Goal: Task Accomplishment & Management: Use online tool/utility

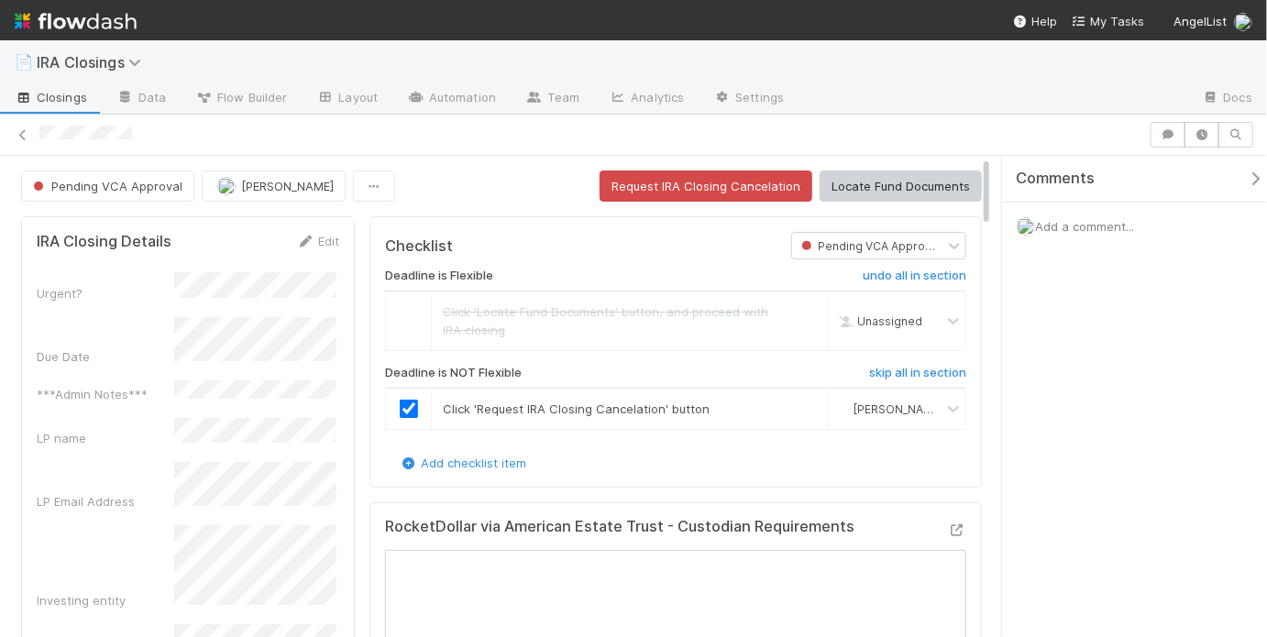
drag, startPoint x: 471, startPoint y: 167, endPoint x: 506, endPoint y: 174, distance: 35.6
click at [641, 184] on button "Request IRA Closing Cancelation" at bounding box center [706, 186] width 213 height 31
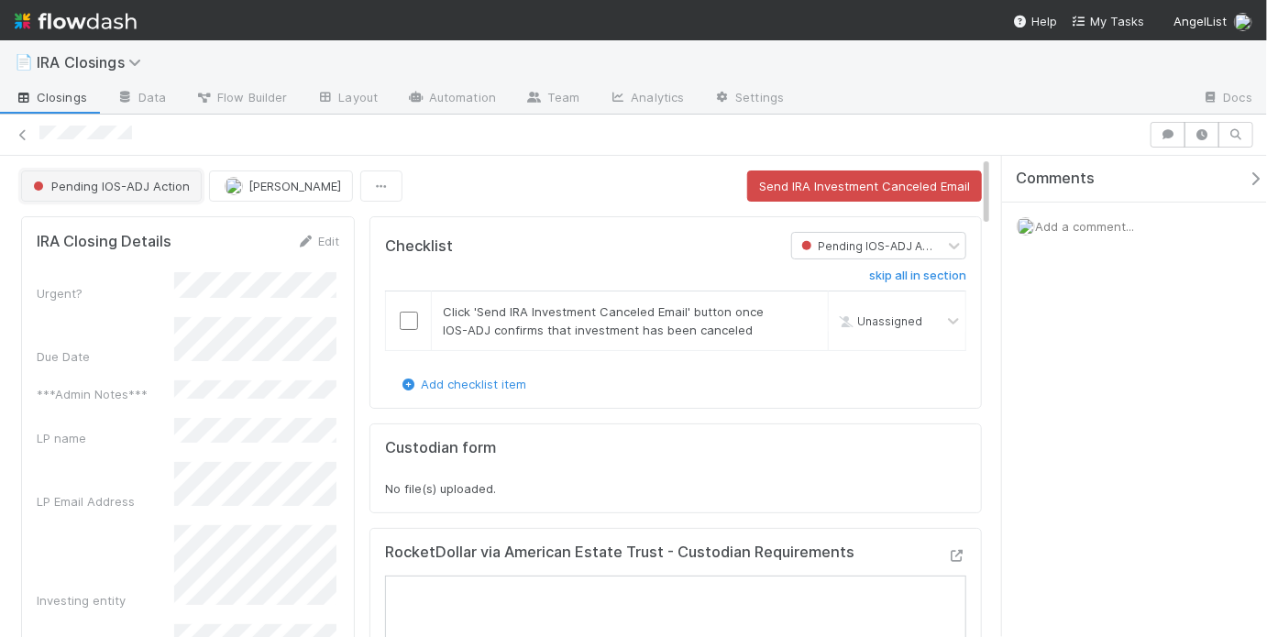
click at [120, 189] on span "Pending IOS-ADJ Action" at bounding box center [109, 186] width 160 height 15
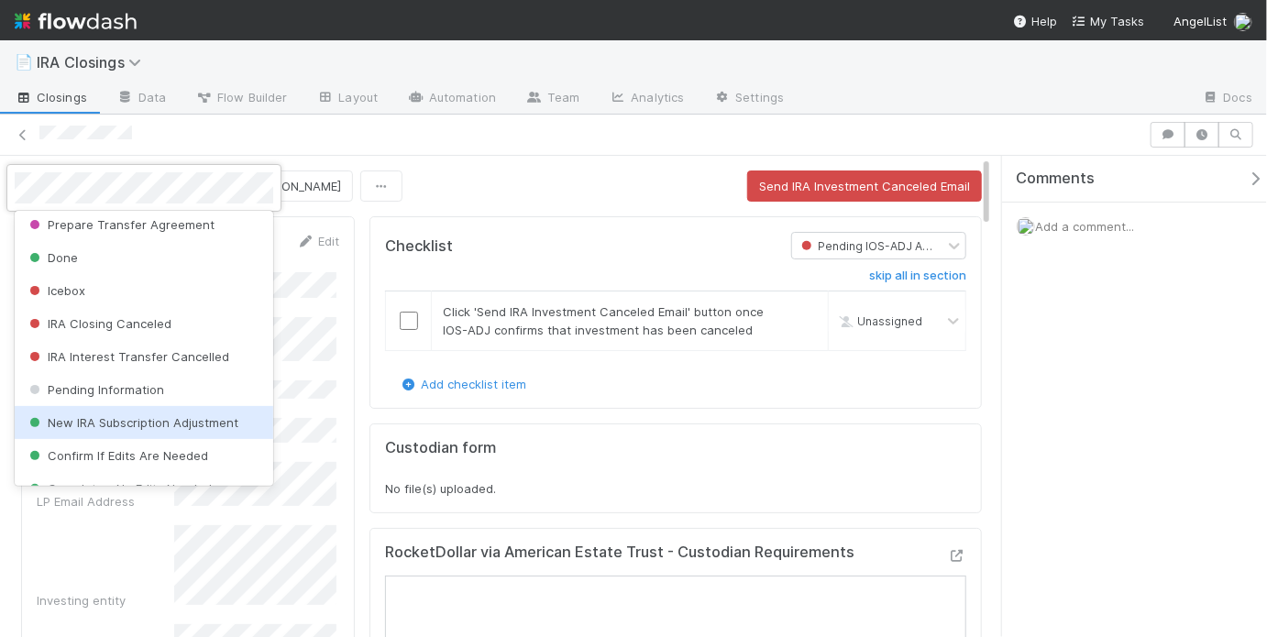
scroll to position [622, 0]
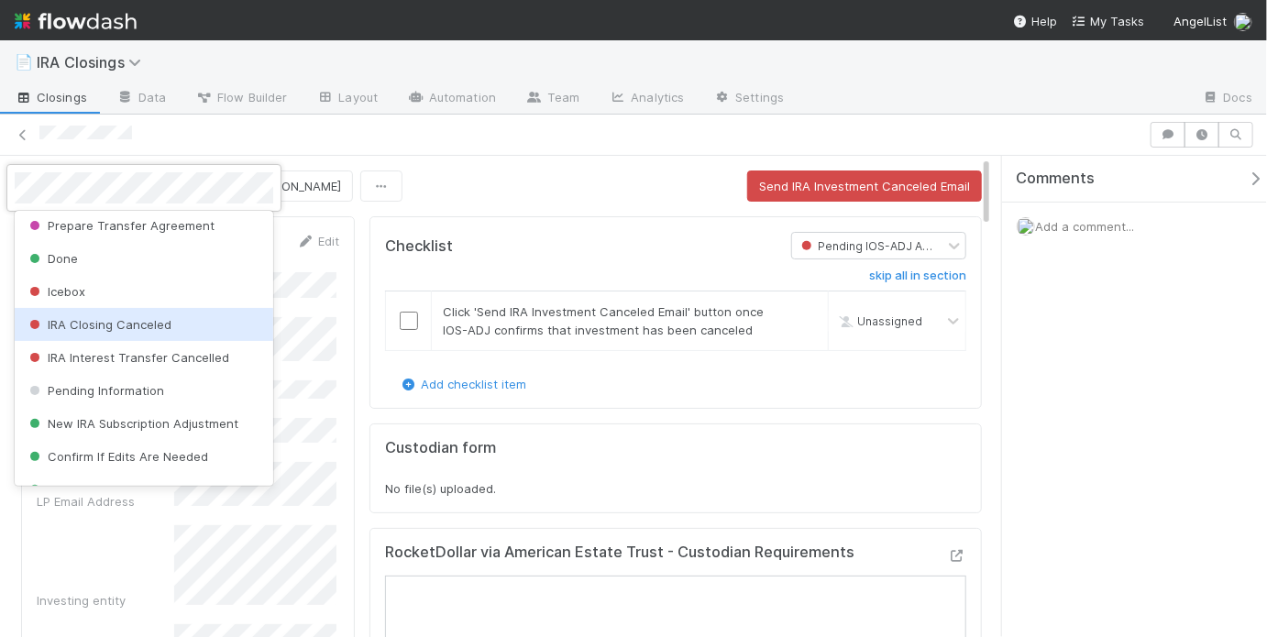
click at [156, 326] on span "IRA Closing Canceled" at bounding box center [99, 324] width 146 height 15
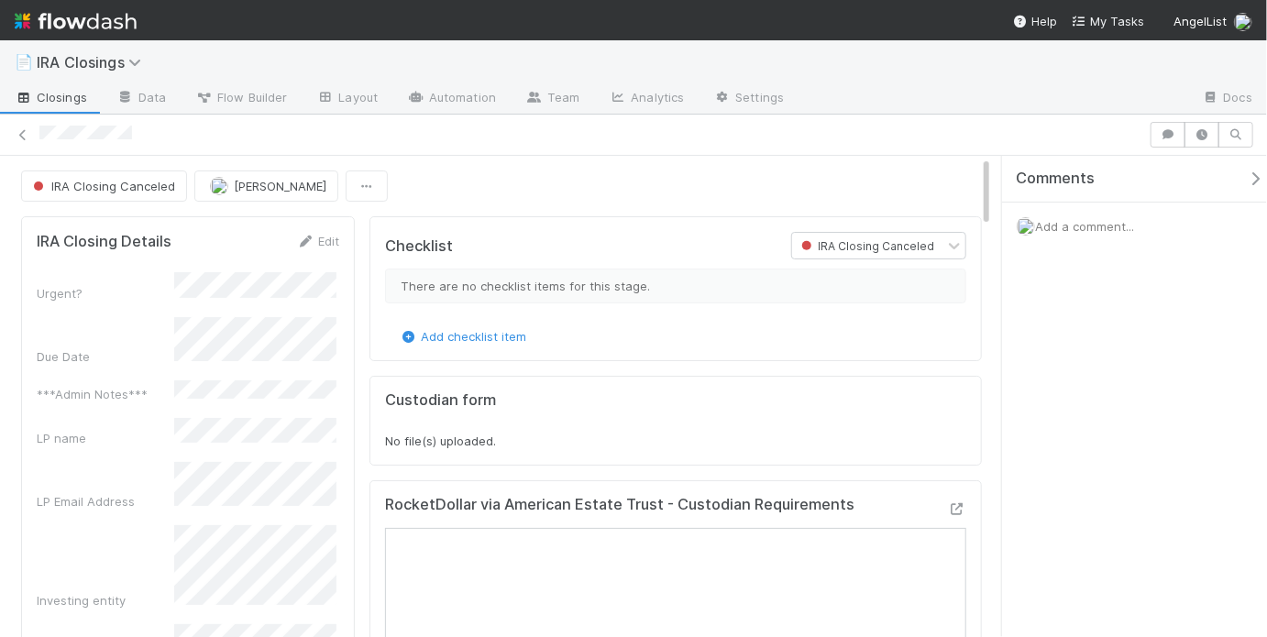
click at [1078, 226] on span "Add a comment..." at bounding box center [1084, 226] width 99 height 15
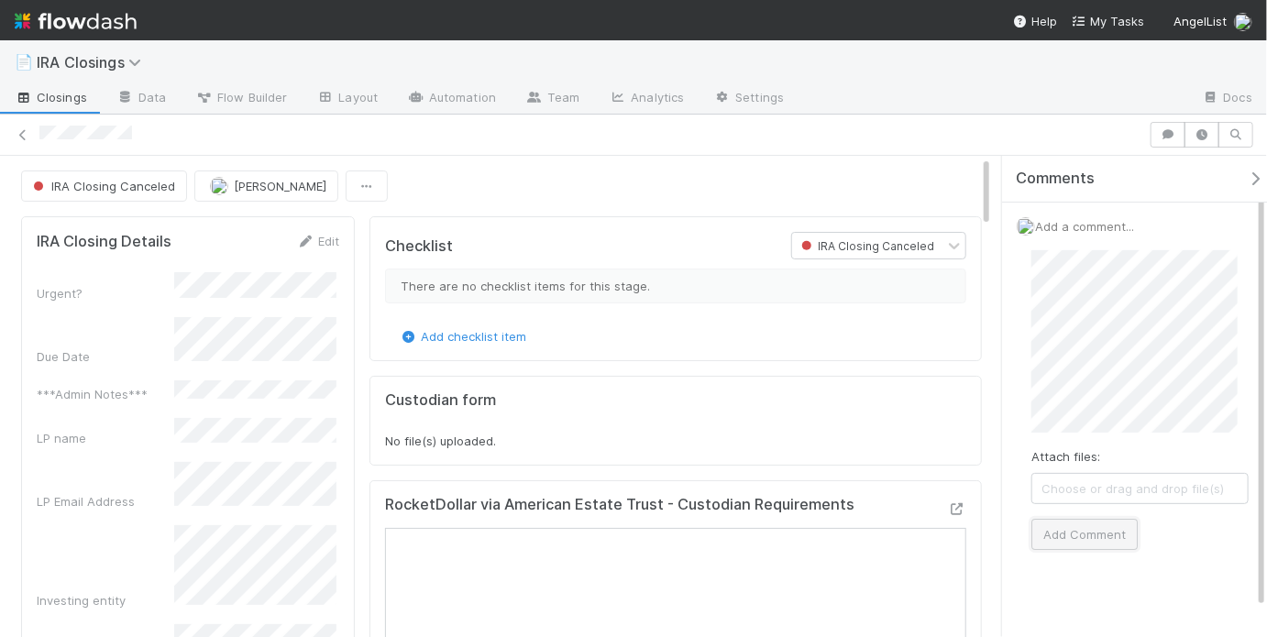
click at [1088, 534] on button "Add Comment" at bounding box center [1085, 534] width 106 height 31
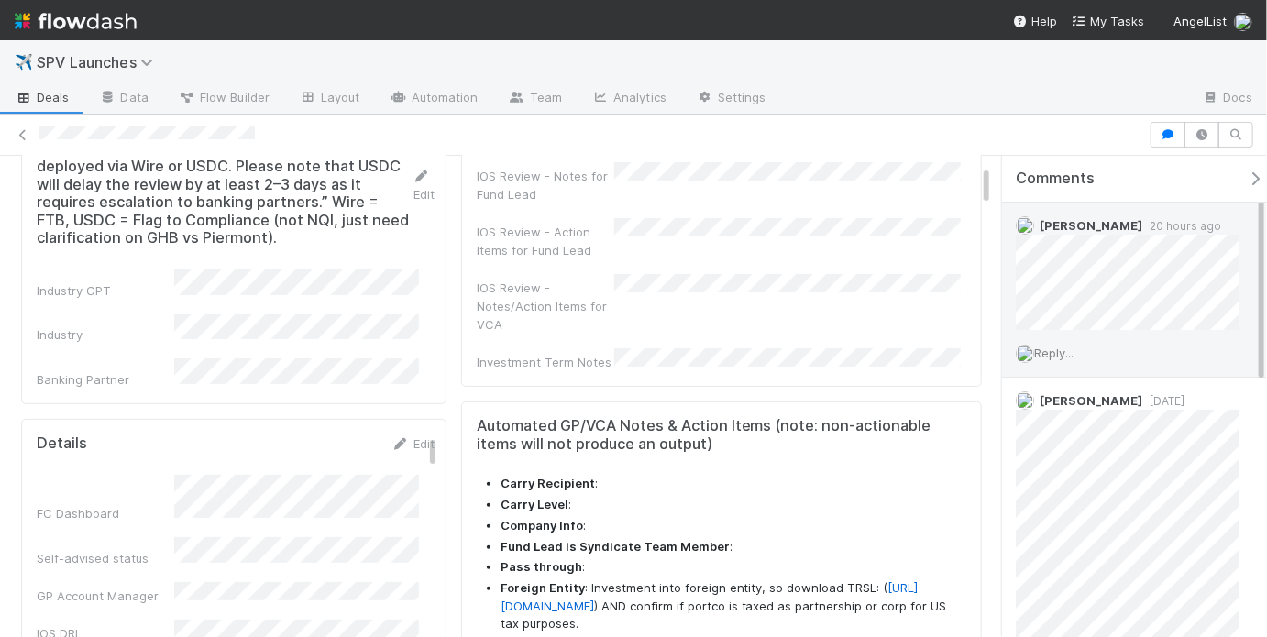
scroll to position [55, 0]
click at [1069, 347] on span "Reply..." at bounding box center [1053, 345] width 39 height 15
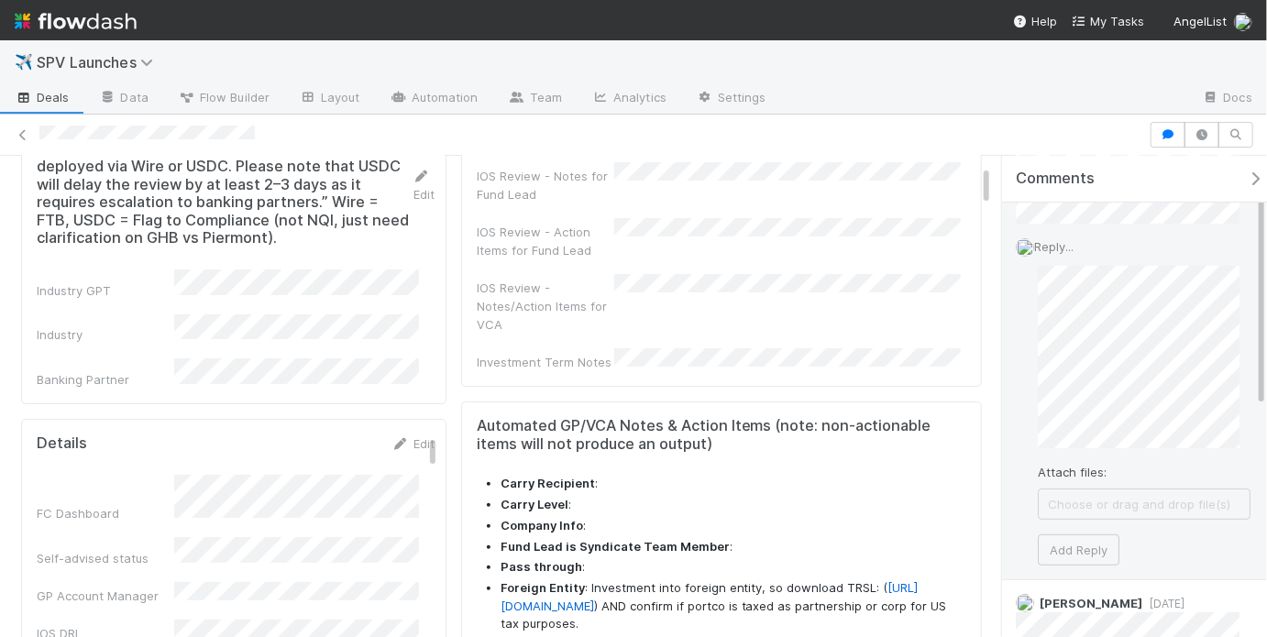
scroll to position [160, 0]
click at [1079, 546] on button "Add Reply" at bounding box center [1079, 544] width 82 height 31
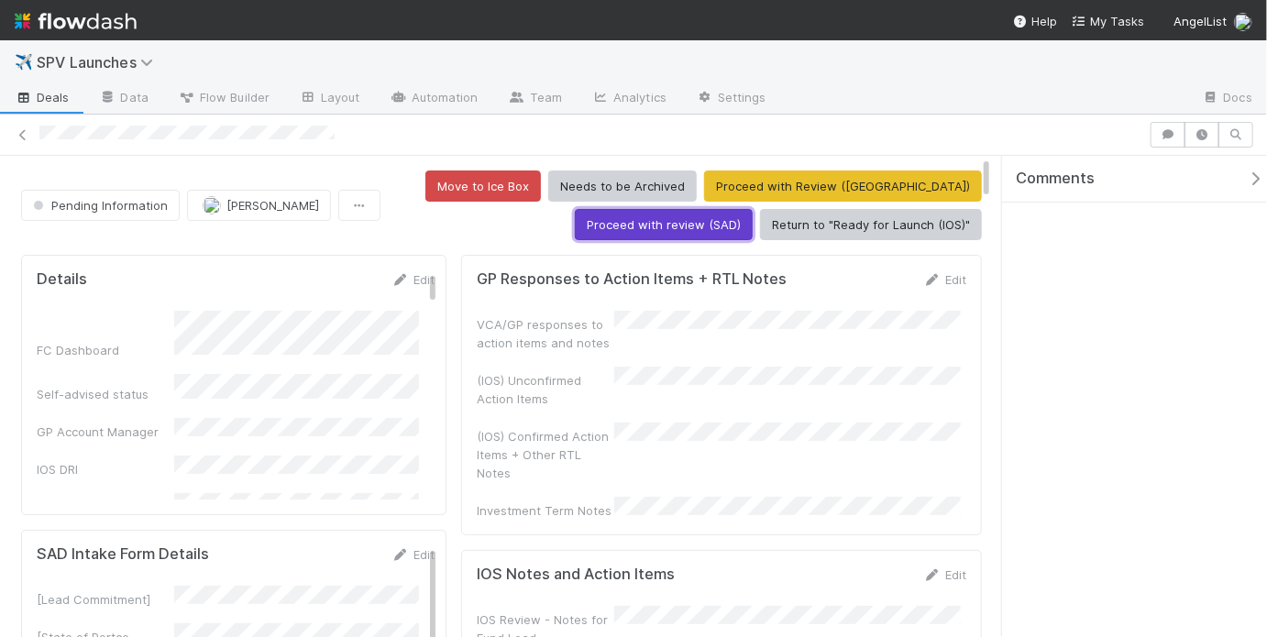
click at [661, 219] on button "Proceed with review (SAD)" at bounding box center [664, 224] width 178 height 31
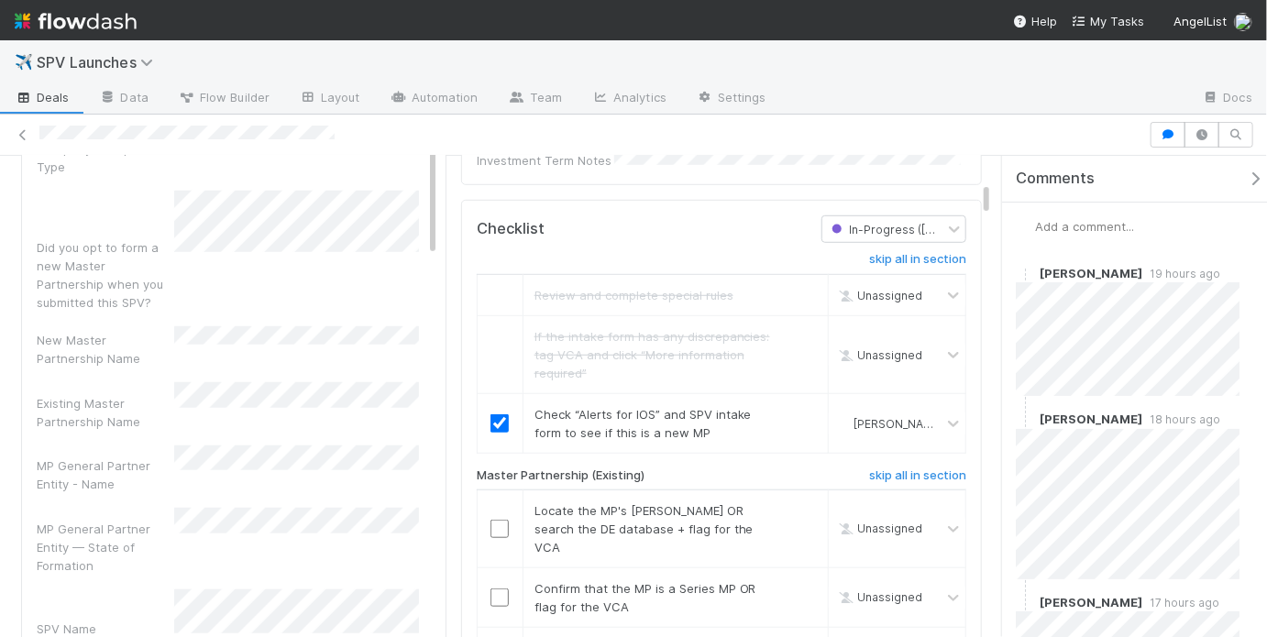
scroll to position [609, 0]
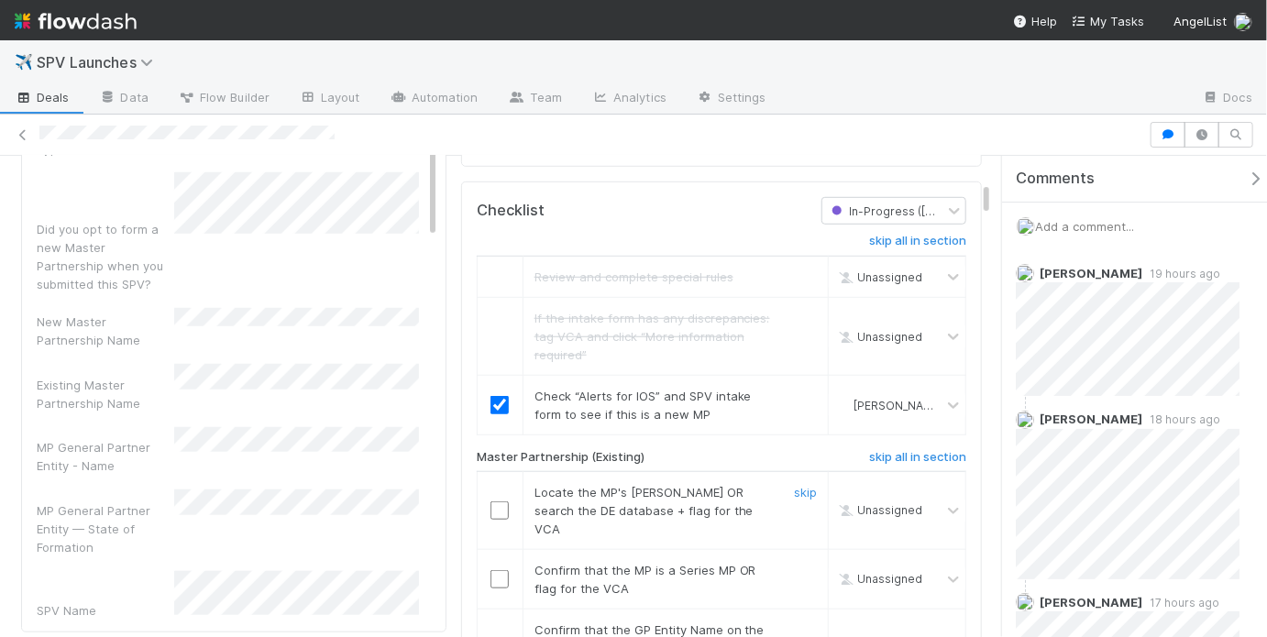
click at [496, 502] on input "checkbox" at bounding box center [500, 511] width 18 height 18
click at [492, 570] on input "checkbox" at bounding box center [500, 579] width 18 height 18
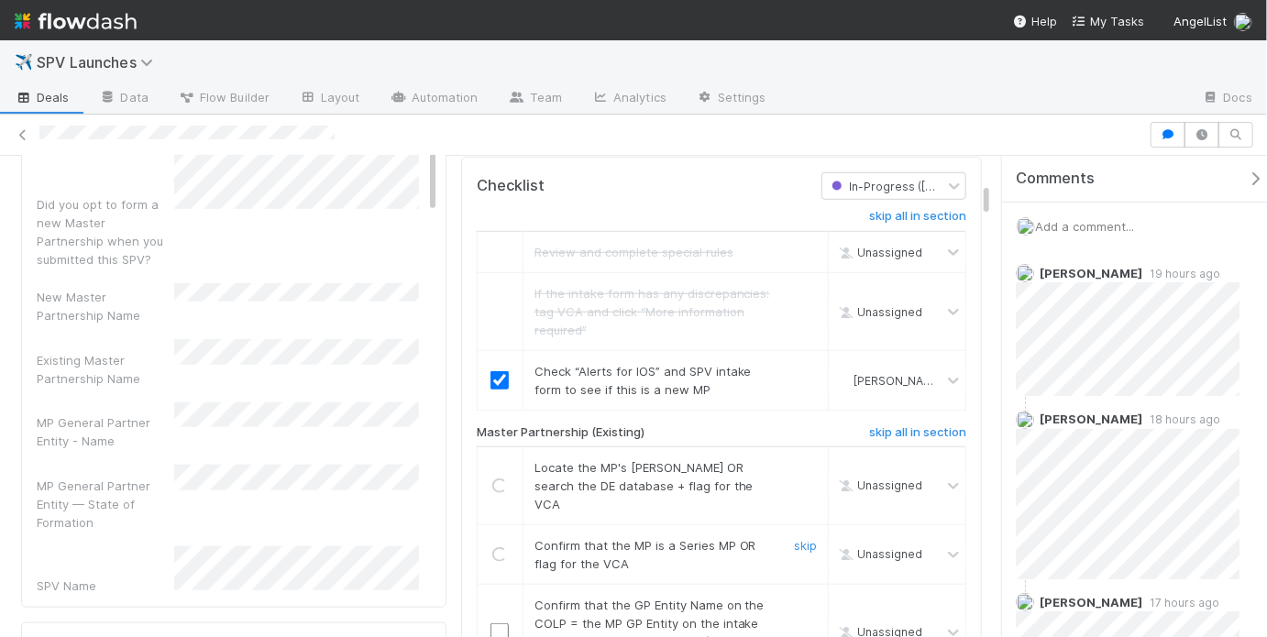
scroll to position [716, 0]
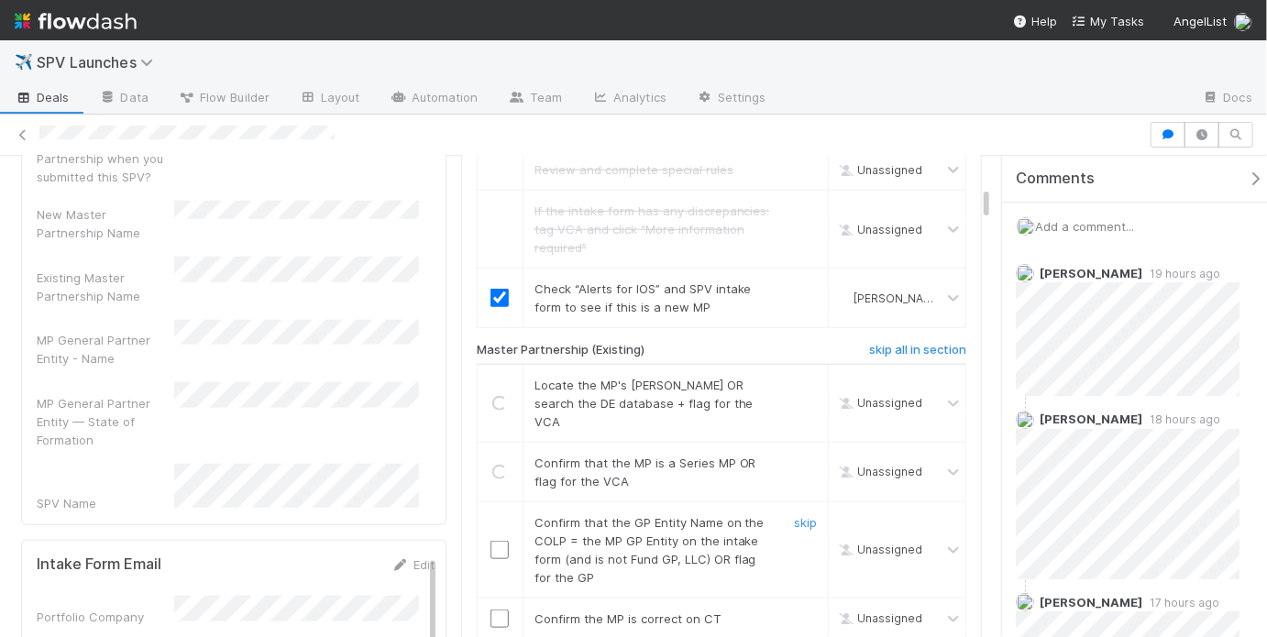
click at [500, 541] on input "checkbox" at bounding box center [500, 550] width 18 height 18
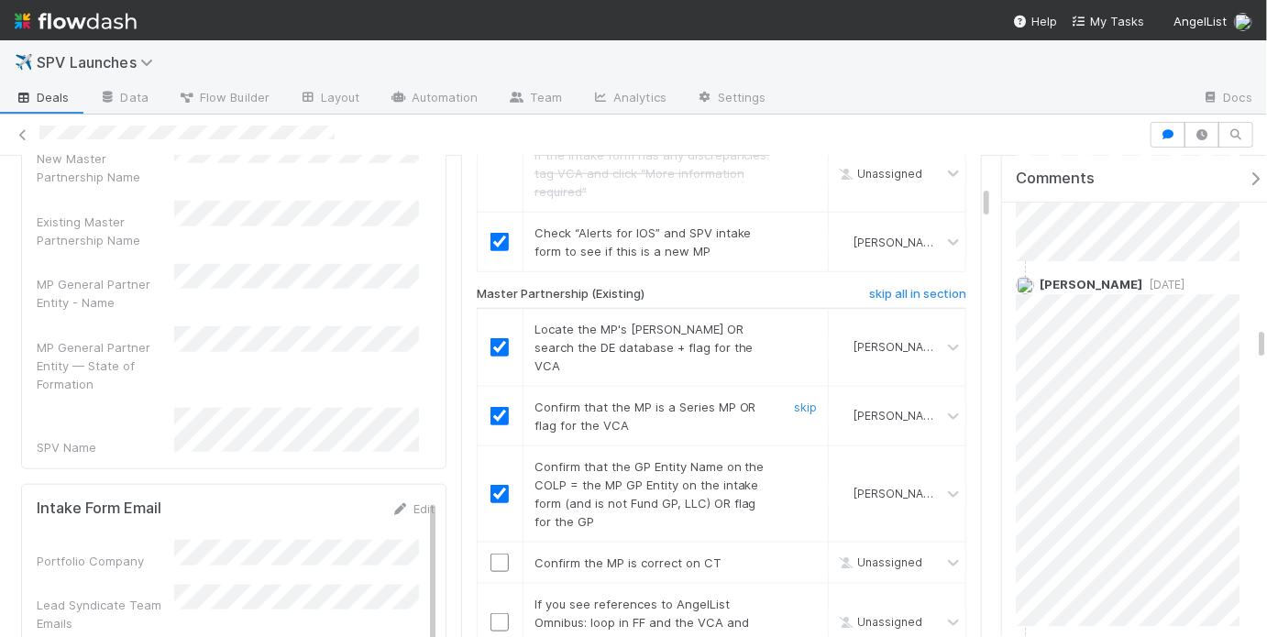
scroll to position [790, 0]
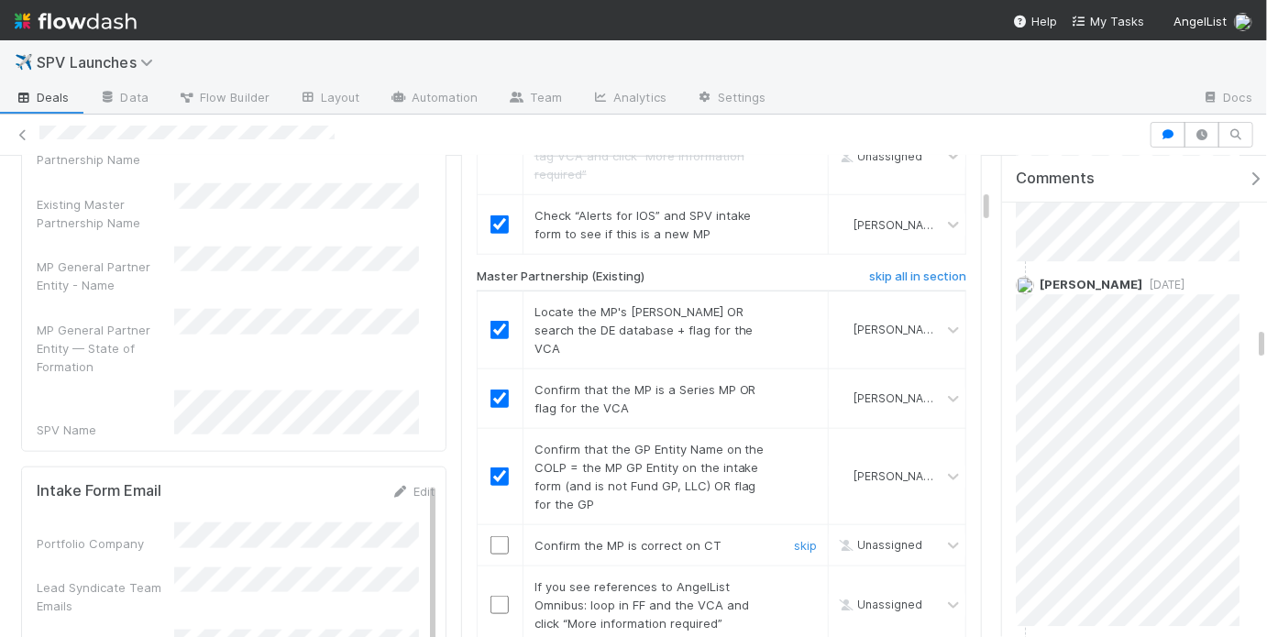
click at [503, 536] on input "checkbox" at bounding box center [500, 545] width 18 height 18
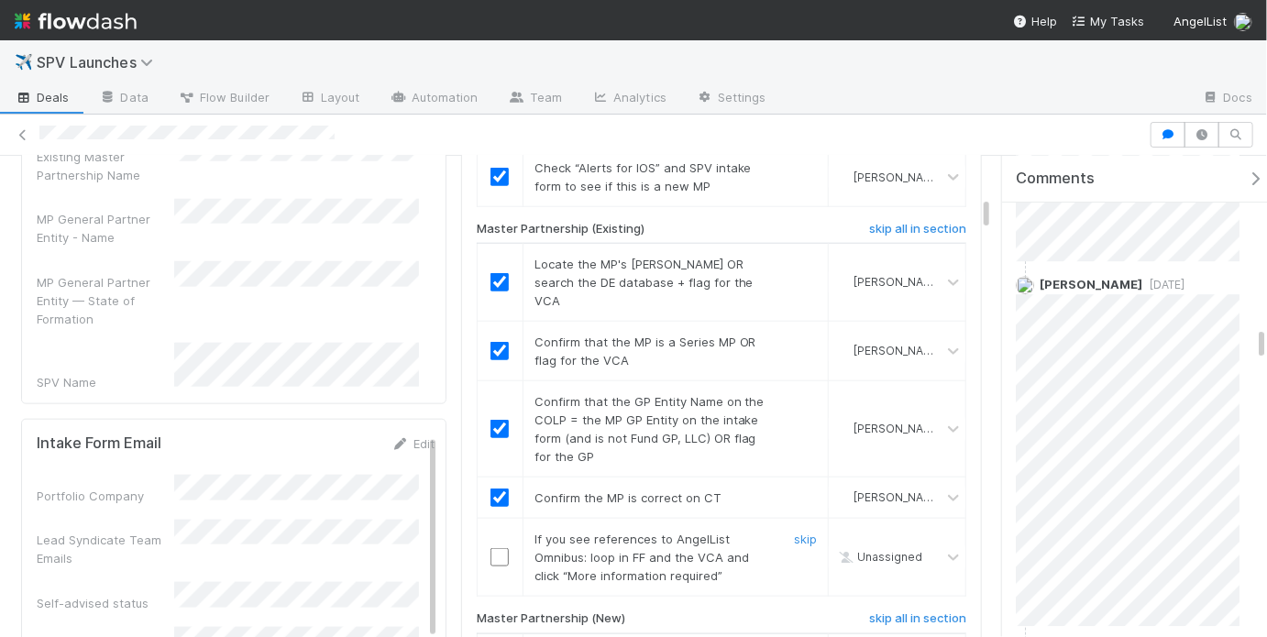
scroll to position [957, 0]
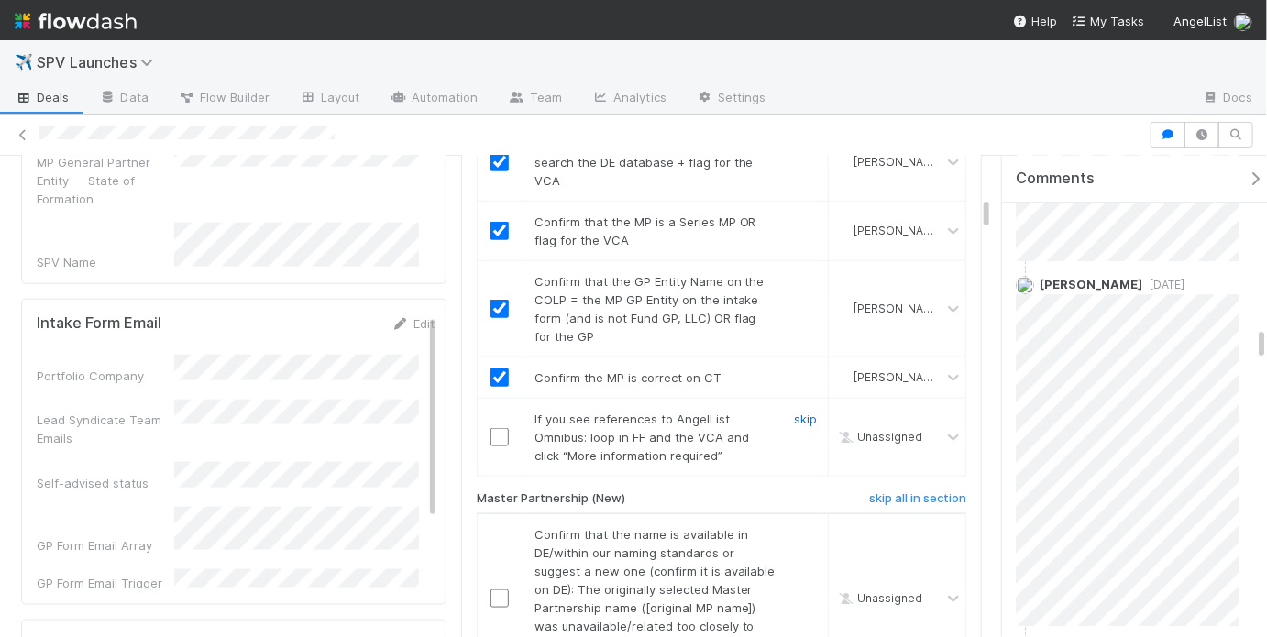
click at [801, 412] on link "skip" at bounding box center [805, 419] width 23 height 15
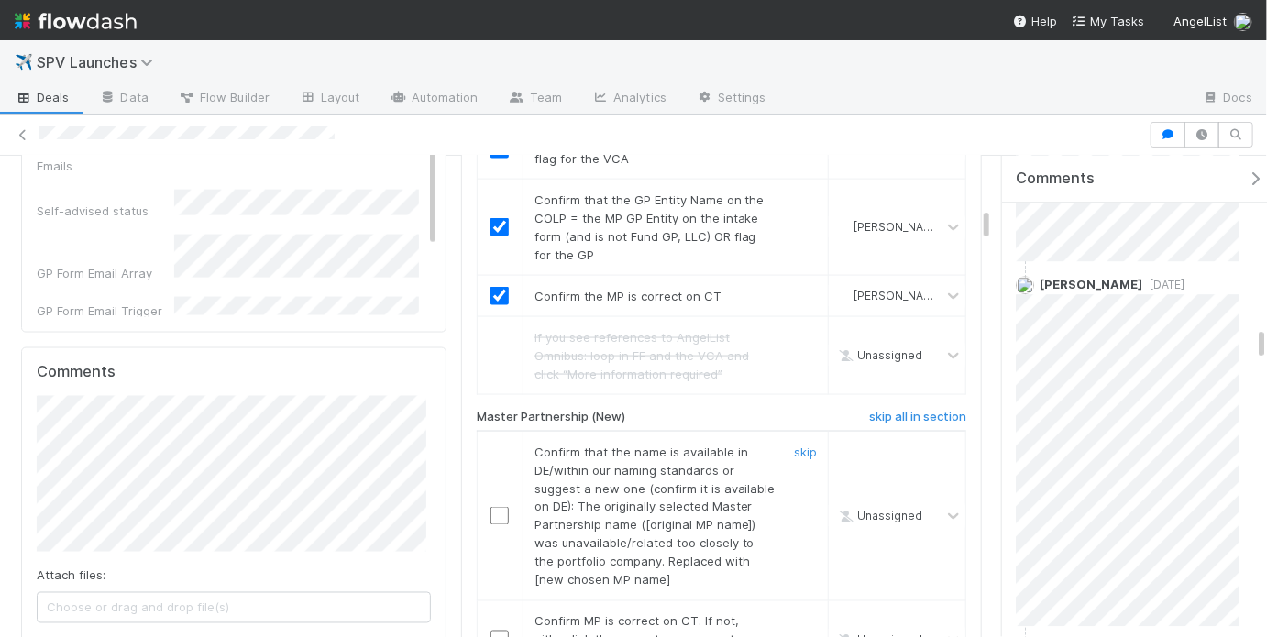
scroll to position [1271, 0]
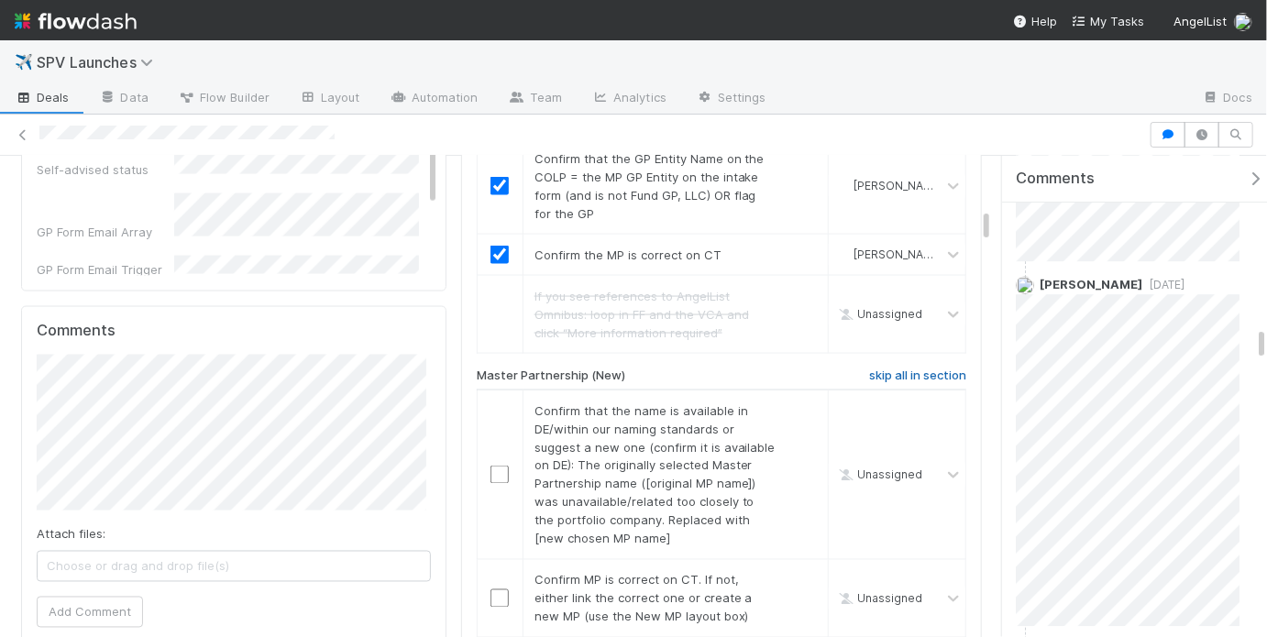
click at [887, 369] on h6 "skip all in section" at bounding box center [917, 376] width 97 height 15
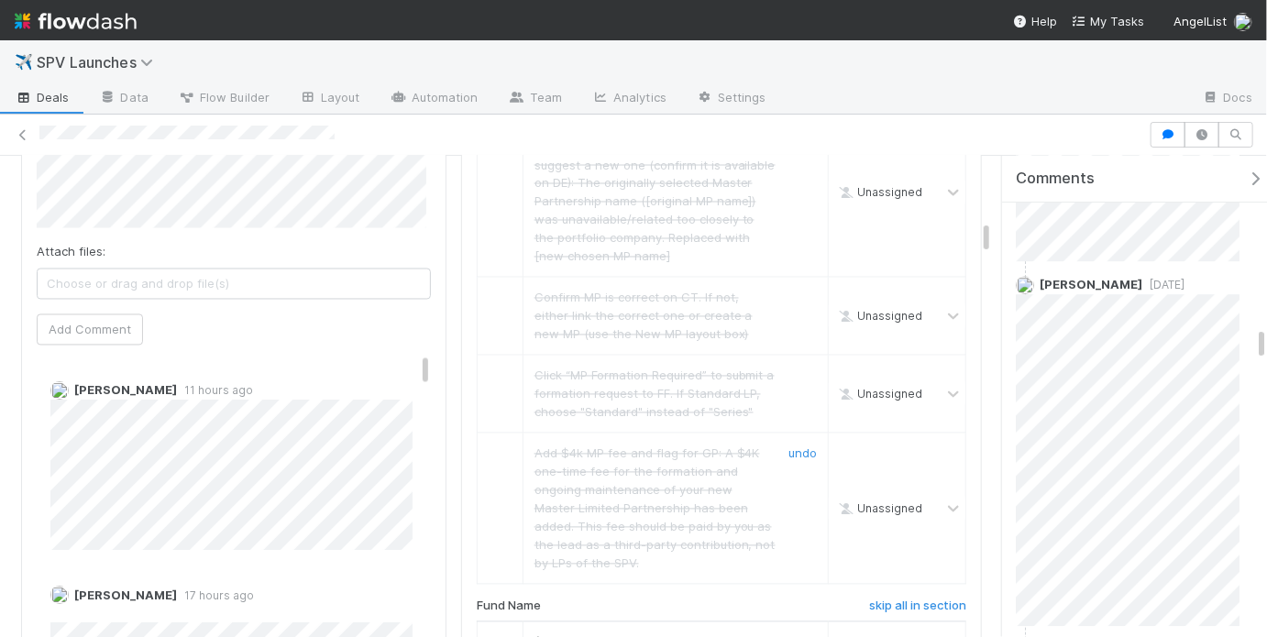
scroll to position [1817, 0]
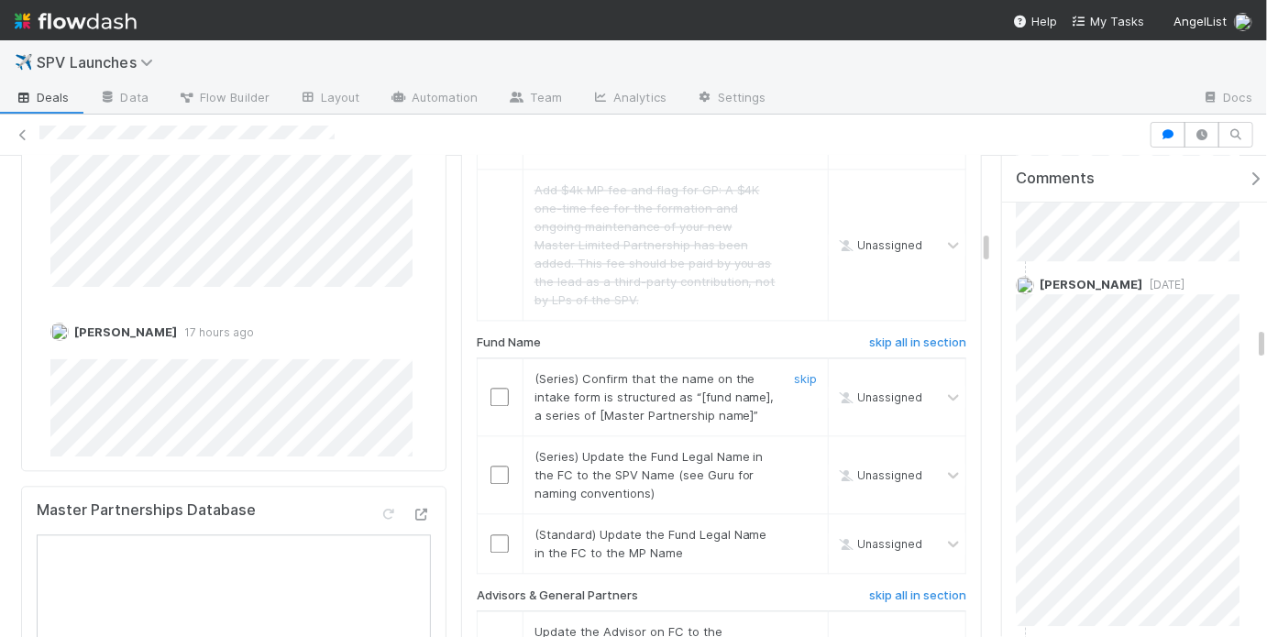
click at [494, 388] on input "checkbox" at bounding box center [500, 397] width 18 height 18
click at [491, 466] on input "checkbox" at bounding box center [500, 475] width 18 height 18
click at [796, 527] on link "skip" at bounding box center [805, 534] width 23 height 15
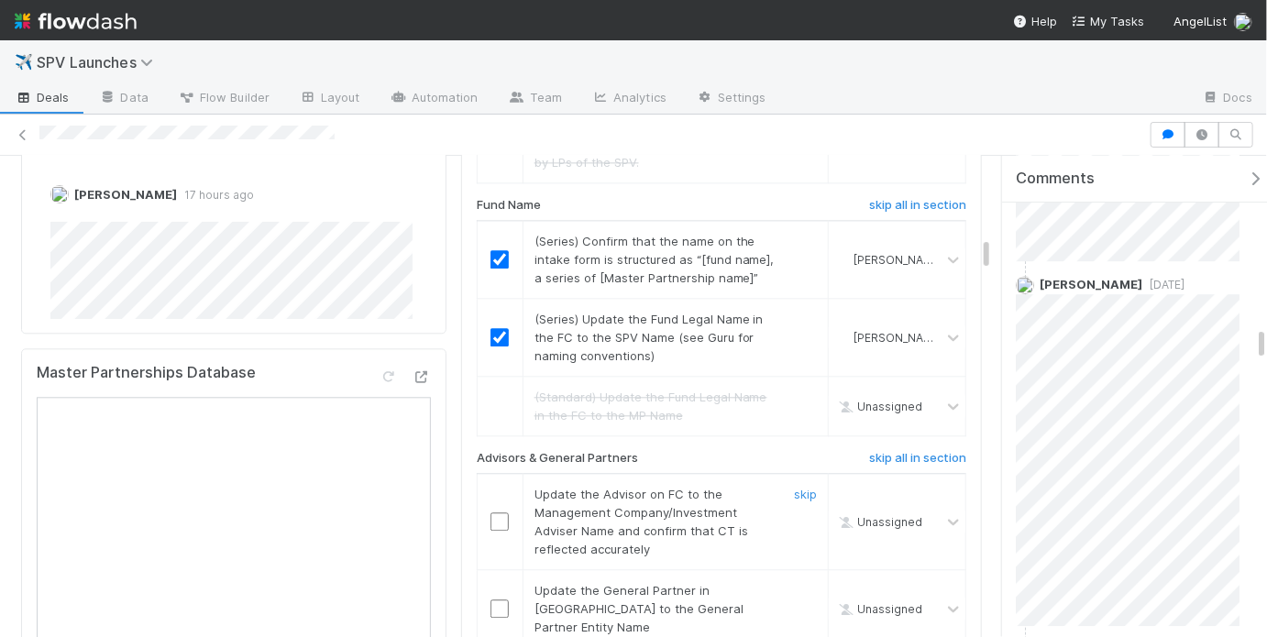
scroll to position [1954, 0]
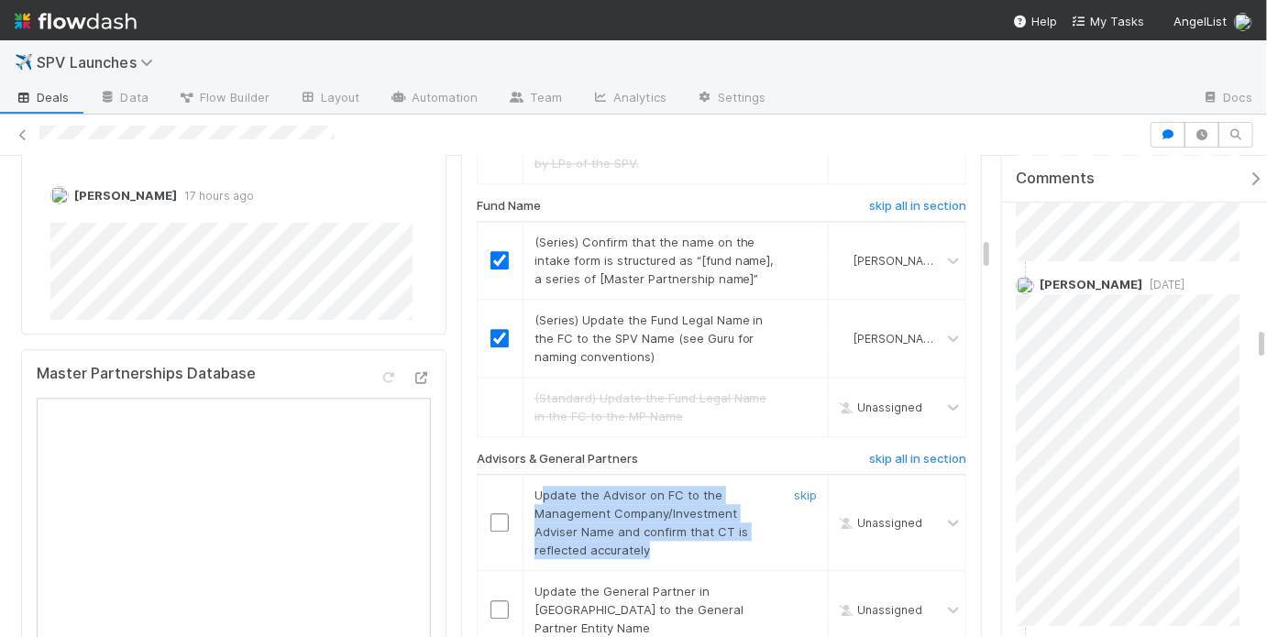
drag, startPoint x: 623, startPoint y: 345, endPoint x: 697, endPoint y: 395, distance: 89.8
click at [697, 486] on div "Update the Advisor on FC to the Management Company/Investment Adviser Name and …" at bounding box center [648, 522] width 255 height 73
click at [696, 486] on div "Update the Advisor on FC to the Management Company/Investment Adviser Name and …" at bounding box center [648, 522] width 255 height 73
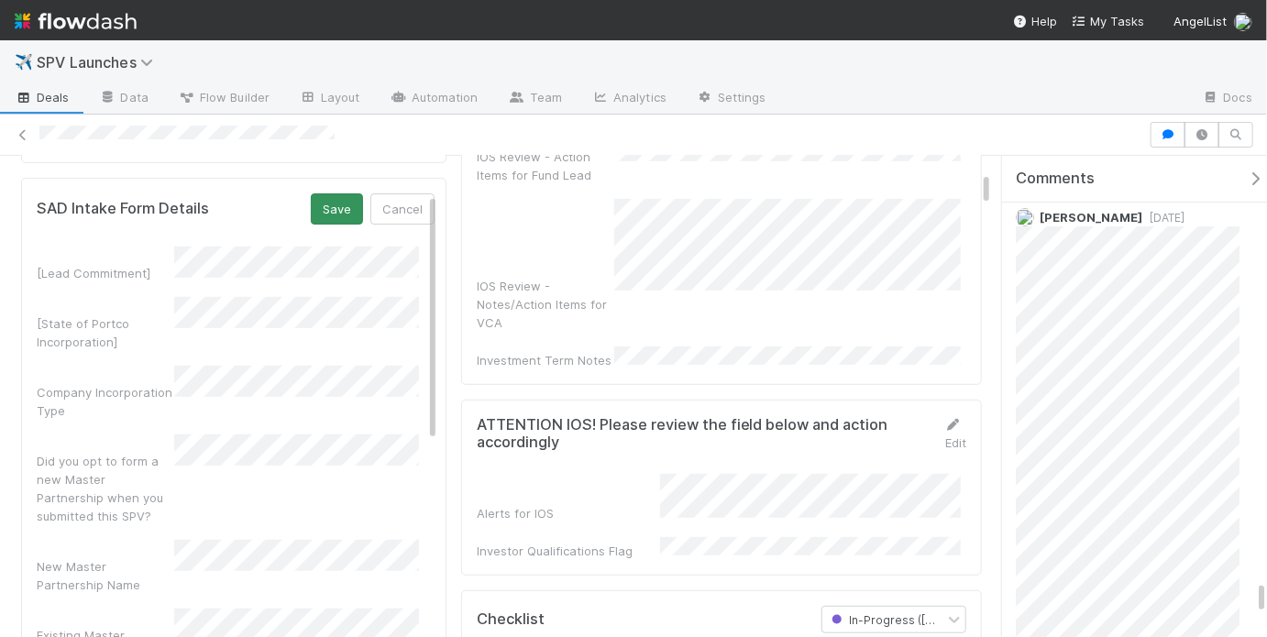
scroll to position [389, 0]
click at [329, 195] on button "Save" at bounding box center [337, 210] width 52 height 31
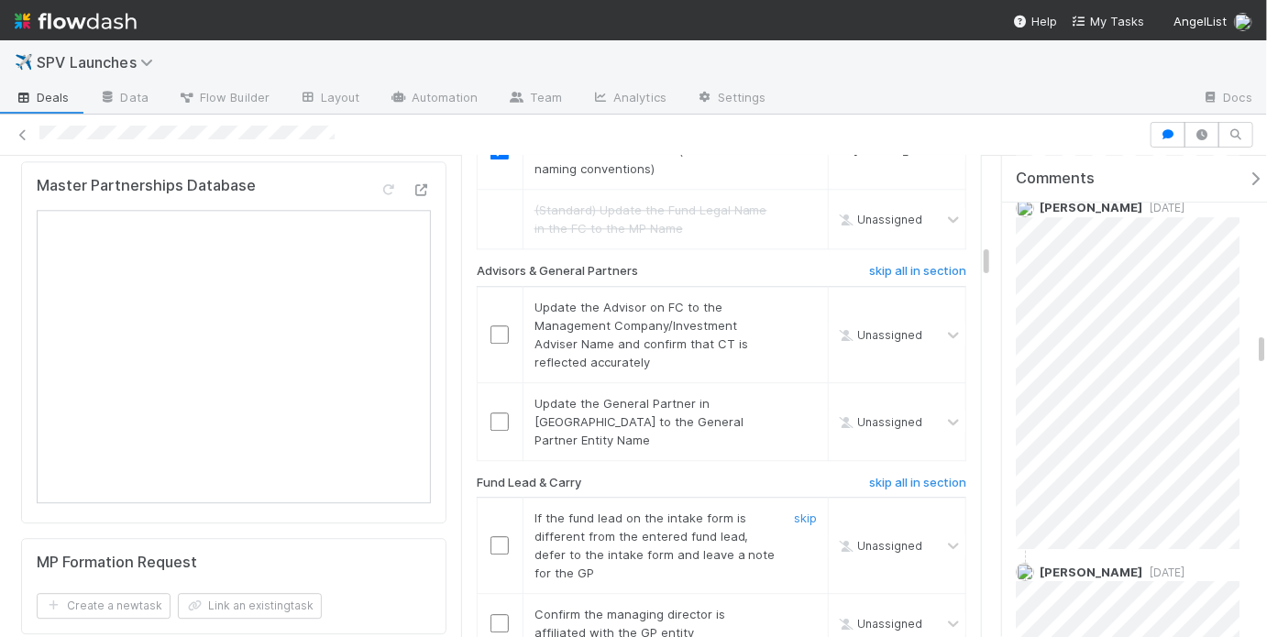
scroll to position [2103, 0]
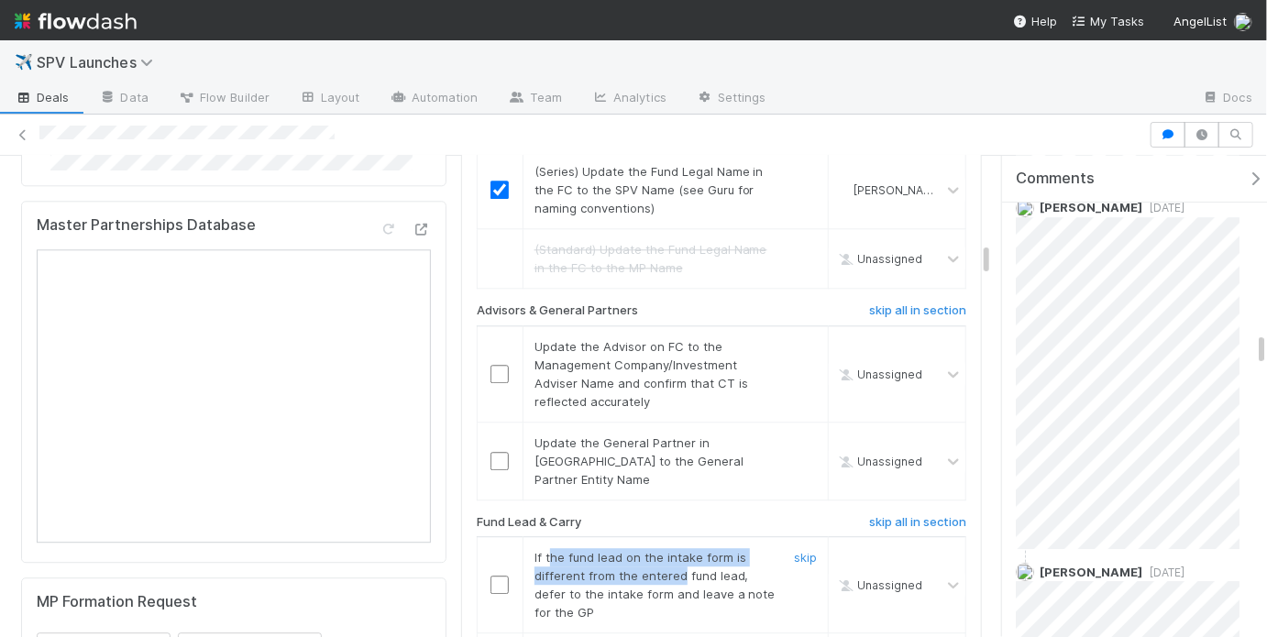
drag, startPoint x: 552, startPoint y: 391, endPoint x: 683, endPoint y: 410, distance: 132.5
click at [683, 550] on span "If the fund lead on the intake form is different from the entered fund lead, de…" at bounding box center [655, 585] width 241 height 70
click at [707, 550] on span "If the fund lead on the intake form is different from the entered fund lead, de…" at bounding box center [655, 585] width 241 height 70
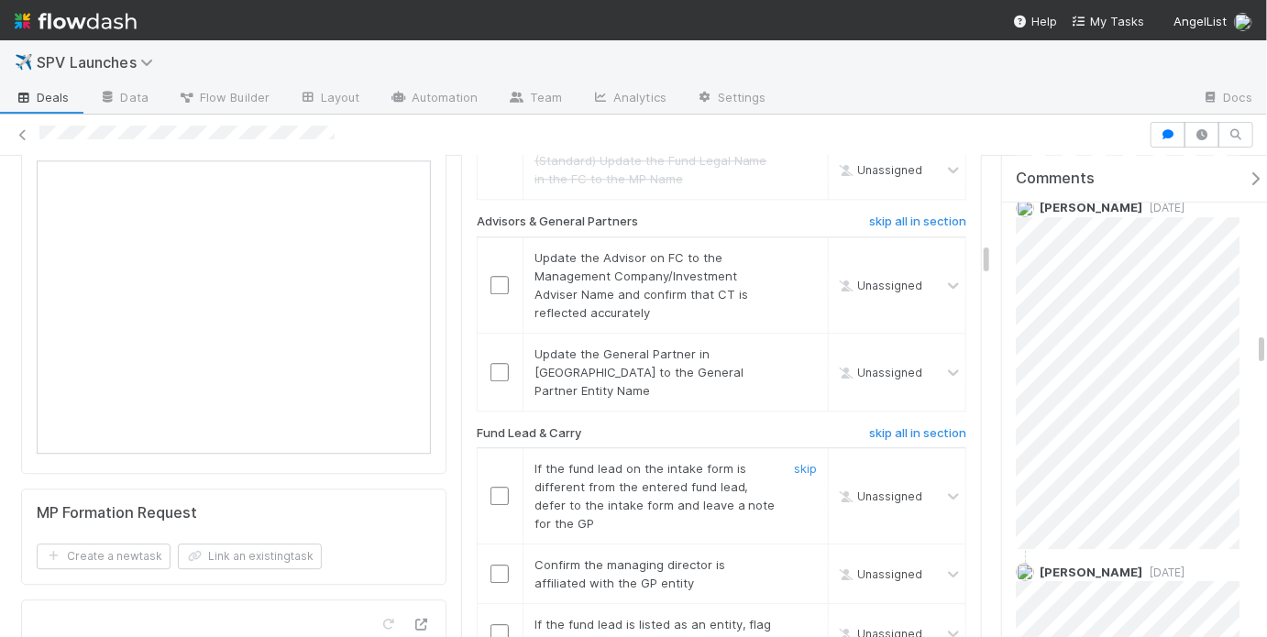
scroll to position [2203, 0]
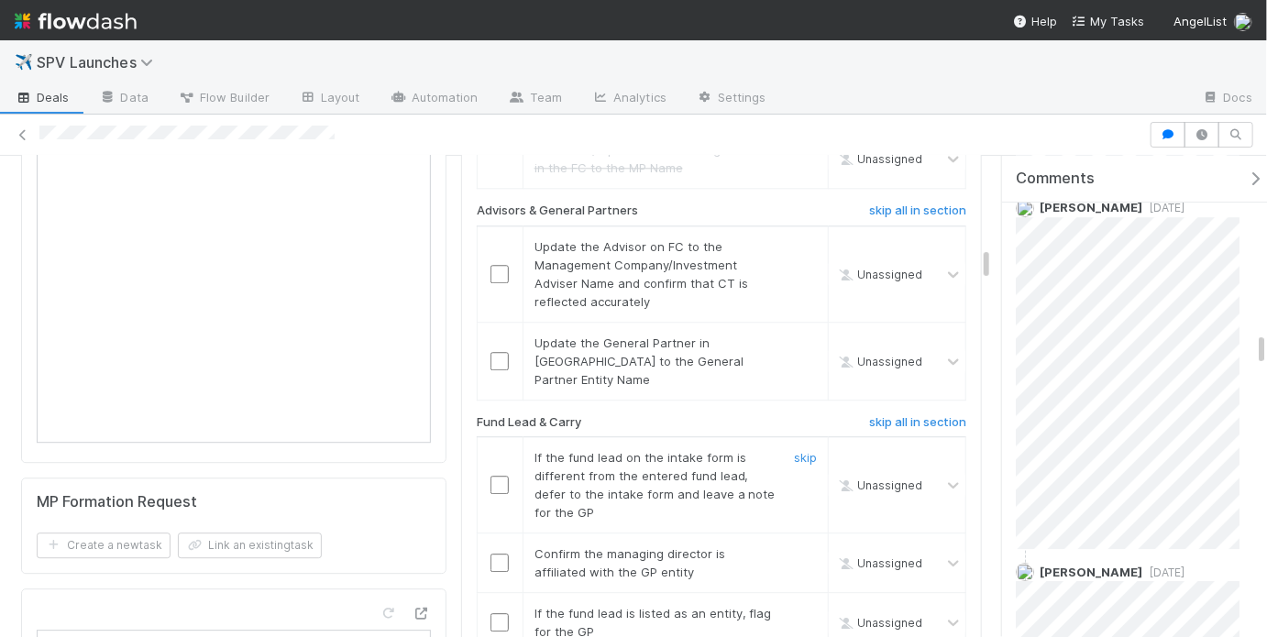
click at [491, 476] on input "checkbox" at bounding box center [500, 485] width 18 height 18
click at [492, 476] on input "checkbox" at bounding box center [500, 485] width 18 height 18
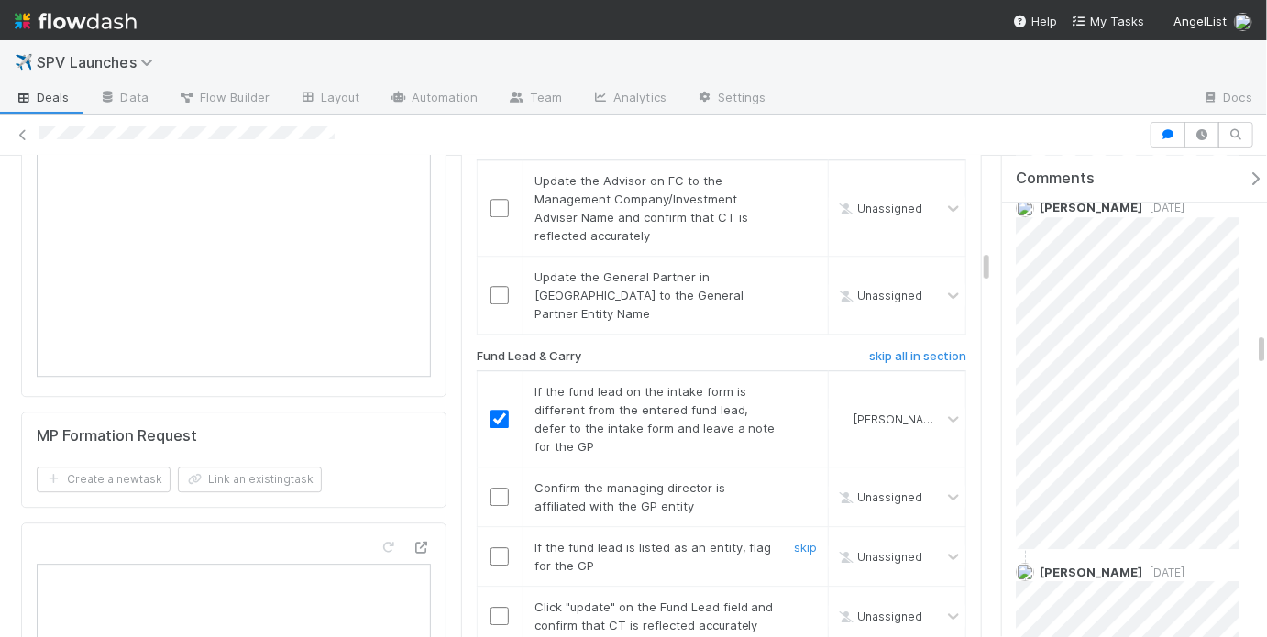
scroll to position [1983, 0]
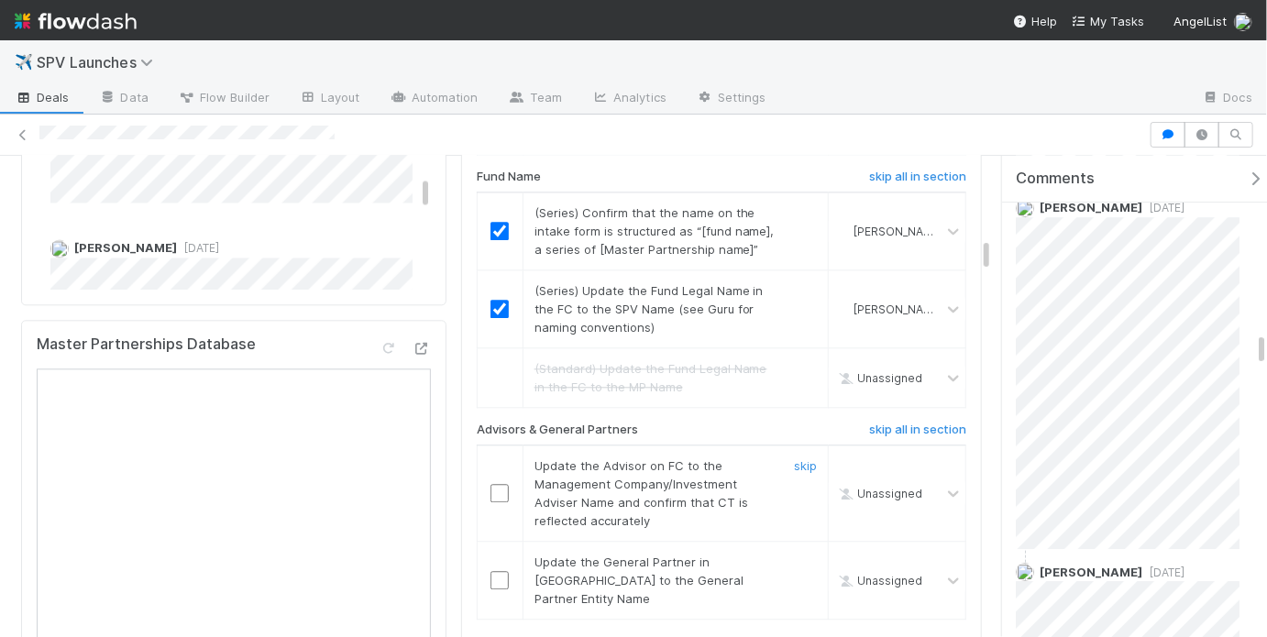
click at [498, 484] on input "checkbox" at bounding box center [500, 493] width 18 height 18
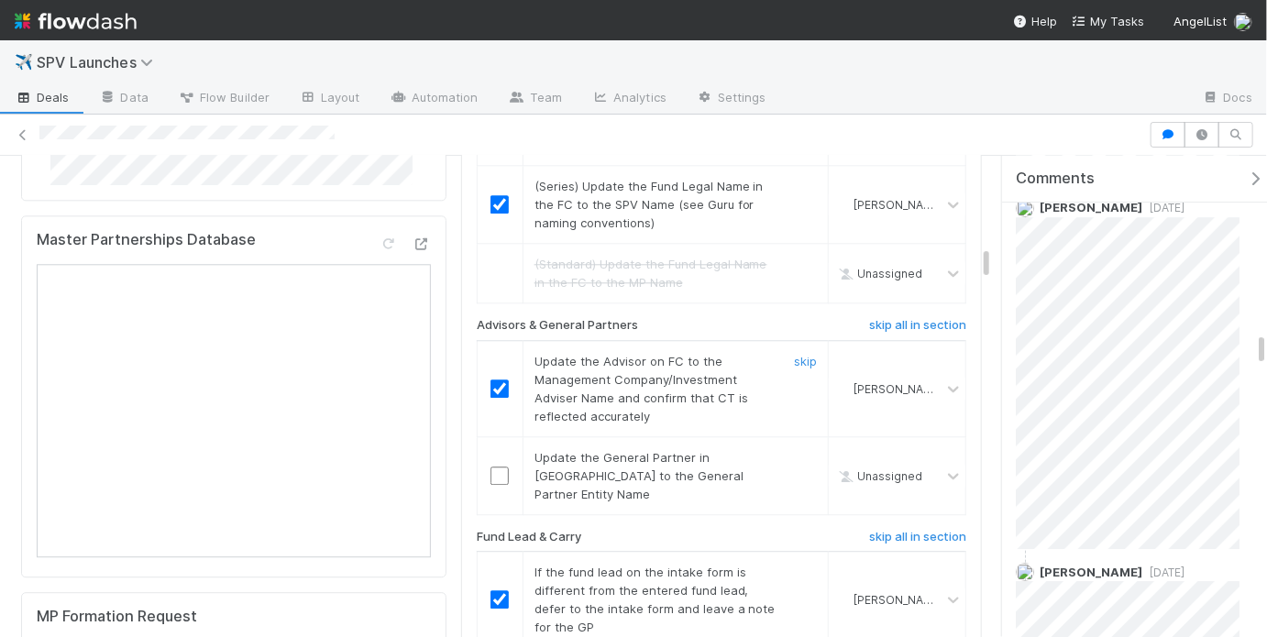
scroll to position [2219, 0]
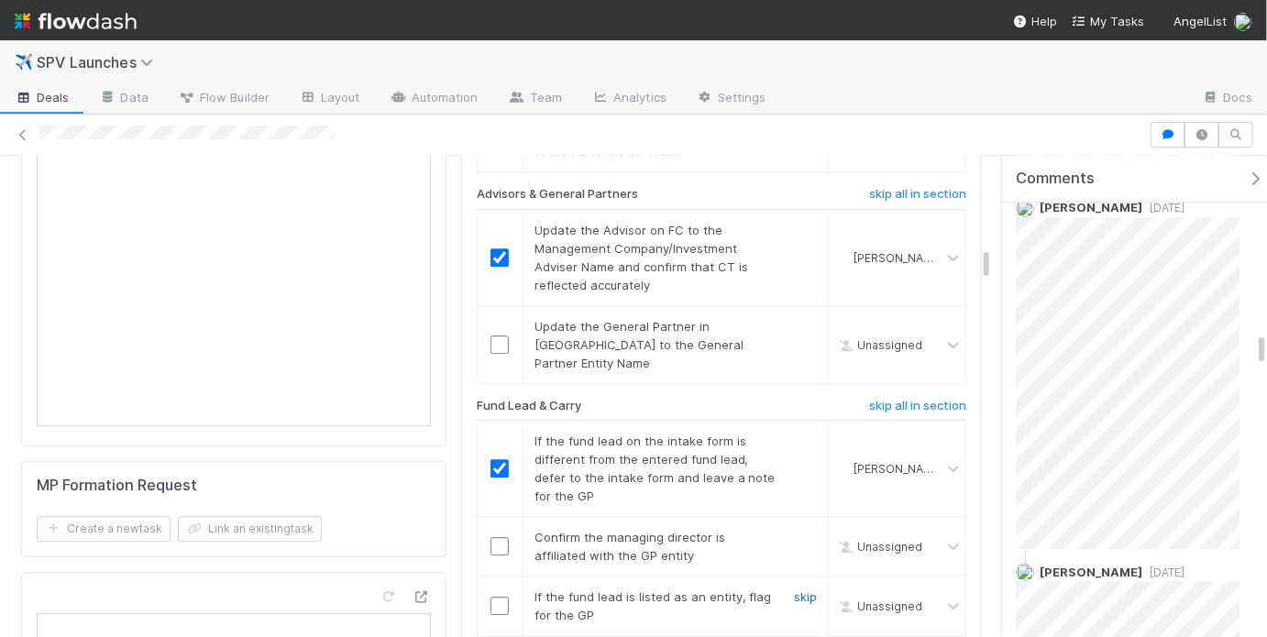
click at [794, 590] on link "skip" at bounding box center [805, 597] width 23 height 15
click at [800, 590] on link "skip" at bounding box center [805, 597] width 23 height 15
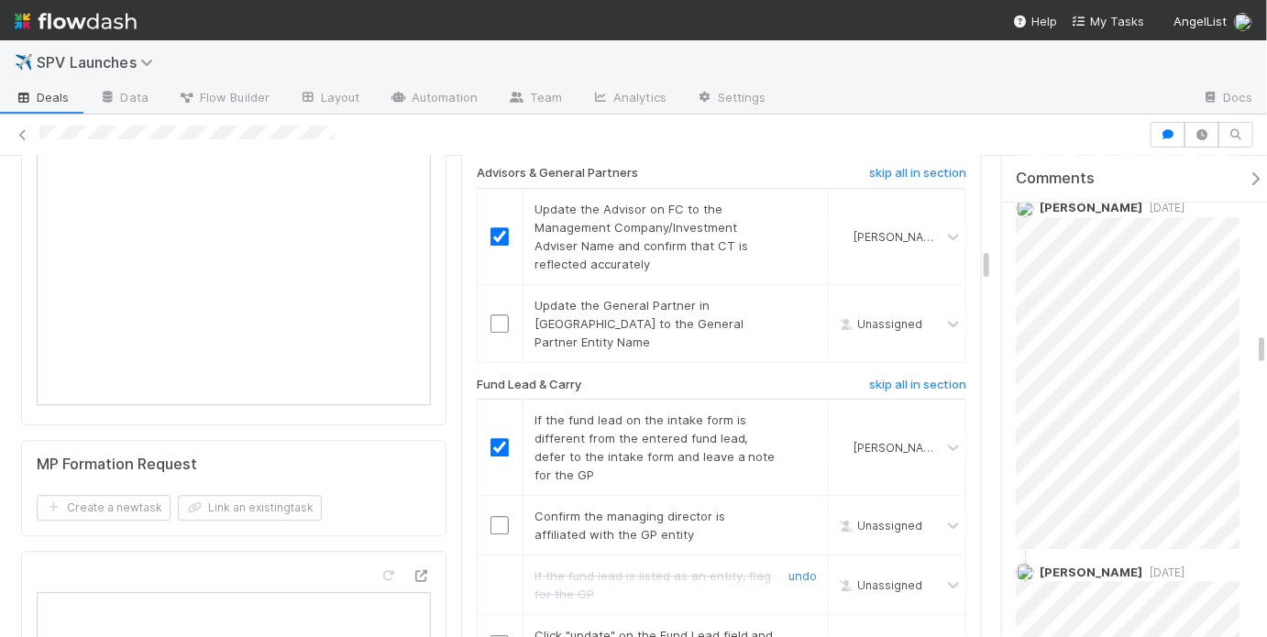
scroll to position [2243, 0]
drag, startPoint x: 528, startPoint y: 525, endPoint x: 729, endPoint y: 541, distance: 201.5
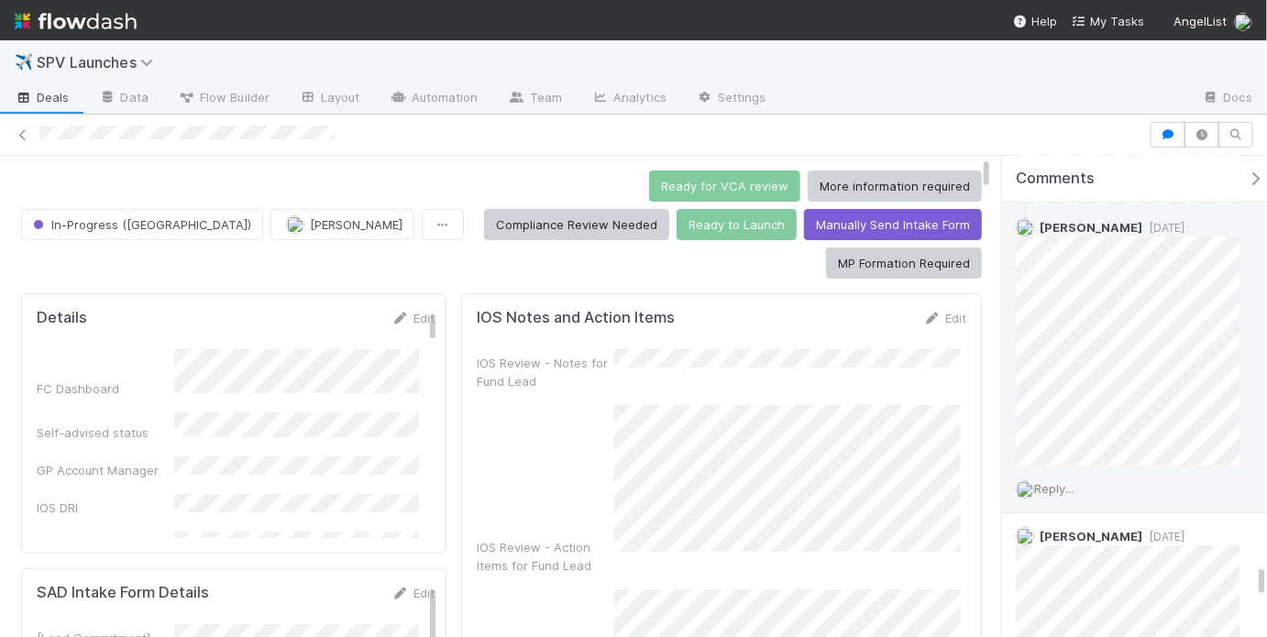
scroll to position [5722, 0]
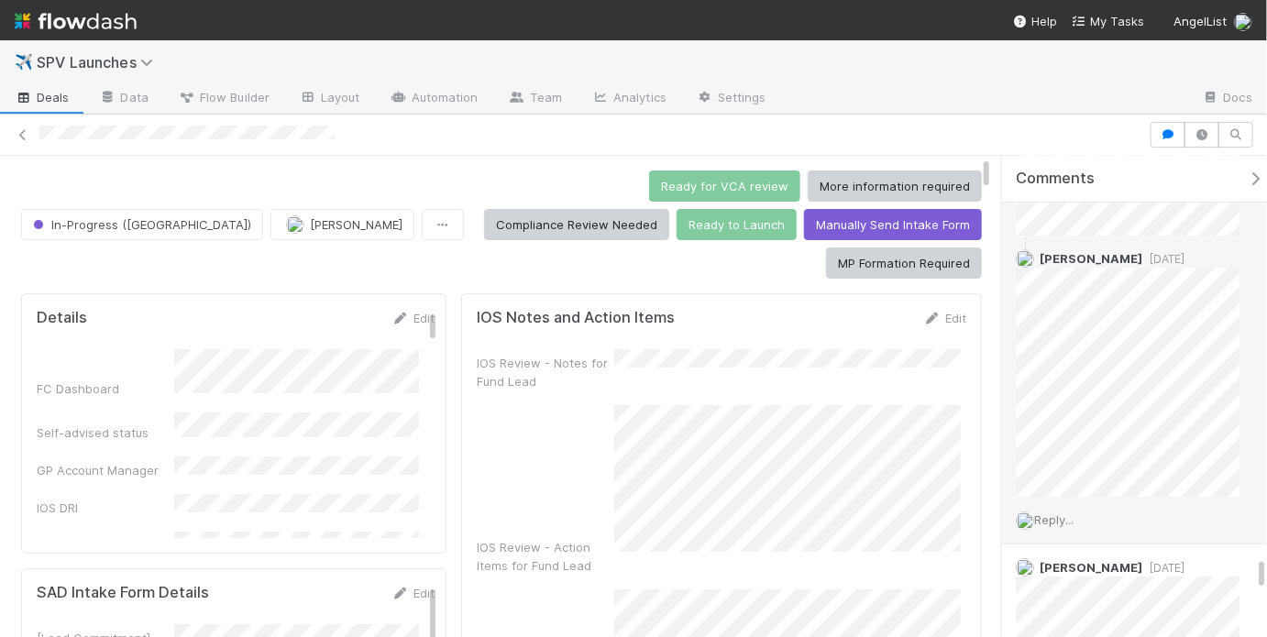
click at [1061, 513] on span "Reply..." at bounding box center [1053, 520] width 39 height 15
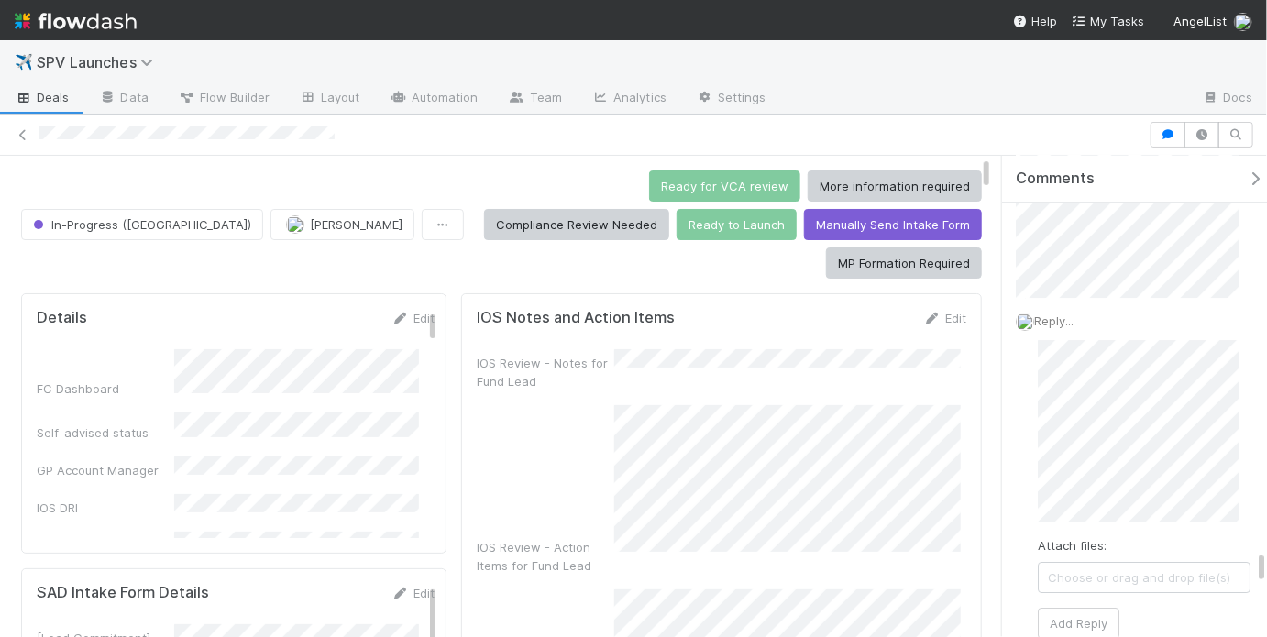
scroll to position [6016, 0]
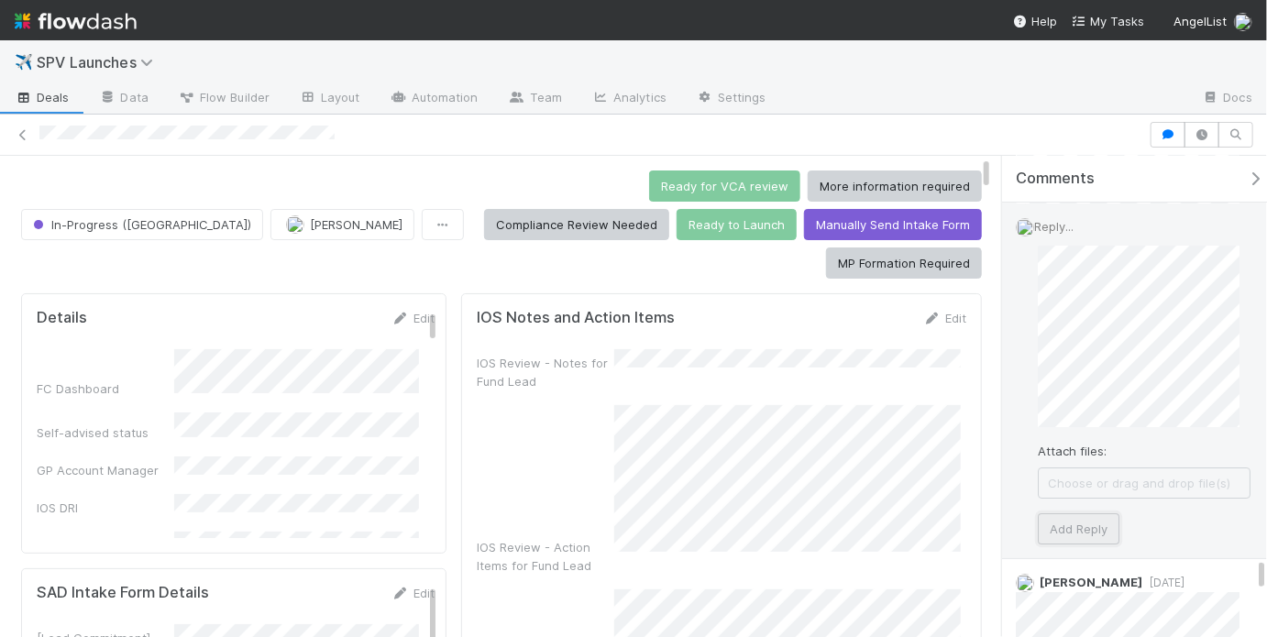
click at [1073, 518] on button "Add Reply" at bounding box center [1079, 529] width 82 height 31
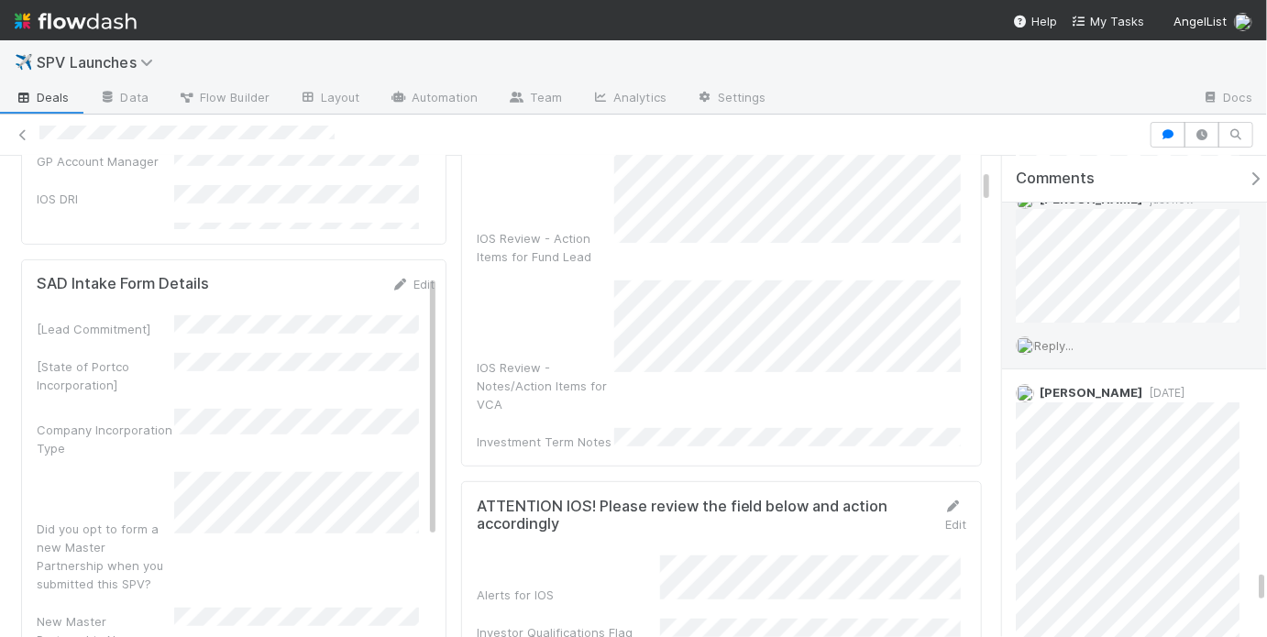
scroll to position [5897, 0]
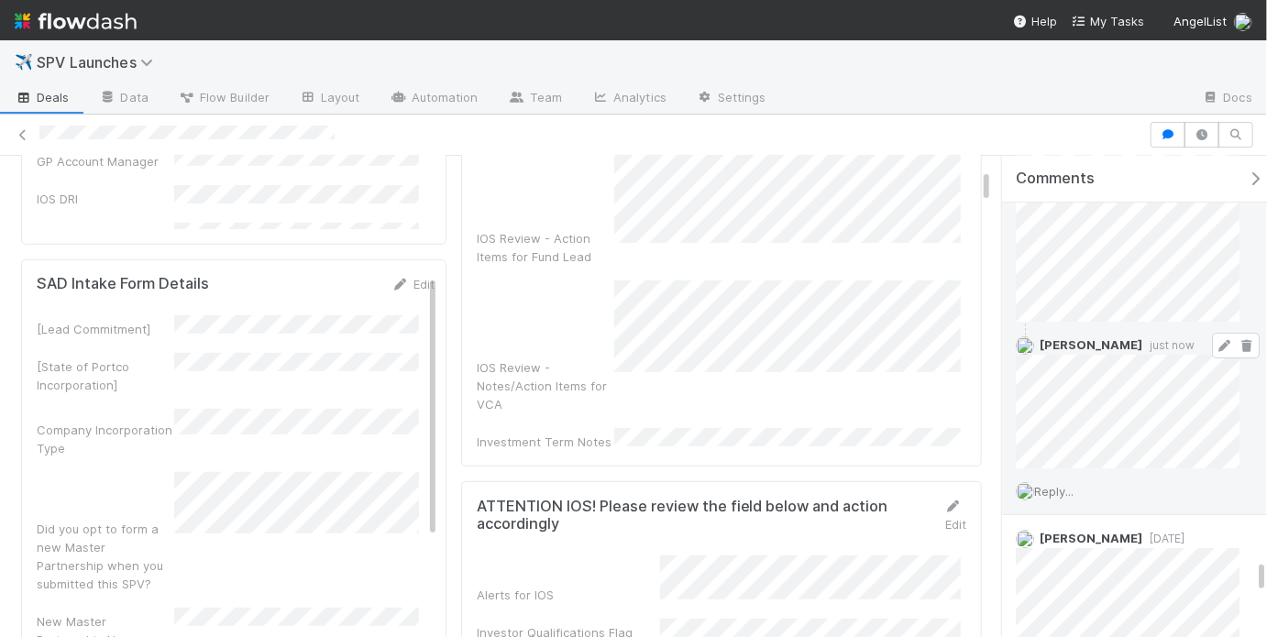
click at [1216, 340] on icon at bounding box center [1225, 346] width 18 height 12
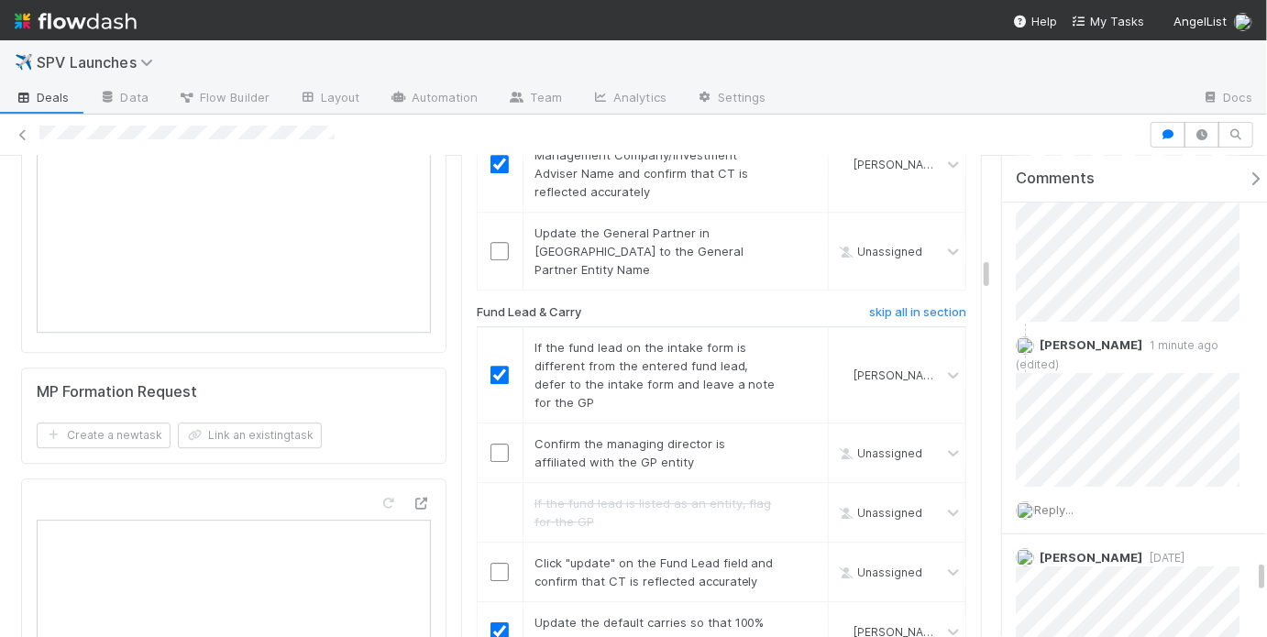
scroll to position [2603, 0]
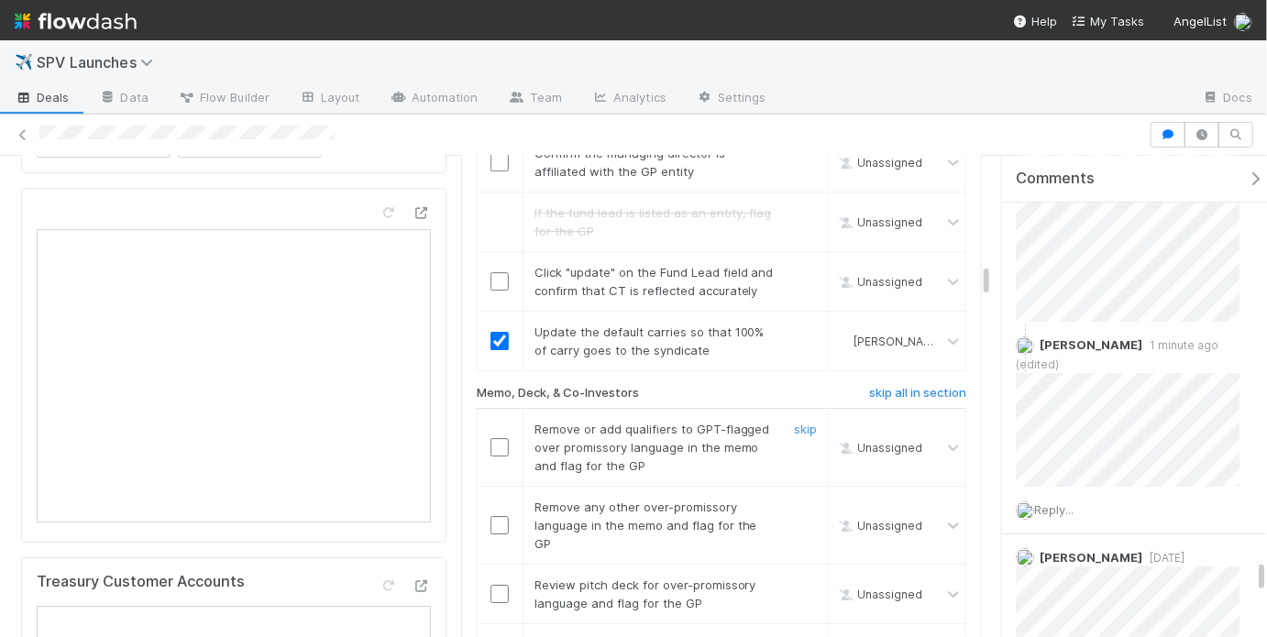
click at [496, 438] on input "checkbox" at bounding box center [500, 447] width 18 height 18
click at [496, 516] on input "checkbox" at bounding box center [500, 525] width 18 height 18
click at [493, 438] on input "checkbox" at bounding box center [500, 447] width 18 height 18
click at [498, 585] on input "checkbox" at bounding box center [500, 594] width 18 height 18
click at [798, 636] on link "skip" at bounding box center [805, 644] width 23 height 15
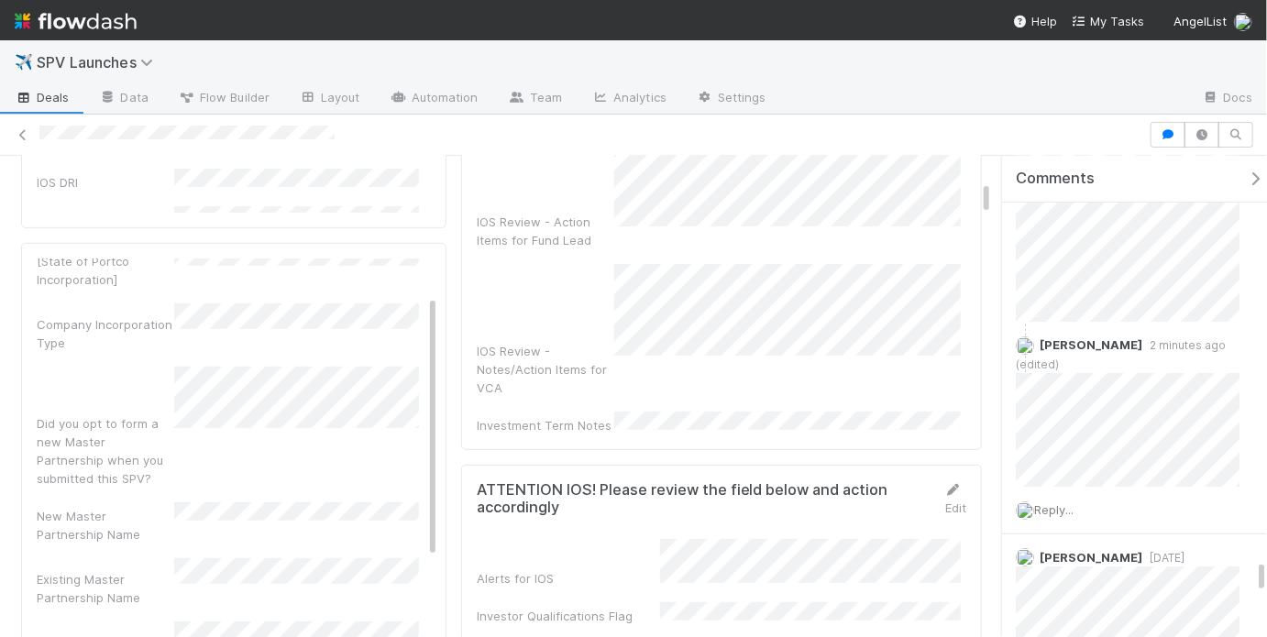
scroll to position [321, 0]
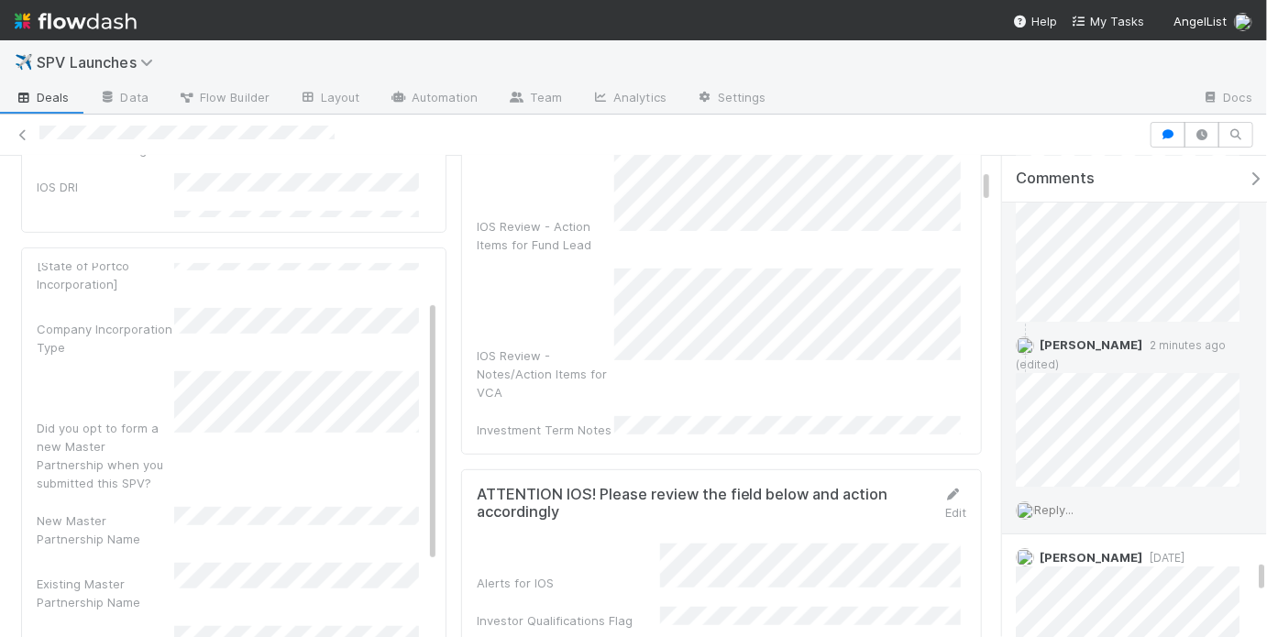
click at [1047, 487] on div "Reply..." at bounding box center [1133, 510] width 262 height 46
click at [1053, 503] on span "Reply..." at bounding box center [1053, 510] width 39 height 15
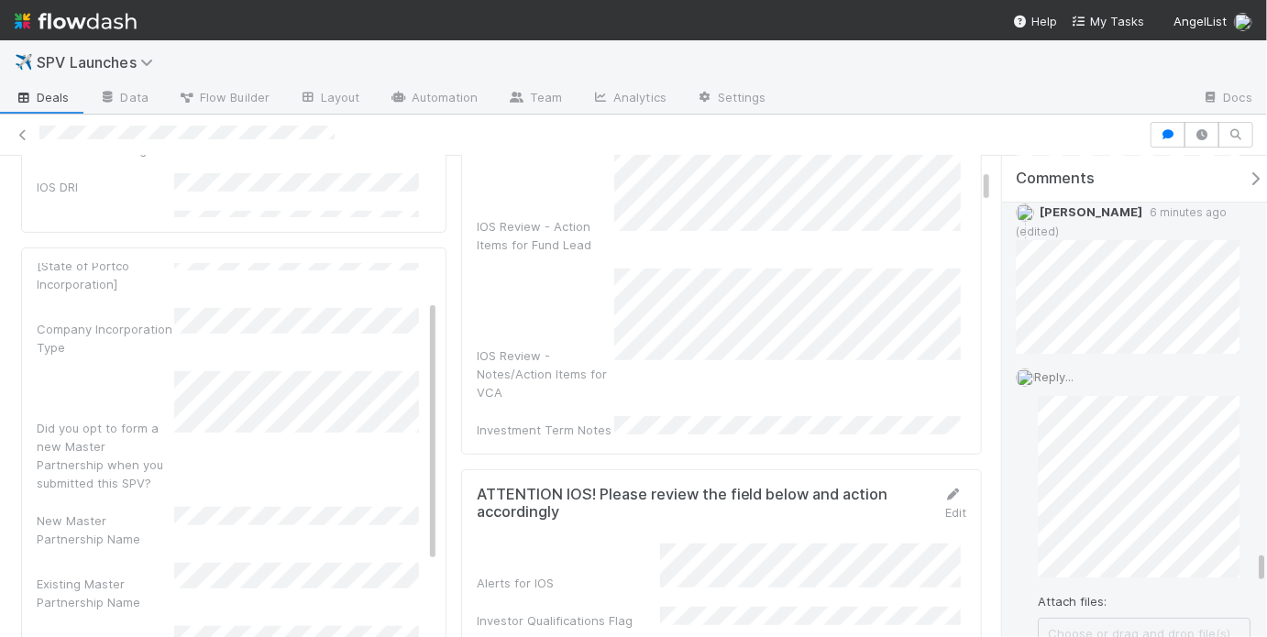
click at [1094, 619] on span "Choose or drag and drop file(s)" at bounding box center [1144, 633] width 211 height 29
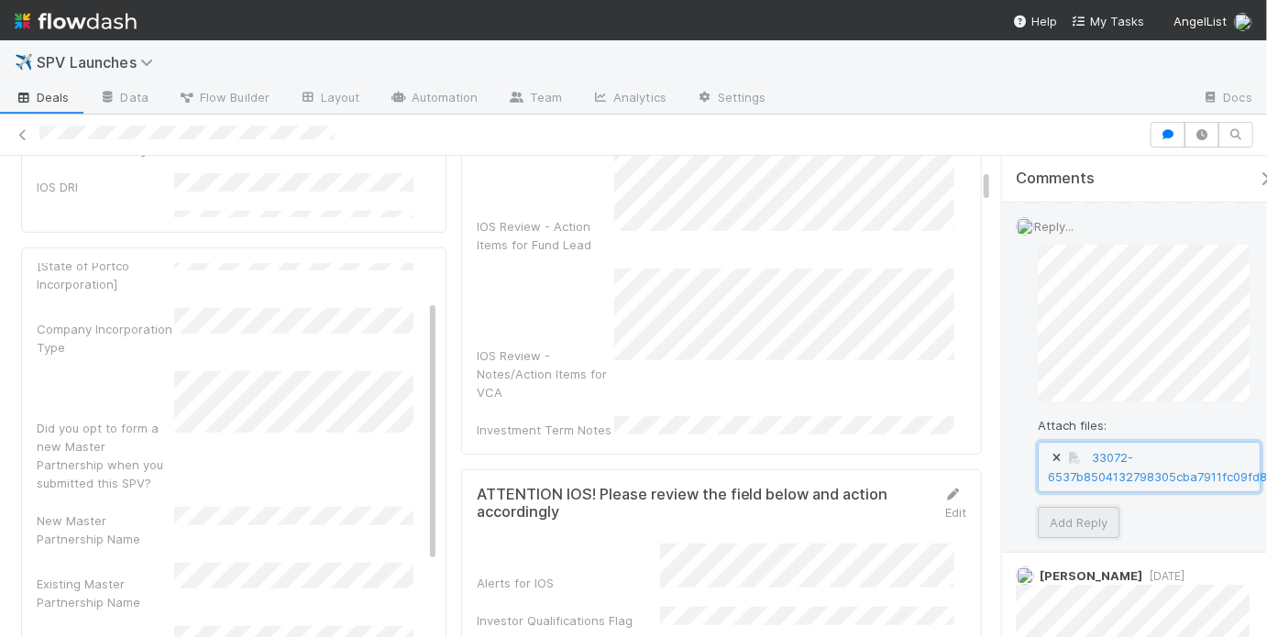
click at [1076, 507] on button "Add Reply" at bounding box center [1079, 522] width 82 height 31
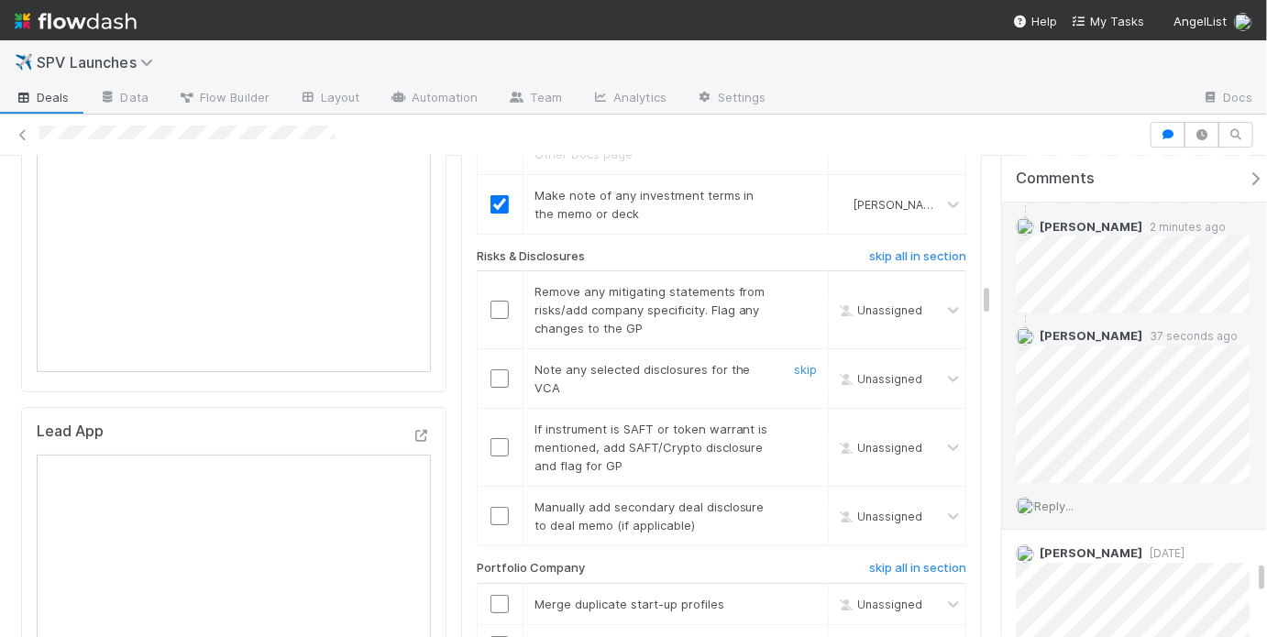
scroll to position [3101, 0]
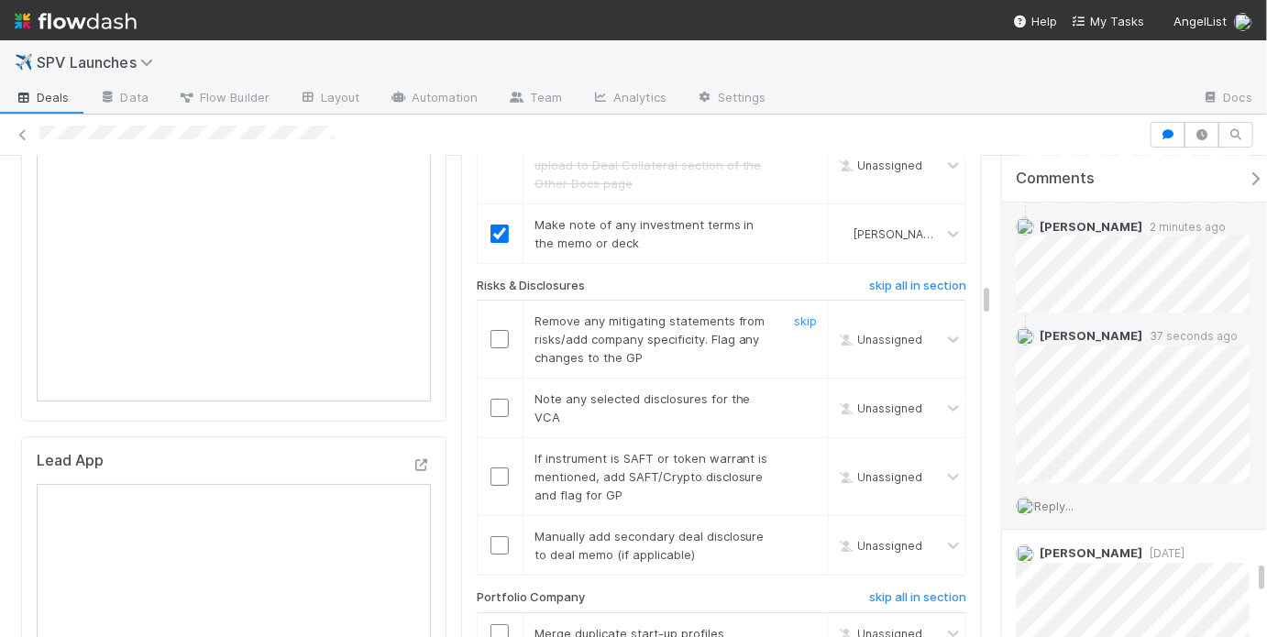
click at [491, 330] on input "checkbox" at bounding box center [500, 339] width 18 height 18
click at [794, 314] on link "skip" at bounding box center [805, 321] width 23 height 15
click at [495, 399] on input "checkbox" at bounding box center [500, 408] width 18 height 18
click at [794, 451] on link "skip" at bounding box center [805, 458] width 23 height 15
click at [794, 529] on link "skip" at bounding box center [805, 536] width 23 height 15
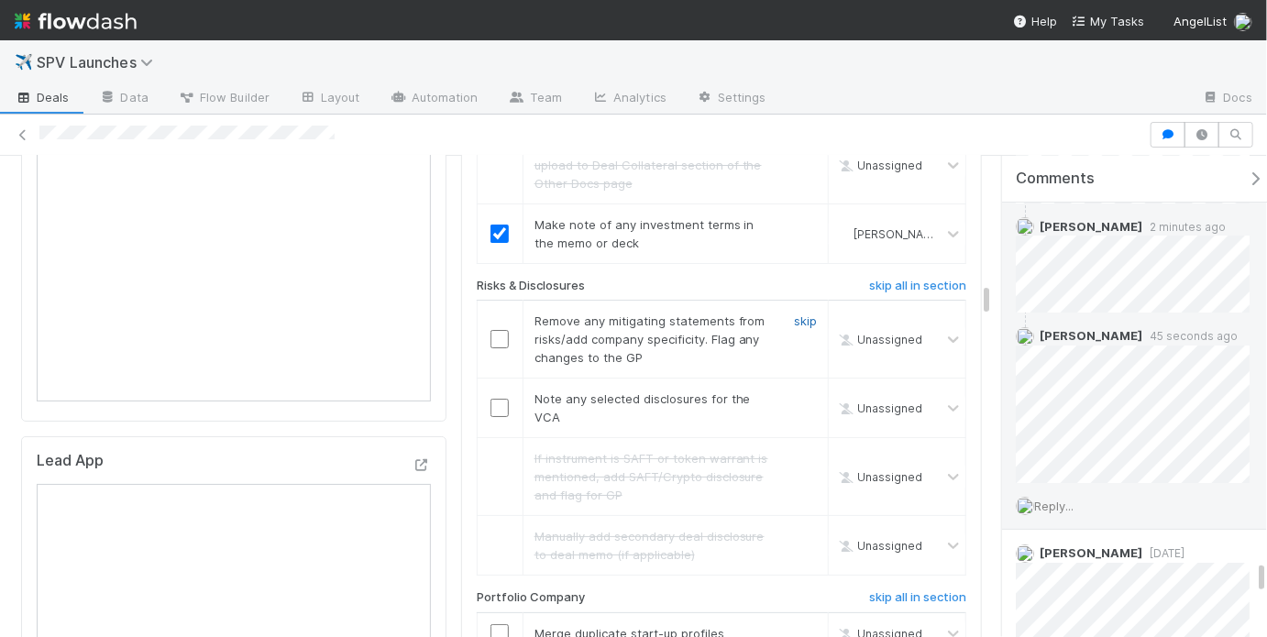
click at [794, 314] on link "skip" at bounding box center [805, 321] width 23 height 15
click at [492, 399] on input "checkbox" at bounding box center [500, 408] width 18 height 18
checkbox input "true"
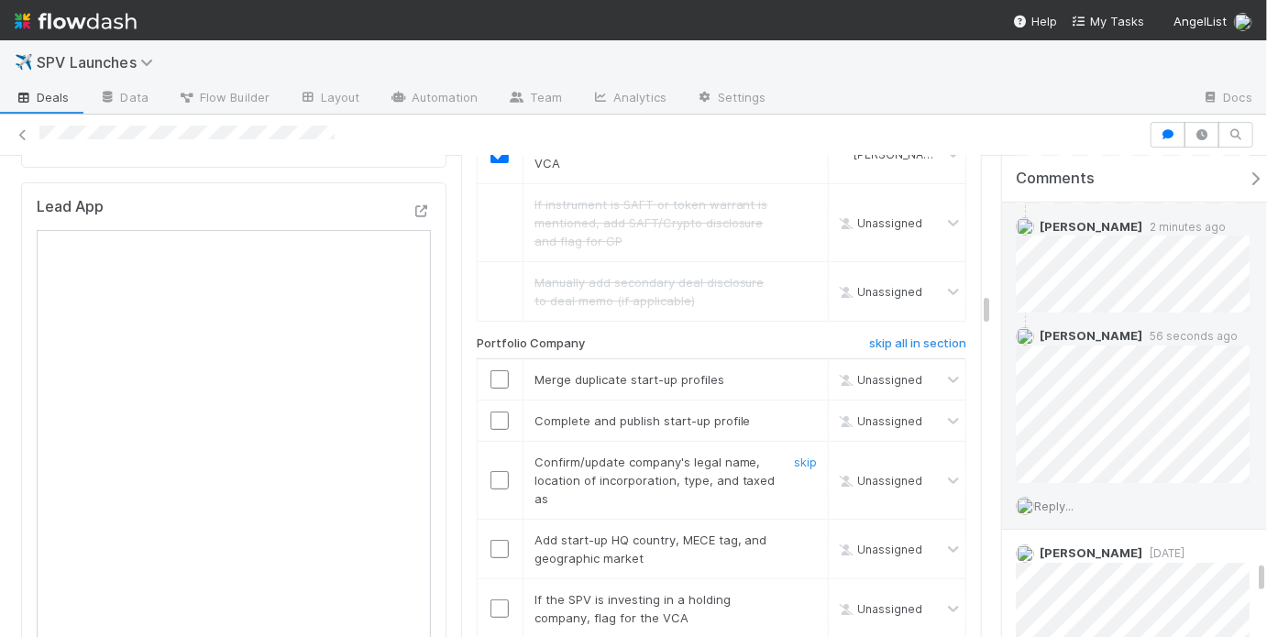
scroll to position [3358, 0]
click at [794, 370] on link "skip" at bounding box center [805, 377] width 23 height 15
click at [491, 409] on input "checkbox" at bounding box center [500, 418] width 18 height 18
click at [794, 370] on link "skip" at bounding box center [805, 377] width 23 height 15
click at [491, 409] on input "checkbox" at bounding box center [500, 418] width 18 height 18
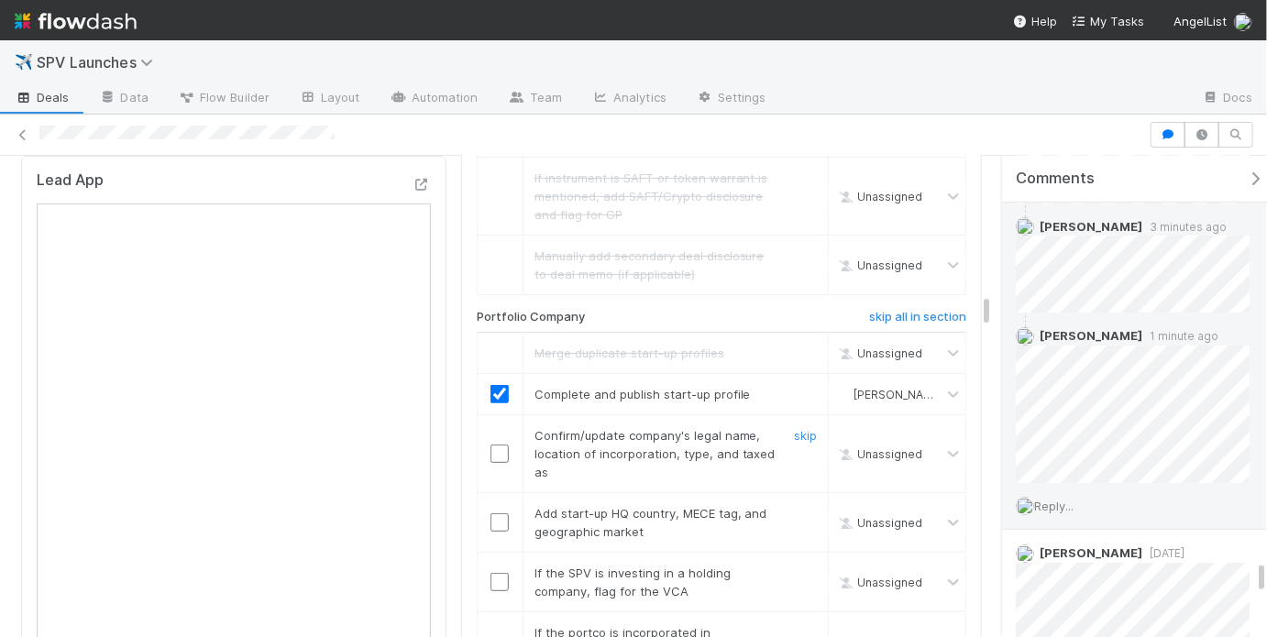
scroll to position [3383, 0]
click at [491, 444] on input "checkbox" at bounding box center [500, 453] width 18 height 18
click at [492, 513] on input "checkbox" at bounding box center [500, 522] width 18 height 18
click at [495, 444] on input "checkbox" at bounding box center [500, 453] width 18 height 18
click at [794, 565] on link "skip" at bounding box center [805, 572] width 23 height 15
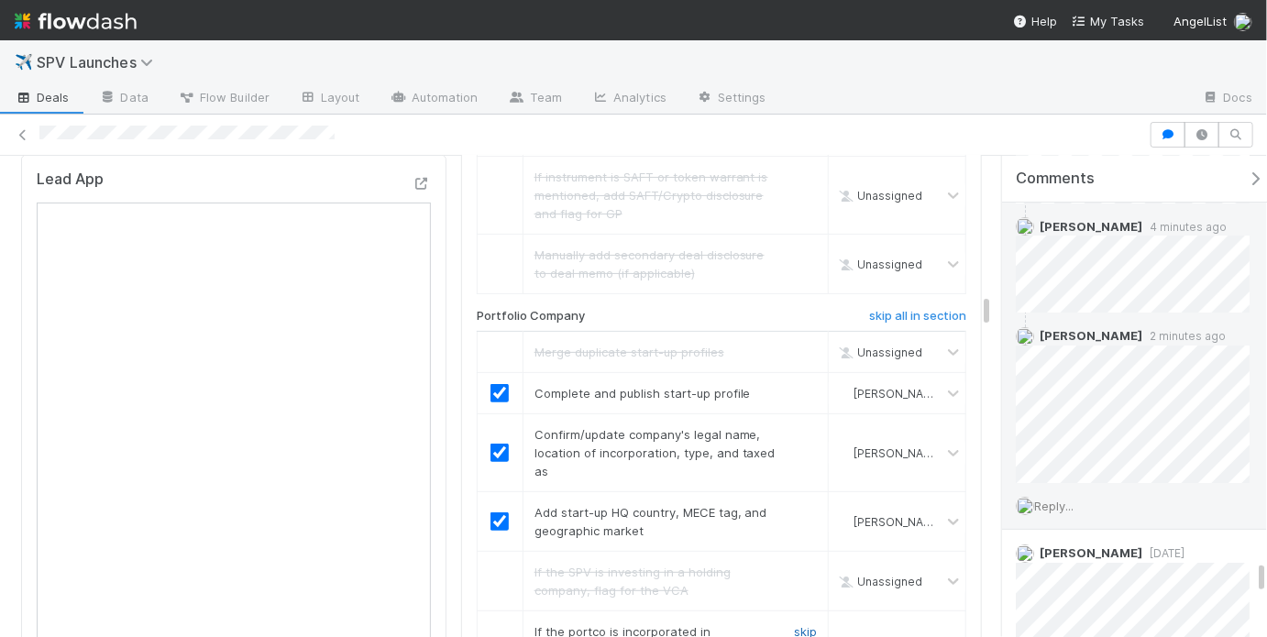
click at [794, 624] on link "skip" at bounding box center [805, 631] width 23 height 15
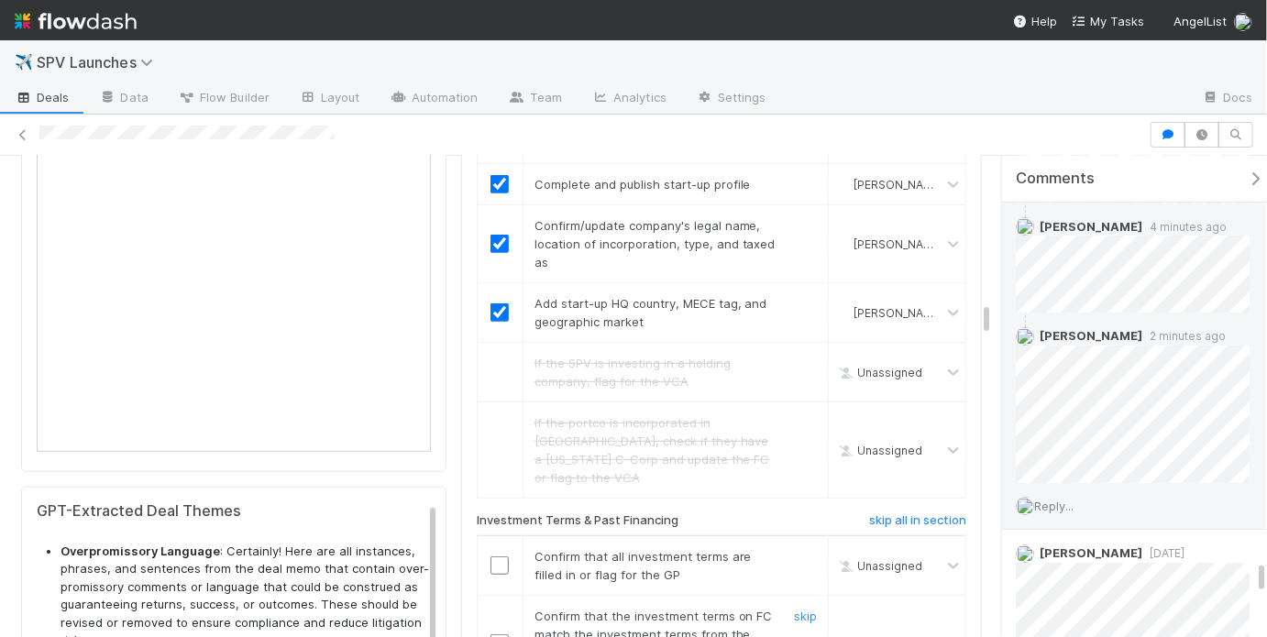
scroll to position [3620, 0]
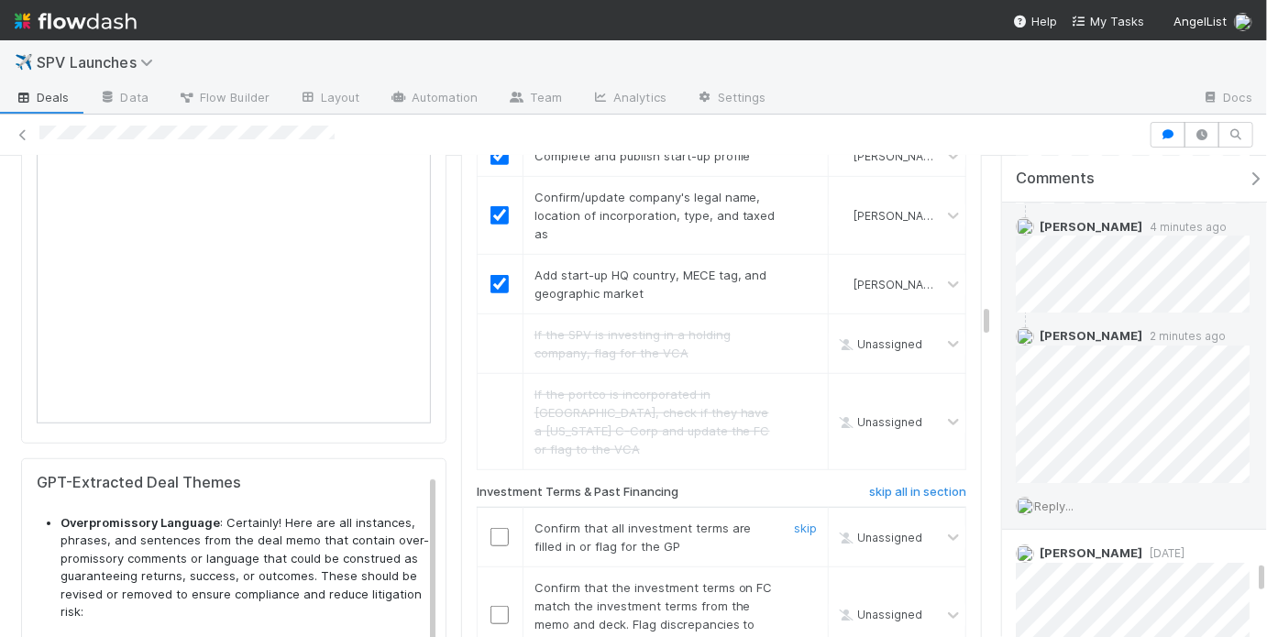
click at [492, 528] on input "checkbox" at bounding box center [500, 537] width 18 height 18
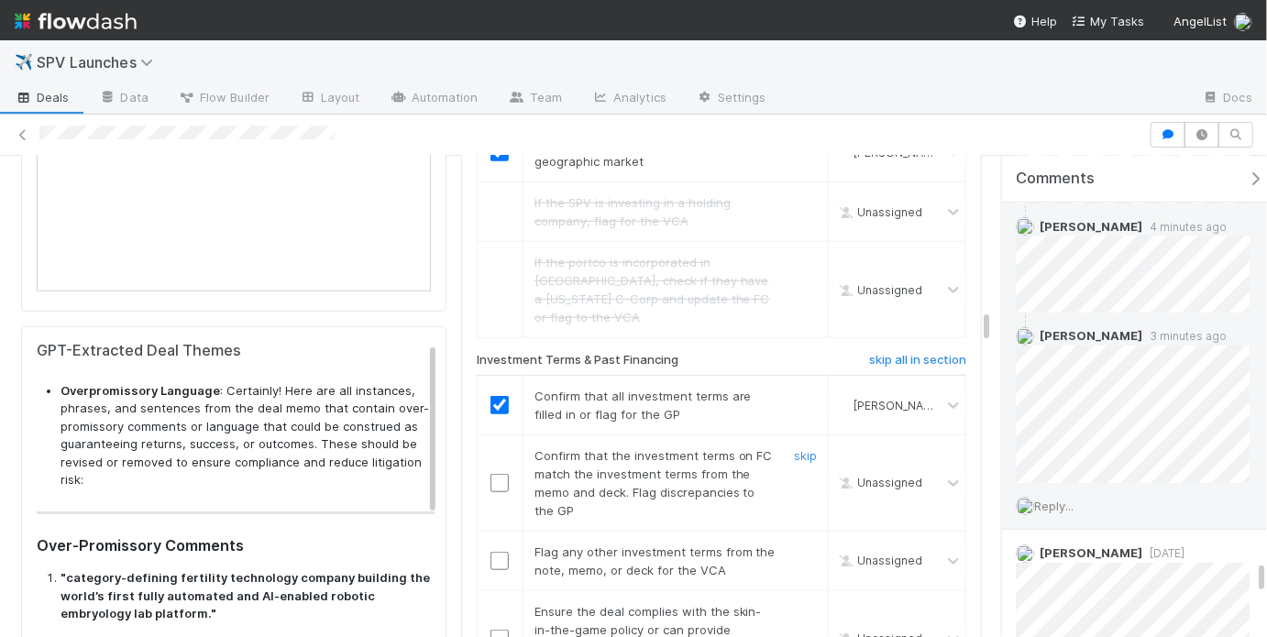
scroll to position [3759, 0]
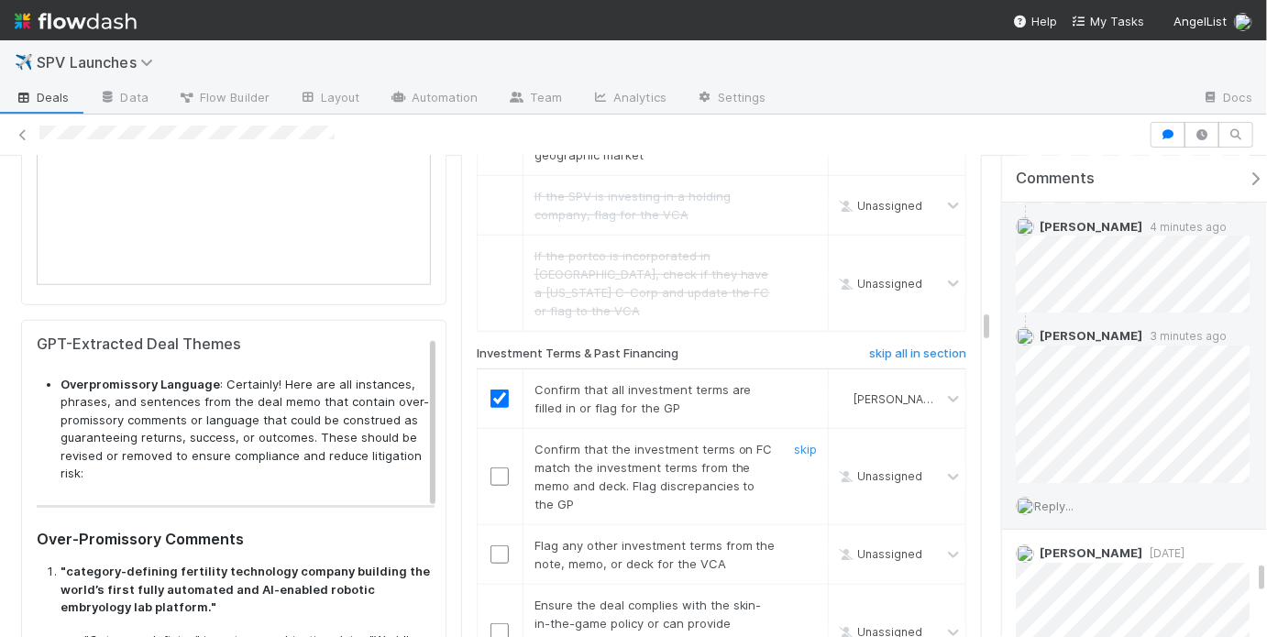
click at [491, 468] on input "checkbox" at bounding box center [500, 477] width 18 height 18
click at [494, 468] on input "checkbox" at bounding box center [500, 477] width 18 height 18
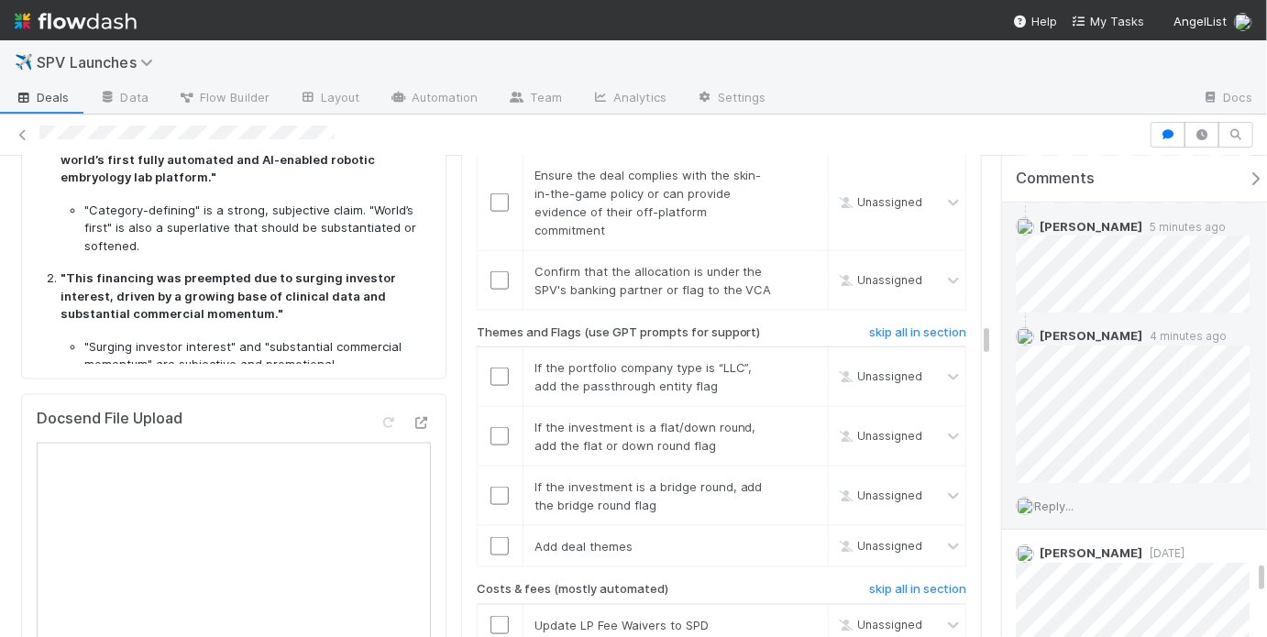
scroll to position [3872, 0]
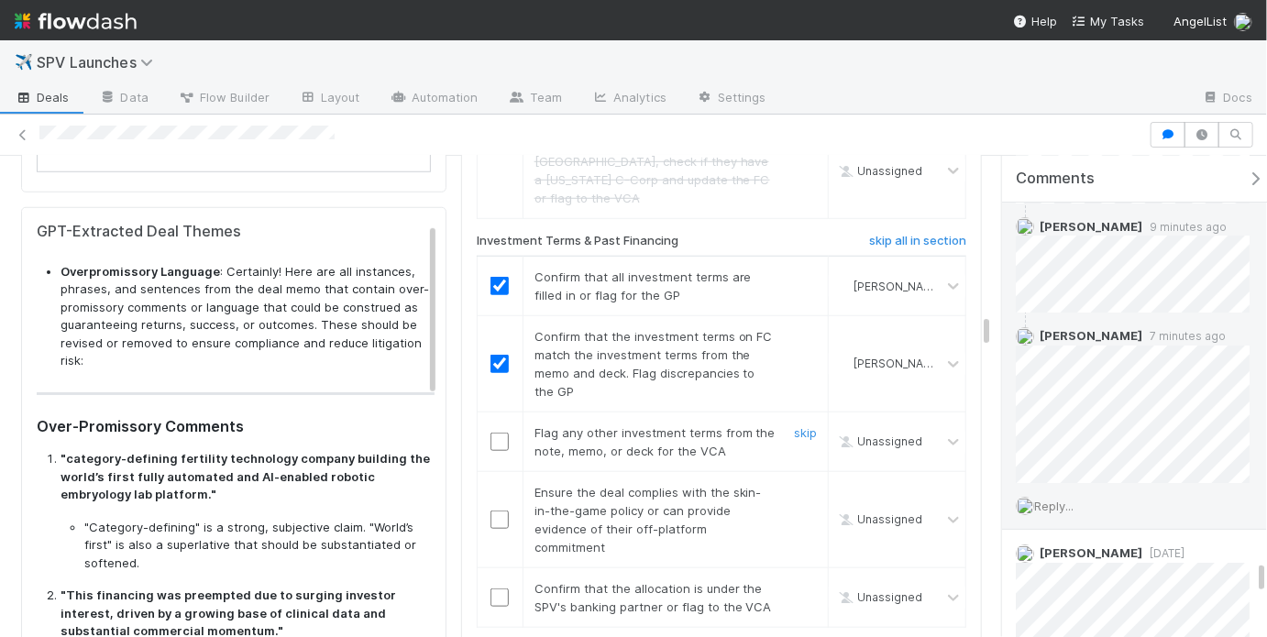
click at [499, 433] on div at bounding box center [500, 442] width 45 height 18
click at [495, 433] on input "checkbox" at bounding box center [500, 442] width 18 height 18
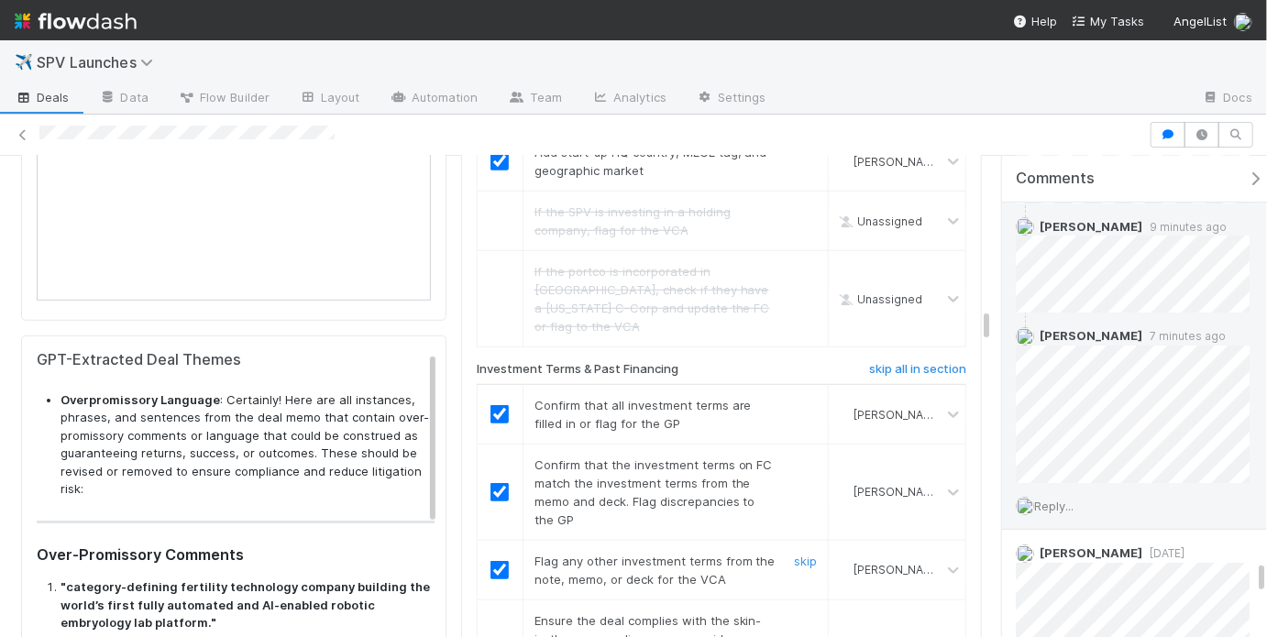
scroll to position [4025, 0]
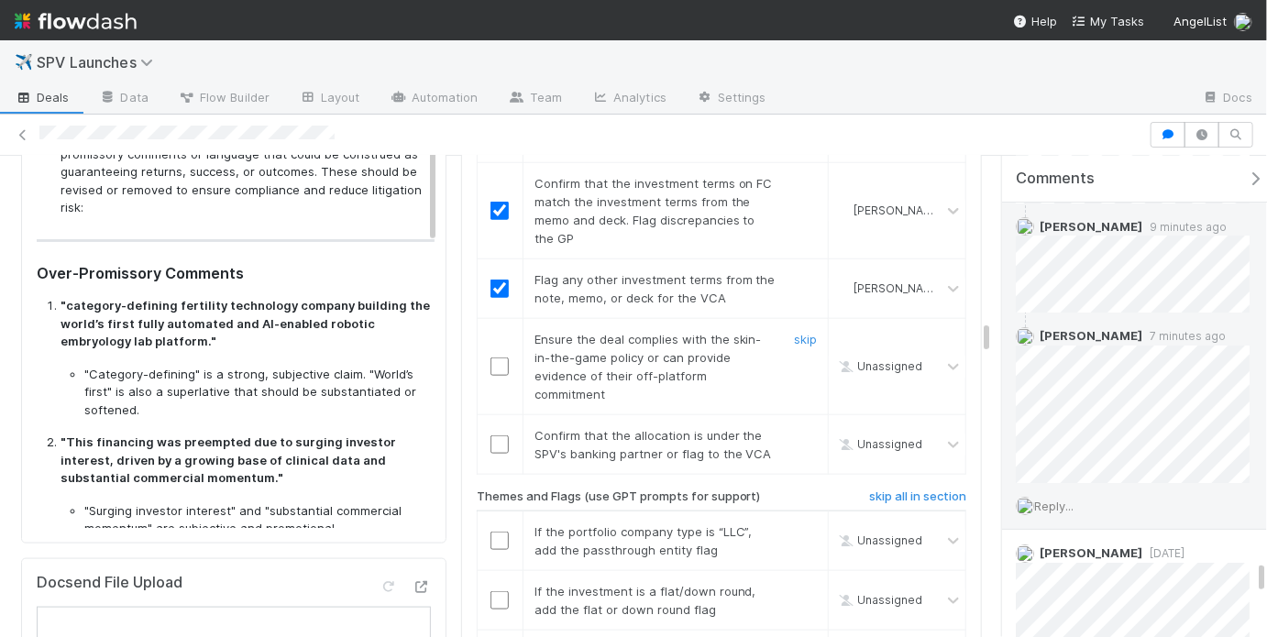
click at [496, 358] on input "checkbox" at bounding box center [500, 367] width 18 height 18
click at [491, 436] on input "checkbox" at bounding box center [500, 445] width 18 height 18
click at [491, 358] on input "checkbox" at bounding box center [500, 367] width 18 height 18
click at [492, 436] on input "checkbox" at bounding box center [500, 445] width 18 height 18
click at [491, 436] on input "checkbox" at bounding box center [500, 445] width 18 height 18
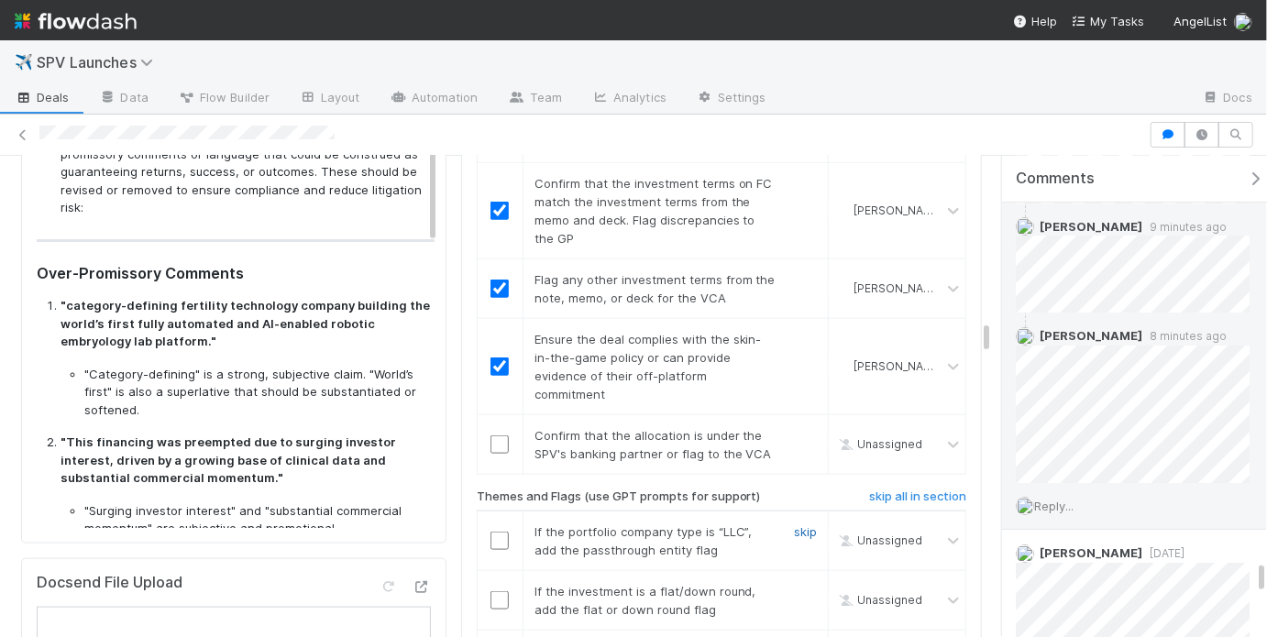
click at [794, 525] on link "skip" at bounding box center [805, 532] width 23 height 15
checkbox input "true"
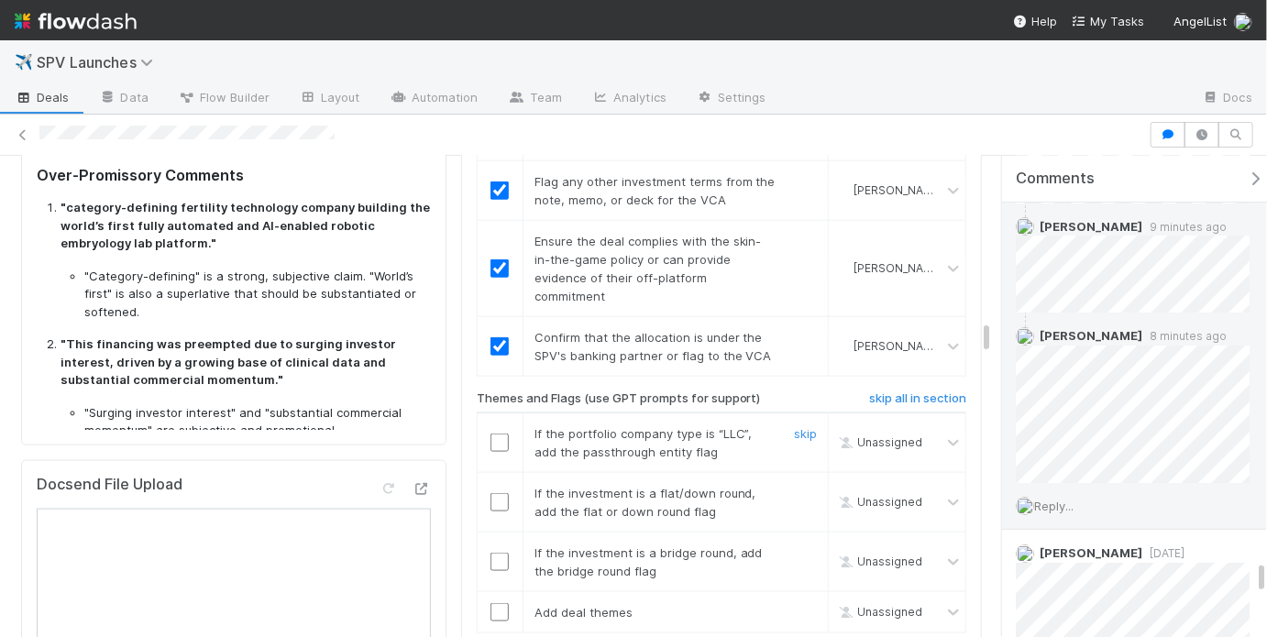
scroll to position [4138, 0]
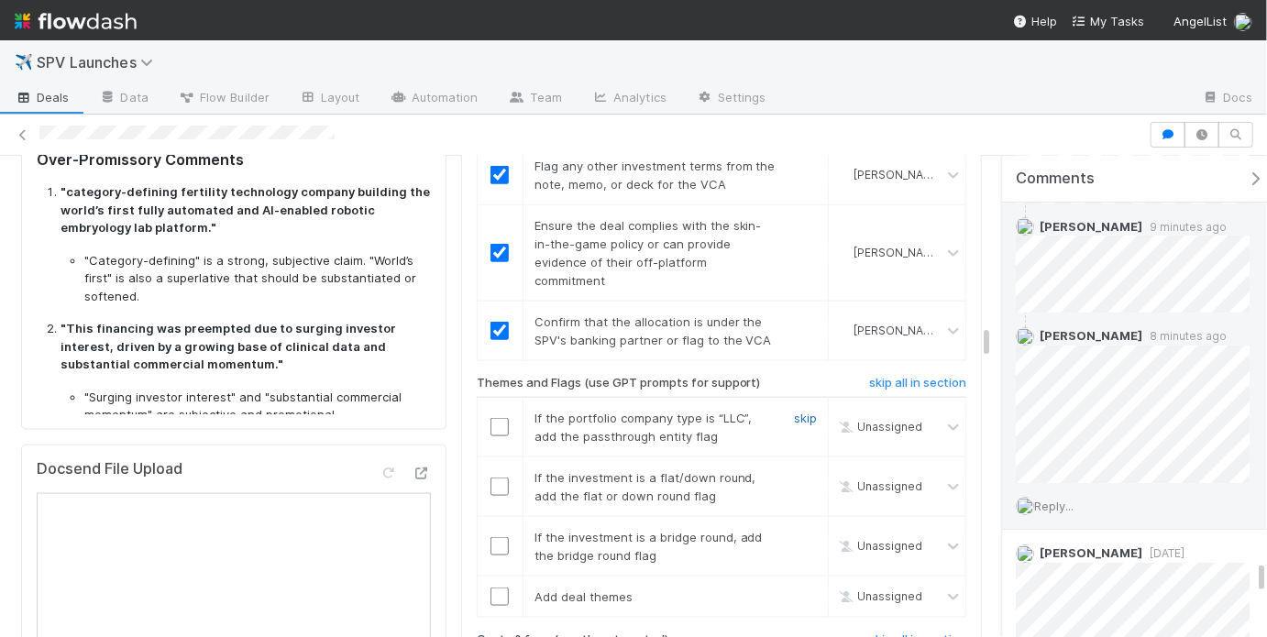
click at [794, 411] on link "skip" at bounding box center [805, 418] width 23 height 15
click at [794, 470] on link "skip" at bounding box center [805, 477] width 23 height 15
click at [794, 530] on link "skip" at bounding box center [805, 537] width 23 height 15
click at [794, 590] on link "skip" at bounding box center [805, 597] width 23 height 15
click at [794, 530] on link "skip" at bounding box center [805, 537] width 23 height 15
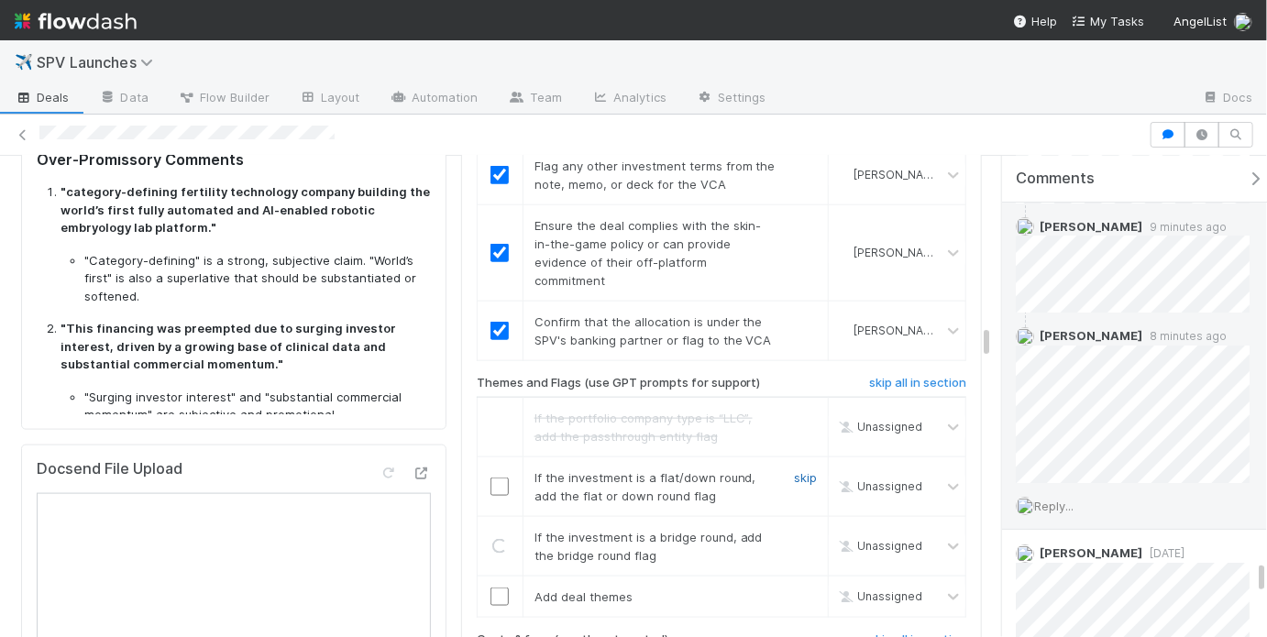
click at [794, 470] on link "skip" at bounding box center [805, 477] width 23 height 15
click at [794, 590] on link "skip" at bounding box center [805, 597] width 23 height 15
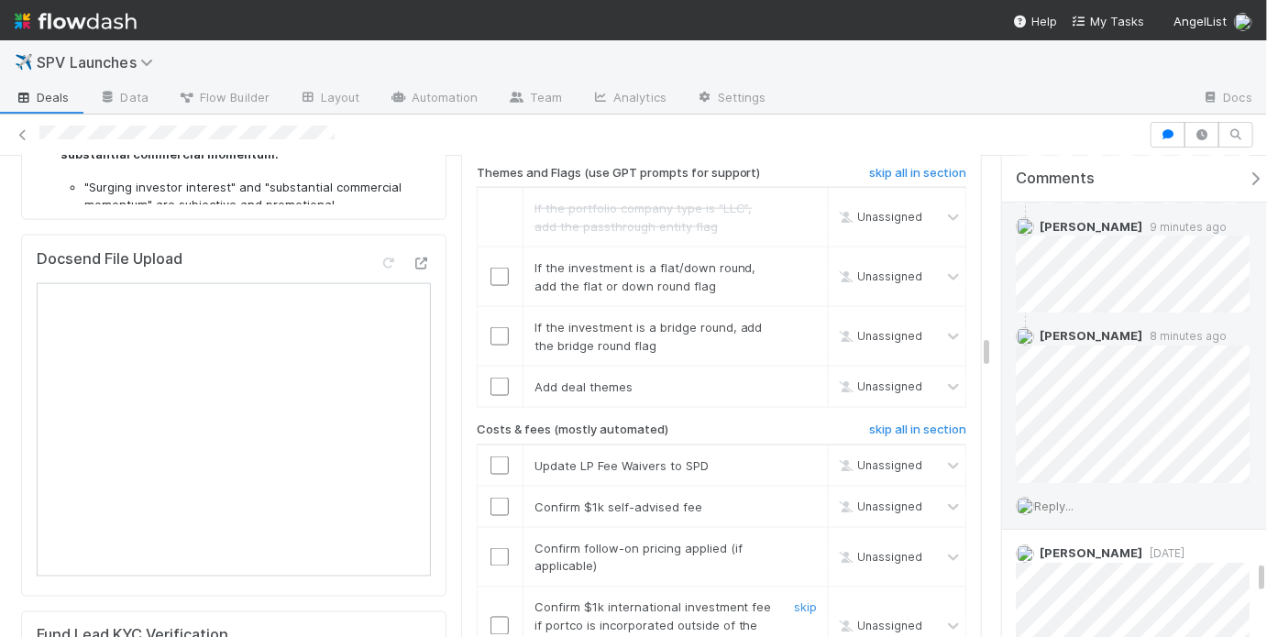
scroll to position [4392, 0]
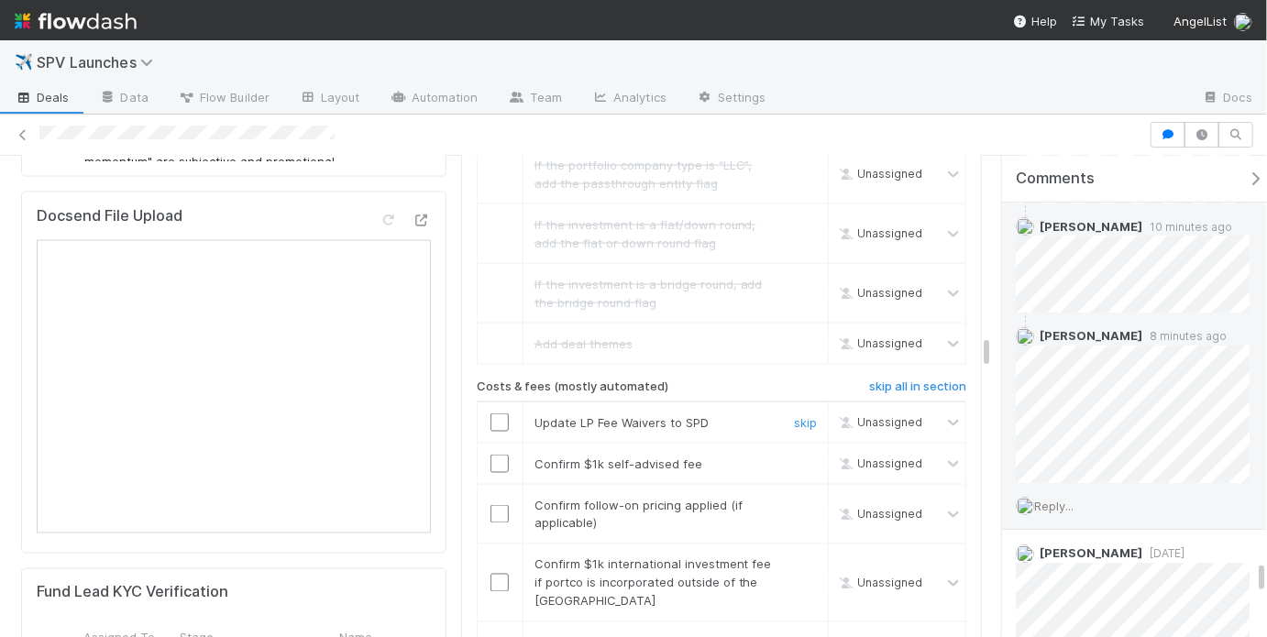
drag, startPoint x: 483, startPoint y: 285, endPoint x: 501, endPoint y: 225, distance: 63.0
click at [491, 414] on input "checkbox" at bounding box center [500, 423] width 18 height 18
click at [494, 455] on input "checkbox" at bounding box center [500, 464] width 18 height 18
click at [794, 498] on link "skip" at bounding box center [805, 505] width 23 height 15
click at [491, 455] on input "checkbox" at bounding box center [500, 464] width 18 height 18
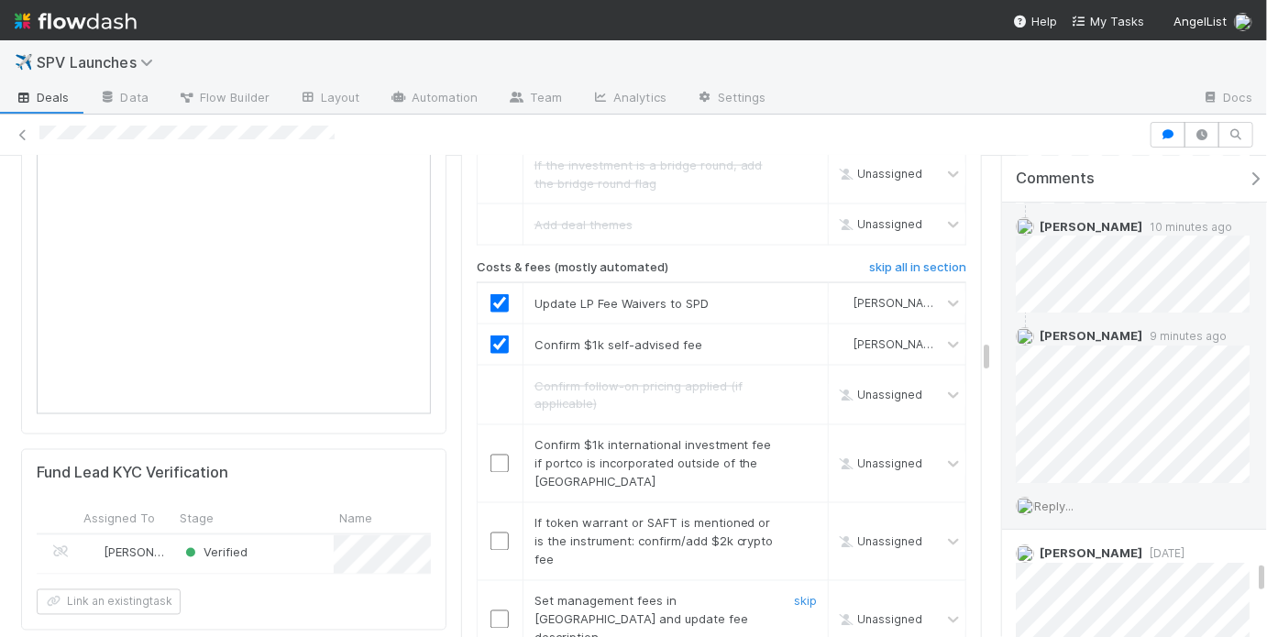
scroll to position [4555, 0]
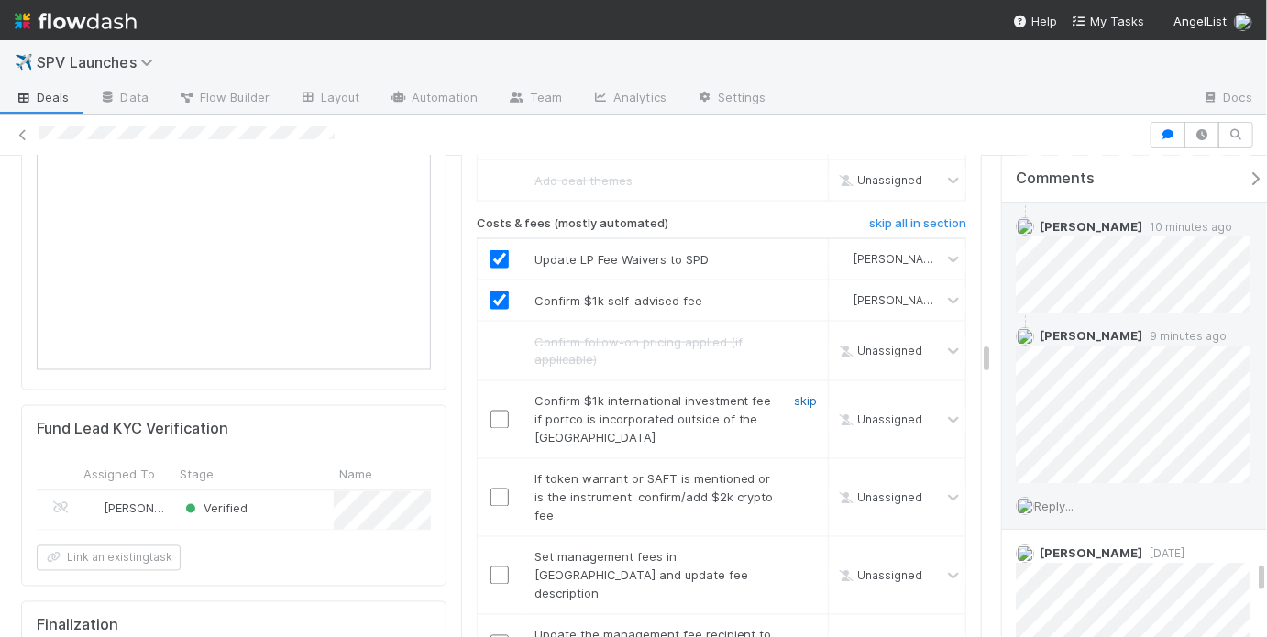
click at [794, 394] on link "skip" at bounding box center [805, 401] width 23 height 15
click at [794, 472] on link "skip" at bounding box center [805, 479] width 23 height 15
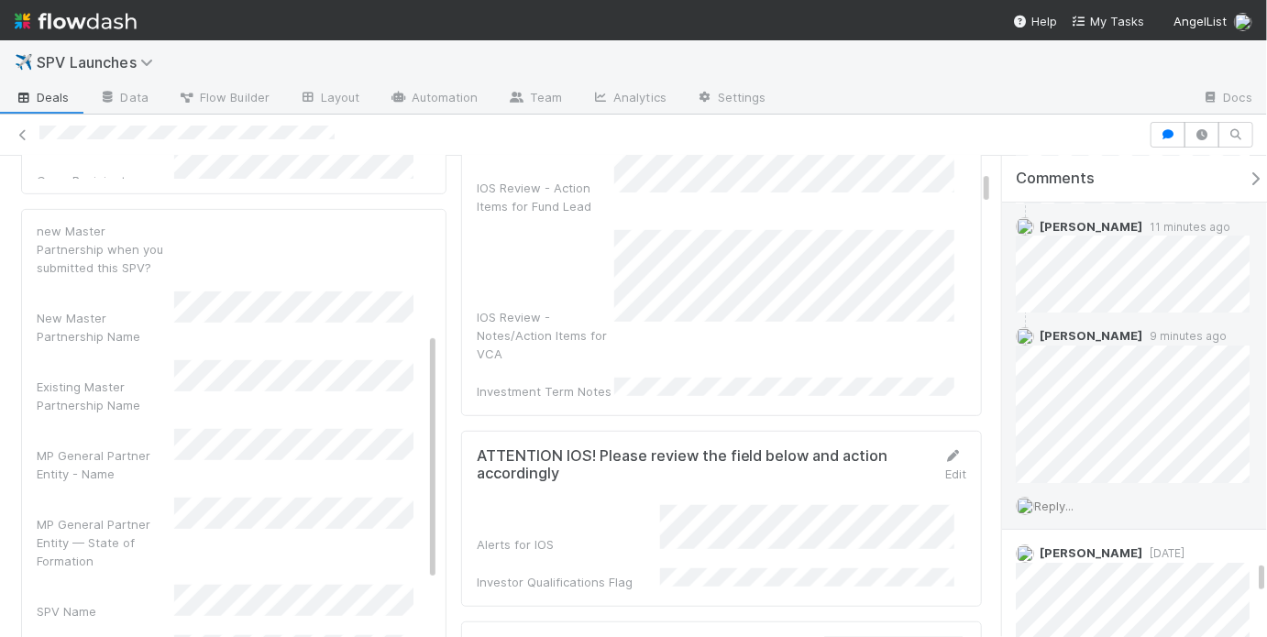
scroll to position [0, 0]
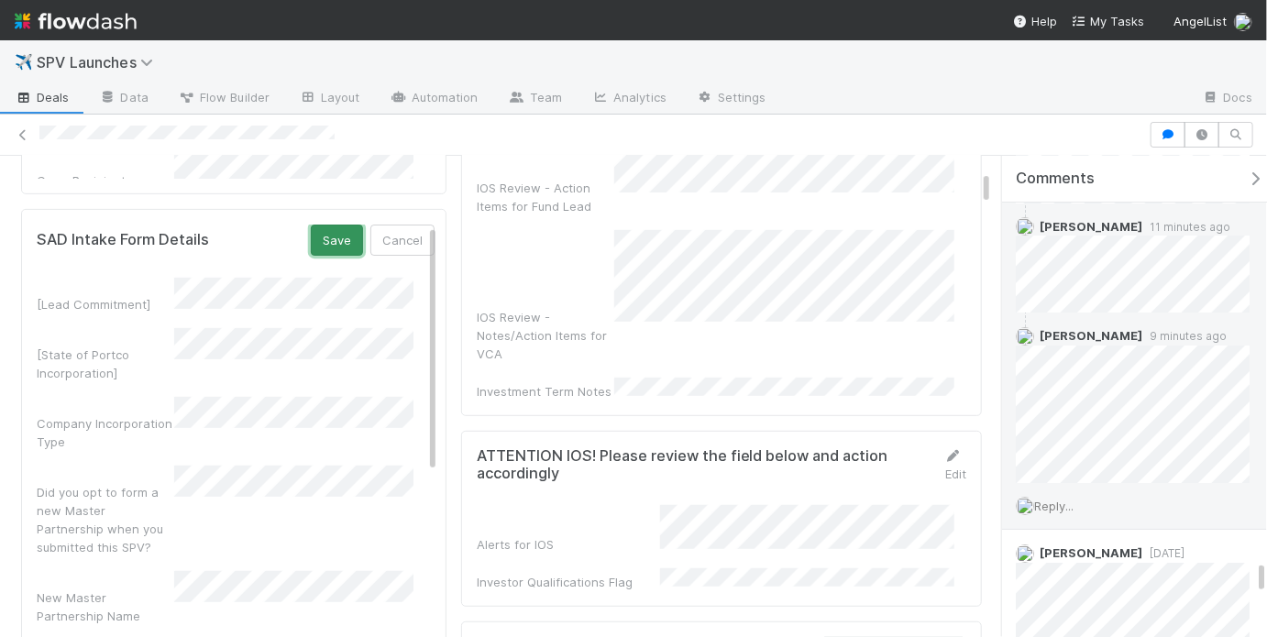
click at [332, 225] on button "Save" at bounding box center [337, 240] width 52 height 31
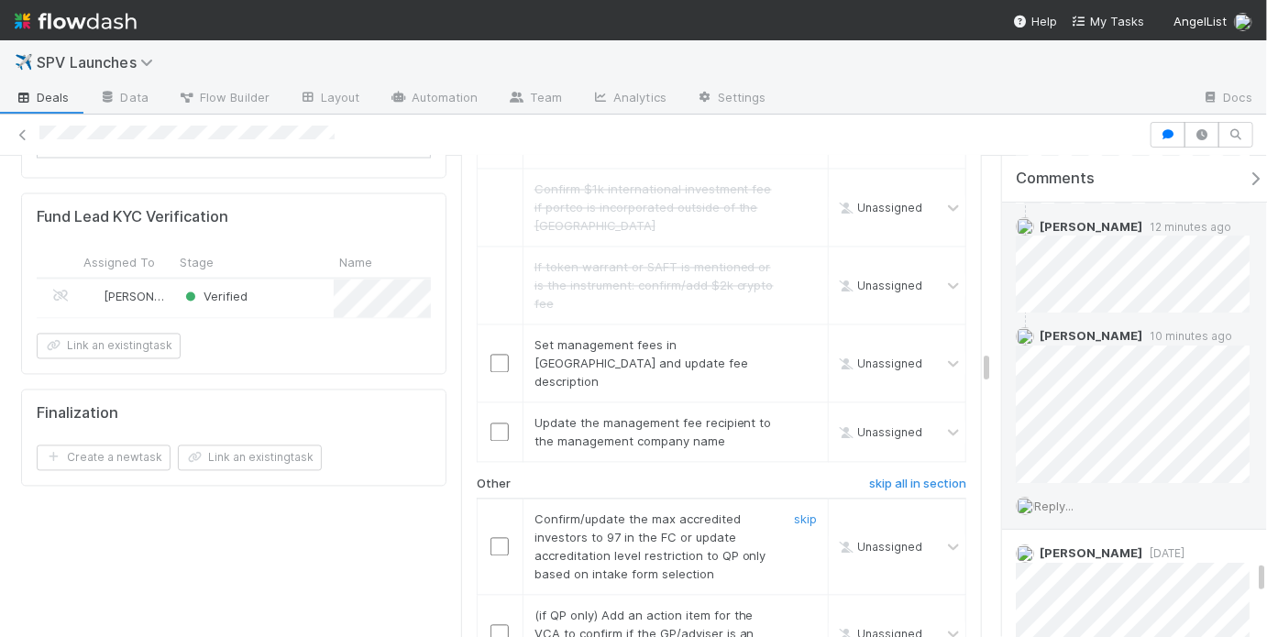
scroll to position [4457, 0]
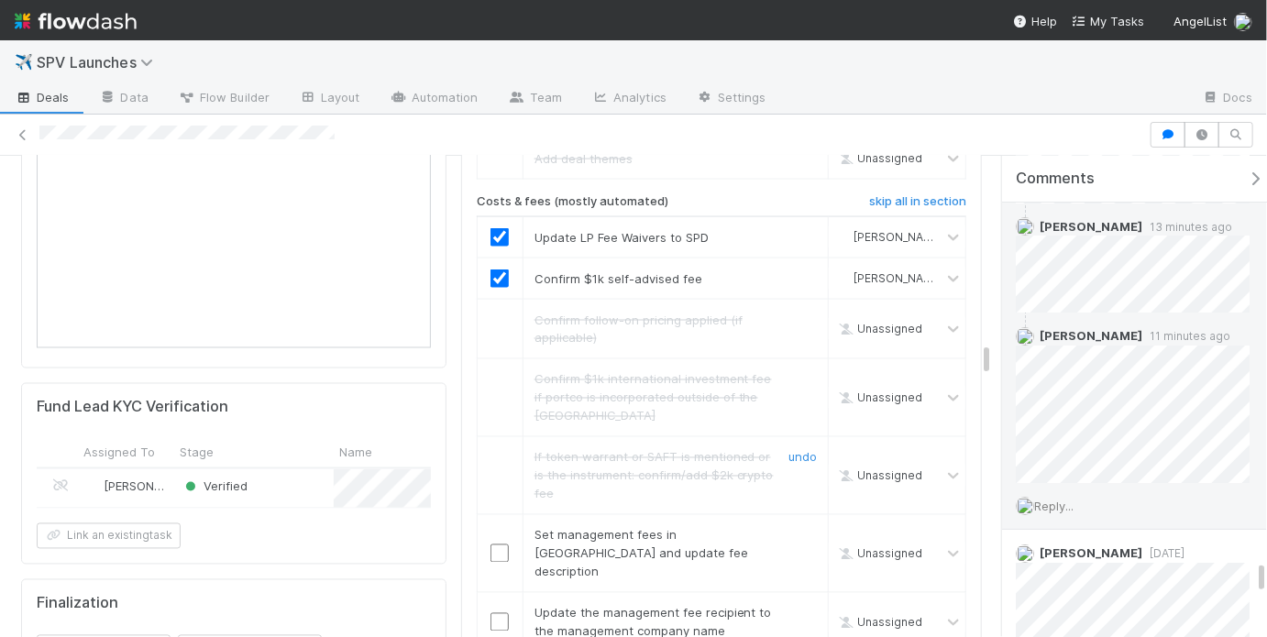
scroll to position [4577, 0]
click at [491, 545] on input "checkbox" at bounding box center [500, 554] width 18 height 18
checkbox input "true"
click at [491, 545] on input "checkbox" at bounding box center [500, 554] width 18 height 18
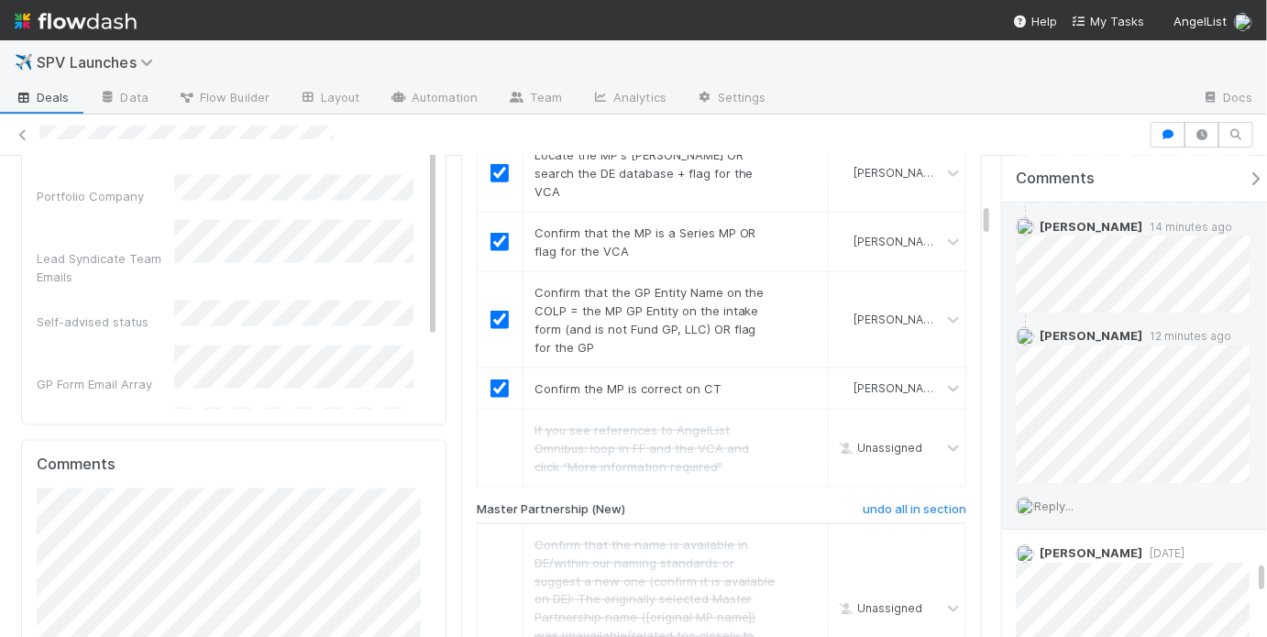
scroll to position [620, 0]
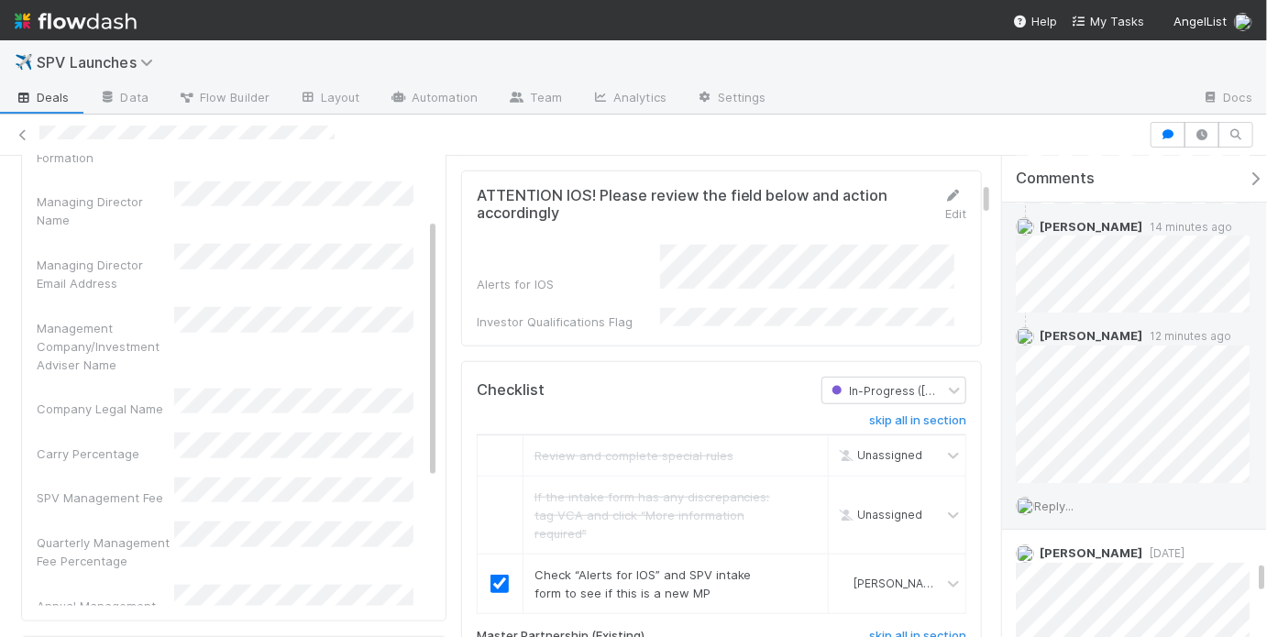
click at [326, 392] on div "[Lead Commitment] [State of Portco Incorporation] Company Incorporation Type Di…" at bounding box center [236, 281] width 398 height 1798
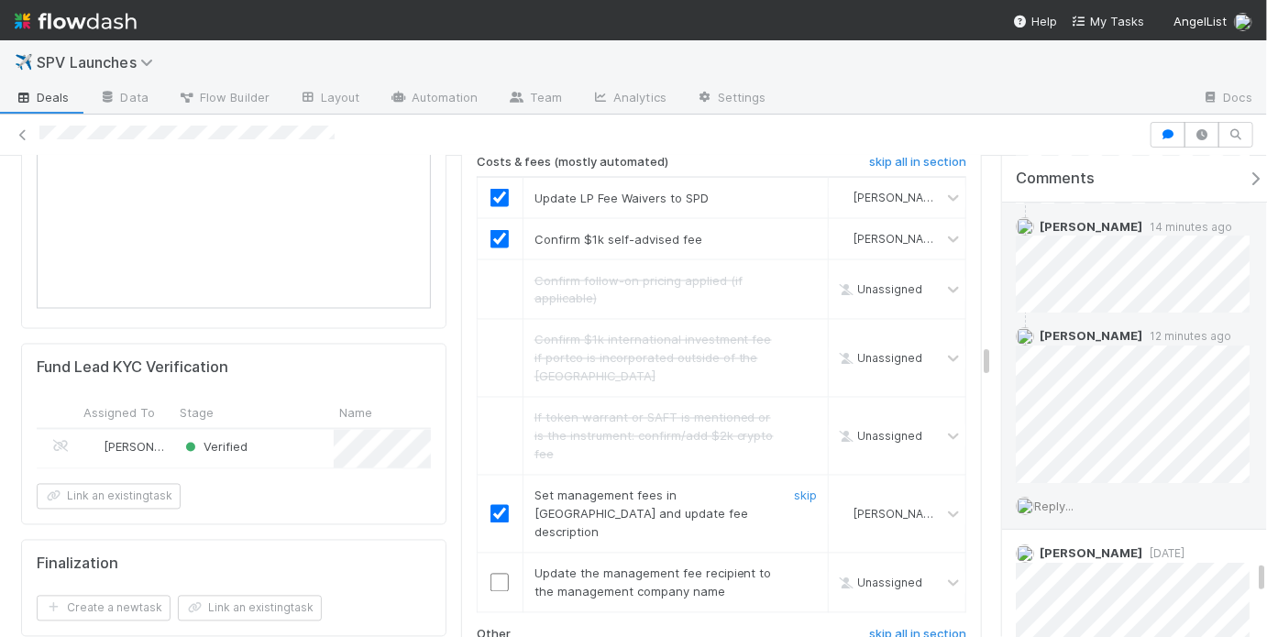
scroll to position [4938, 0]
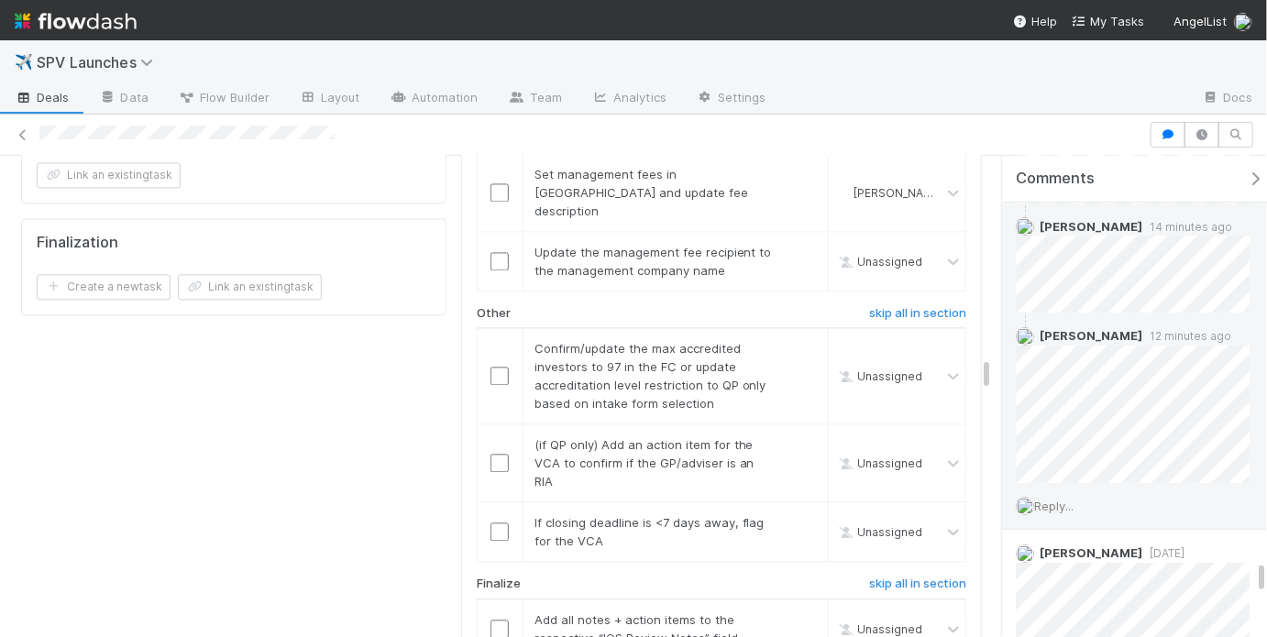
checkbox input "false"
click at [494, 367] on input "checkbox" at bounding box center [500, 376] width 18 height 18
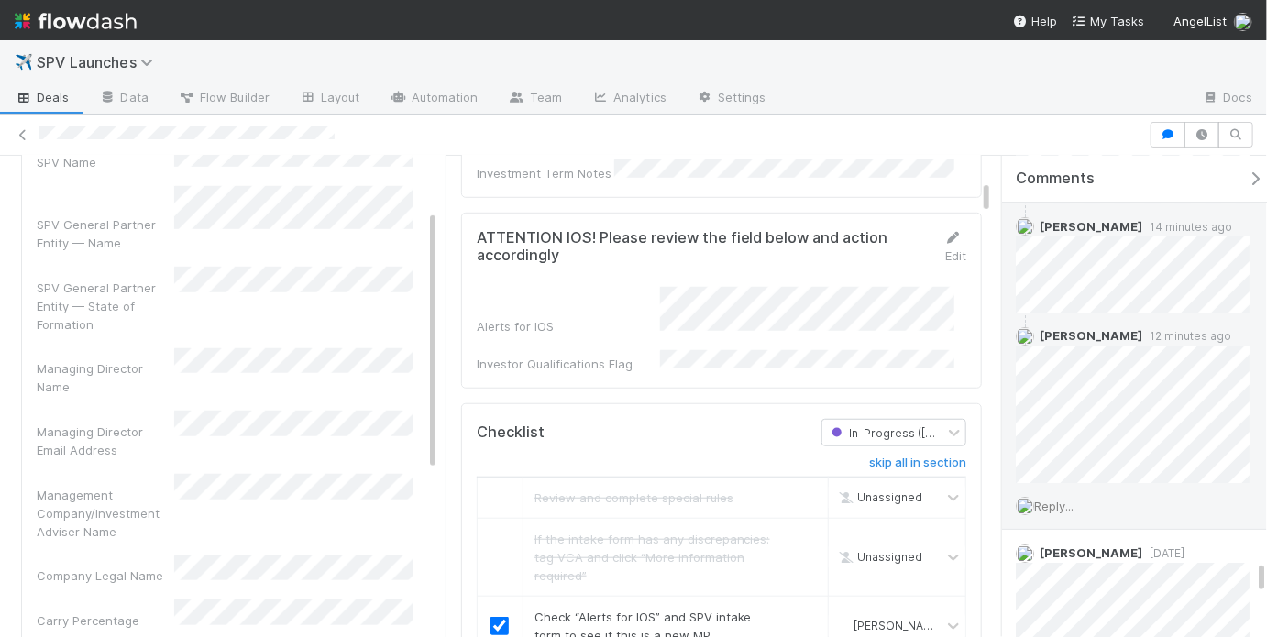
scroll to position [932, 0]
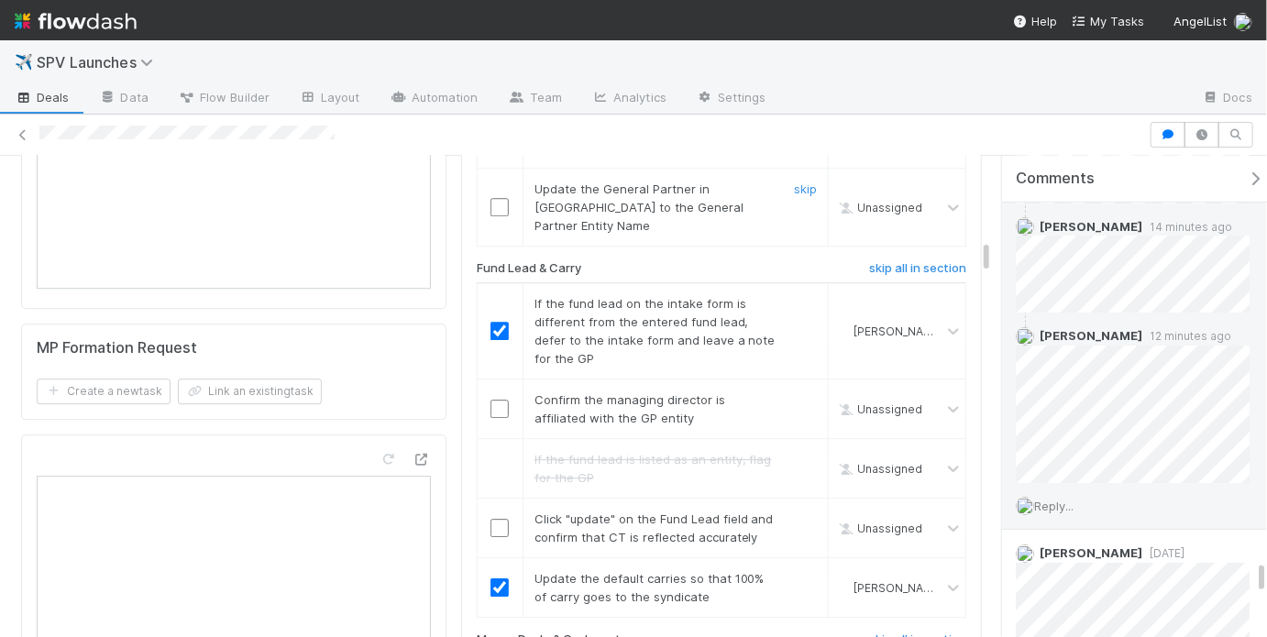
checkbox input "true"
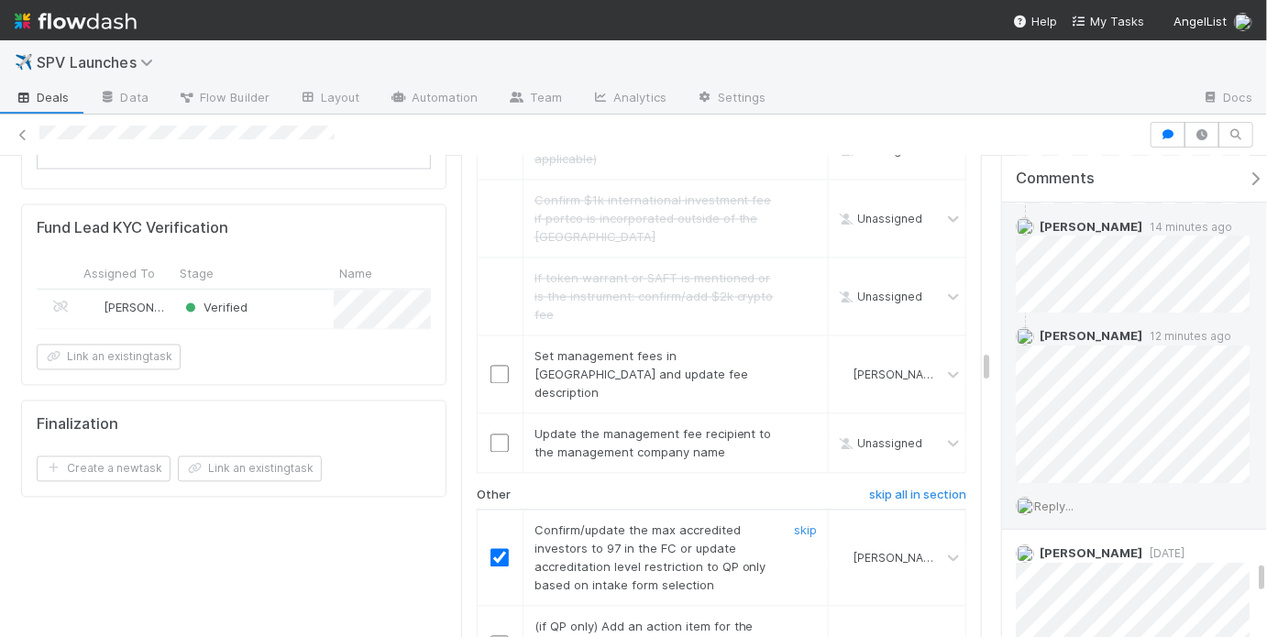
scroll to position [4888, 0]
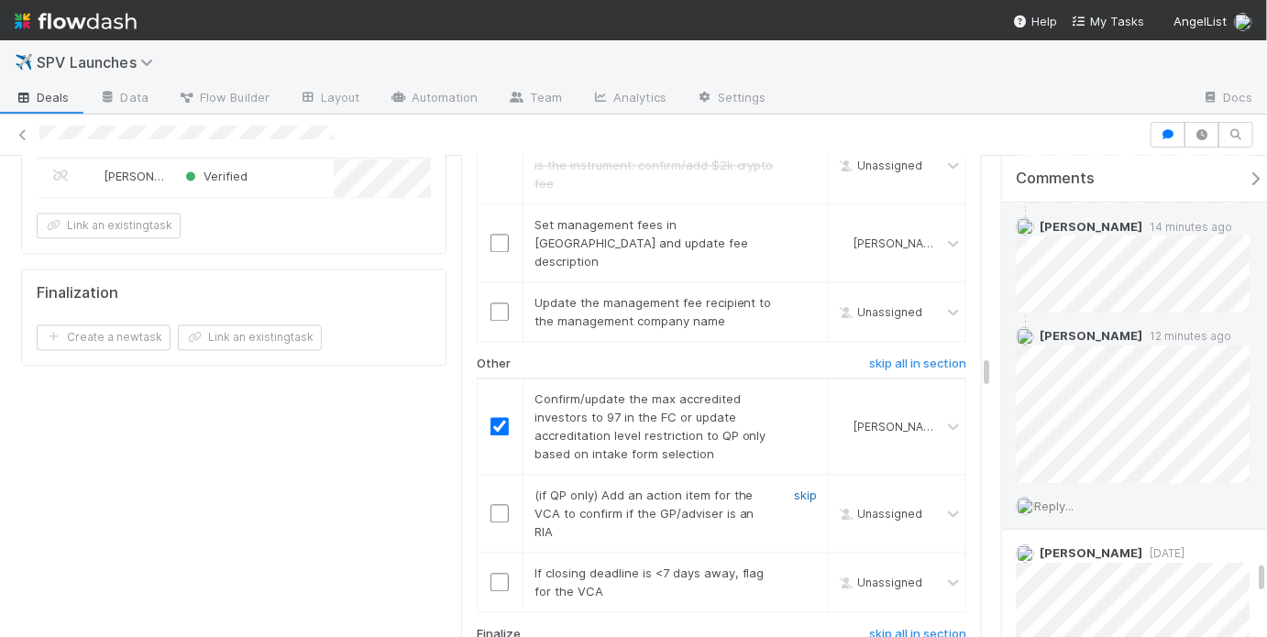
click at [794, 488] on link "skip" at bounding box center [805, 495] width 23 height 15
click at [497, 573] on input "checkbox" at bounding box center [500, 582] width 18 height 18
checkbox input "true"
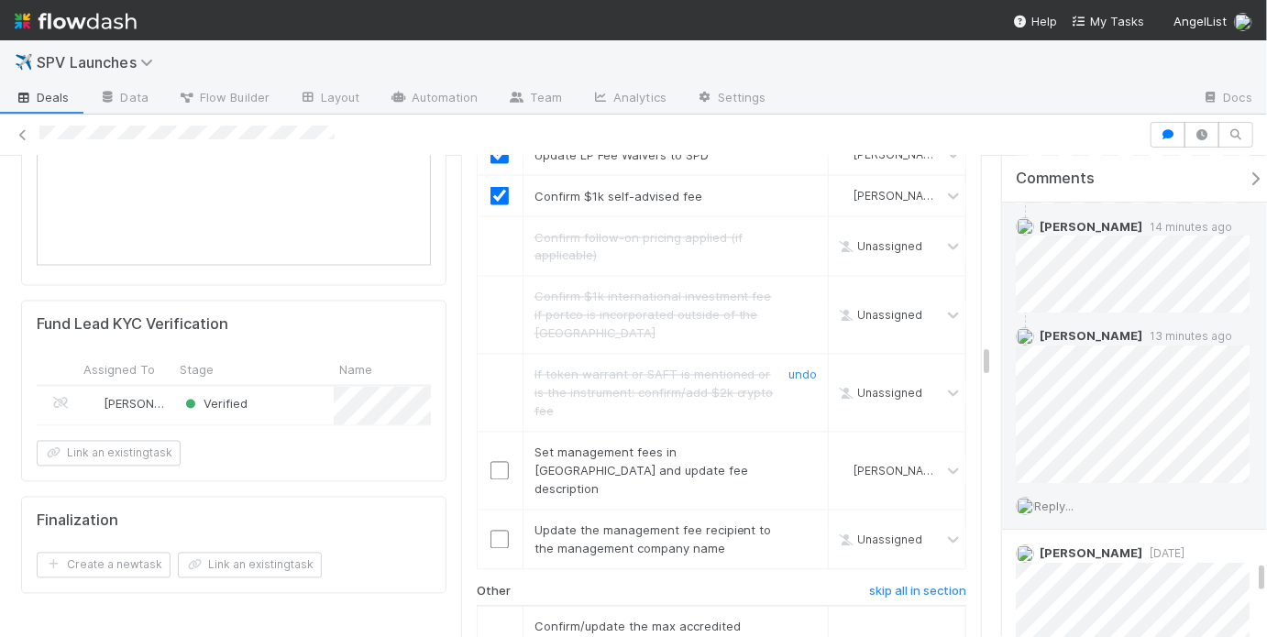
scroll to position [4671, 0]
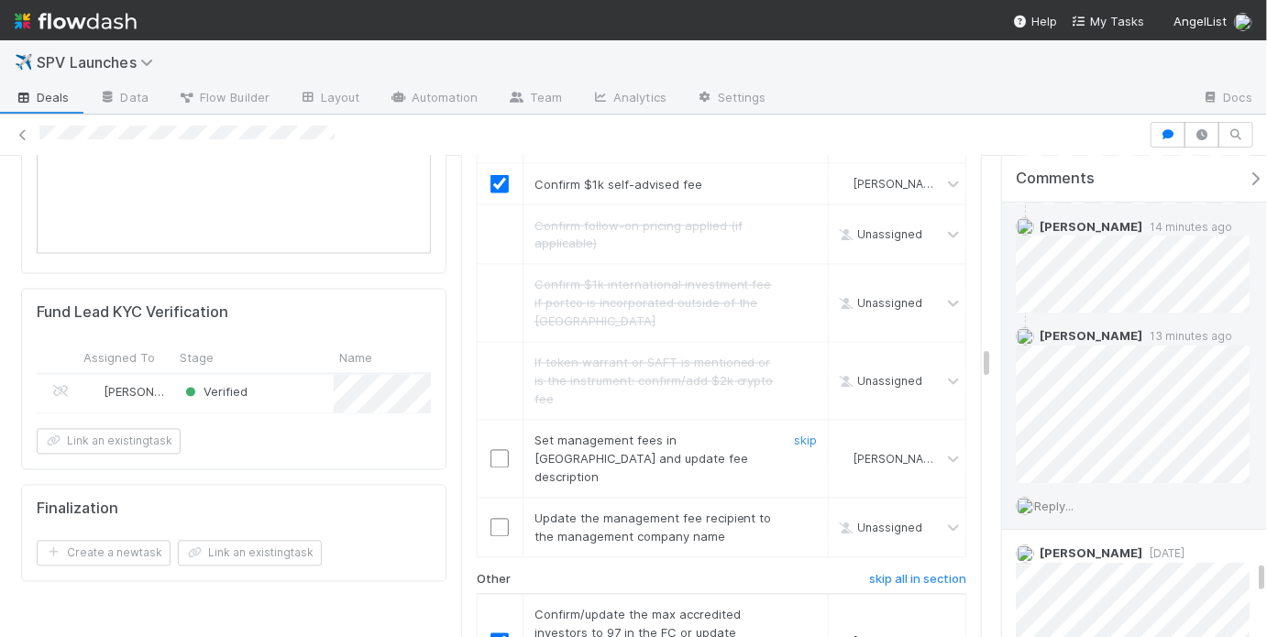
click at [492, 450] on input "checkbox" at bounding box center [500, 459] width 18 height 18
click at [491, 450] on input "checkbox" at bounding box center [500, 459] width 18 height 18
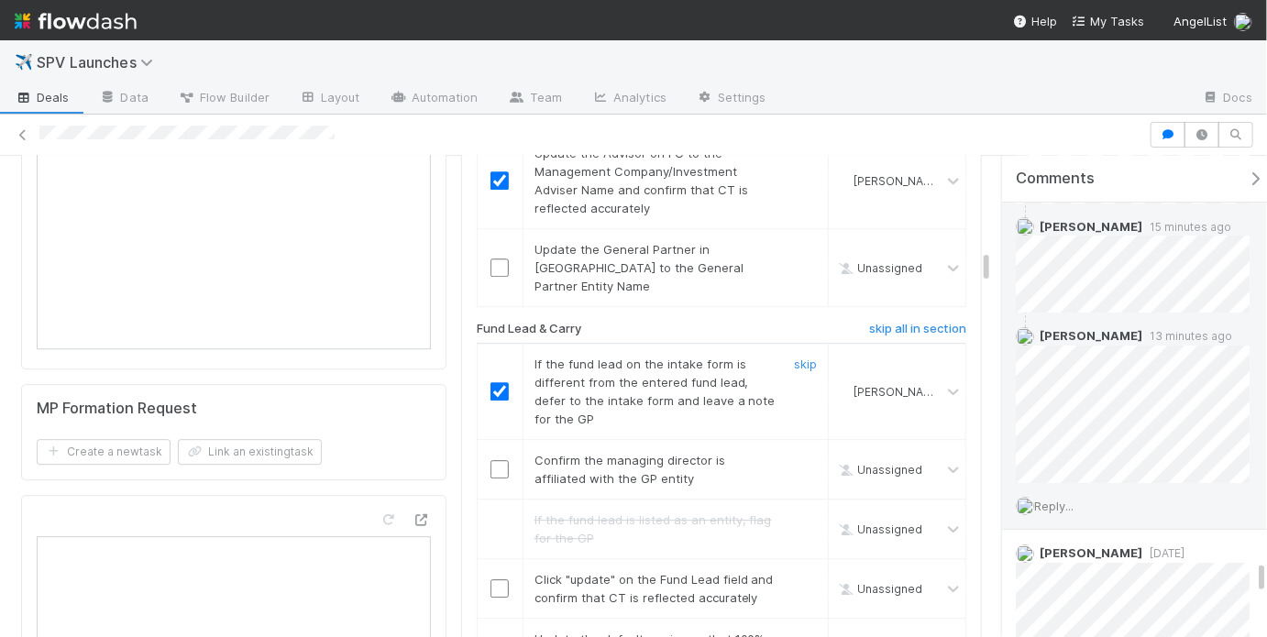
scroll to position [2213, 0]
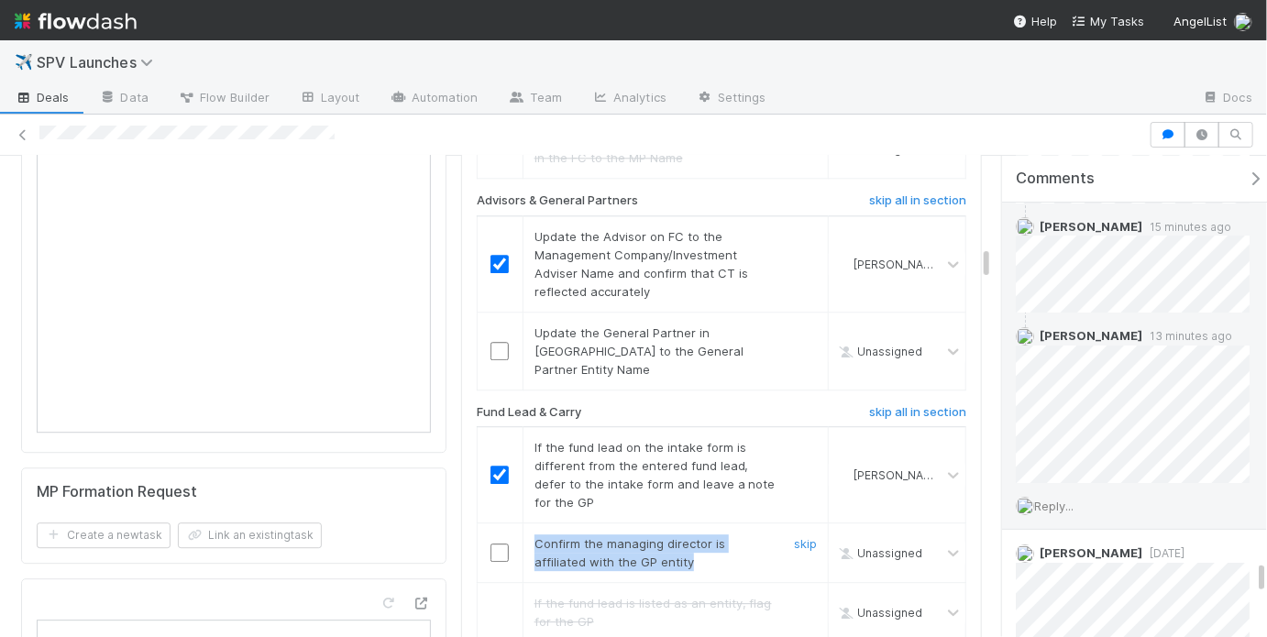
drag, startPoint x: 526, startPoint y: 415, endPoint x: 679, endPoint y: 432, distance: 154.0
click at [679, 535] on div "Confirm the managing director is affiliated with the GP entity" at bounding box center [648, 553] width 255 height 37
click at [690, 535] on div "Confirm the managing director is affiliated with the GP entity" at bounding box center [648, 553] width 255 height 37
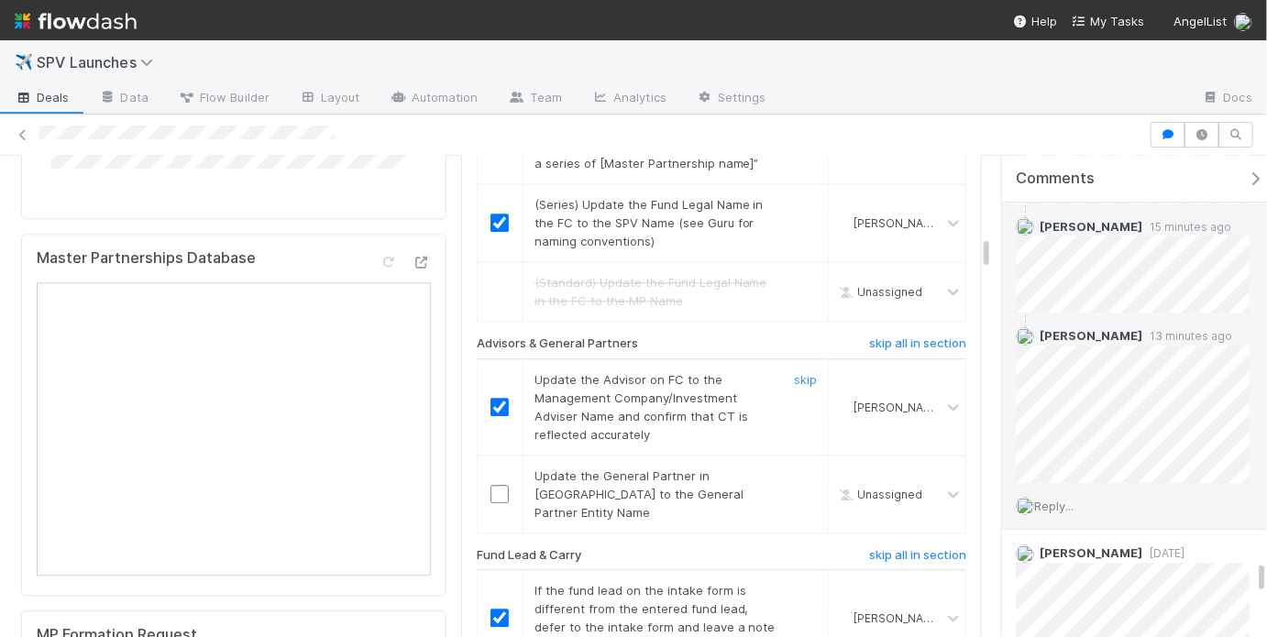
scroll to position [1943, 0]
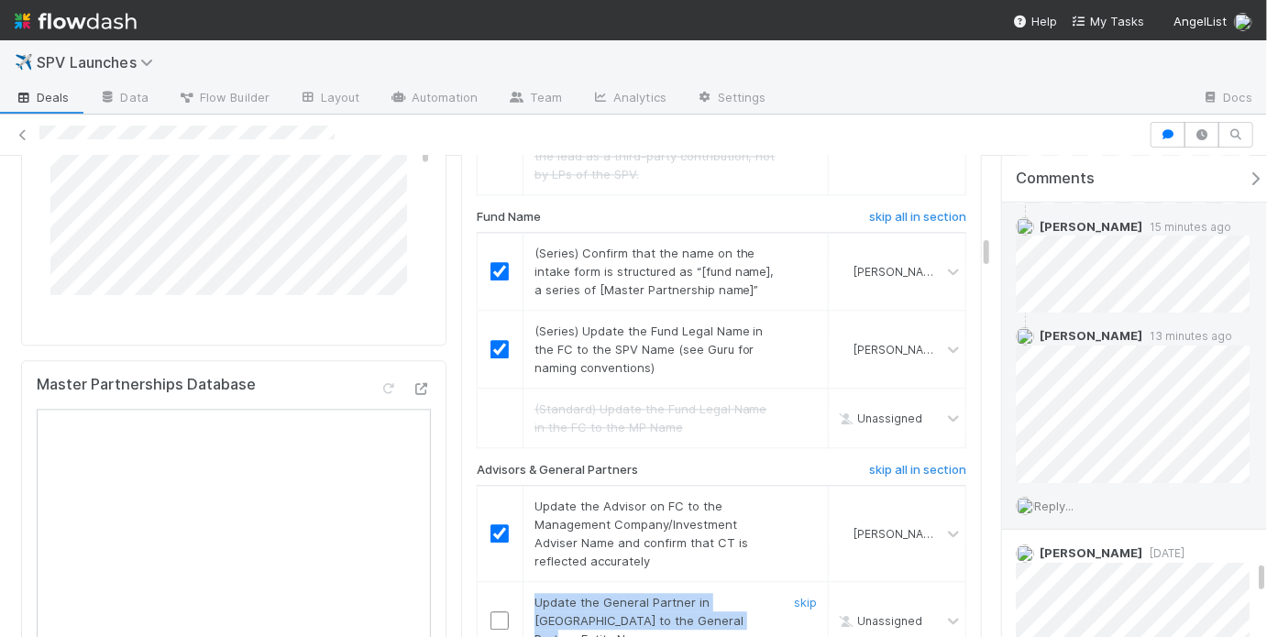
drag, startPoint x: 526, startPoint y: 493, endPoint x: 712, endPoint y: 503, distance: 185.5
click at [712, 593] on div "Update the General Partner in CT to the General Partner Entity Name" at bounding box center [648, 620] width 255 height 55
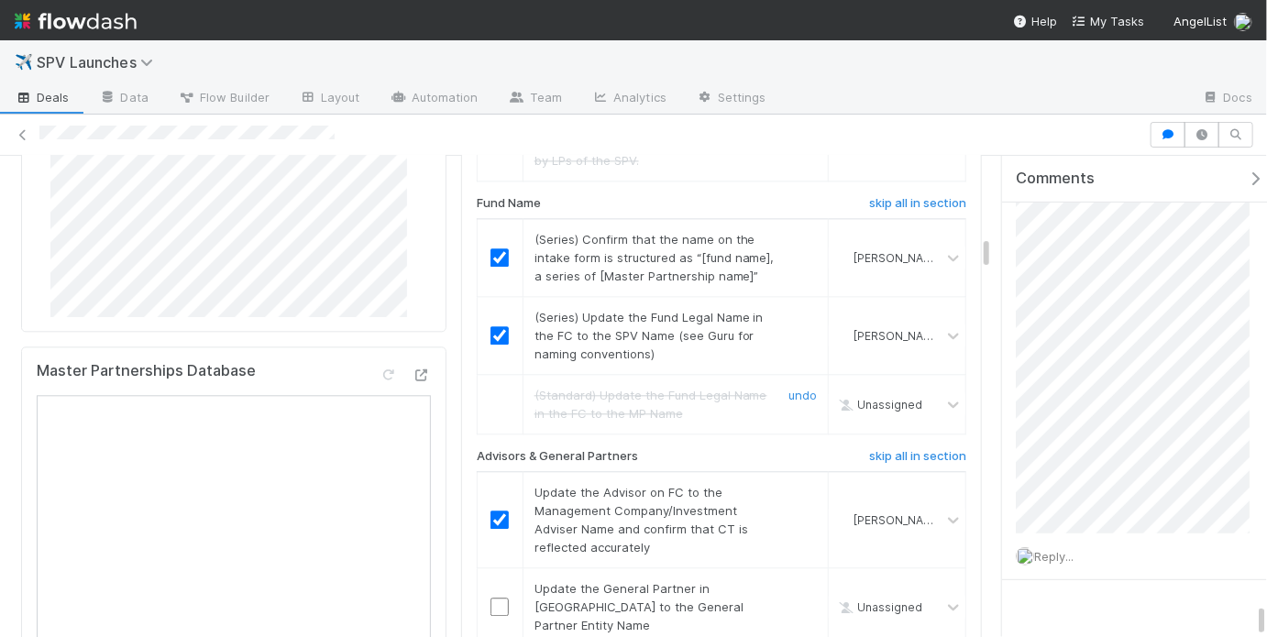
scroll to position [2149, 0]
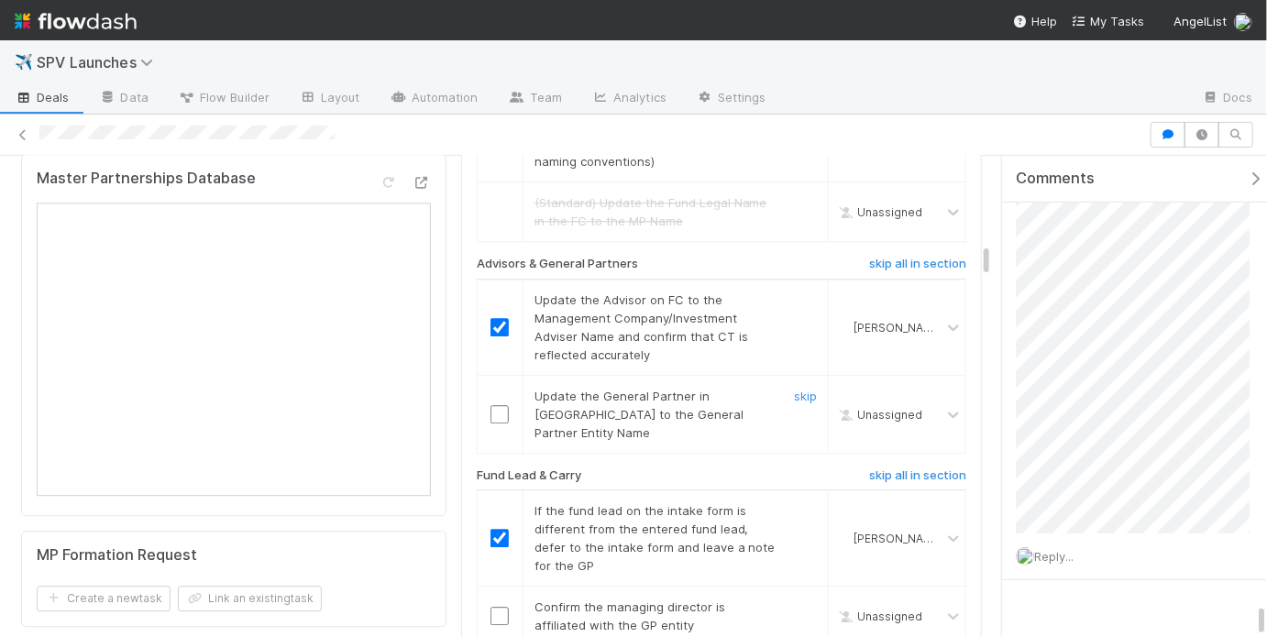
click at [491, 405] on input "checkbox" at bounding box center [500, 414] width 18 height 18
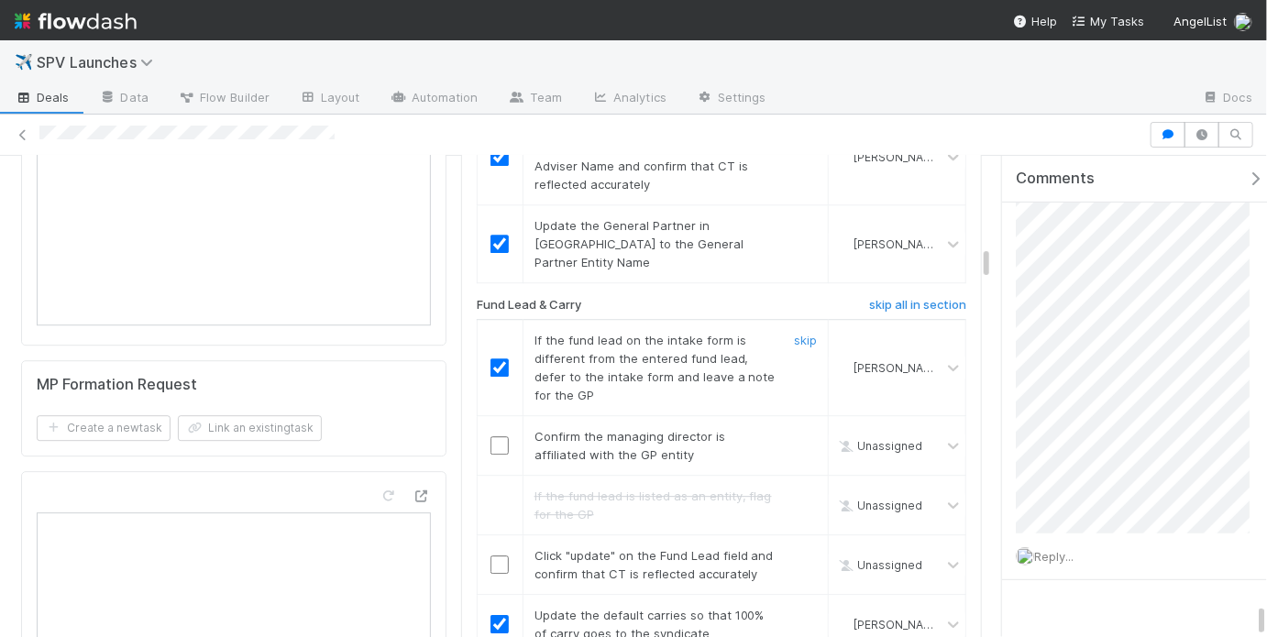
scroll to position [2320, 0]
drag, startPoint x: 526, startPoint y: 310, endPoint x: 690, endPoint y: 329, distance: 165.3
click at [690, 427] on div "Confirm the managing director is affiliated with the GP entity" at bounding box center [648, 445] width 255 height 37
click at [711, 427] on div "Confirm the managing director is affiliated with the GP entity" at bounding box center [648, 445] width 255 height 37
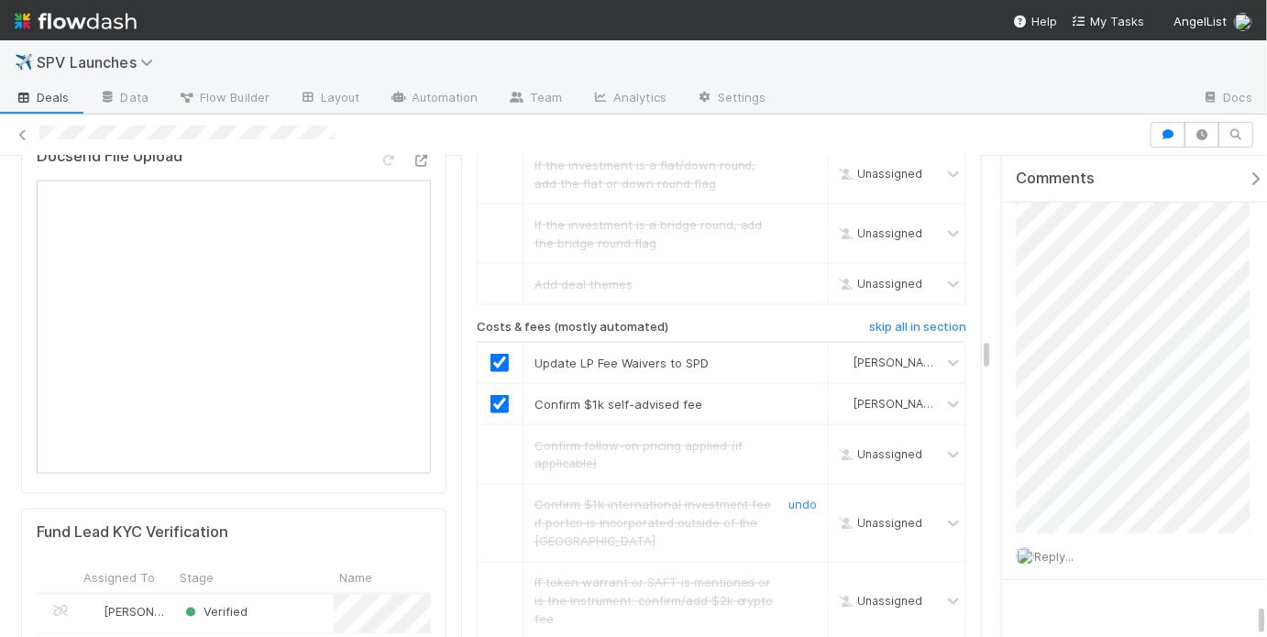
scroll to position [4602, 0]
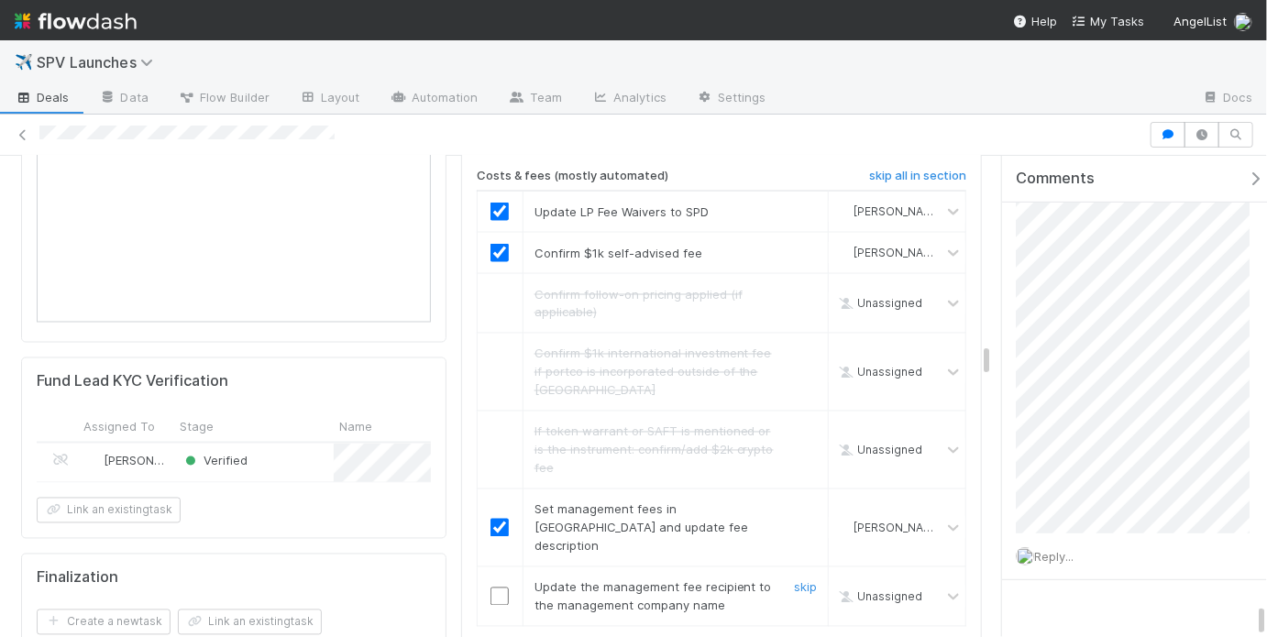
click at [491, 588] on input "checkbox" at bounding box center [500, 597] width 18 height 18
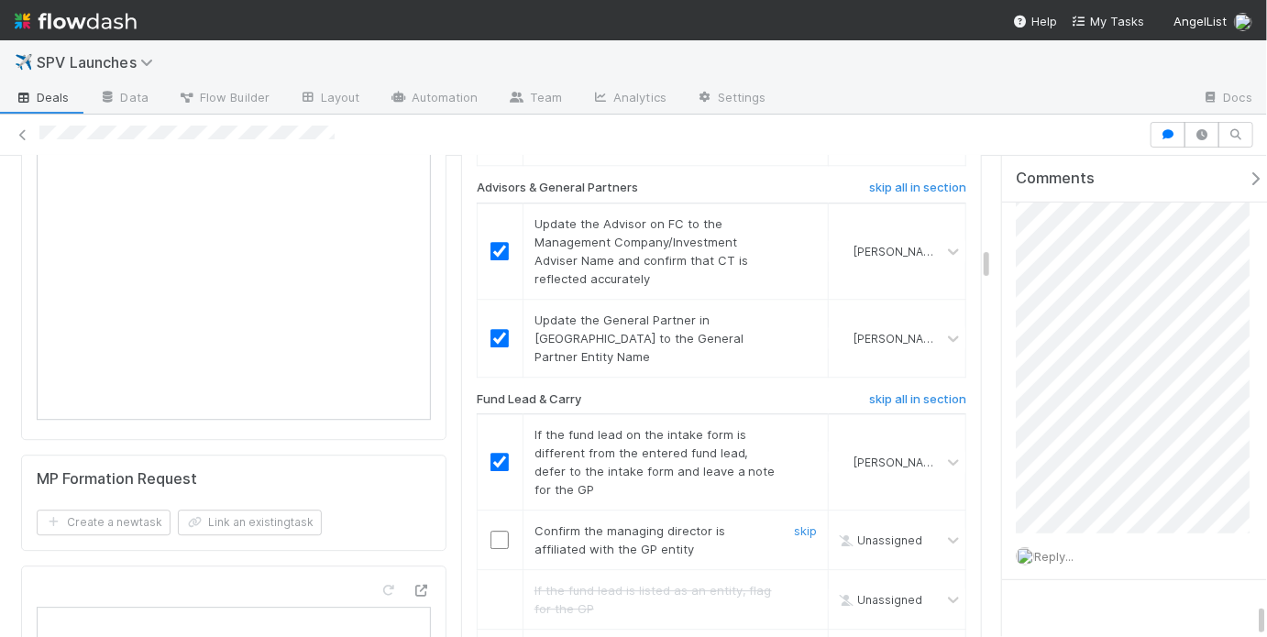
scroll to position [2248, 0]
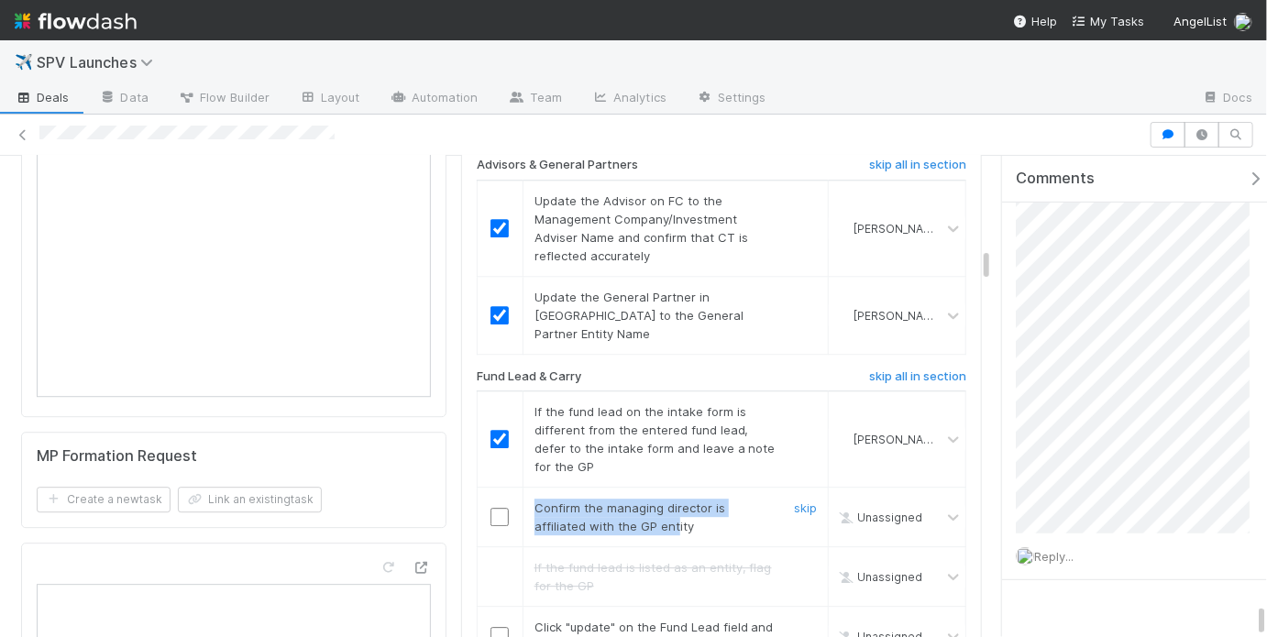
drag, startPoint x: 528, startPoint y: 379, endPoint x: 679, endPoint y: 400, distance: 152.8
click at [663, 501] on span "Confirm the managing director is affiliated with the GP entity" at bounding box center [630, 517] width 191 height 33
click at [686, 499] on div "Confirm the managing director is affiliated with the GP entity" at bounding box center [648, 517] width 255 height 37
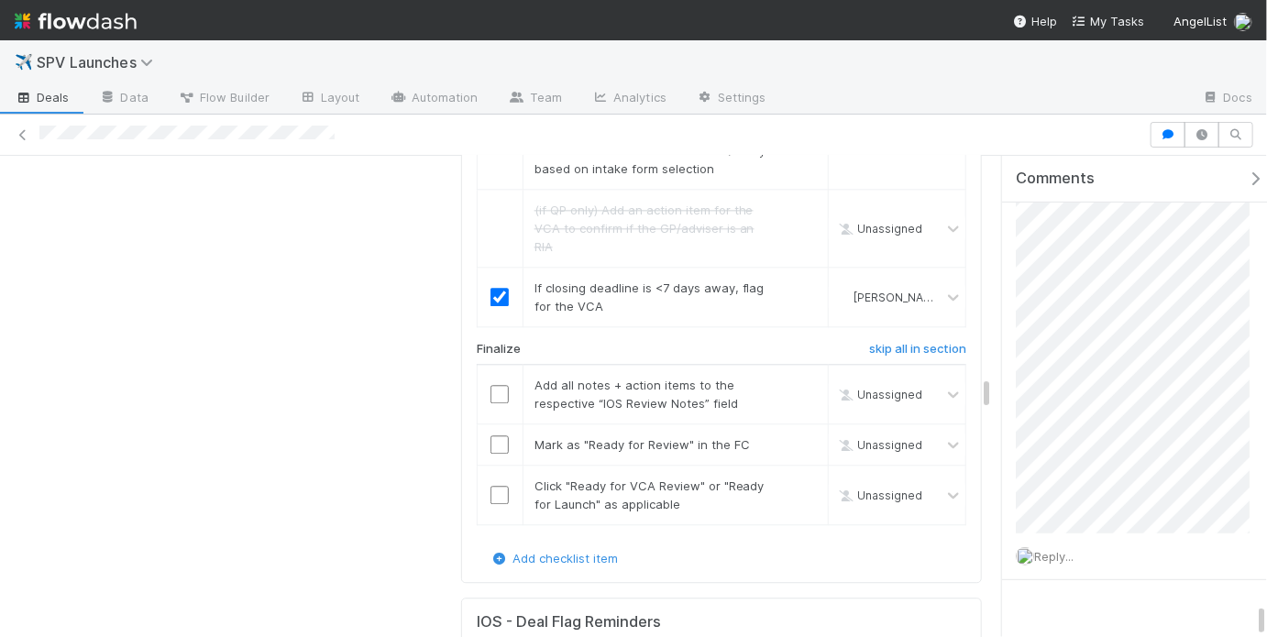
scroll to position [5144, 0]
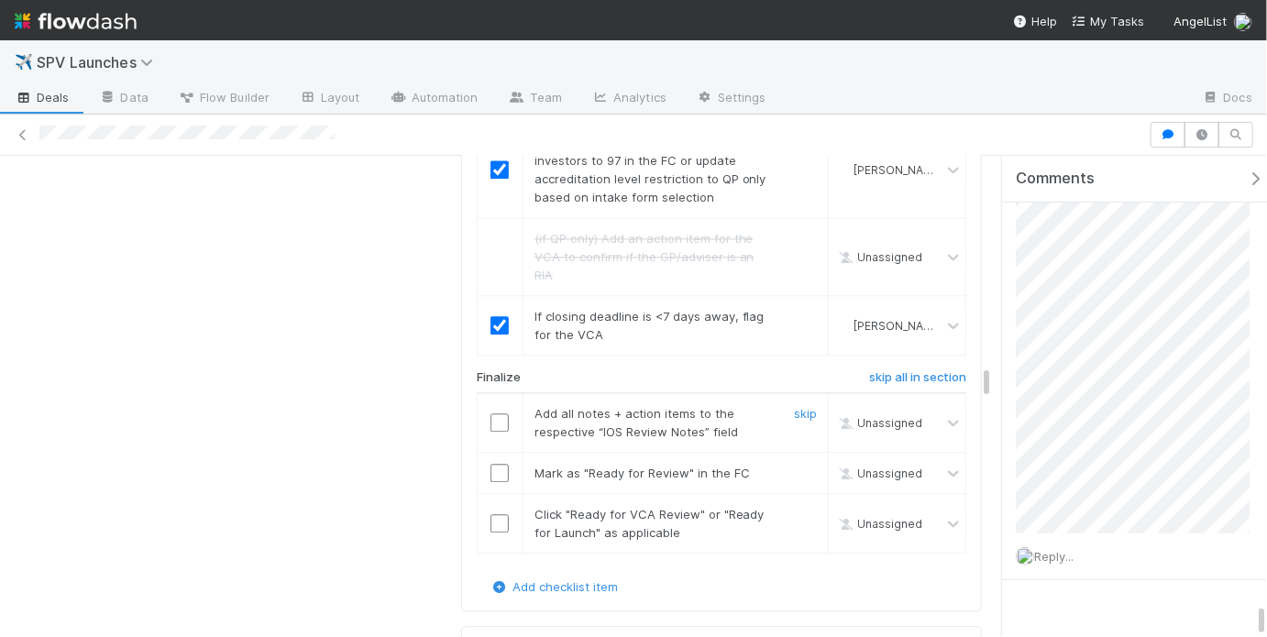
click at [494, 414] on input "checkbox" at bounding box center [500, 423] width 18 height 18
click at [491, 464] on input "checkbox" at bounding box center [500, 473] width 18 height 18
click at [491, 514] on input "checkbox" at bounding box center [500, 523] width 18 height 18
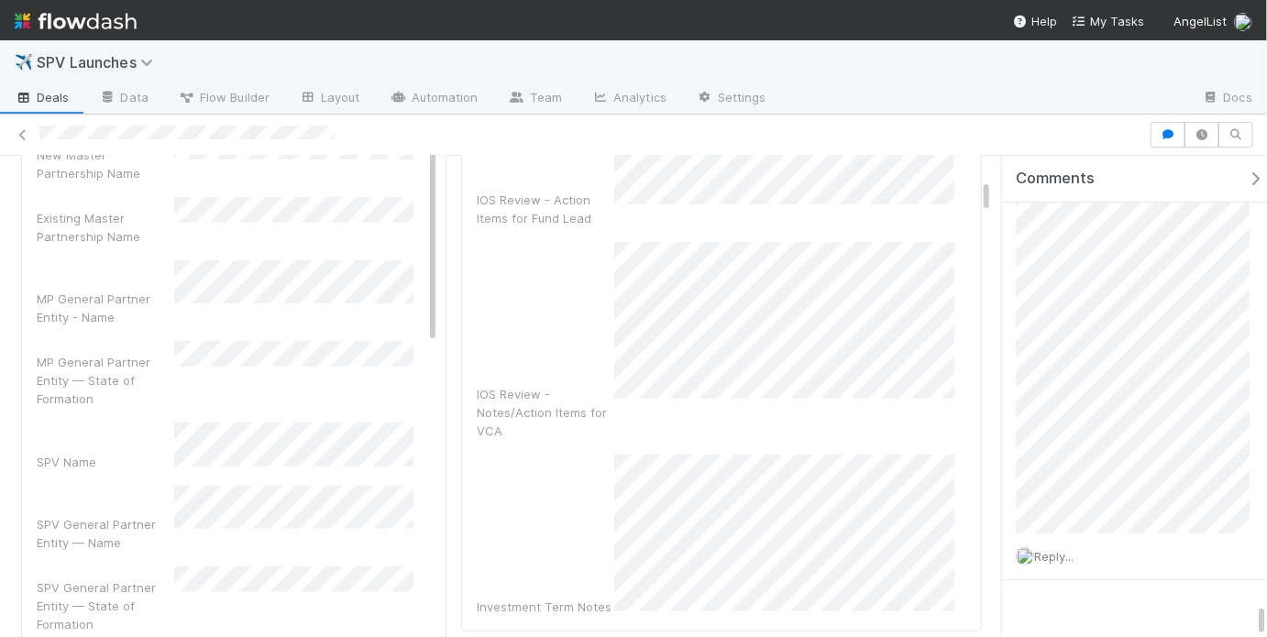
scroll to position [579, 0]
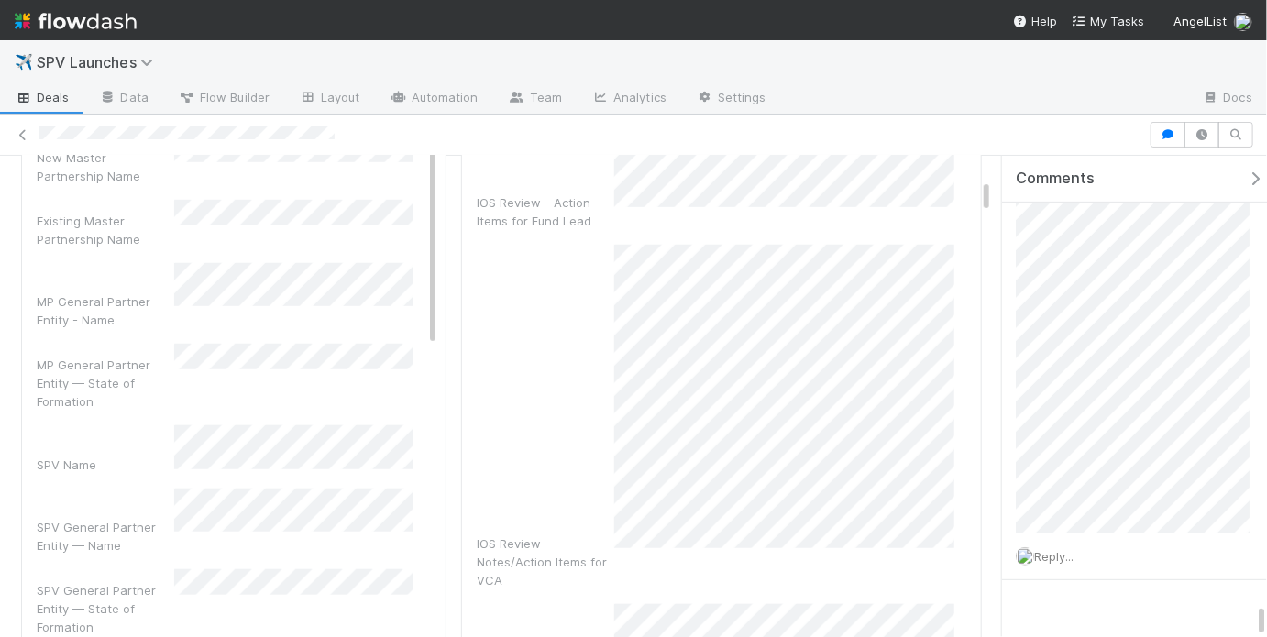
click at [596, 416] on div "IOS Review - Notes/Action Items for VCA" at bounding box center [722, 417] width 490 height 344
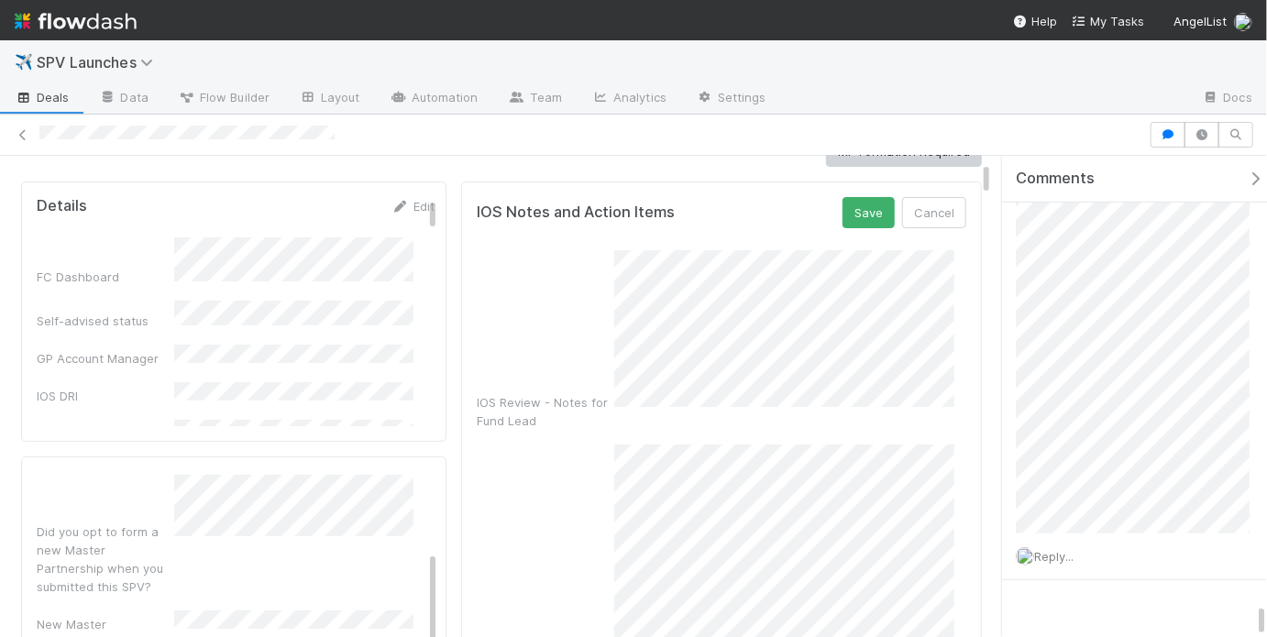
scroll to position [255, 0]
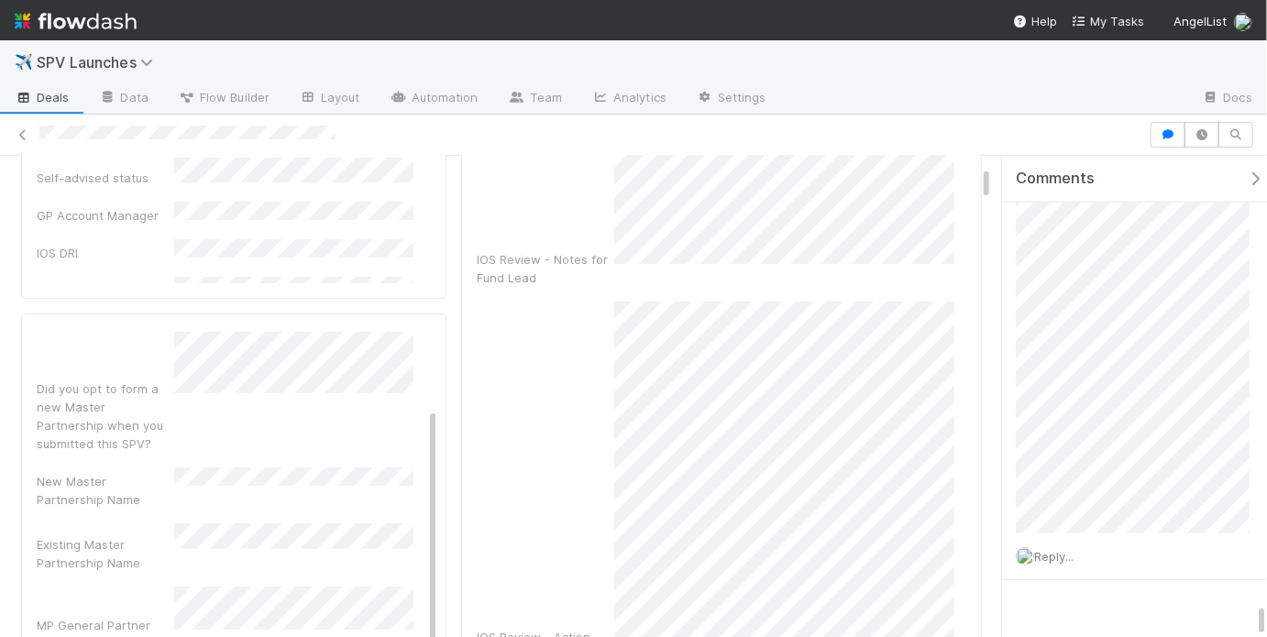
click at [601, 517] on div "IOS Review - Action Items for Fund Lead" at bounding box center [722, 483] width 490 height 363
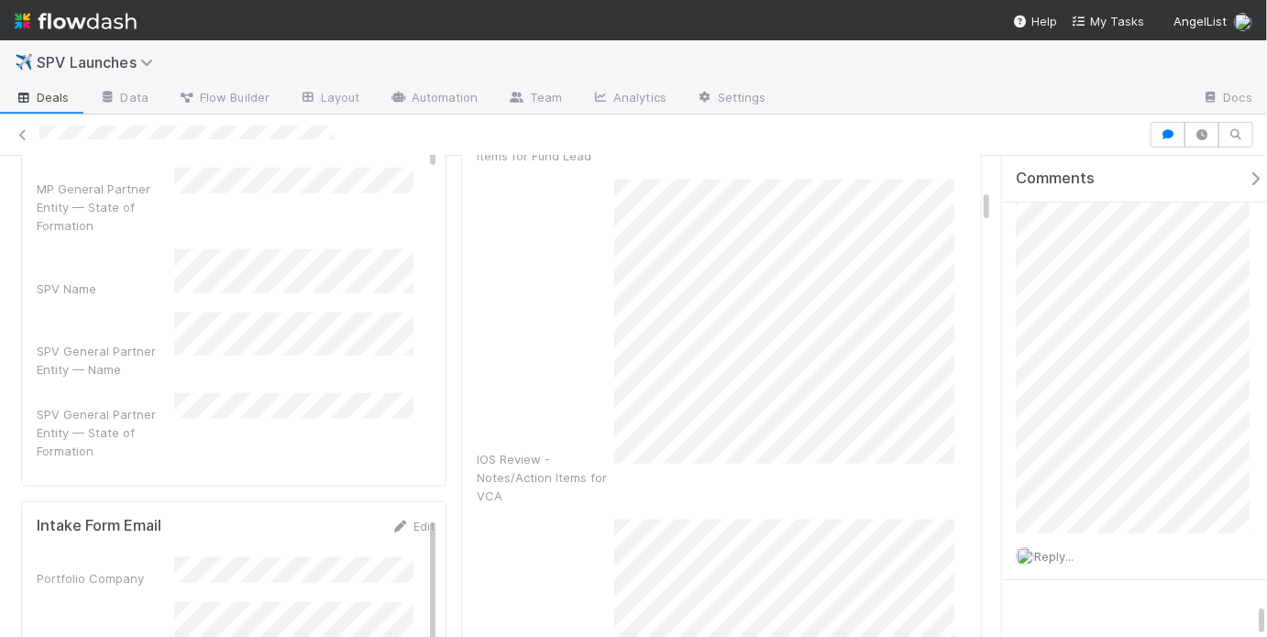
scroll to position [847, 0]
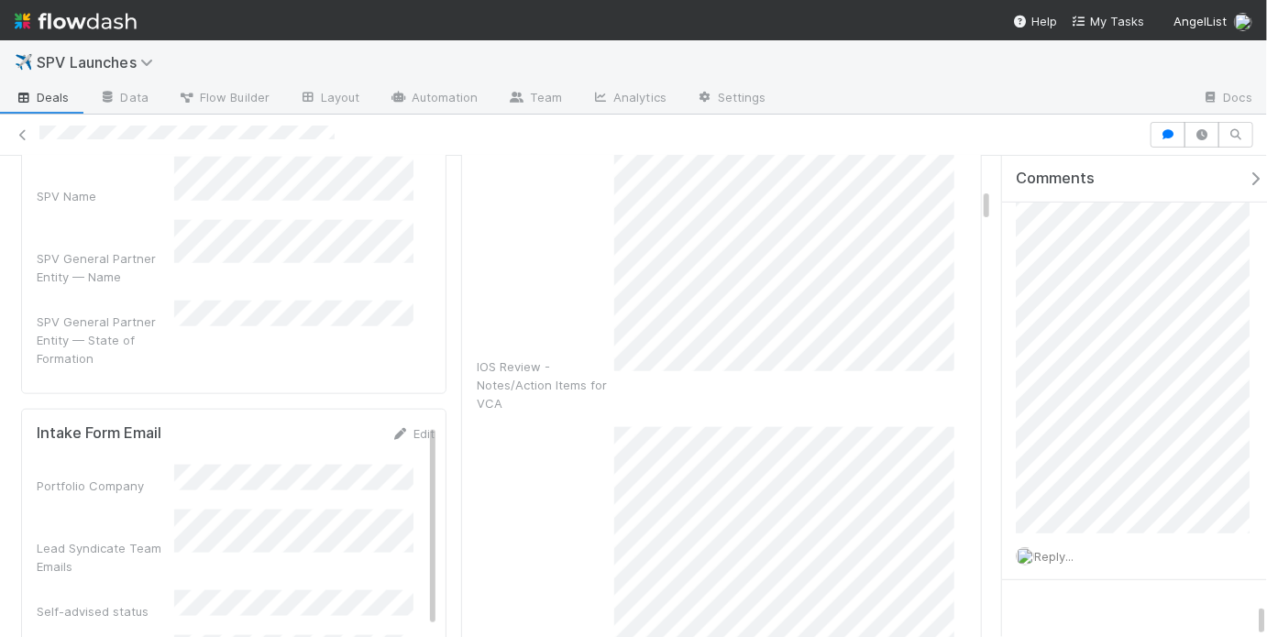
click at [602, 613] on div "Investment Term Notes" at bounding box center [722, 599] width 490 height 345
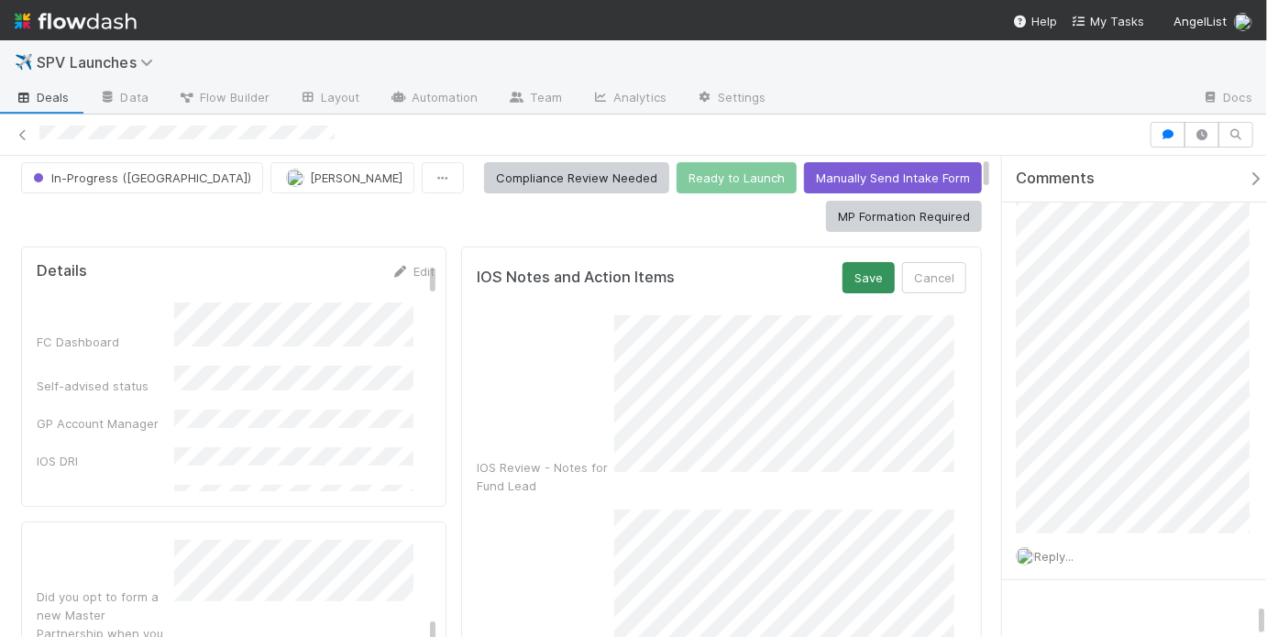
scroll to position [0, 0]
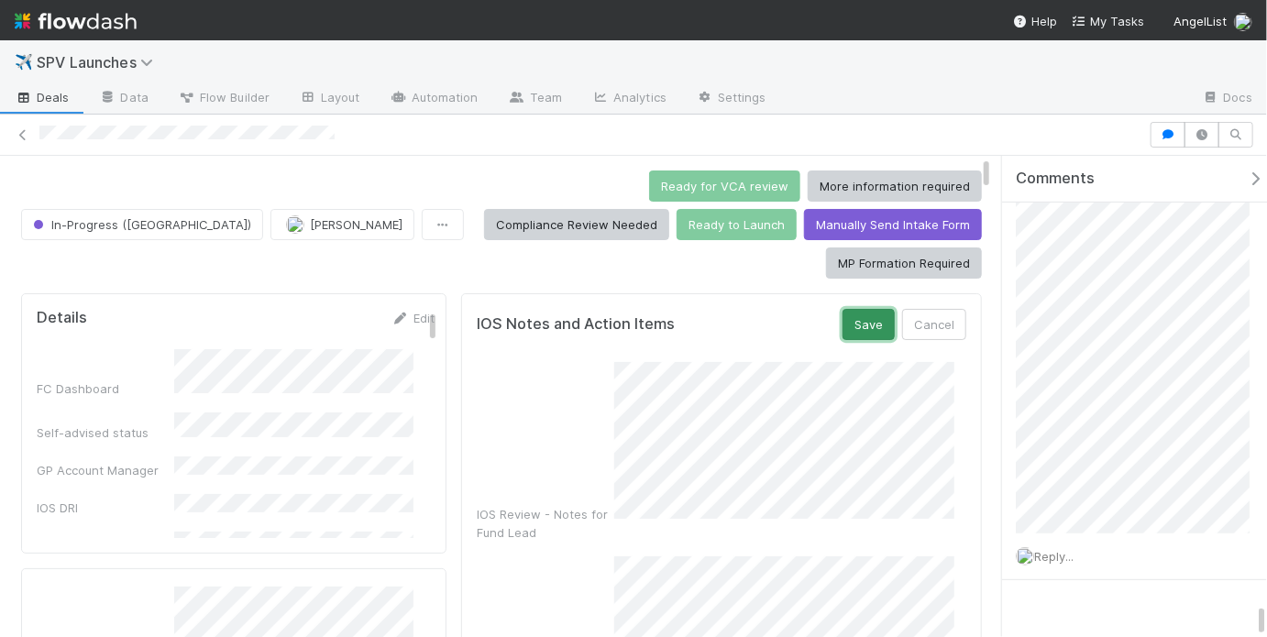
click at [843, 309] on button "Save" at bounding box center [869, 324] width 52 height 31
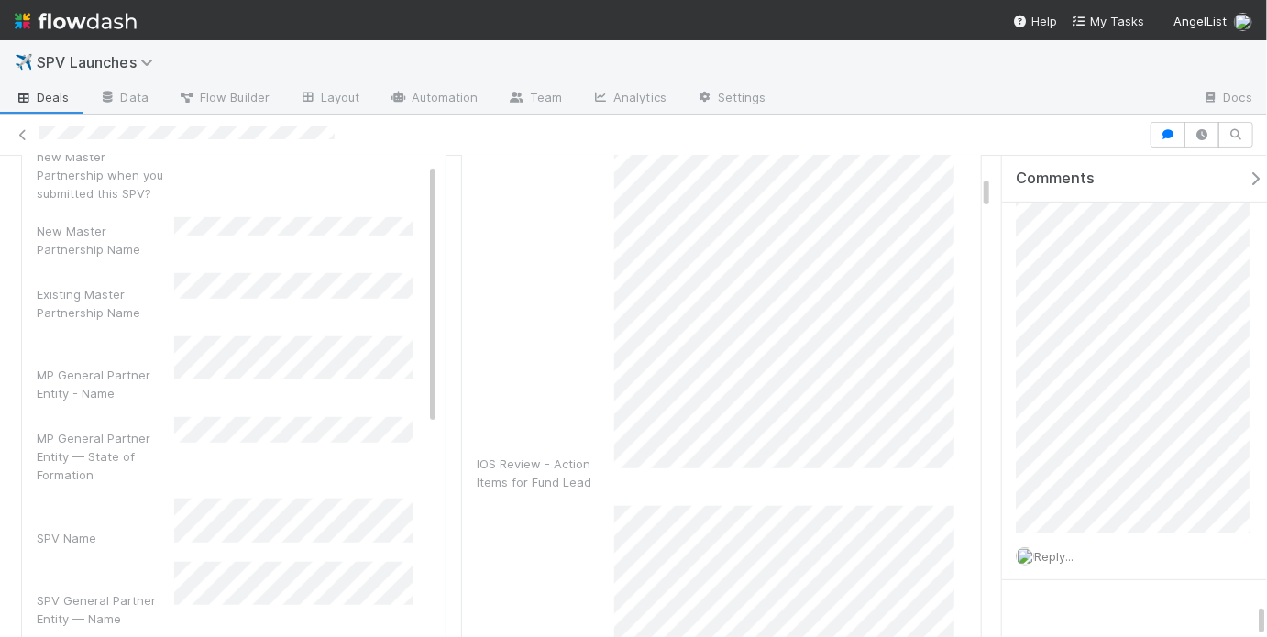
scroll to position [478, 0]
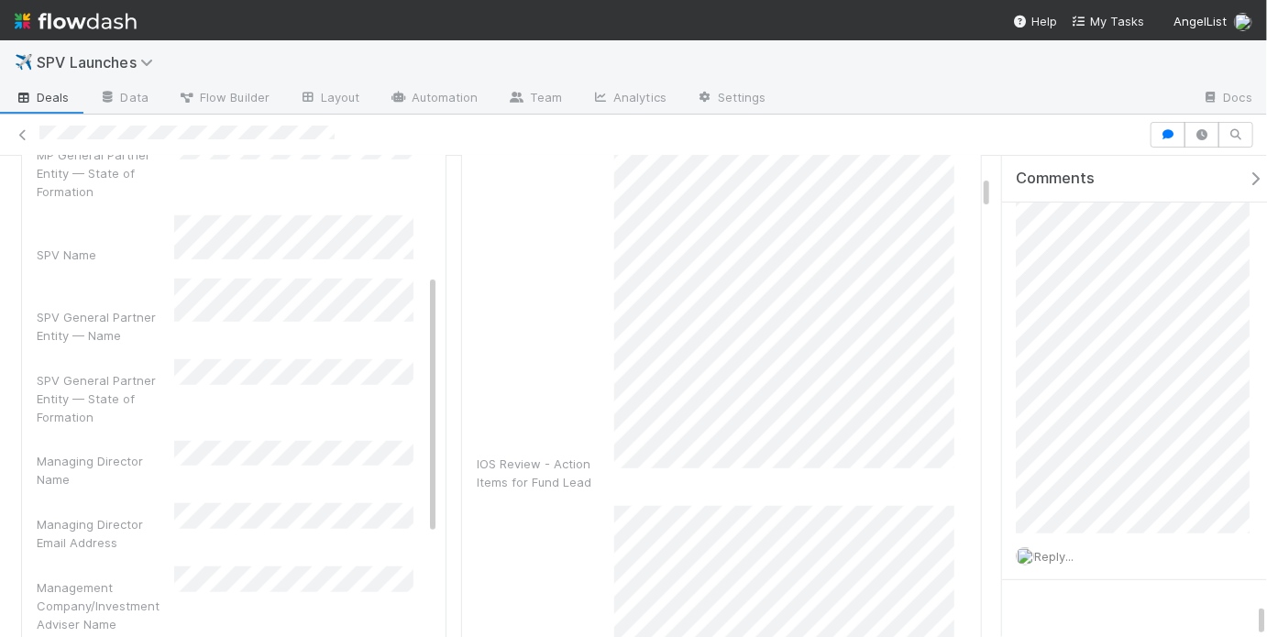
click at [312, 441] on div "Managing Director Name" at bounding box center [236, 465] width 398 height 49
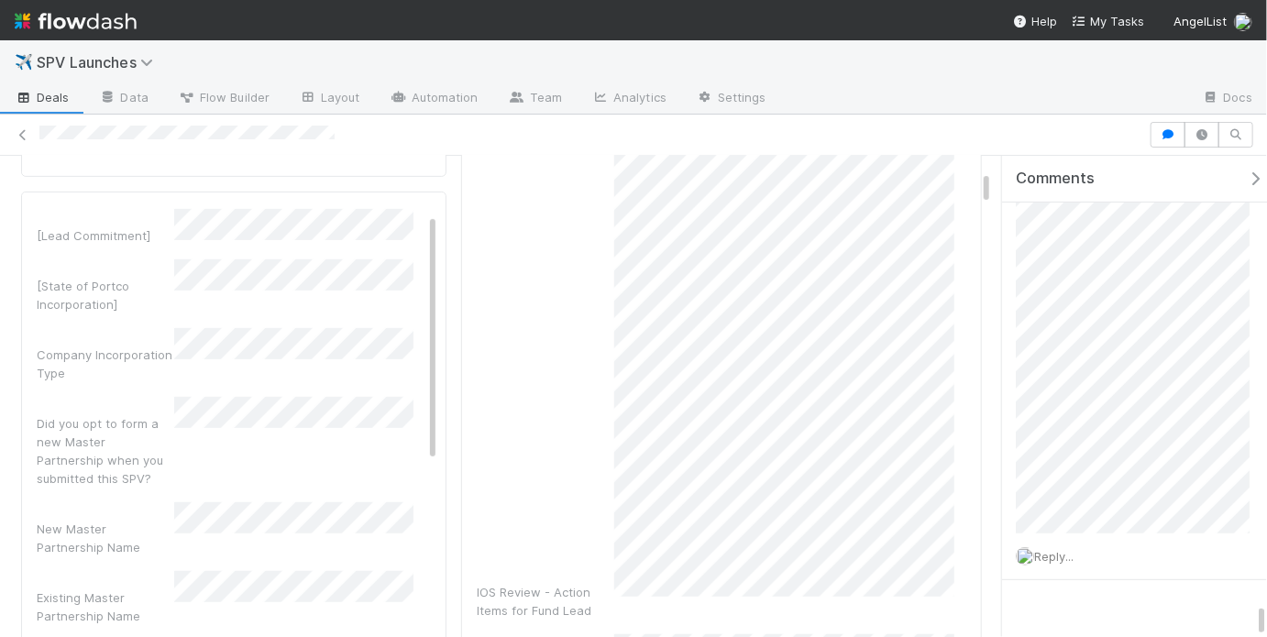
scroll to position [0, 0]
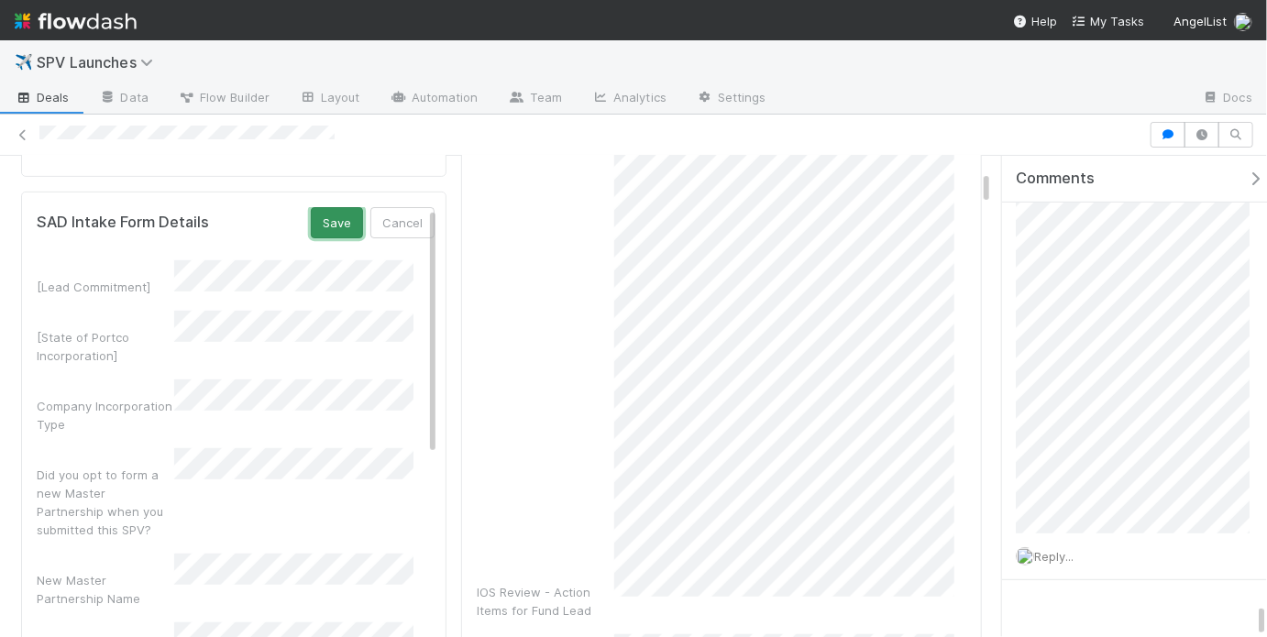
click at [331, 207] on button "Save" at bounding box center [337, 222] width 52 height 31
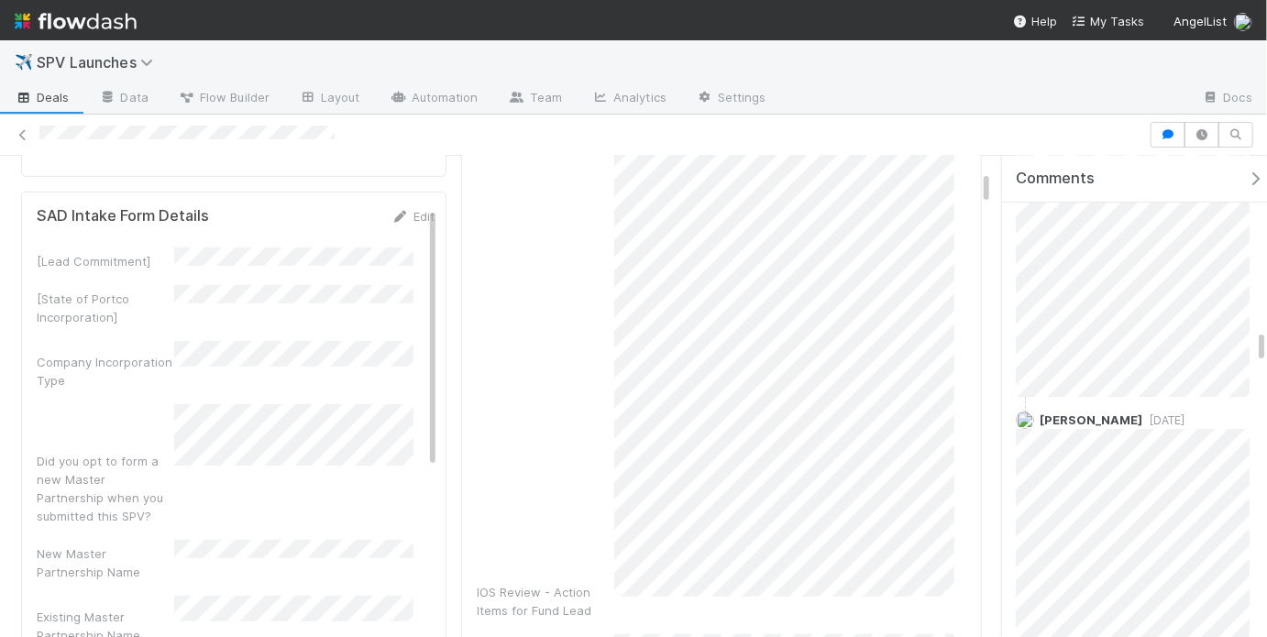
scroll to position [2537, 0]
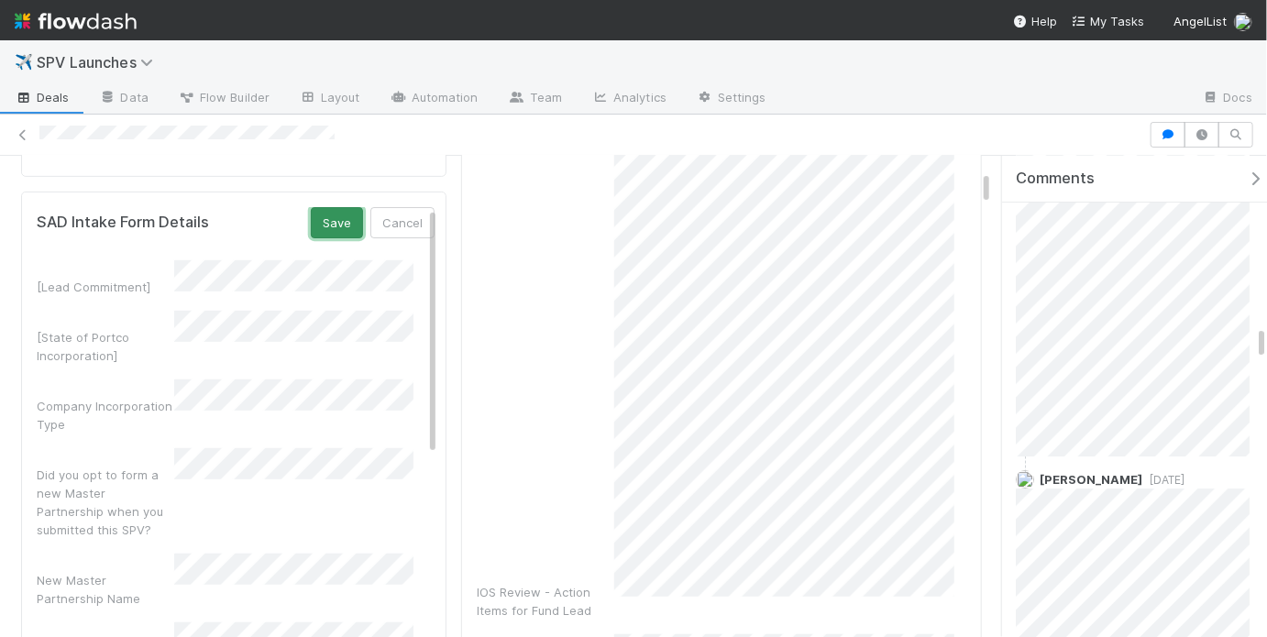
click at [315, 207] on button "Save" at bounding box center [337, 222] width 52 height 31
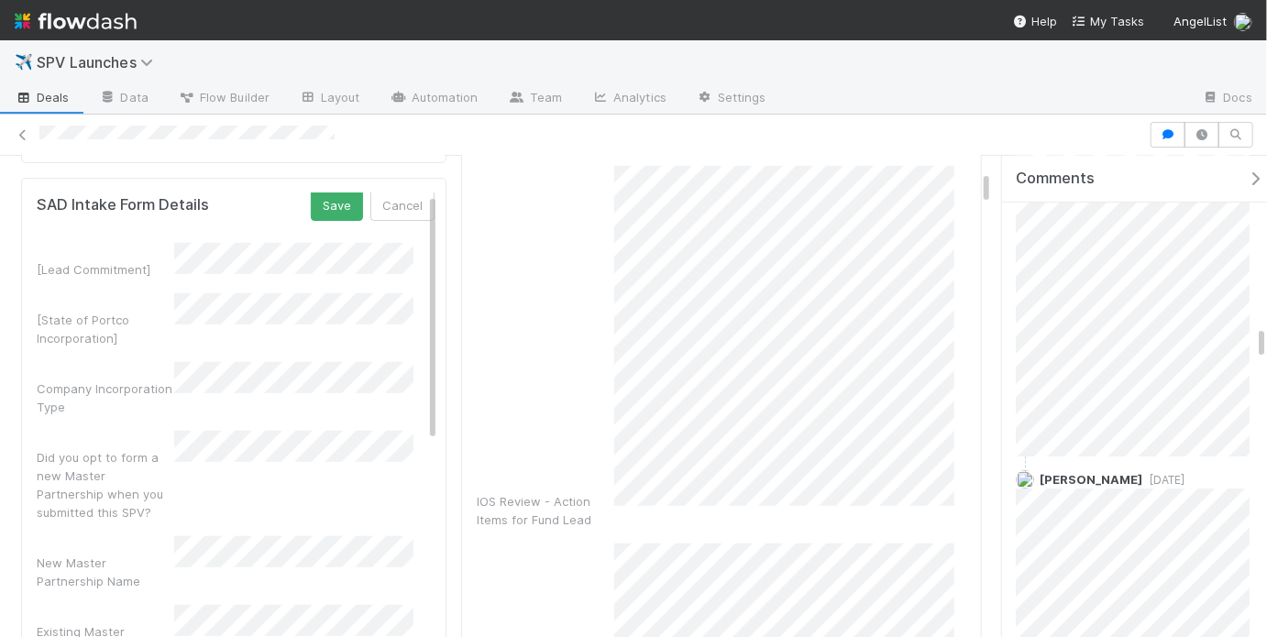
scroll to position [0, 0]
click at [317, 193] on button "Save" at bounding box center [337, 208] width 52 height 31
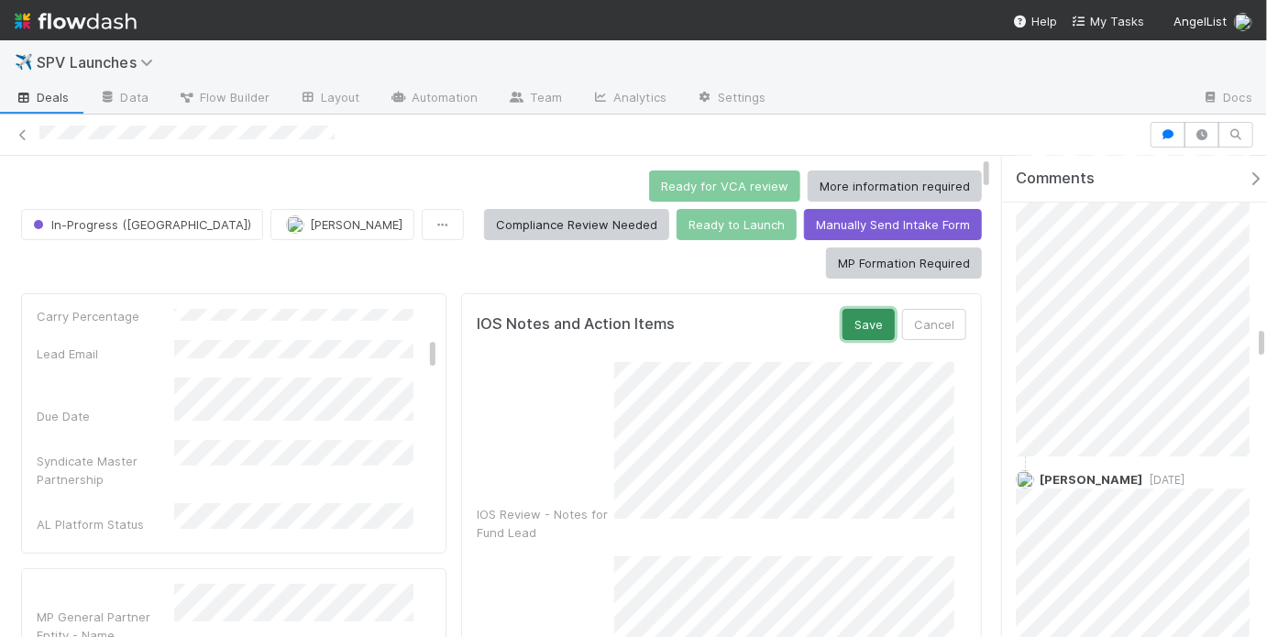
click at [845, 309] on button "Save" at bounding box center [869, 324] width 52 height 31
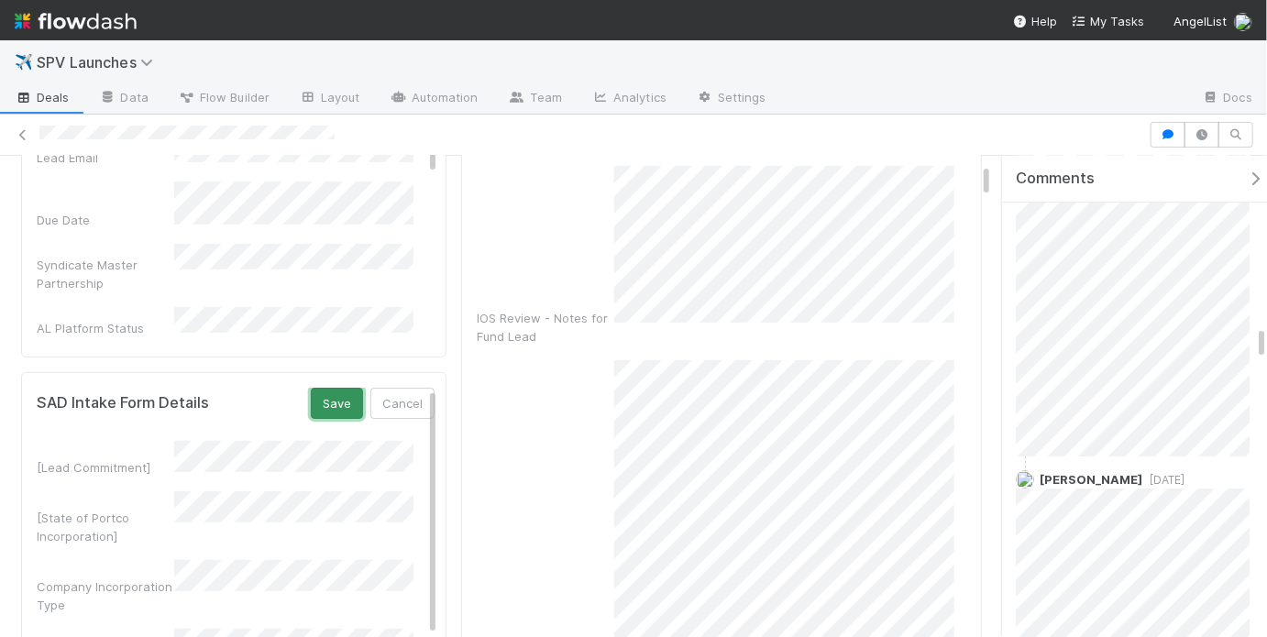
click at [323, 388] on button "Save" at bounding box center [337, 403] width 52 height 31
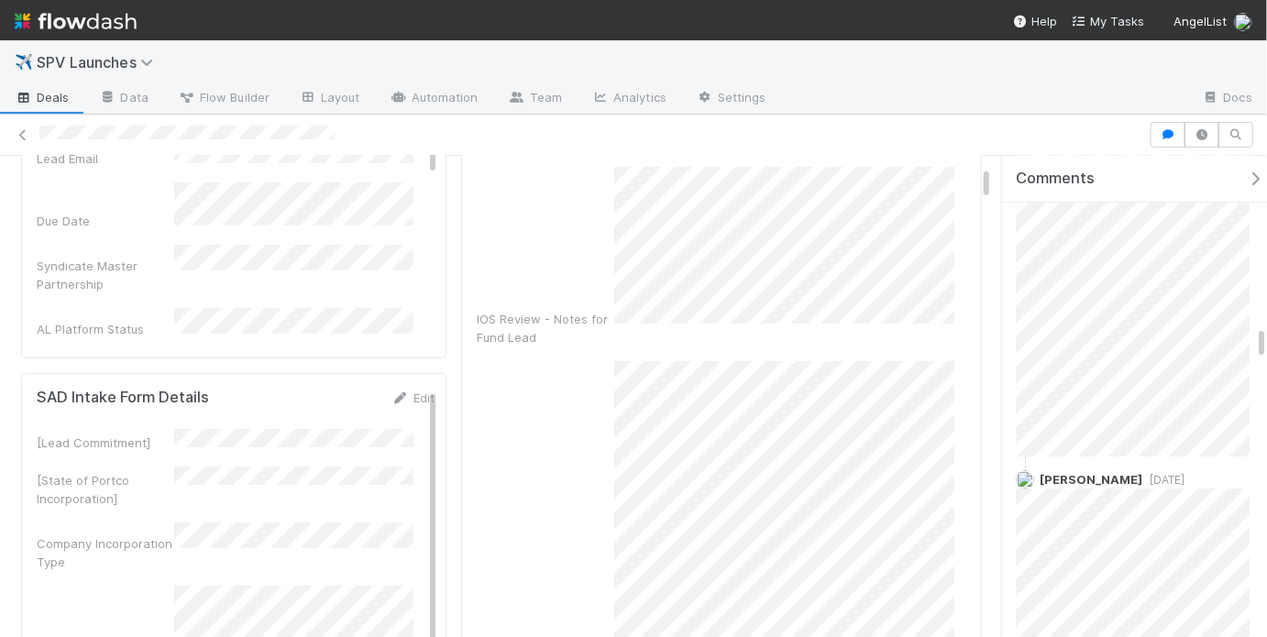
scroll to position [120, 0]
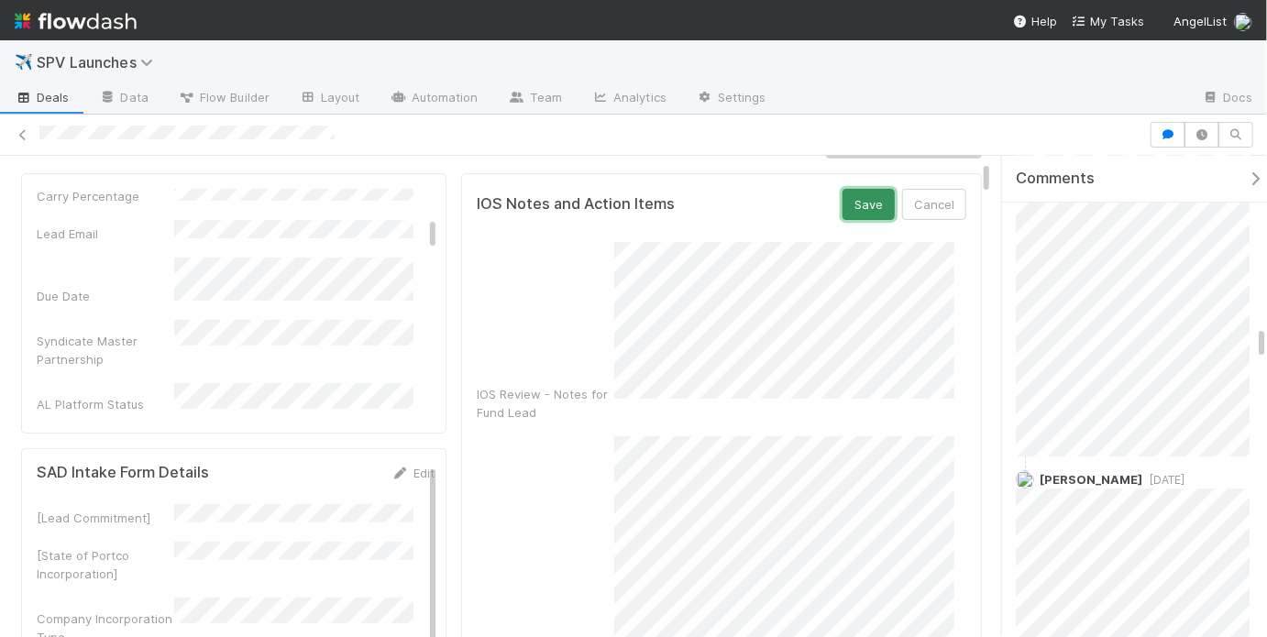
click at [843, 189] on button "Save" at bounding box center [869, 204] width 52 height 31
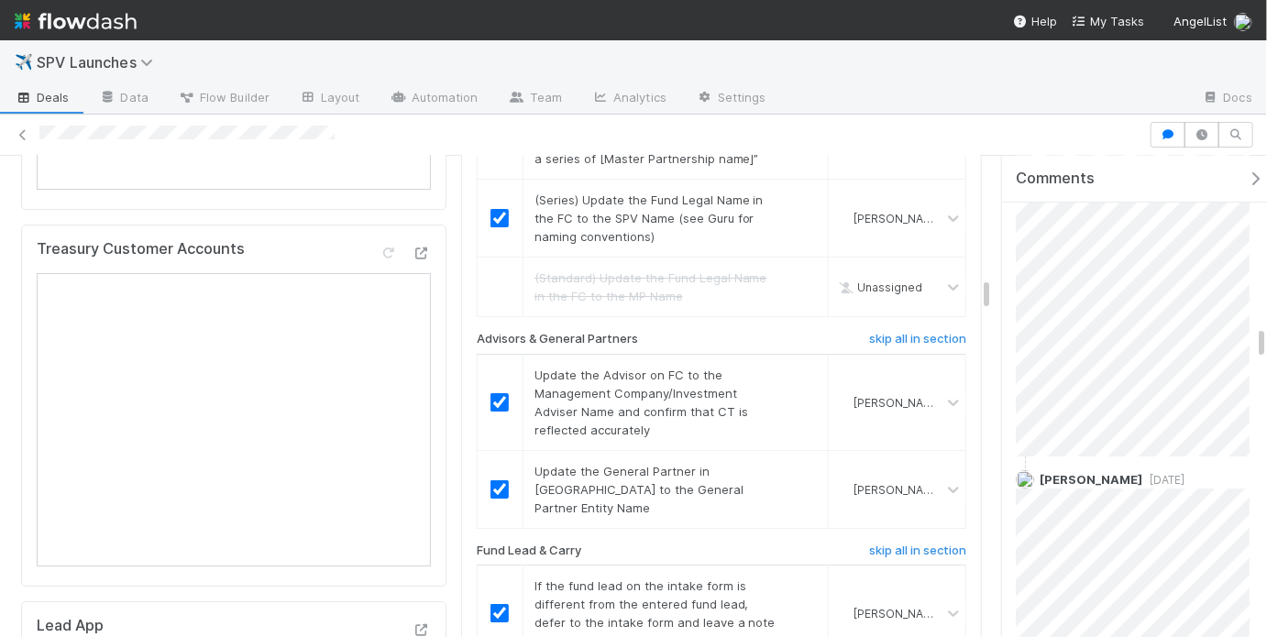
scroll to position [3223, 0]
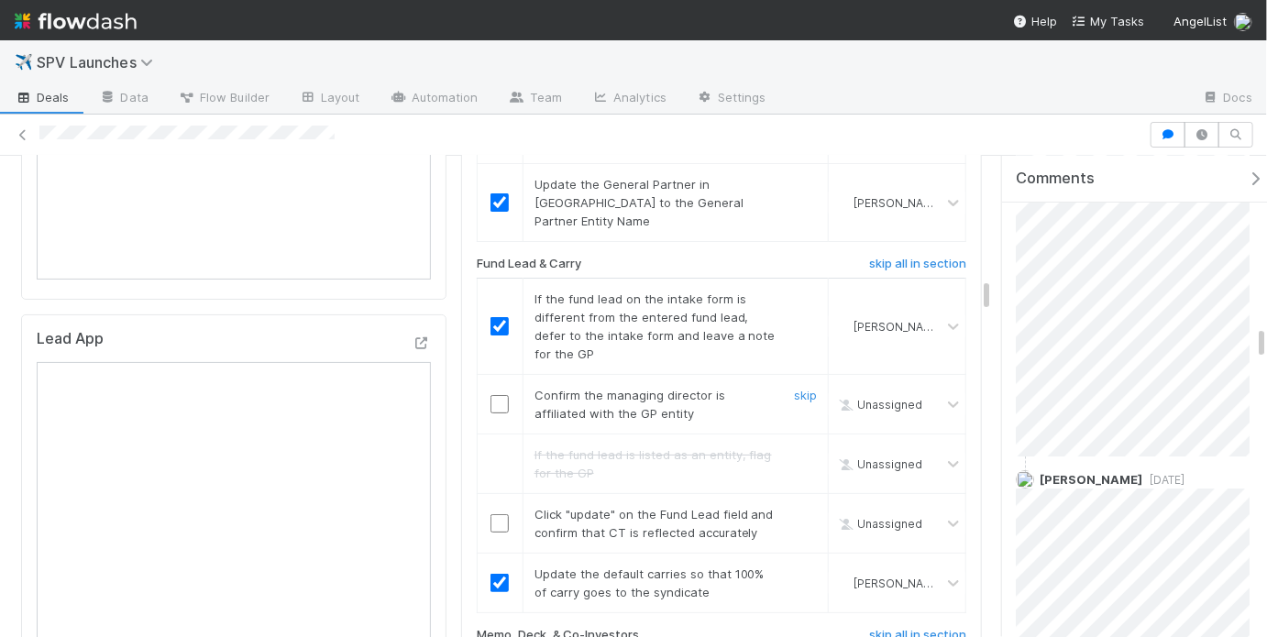
click at [496, 395] on input "checkbox" at bounding box center [500, 404] width 18 height 18
click at [492, 395] on input "checkbox" at bounding box center [500, 404] width 18 height 18
click at [491, 514] on input "checkbox" at bounding box center [500, 523] width 18 height 18
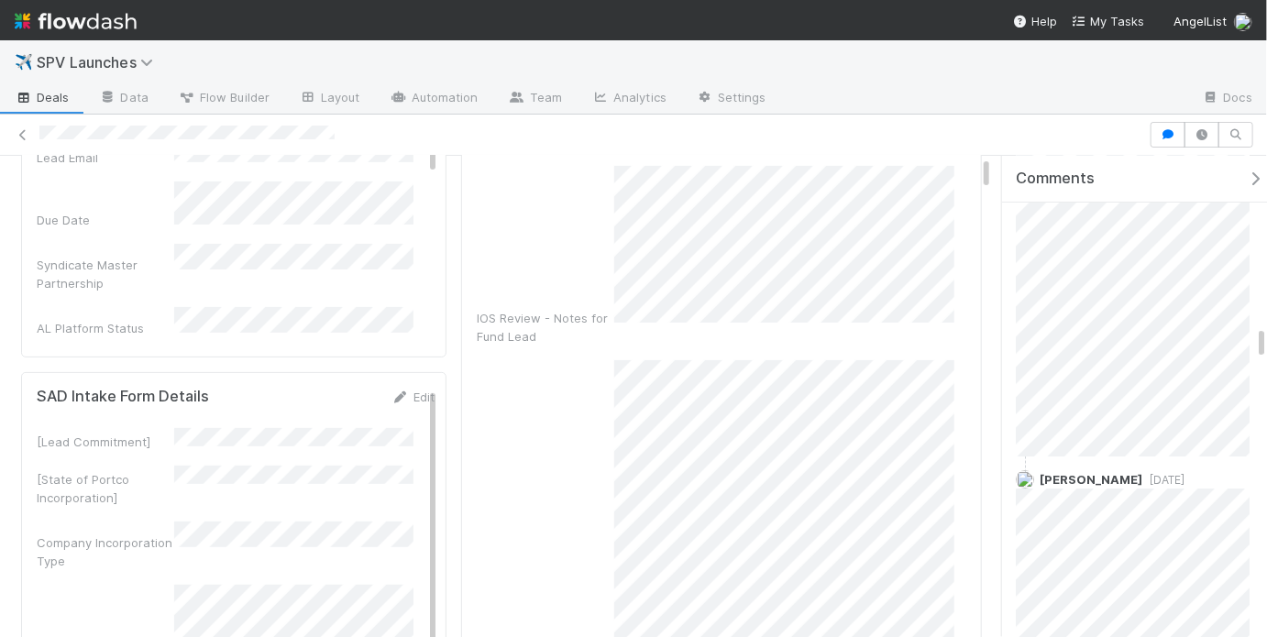
scroll to position [0, 0]
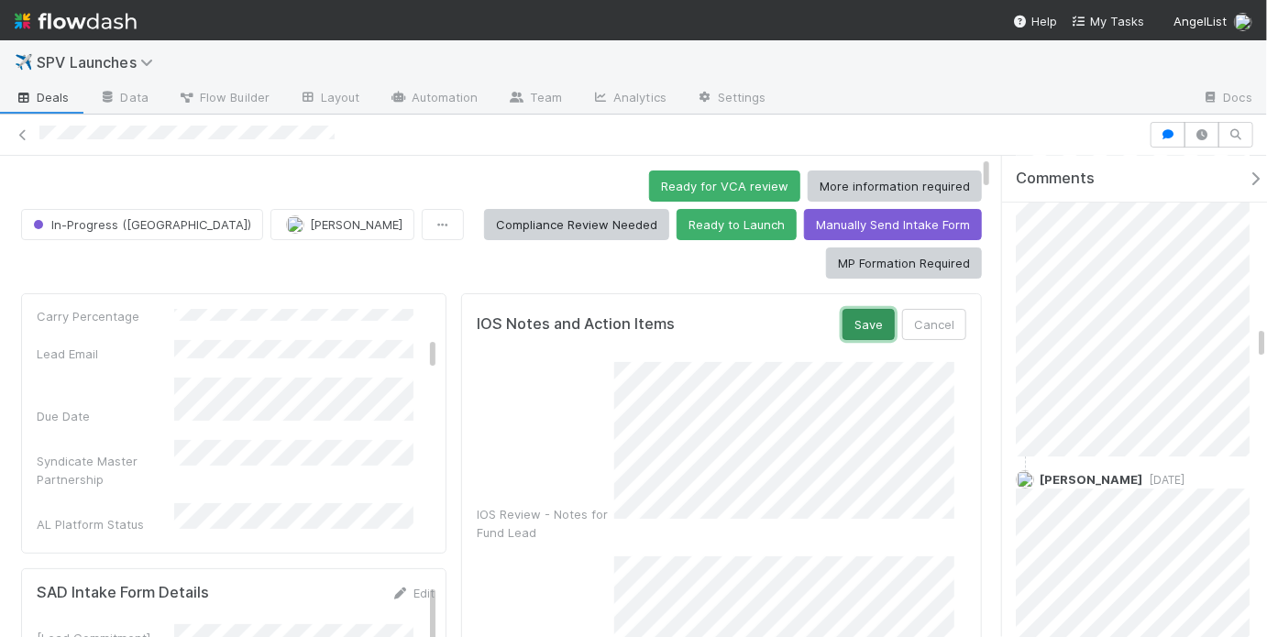
click at [844, 309] on button "Save" at bounding box center [869, 324] width 52 height 31
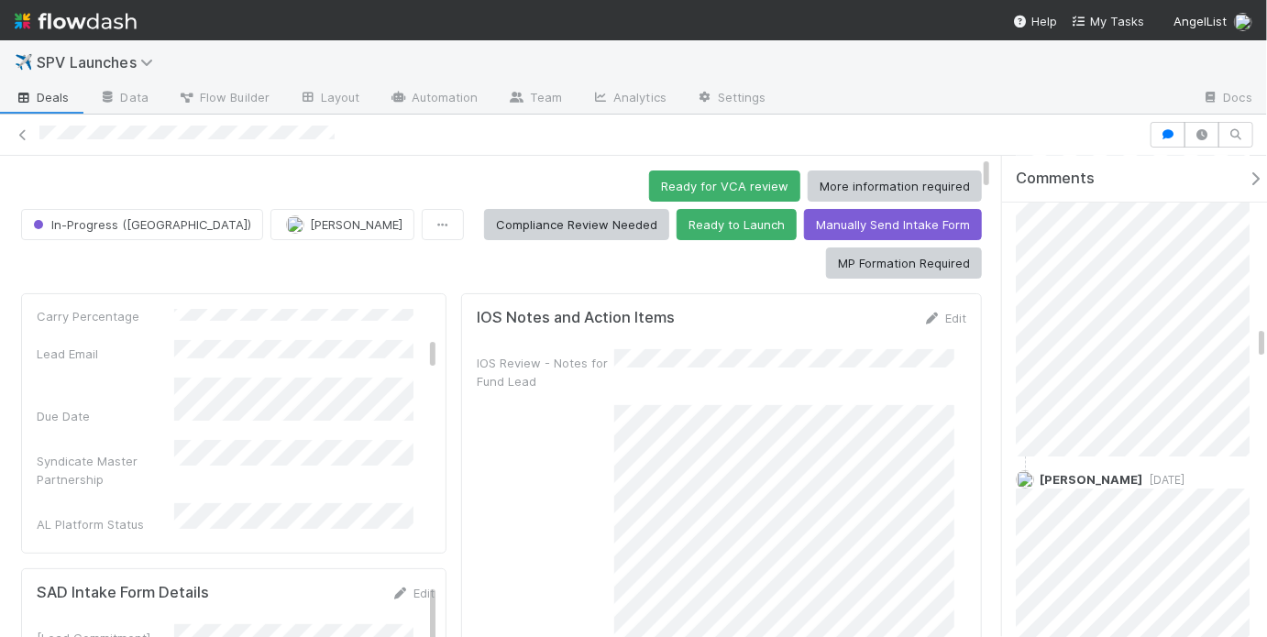
click at [471, 208] on div "Ready for VCA review More information required Compliance Review Needed Ready t…" at bounding box center [726, 225] width 511 height 108
click at [471, 214] on div "Ready for VCA review More information required Compliance Review Needed Ready t…" at bounding box center [726, 225] width 511 height 108
click at [471, 217] on div "Ready for VCA review More information required Compliance Review Needed Ready t…" at bounding box center [726, 225] width 511 height 108
click at [649, 191] on button "Ready for VCA review" at bounding box center [724, 186] width 151 height 31
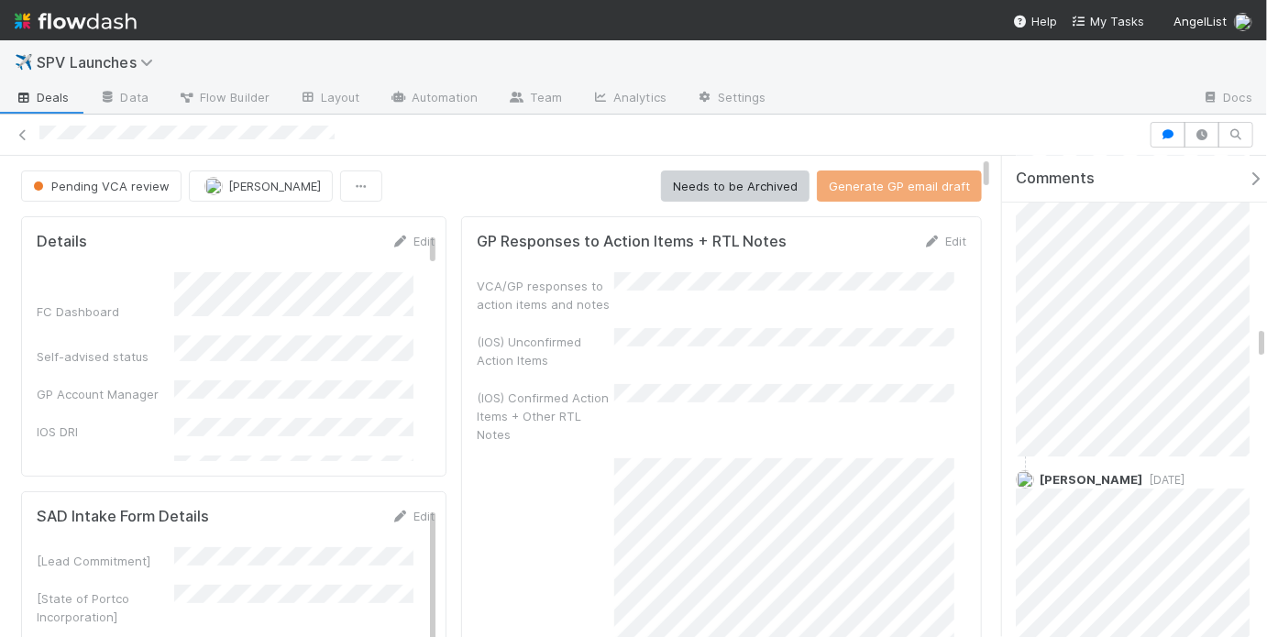
click at [665, 304] on div "VCA/GP responses to action items and notes" at bounding box center [722, 292] width 490 height 41
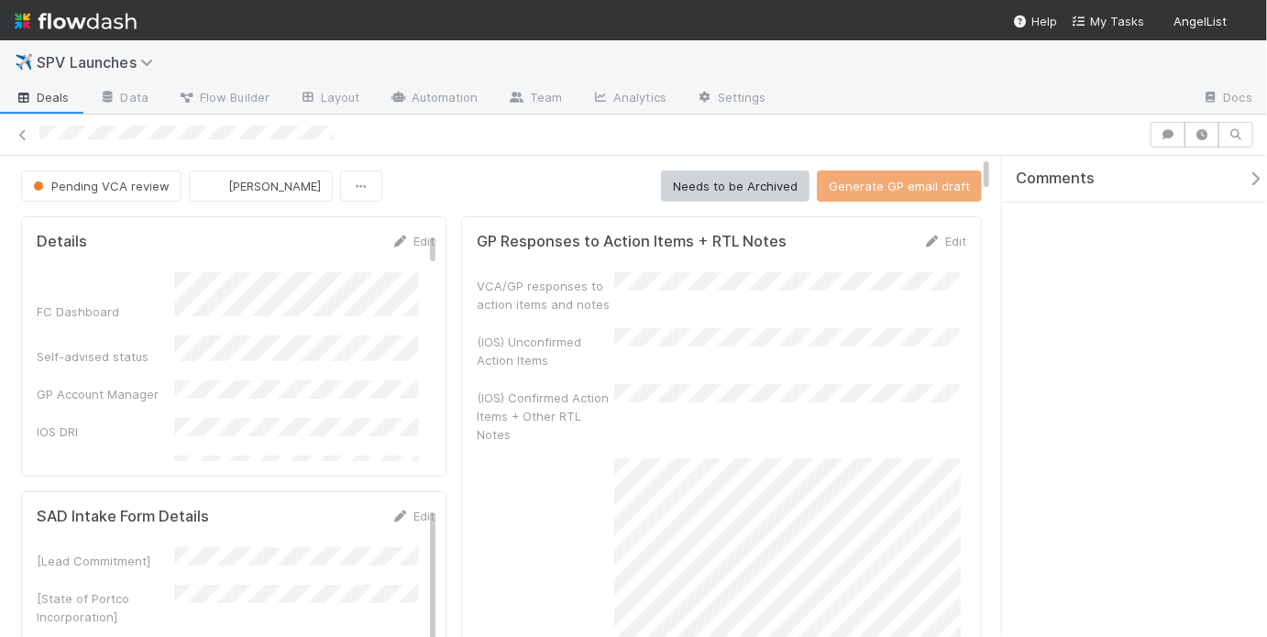
scroll to position [127, 0]
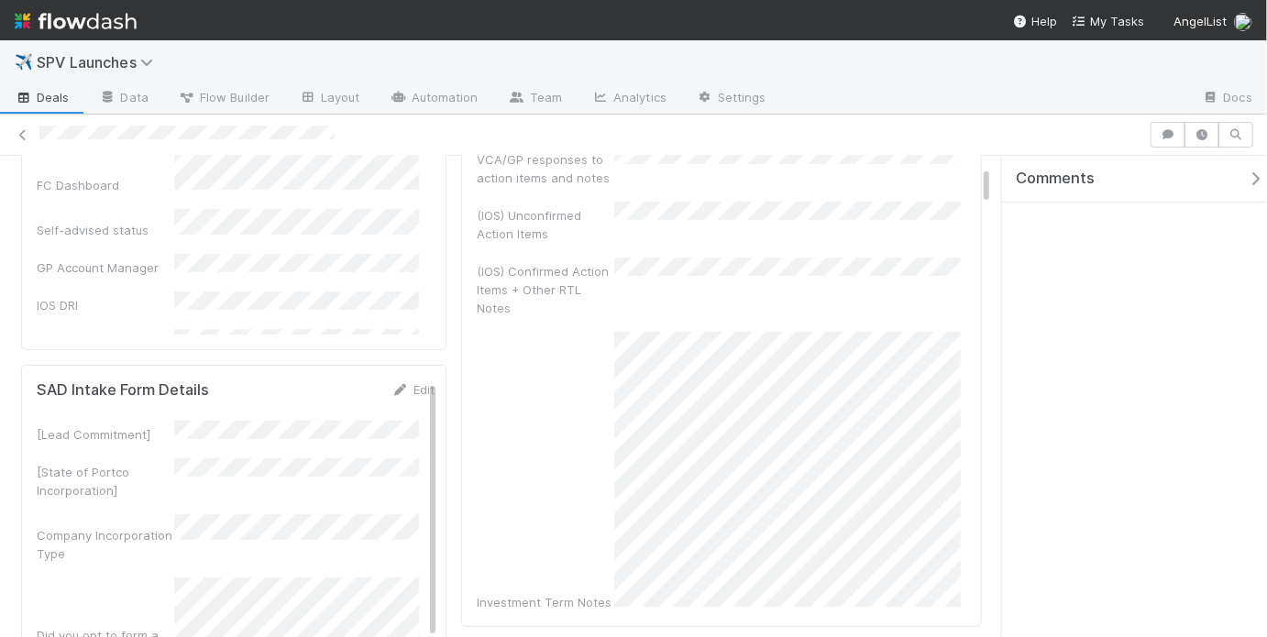
click at [707, 298] on div "(IOS) Confirmed Action Items + Other RTL Notes" at bounding box center [722, 288] width 490 height 60
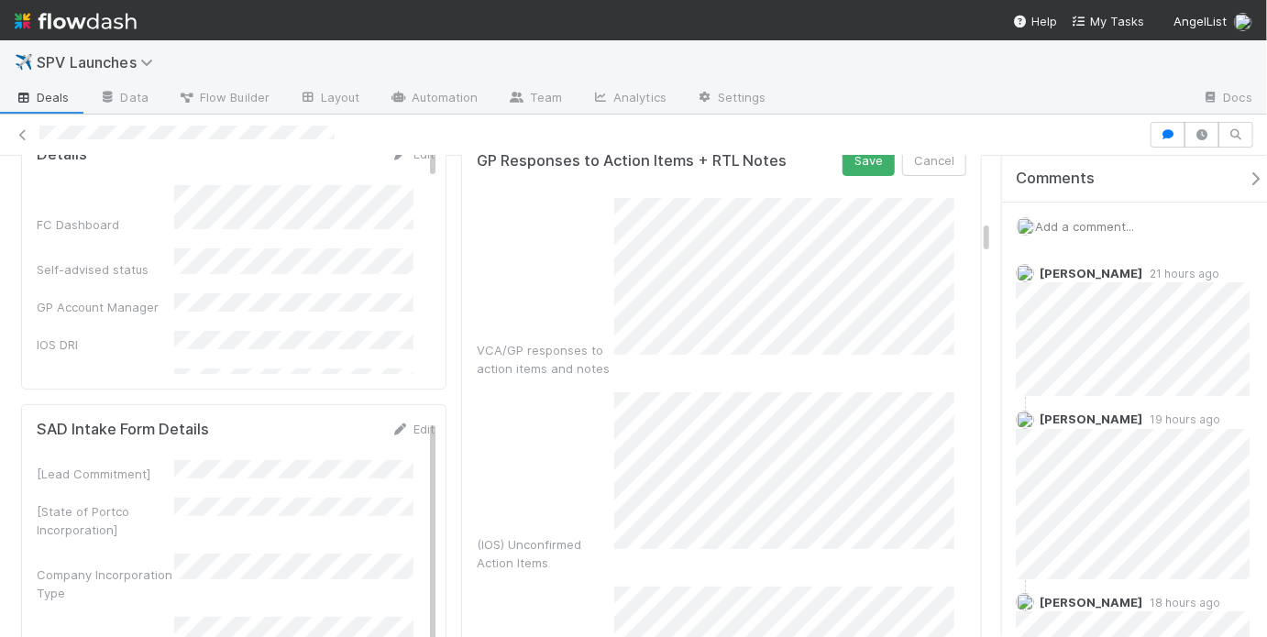
scroll to position [0, 0]
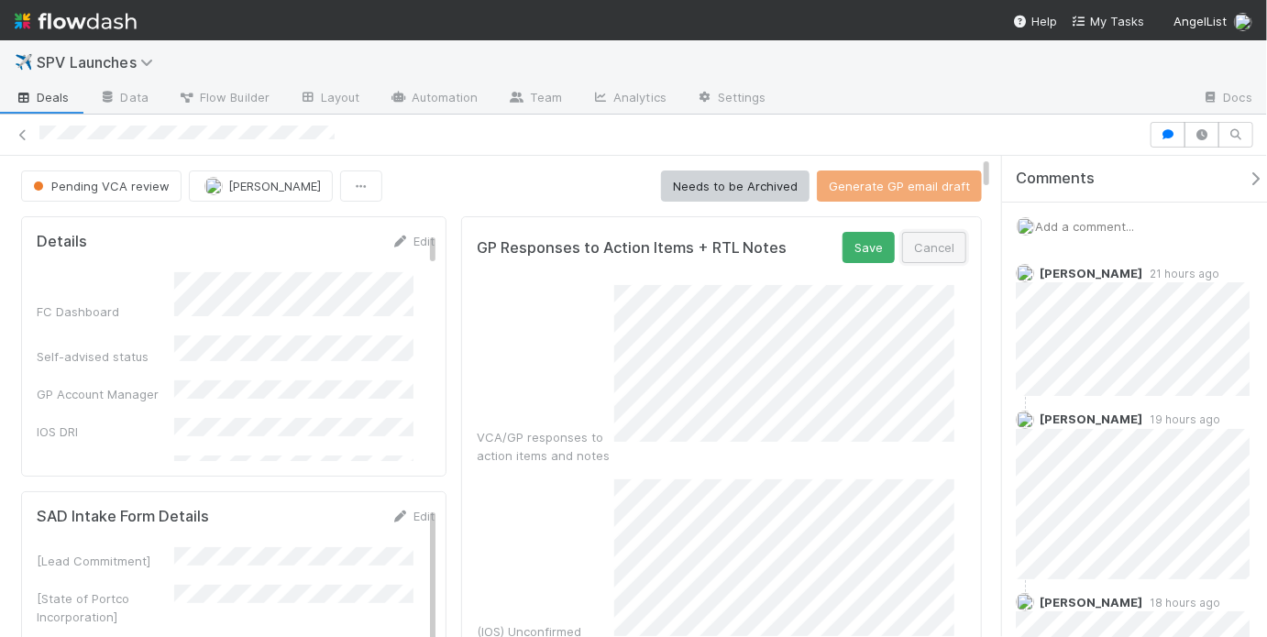
click at [914, 250] on button "Cancel" at bounding box center [934, 247] width 64 height 31
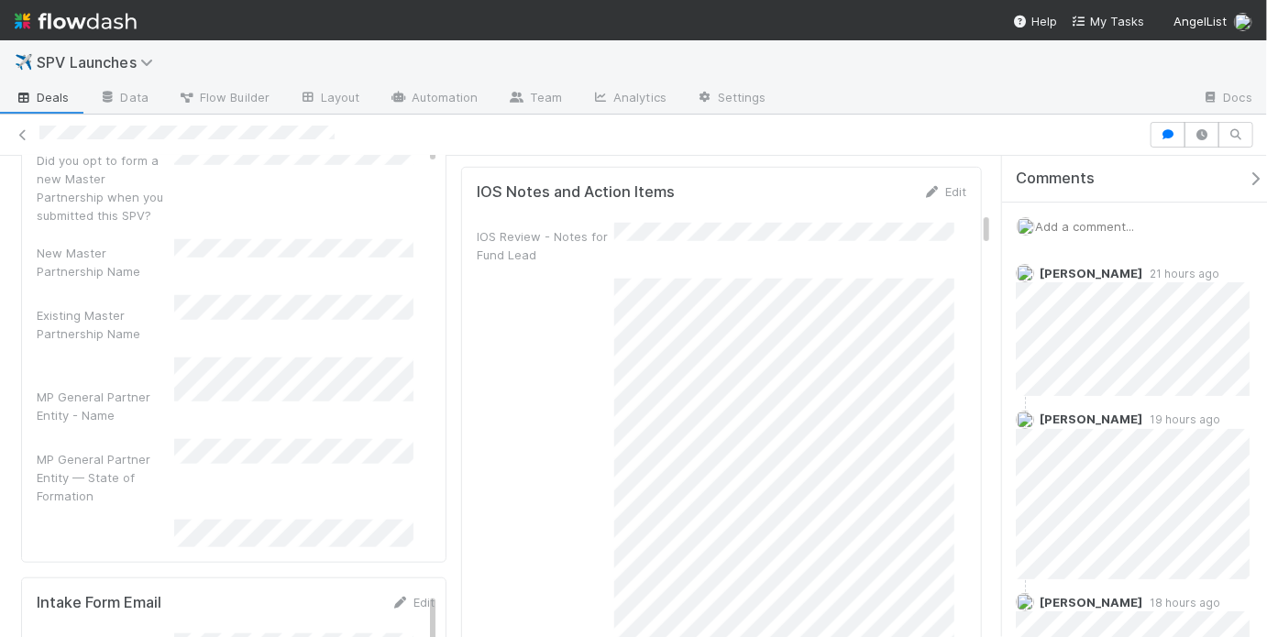
scroll to position [547, 0]
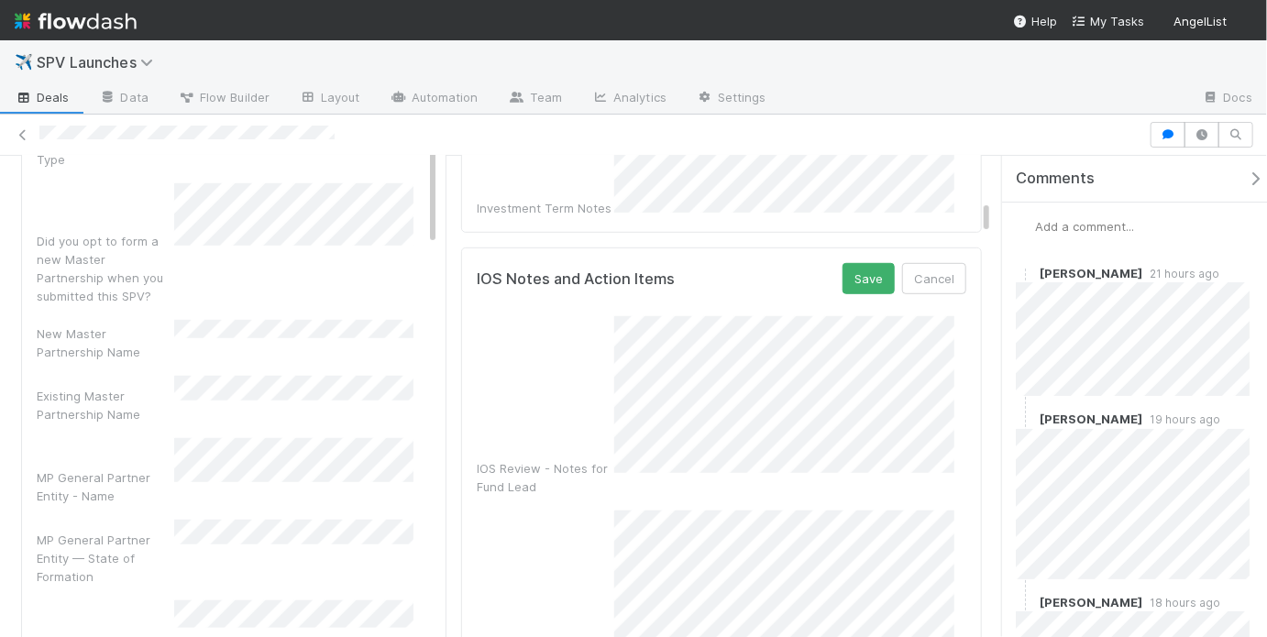
scroll to position [511, 0]
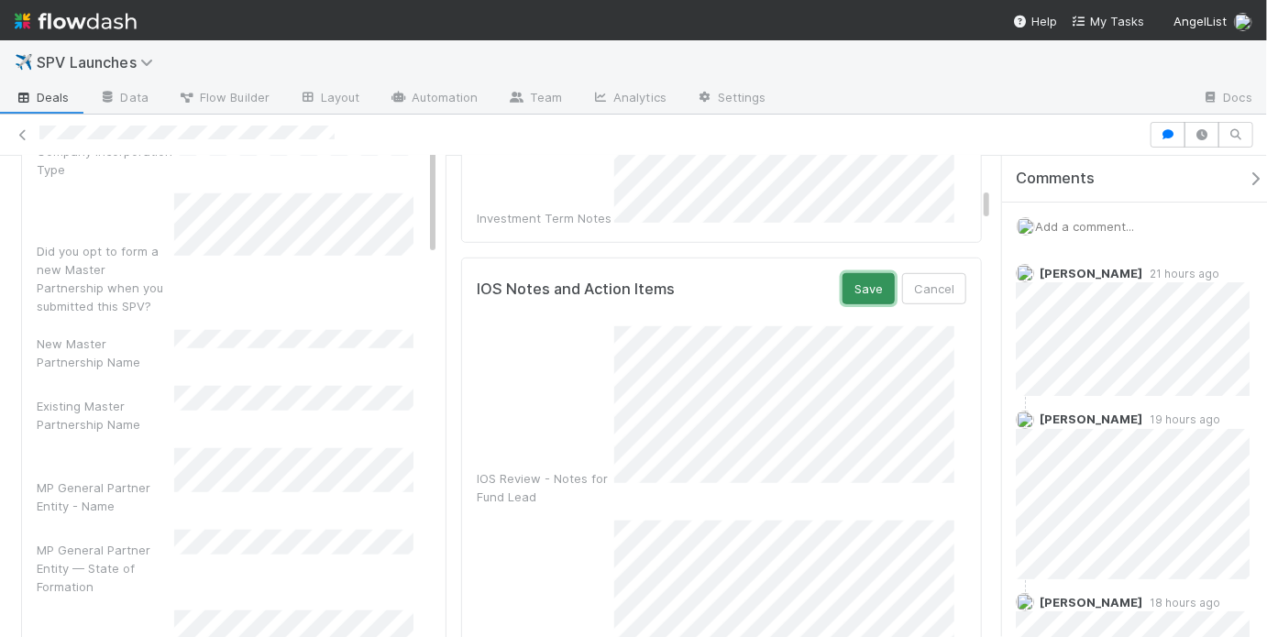
click at [854, 274] on button "Save" at bounding box center [869, 288] width 52 height 31
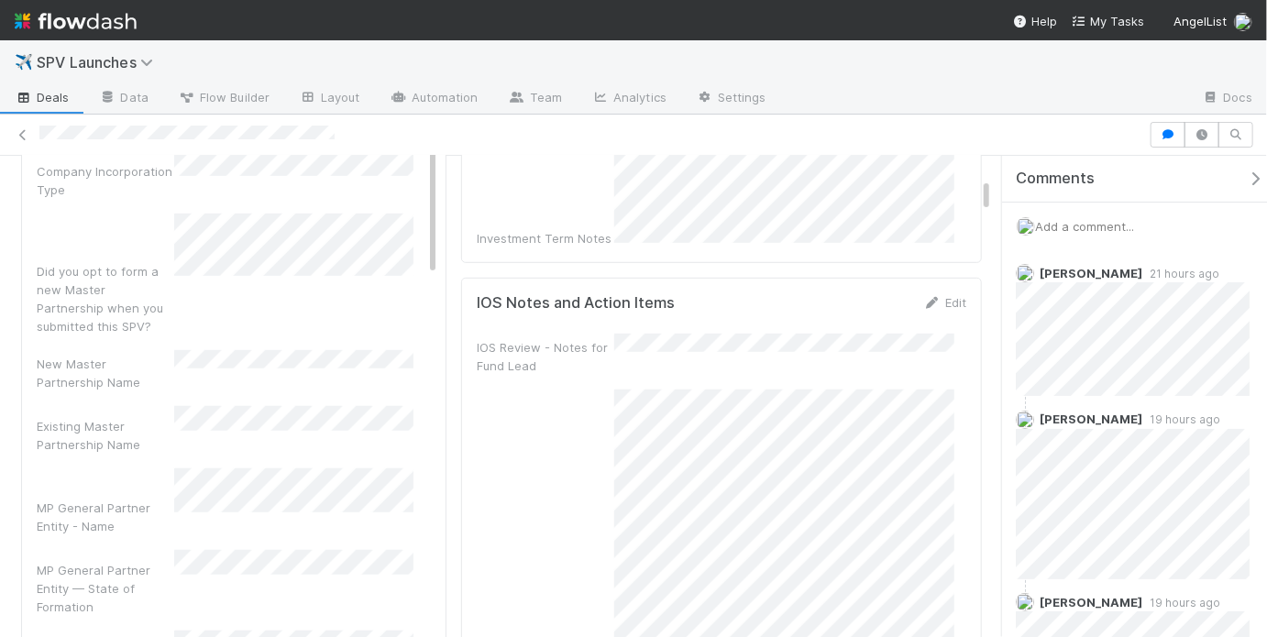
scroll to position [0, 0]
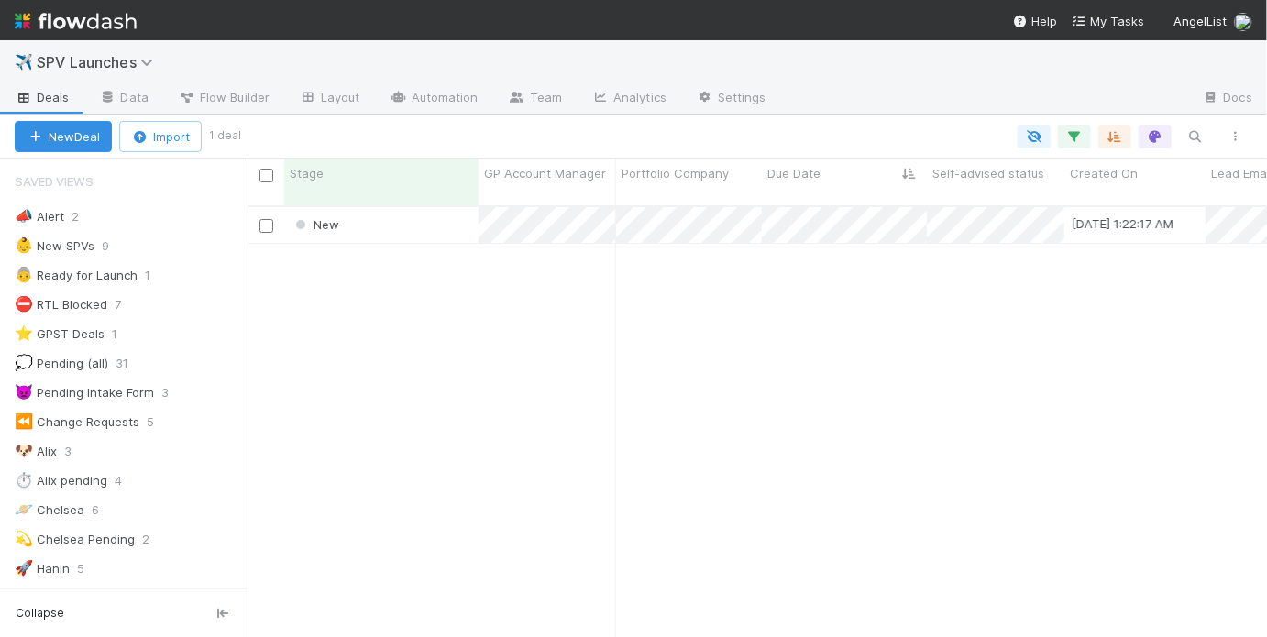
scroll to position [12, 11]
click at [403, 300] on div "New [DATE] 1:22:17 AM May [PERSON_NAME] 0 0 0 0 0 0 0" at bounding box center [758, 430] width 1020 height 446
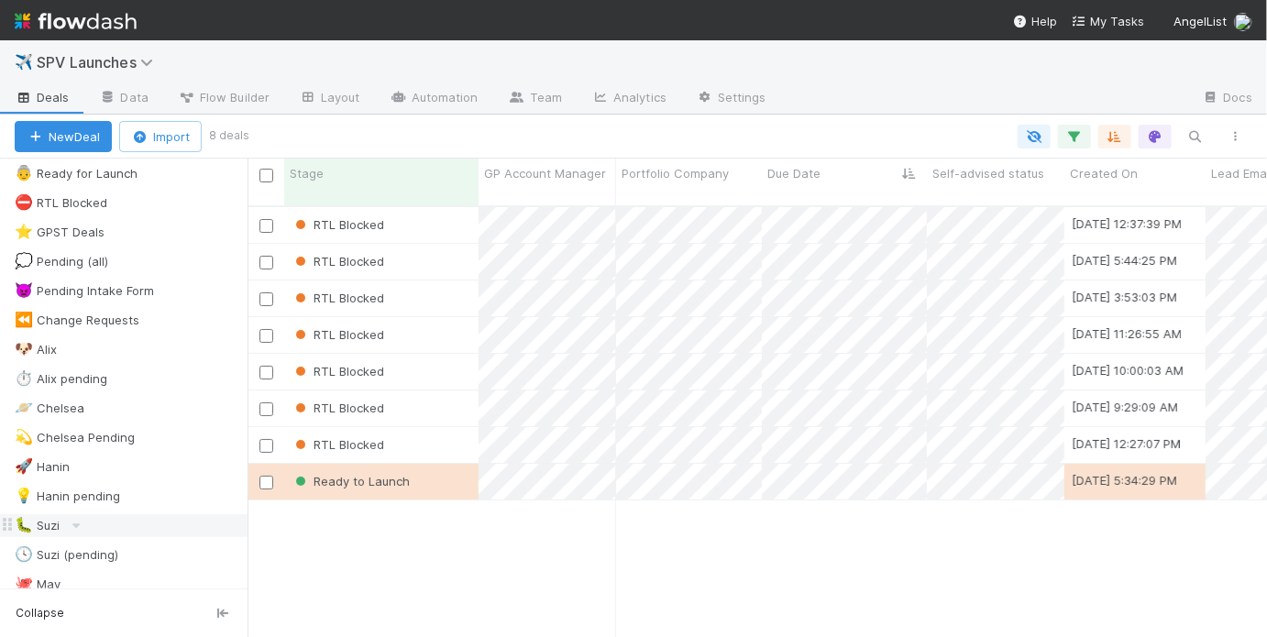
scroll to position [87, 0]
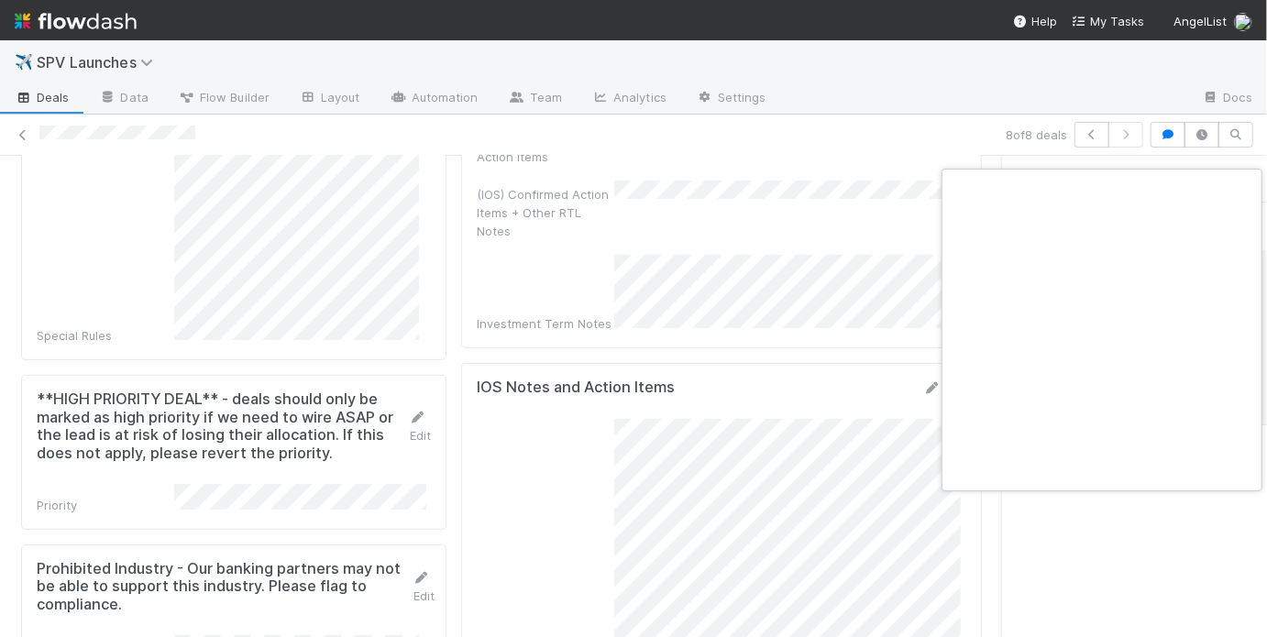
scroll to position [0, 3]
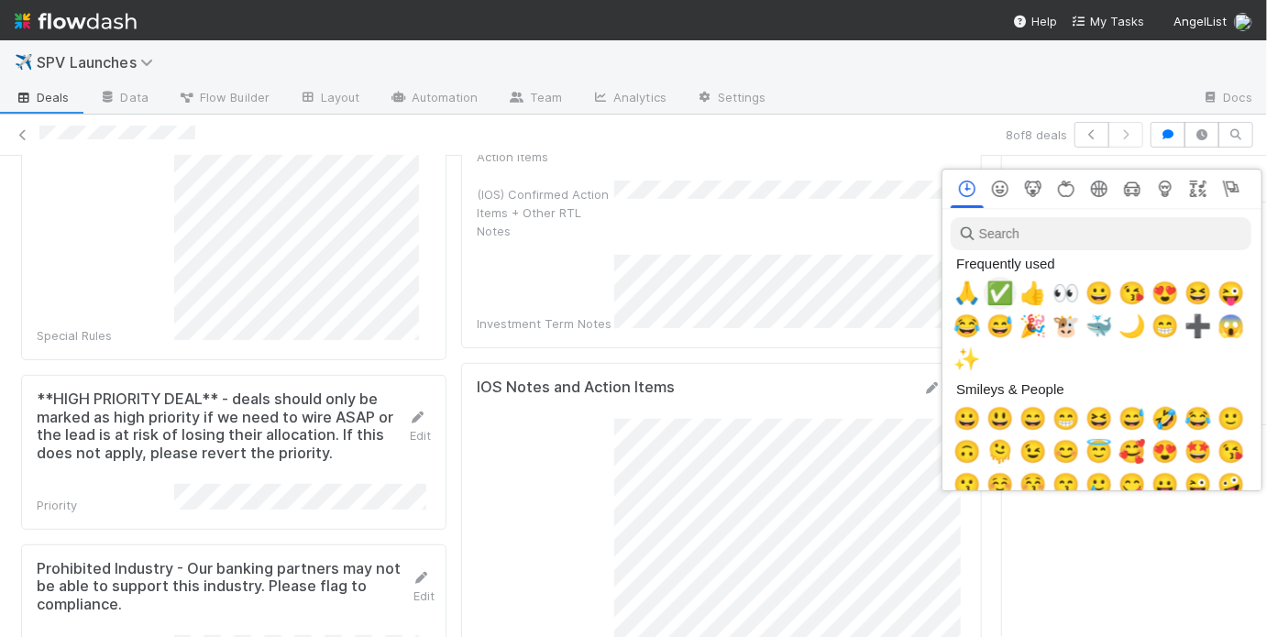
click at [1003, 294] on span "✅" at bounding box center [1001, 294] width 28 height 26
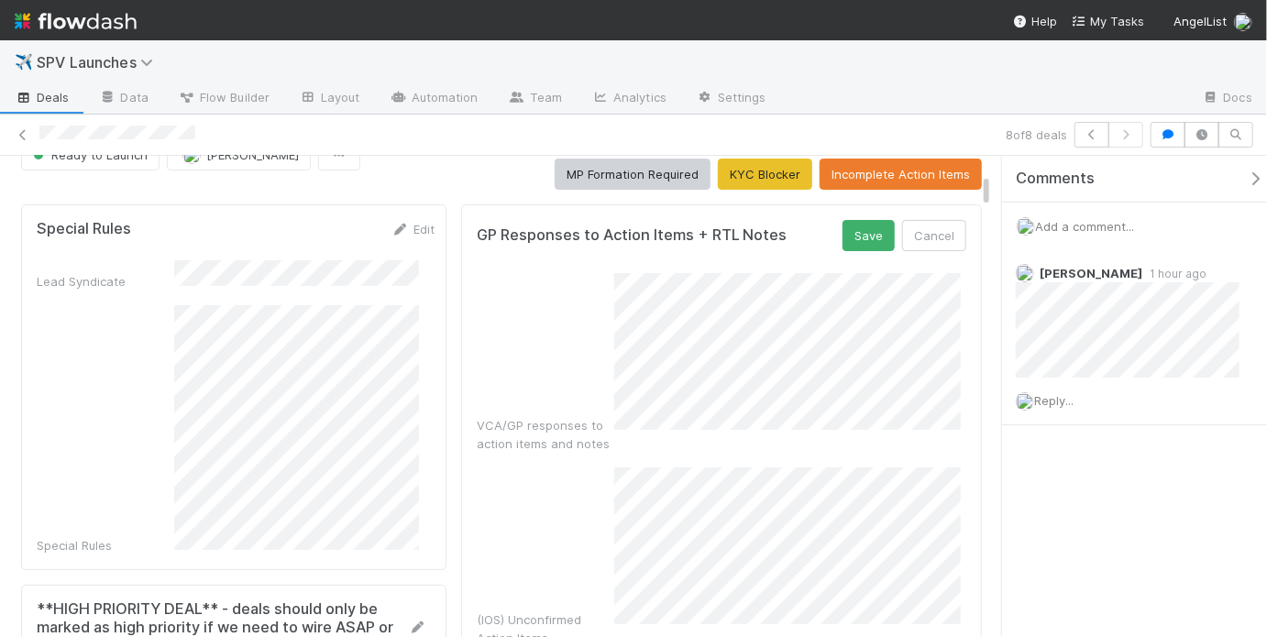
scroll to position [0, 0]
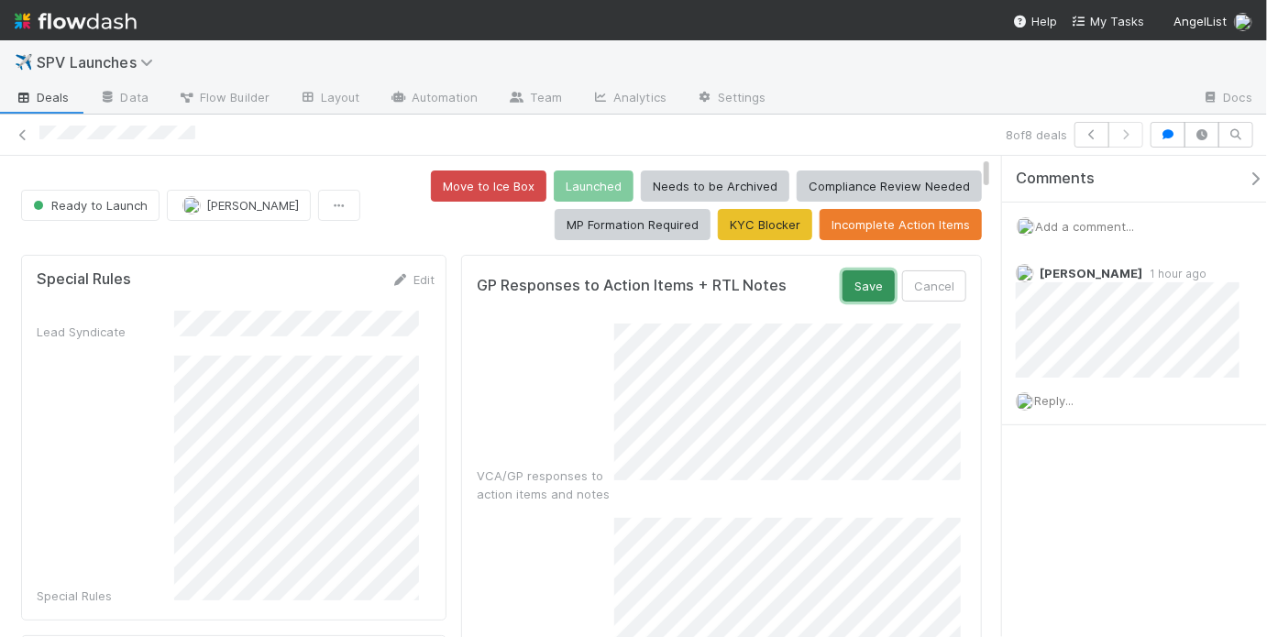
click at [845, 275] on button "Save" at bounding box center [869, 286] width 52 height 31
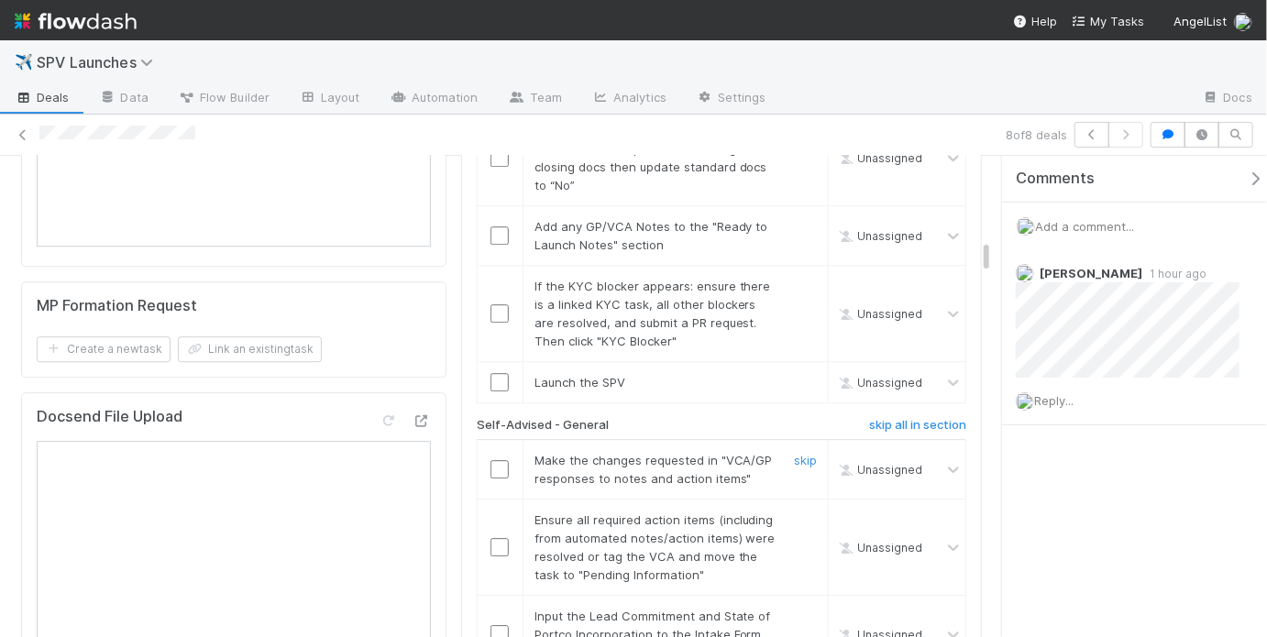
scroll to position [2375, 0]
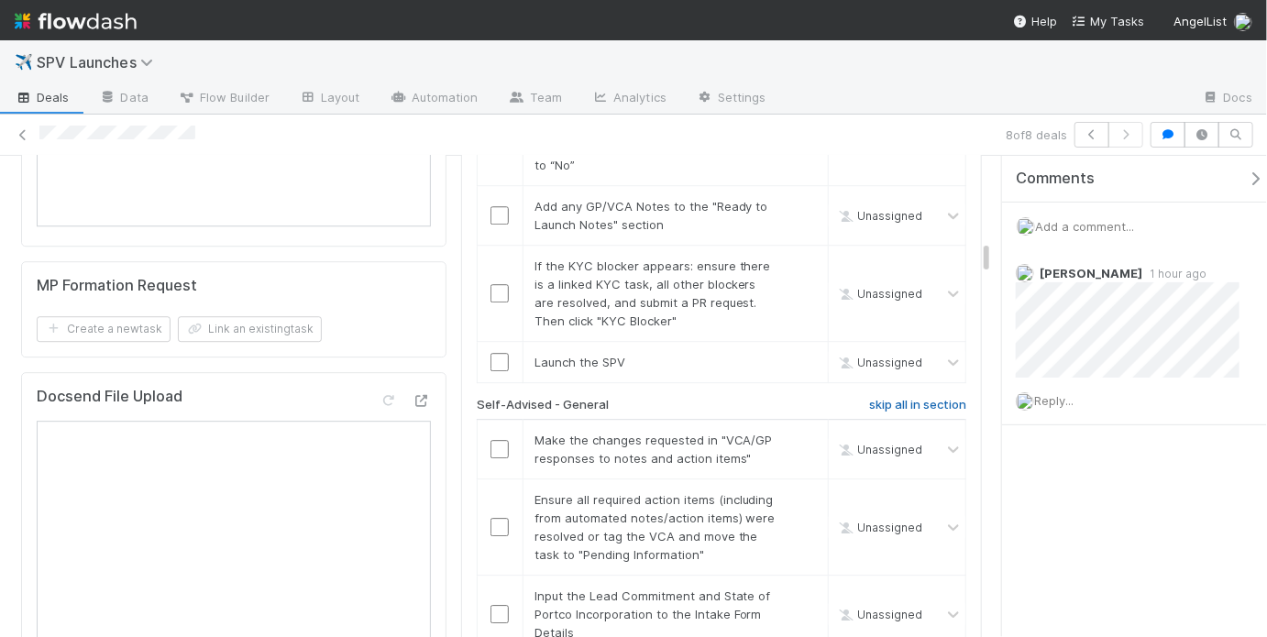
click at [883, 398] on h6 "skip all in section" at bounding box center [917, 405] width 97 height 15
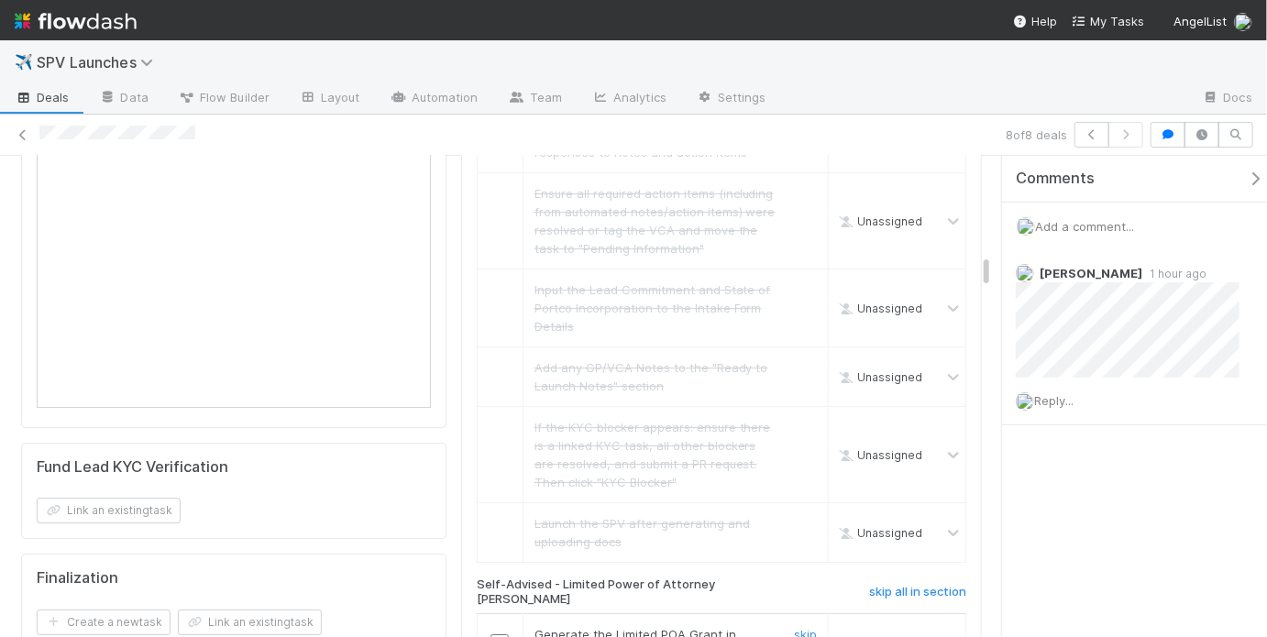
scroll to position [2771, 0]
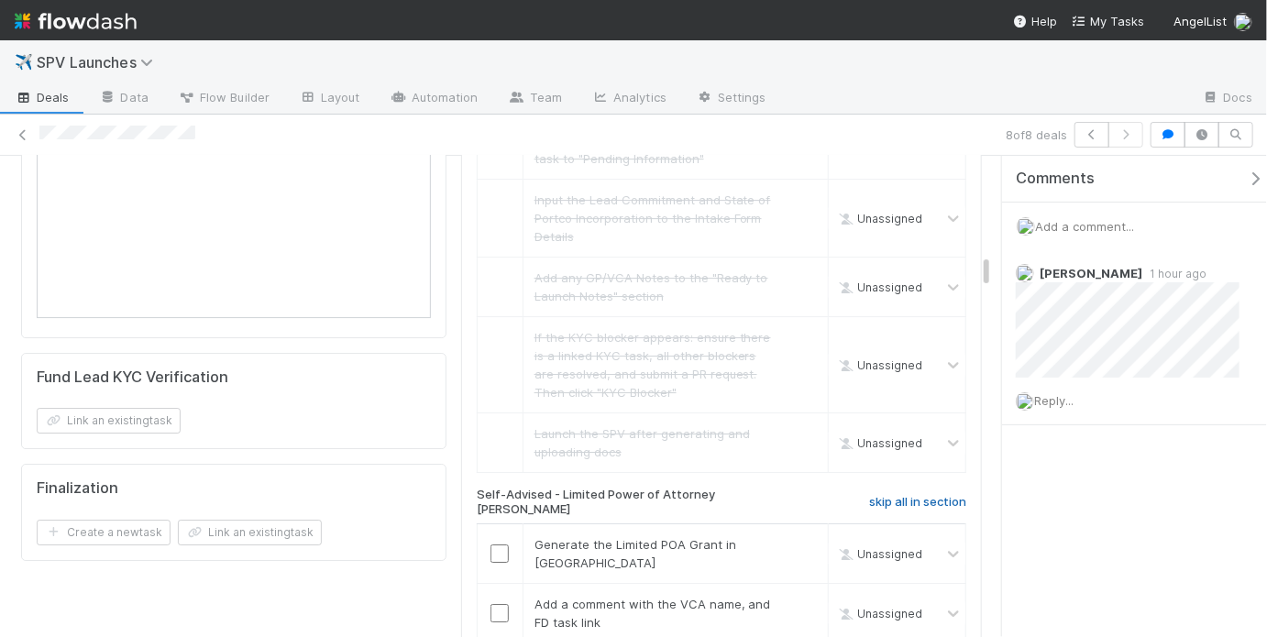
click at [882, 495] on h6 "skip all in section" at bounding box center [917, 502] width 97 height 15
click at [872, 495] on h6 "skip all in section" at bounding box center [917, 502] width 97 height 15
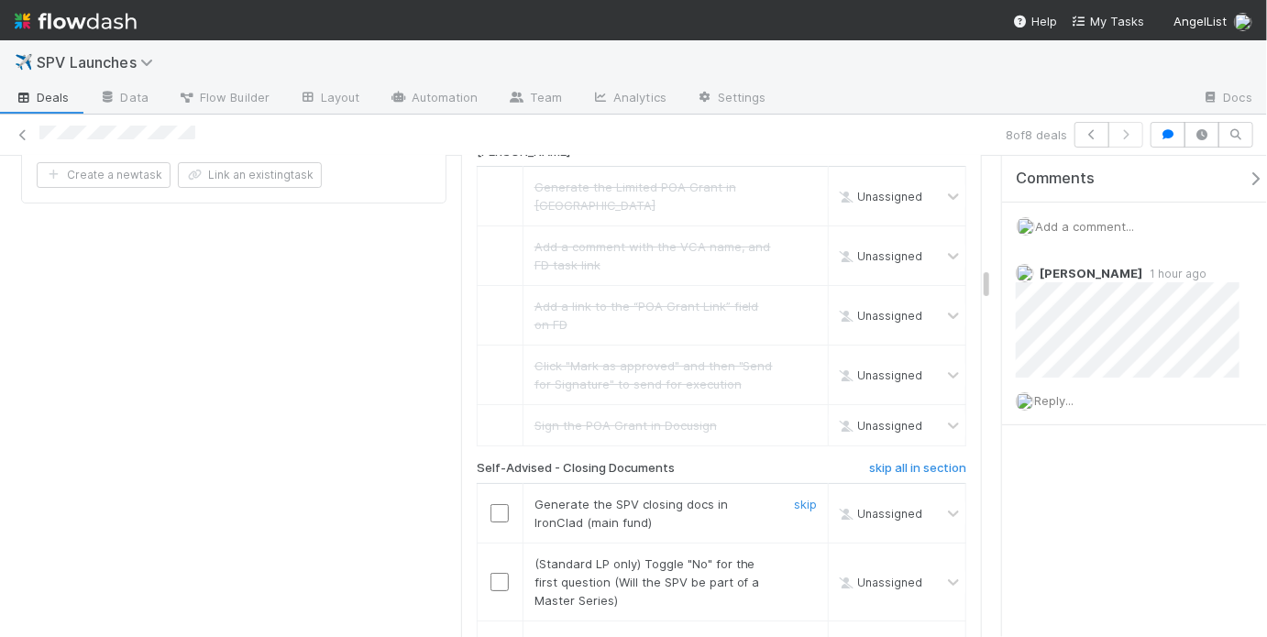
scroll to position [3151, 0]
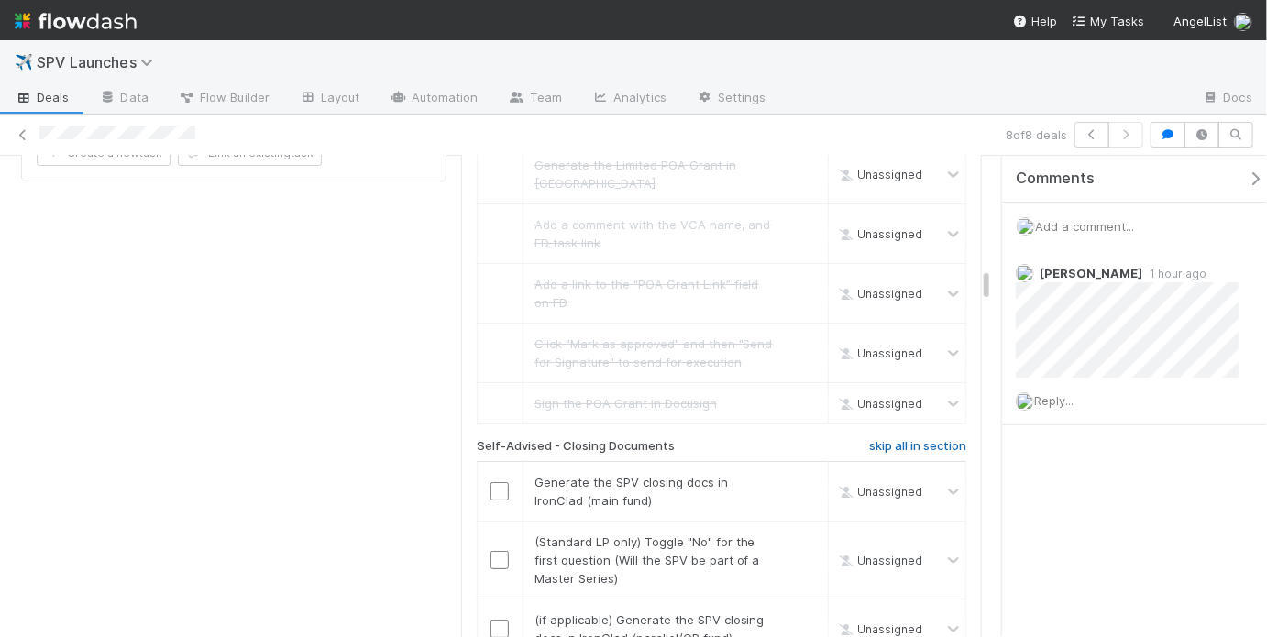
click at [910, 439] on h6 "skip all in section" at bounding box center [917, 446] width 97 height 15
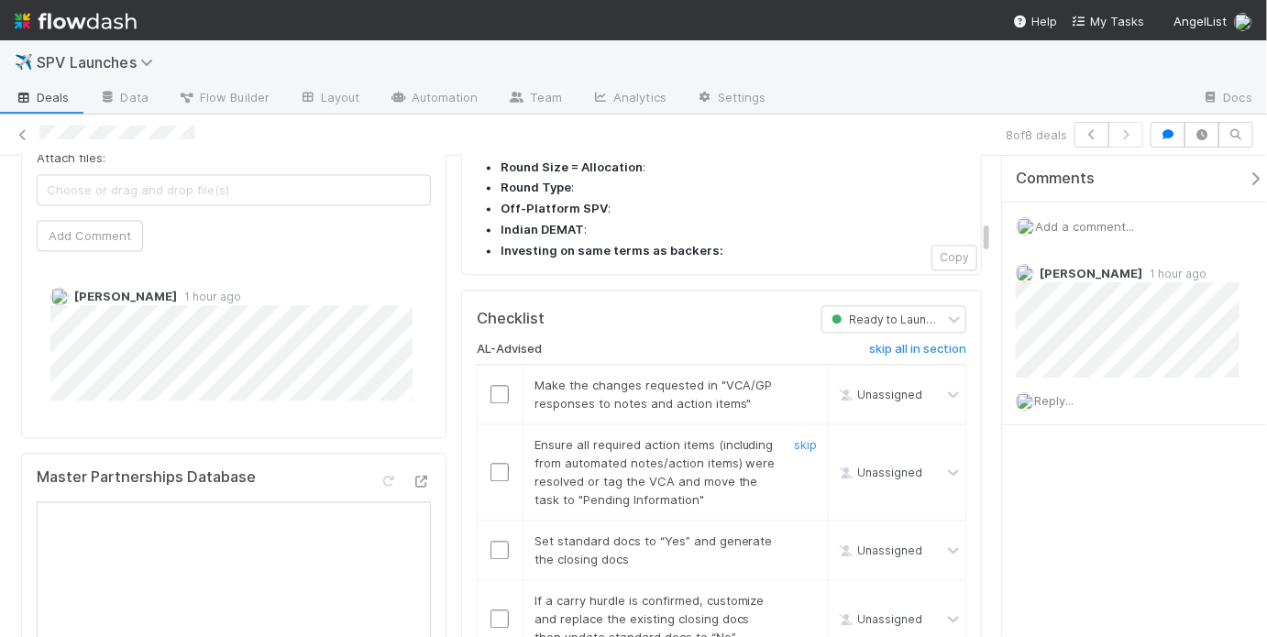
scroll to position [1789, 0]
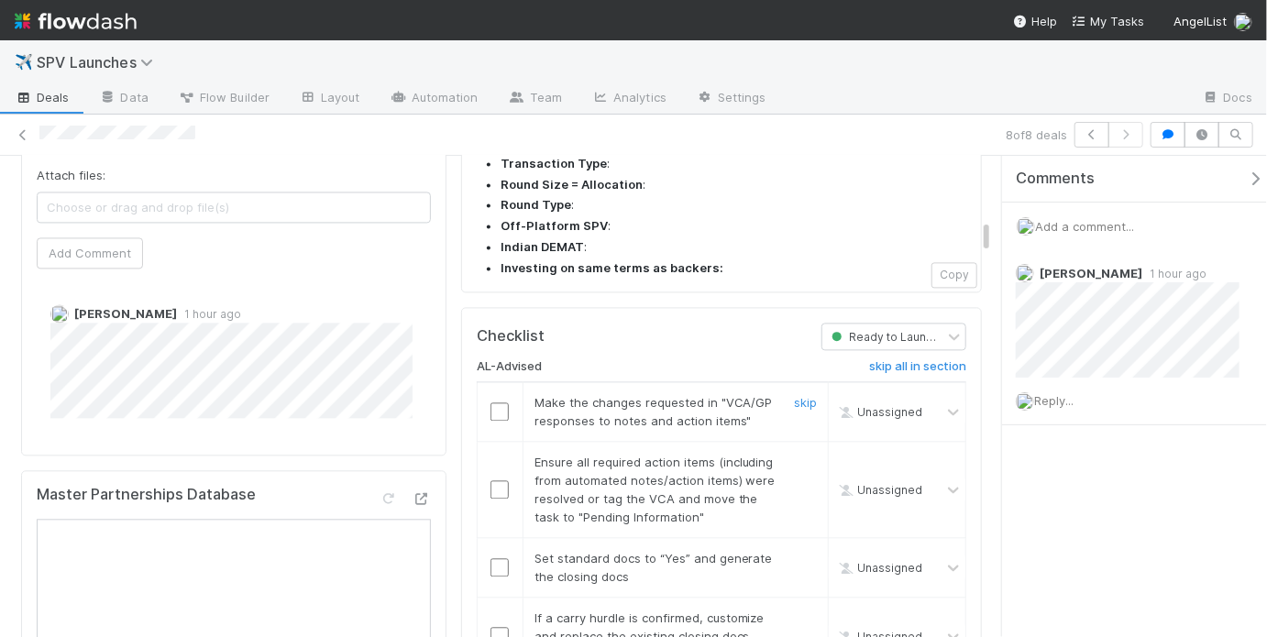
click at [500, 403] on input "checkbox" at bounding box center [500, 412] width 18 height 18
click at [498, 481] on input "checkbox" at bounding box center [500, 490] width 18 height 18
click at [495, 558] on input "checkbox" at bounding box center [500, 567] width 18 height 18
click at [800, 611] on link "skip" at bounding box center [805, 618] width 23 height 15
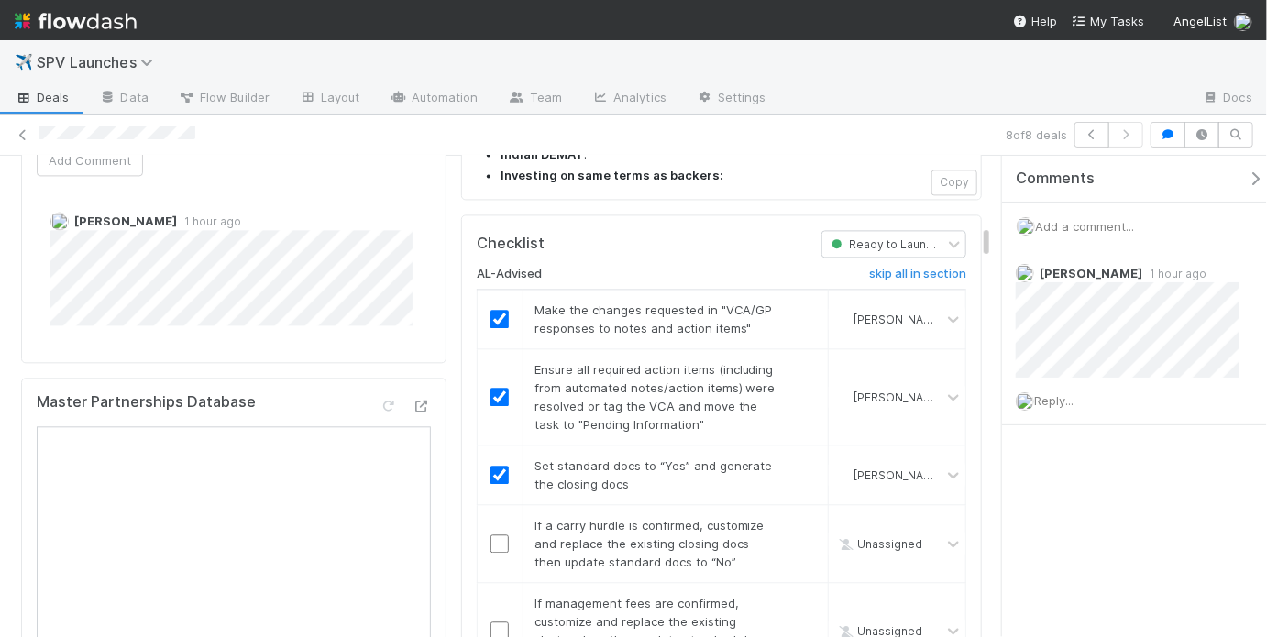
scroll to position [1997, 0]
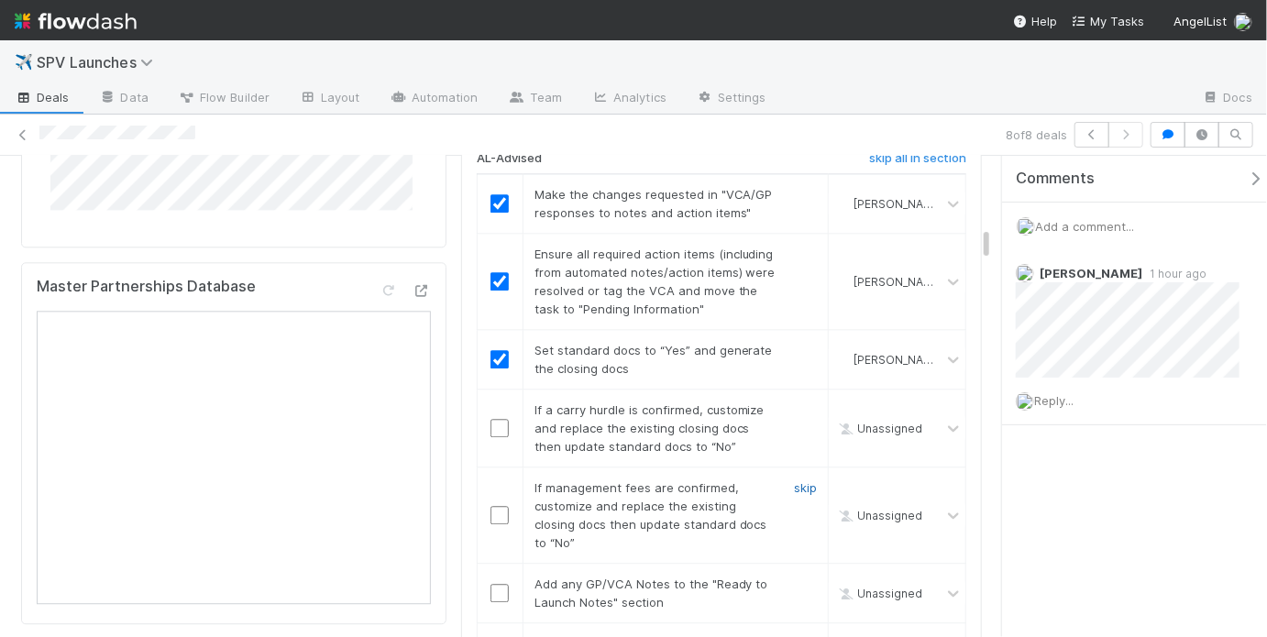
click at [798, 481] on link "skip" at bounding box center [805, 488] width 23 height 15
click at [802, 481] on link "skip" at bounding box center [805, 488] width 23 height 15
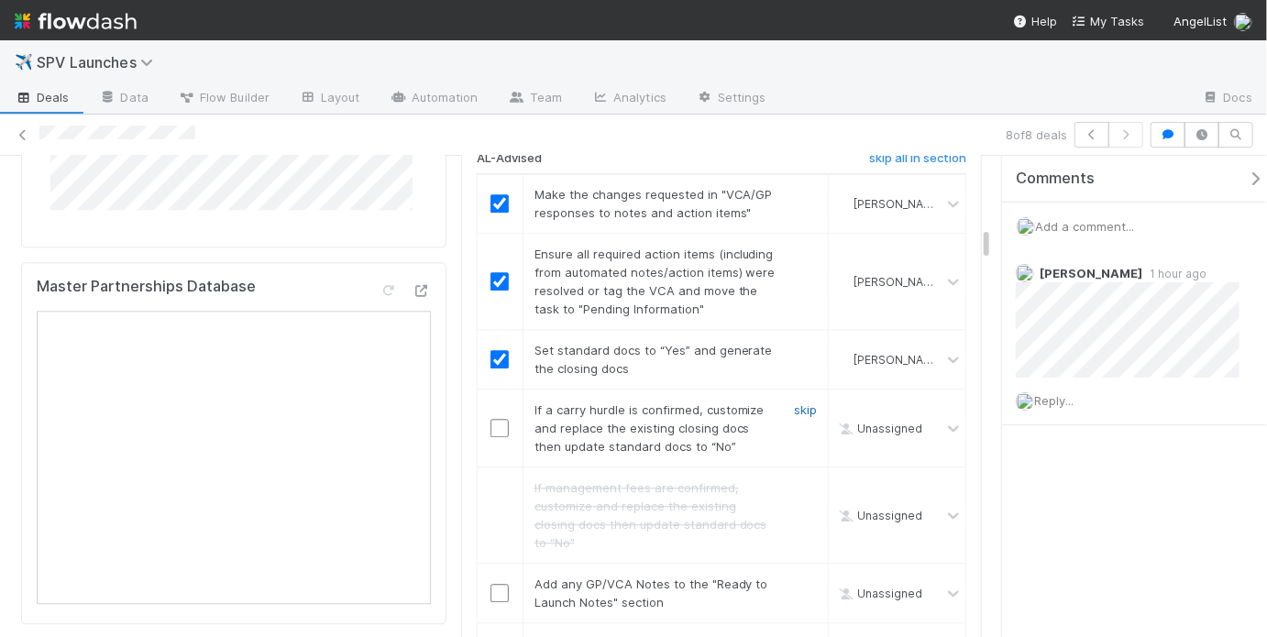
click at [801, 403] on link "skip" at bounding box center [805, 410] width 23 height 15
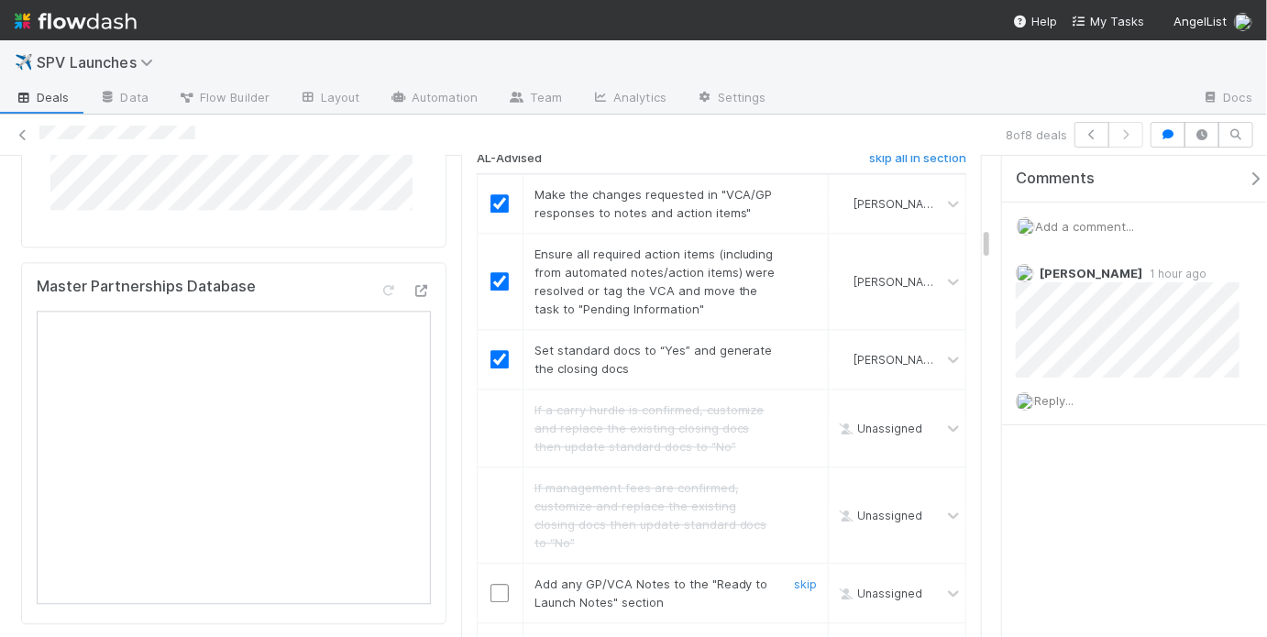
click at [493, 584] on input "checkbox" at bounding box center [500, 593] width 18 height 18
click at [794, 636] on link "skip" at bounding box center [805, 643] width 23 height 15
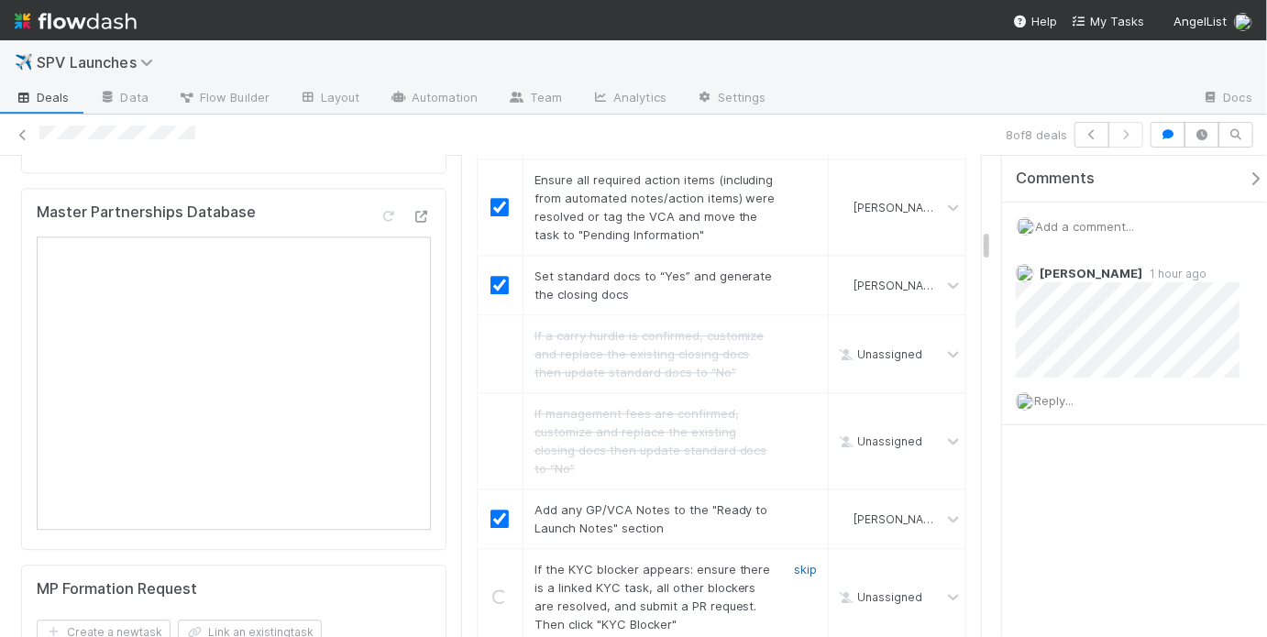
scroll to position [2149, 0]
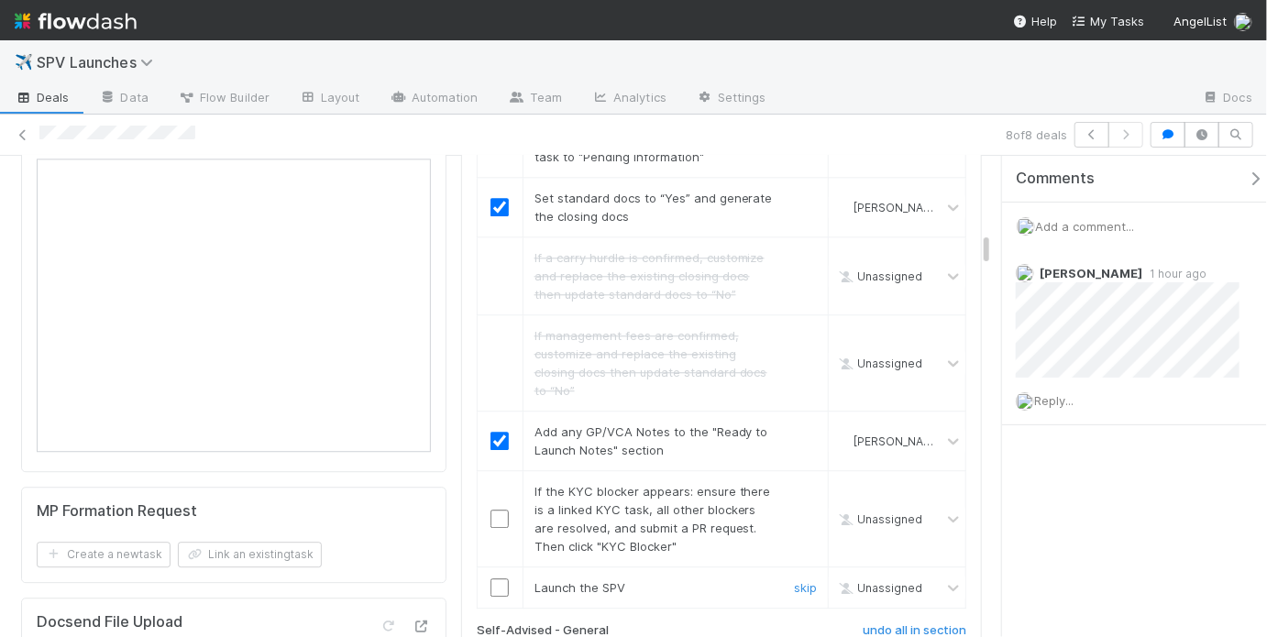
click at [491, 579] on input "checkbox" at bounding box center [500, 588] width 18 height 18
click at [794, 484] on link "skip" at bounding box center [805, 491] width 23 height 15
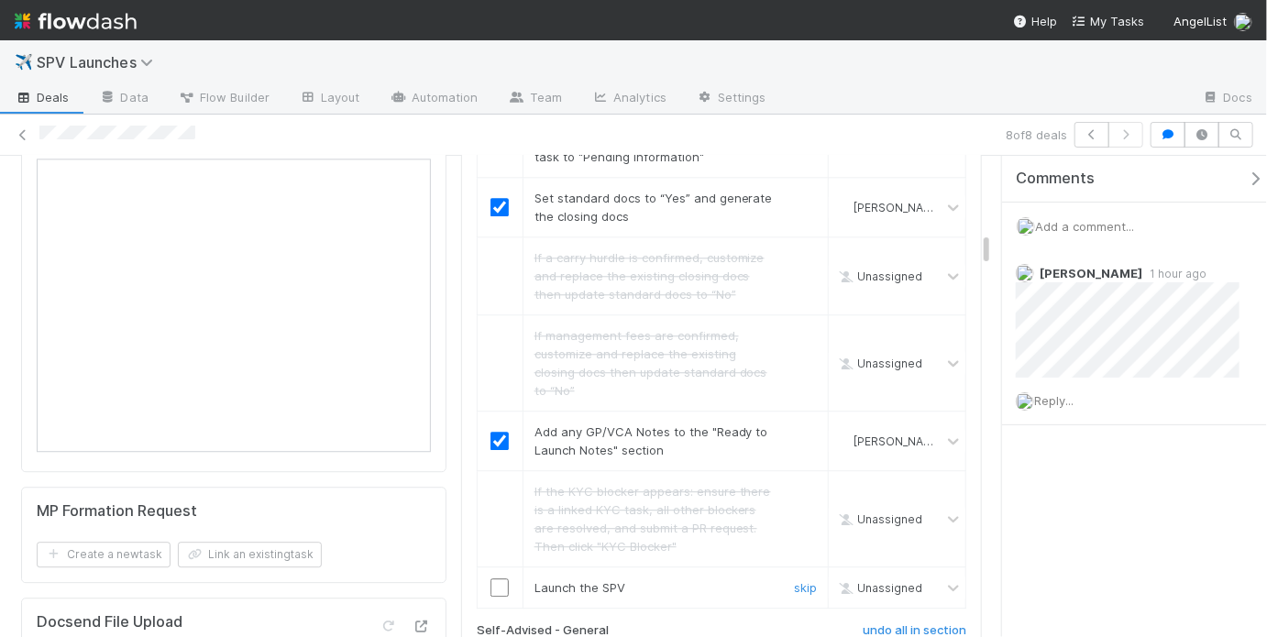
click at [494, 579] on input "checkbox" at bounding box center [500, 588] width 18 height 18
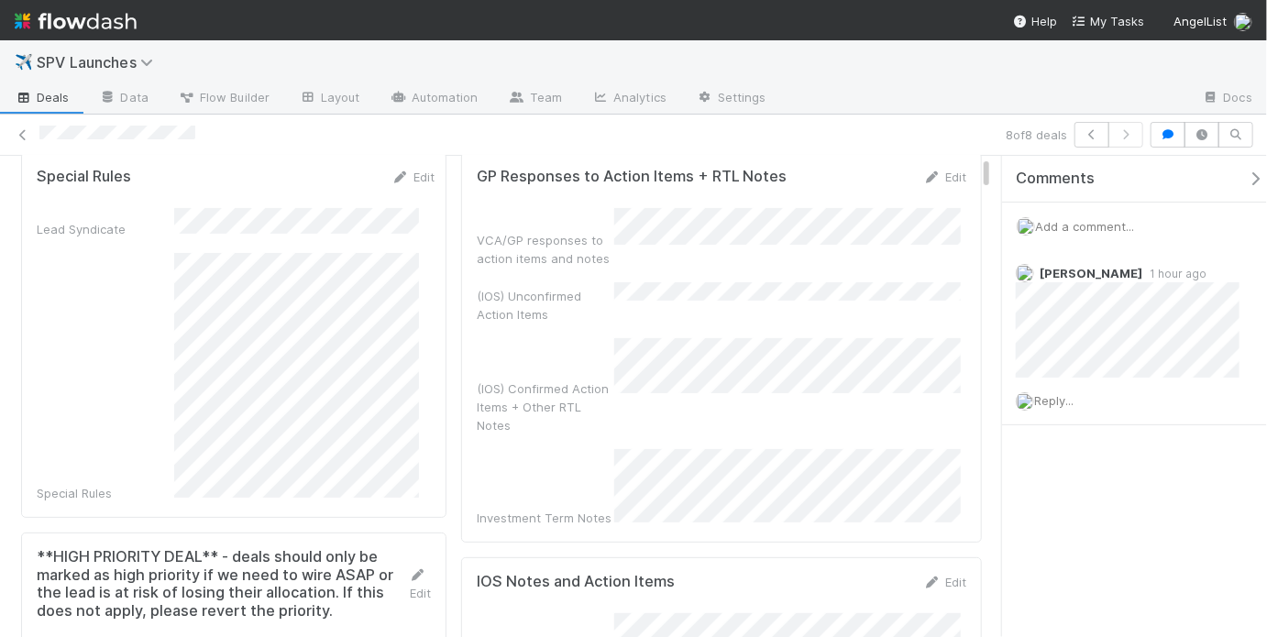
scroll to position [0, 0]
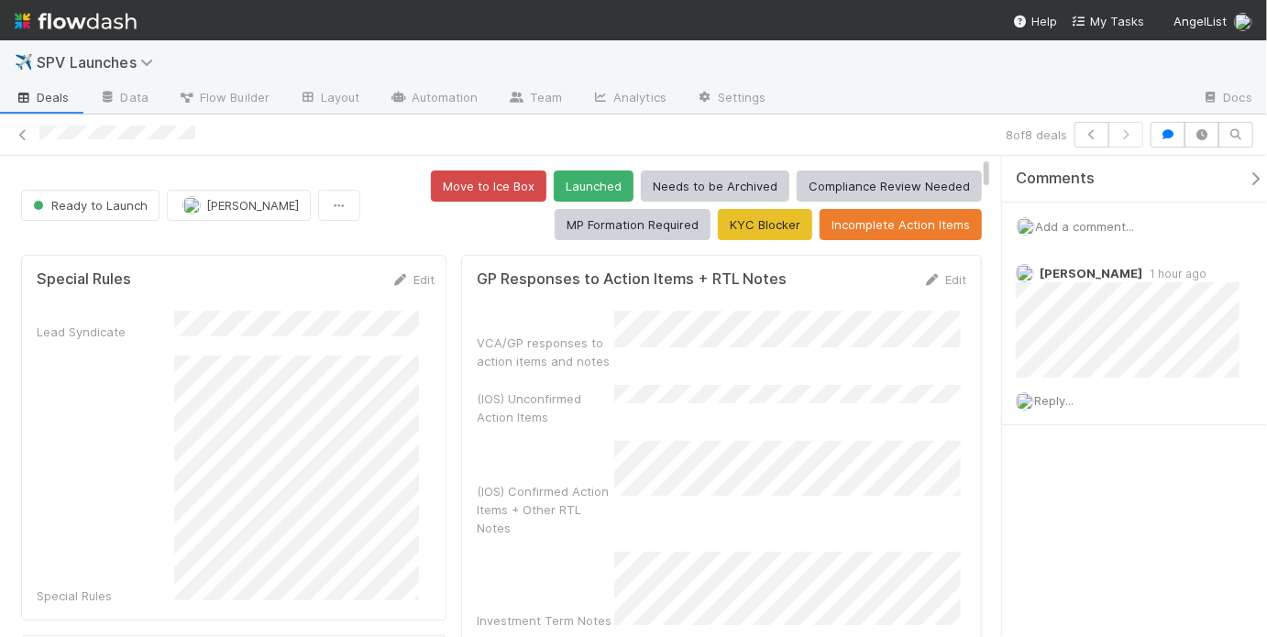
click at [413, 226] on div "Move to Ice Box Launched Needs to be Archived Compliance Review Needed MP Forma…" at bounding box center [675, 206] width 614 height 70
click at [589, 187] on button "Launched" at bounding box center [594, 186] width 80 height 31
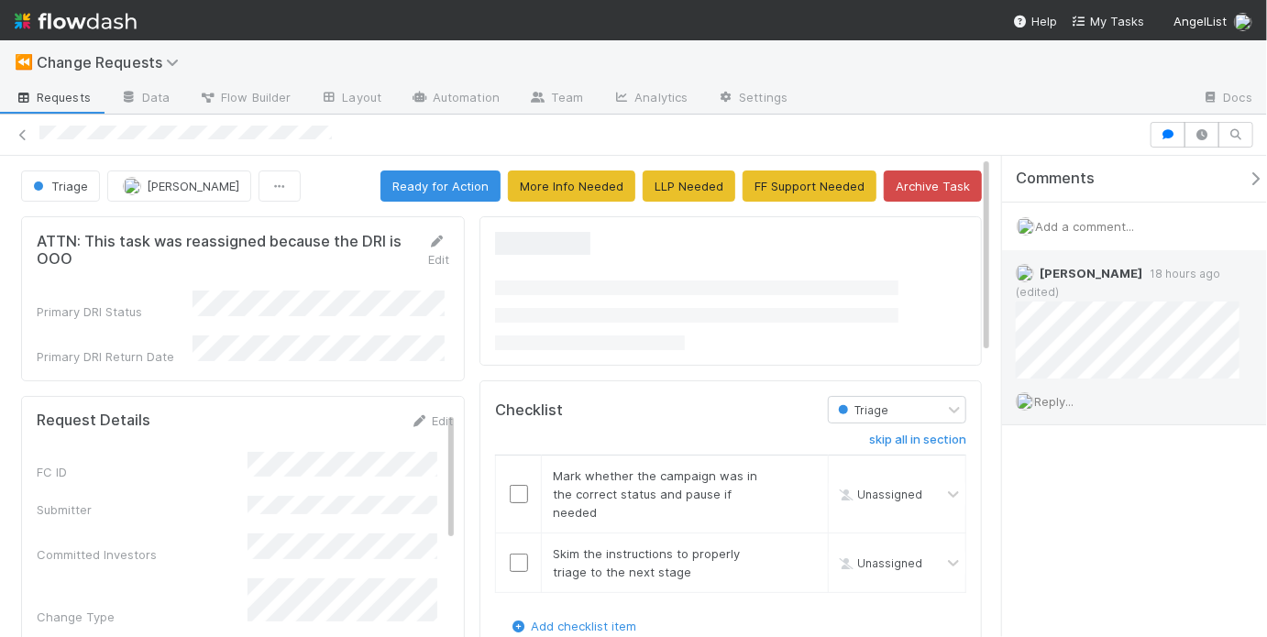
click at [1073, 396] on span "Reply..." at bounding box center [1053, 401] width 39 height 15
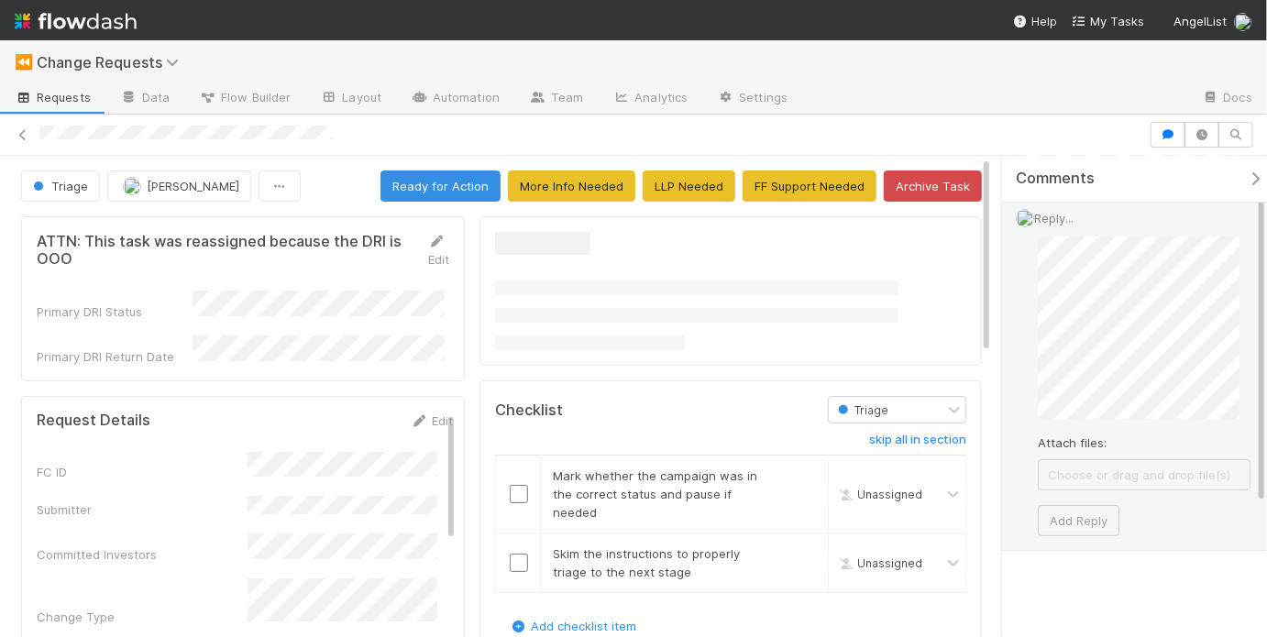
scroll to position [185, 0]
click at [1077, 520] on button "Add Reply" at bounding box center [1079, 518] width 82 height 31
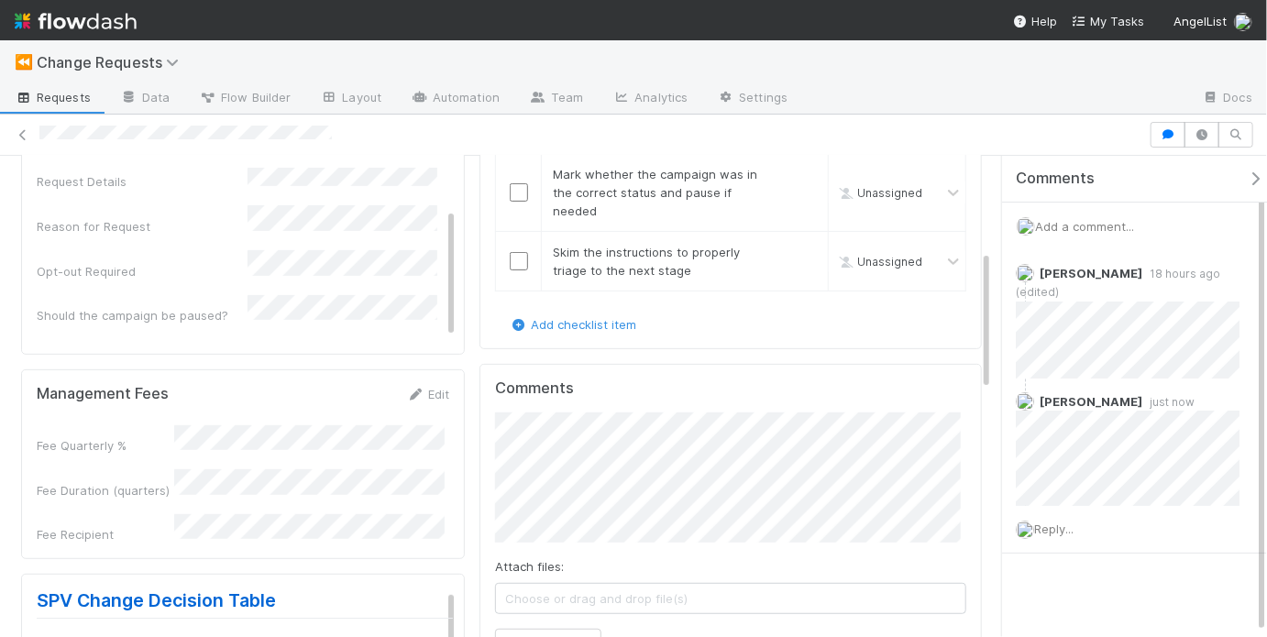
scroll to position [333, 0]
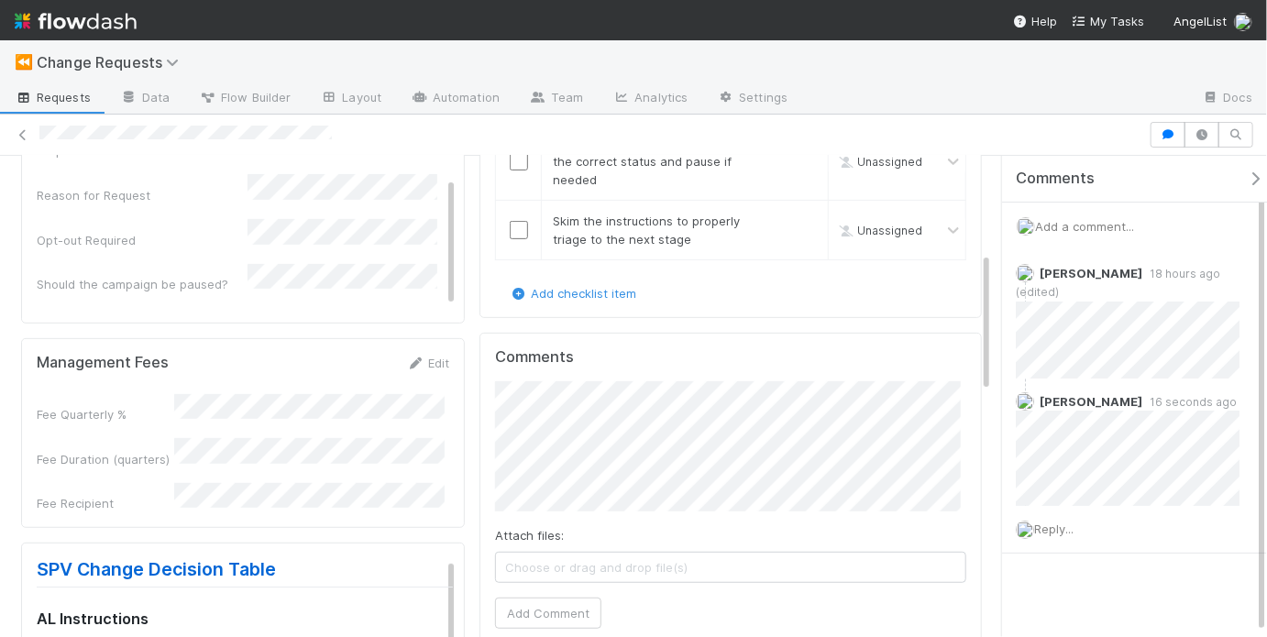
click at [1065, 226] on span "Add a comment..." at bounding box center [1084, 226] width 99 height 15
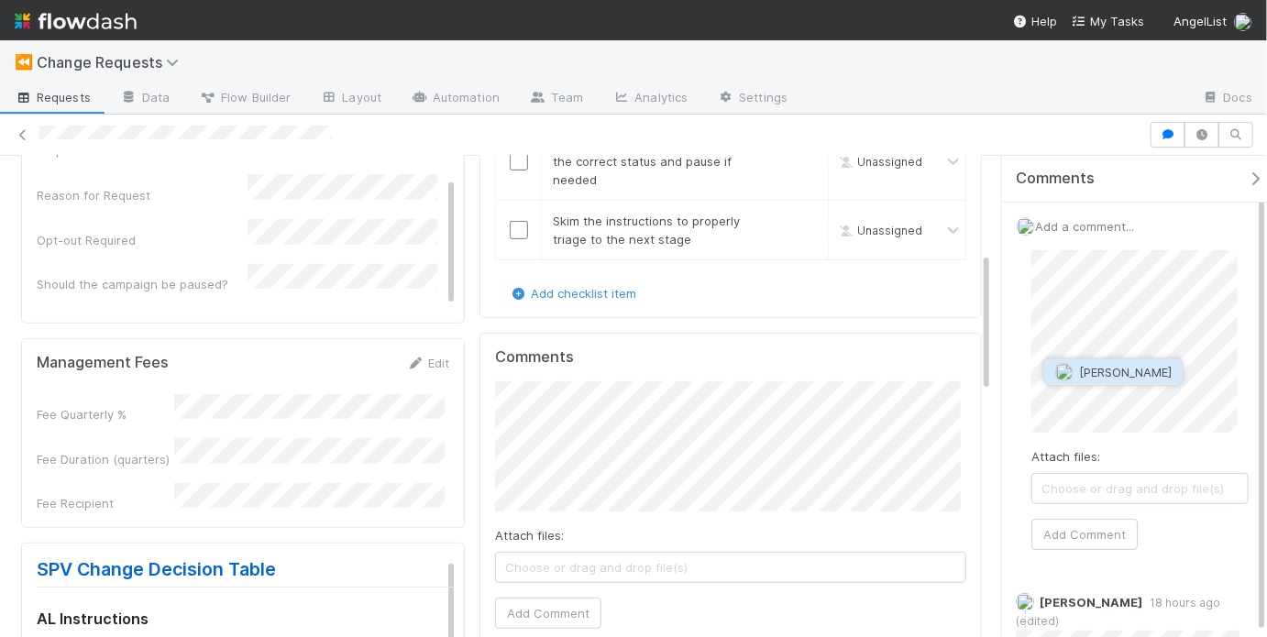
click at [1118, 379] on span "[PERSON_NAME]" at bounding box center [1125, 372] width 93 height 15
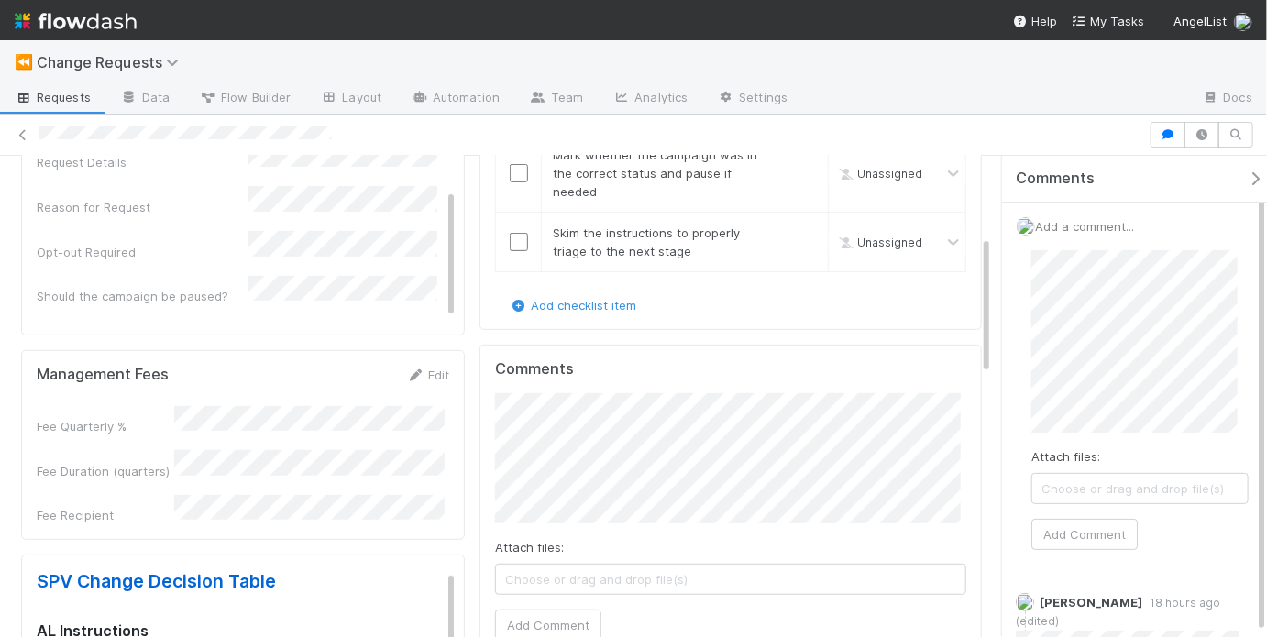
scroll to position [233, 0]
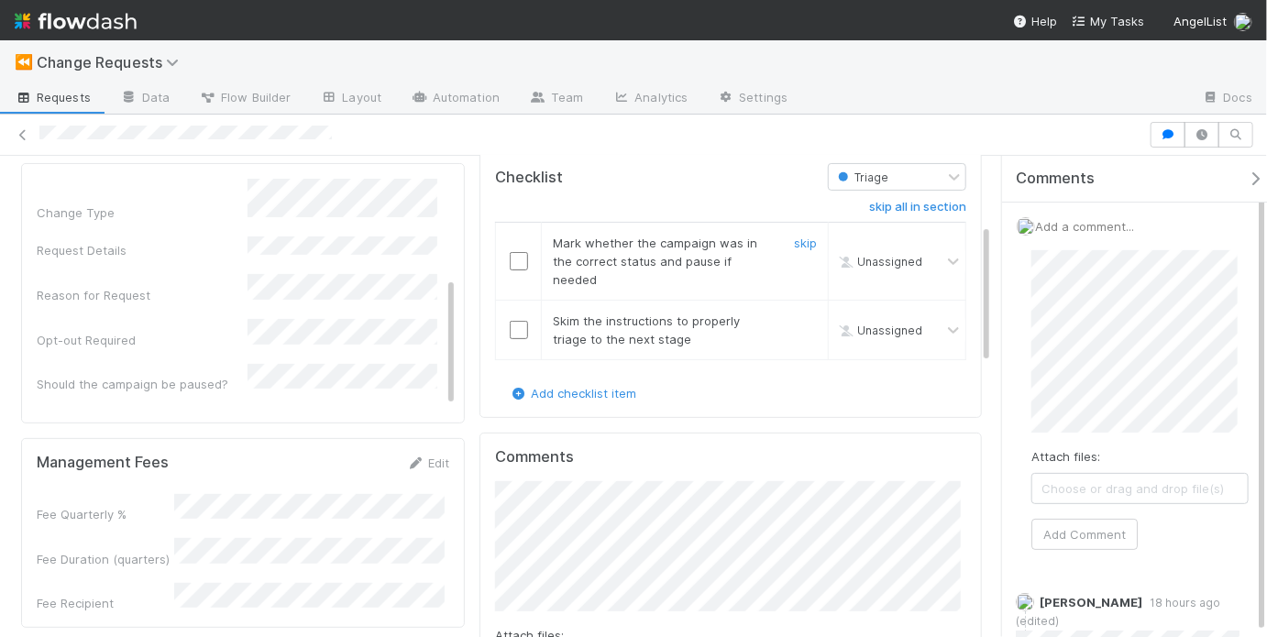
click at [512, 262] on input "checkbox" at bounding box center [519, 261] width 18 height 18
click at [514, 326] on input "checkbox" at bounding box center [519, 330] width 18 height 18
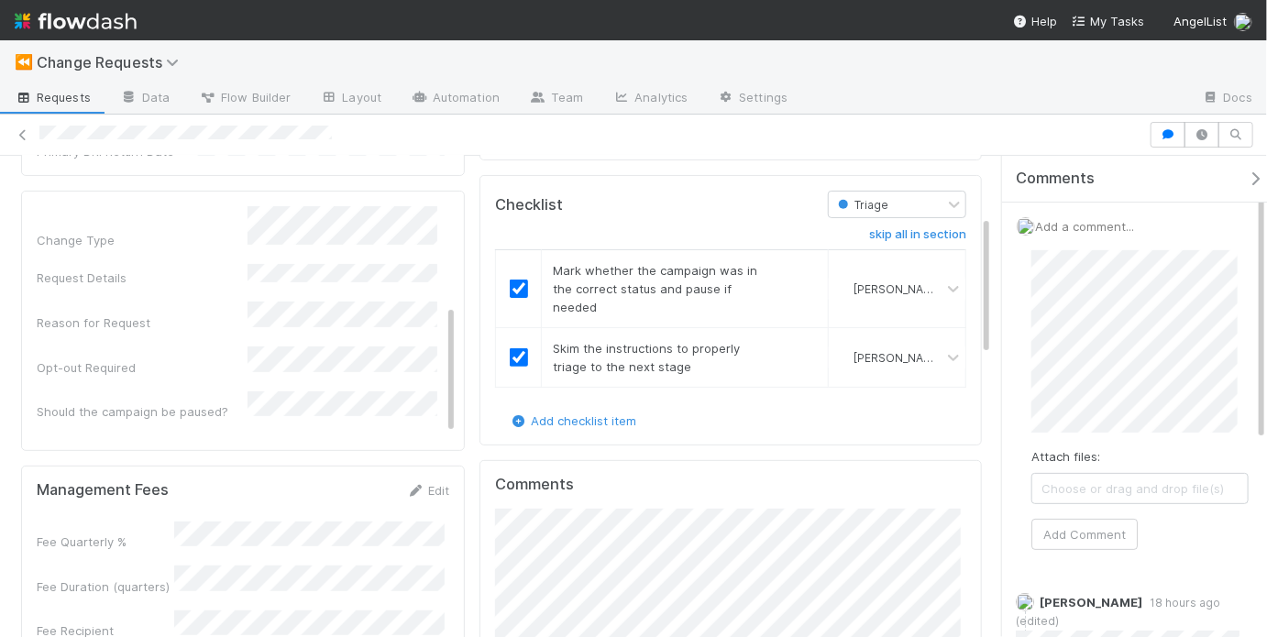
scroll to position [0, 0]
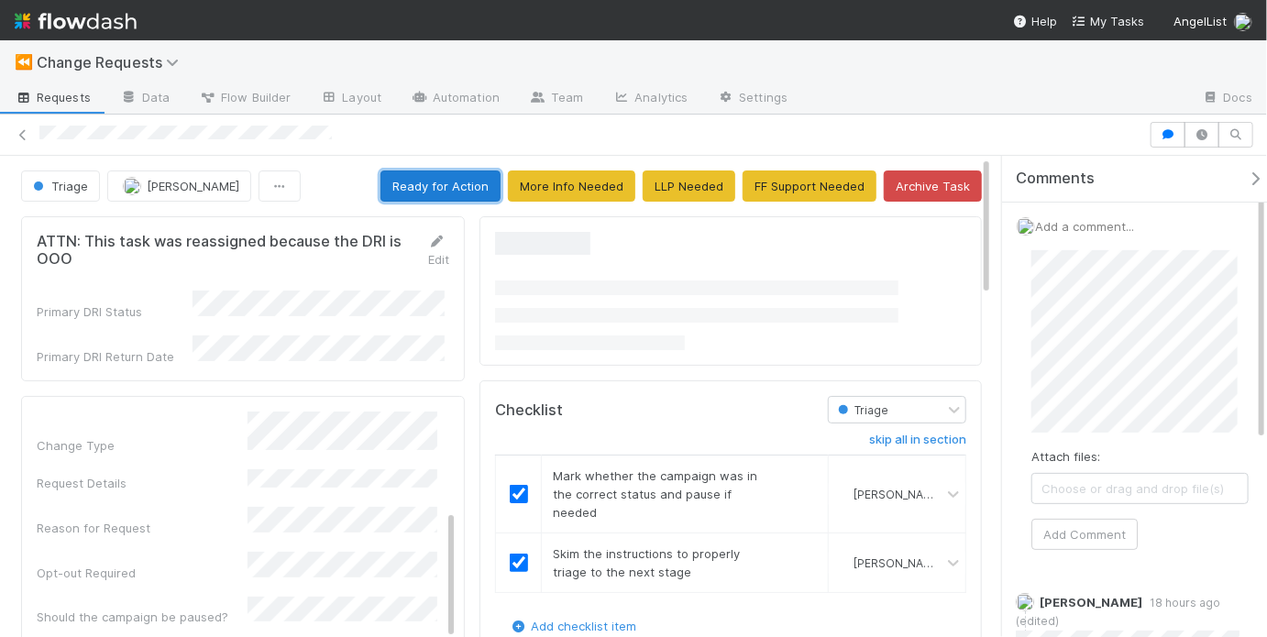
click at [447, 189] on button "Ready for Action" at bounding box center [441, 186] width 120 height 31
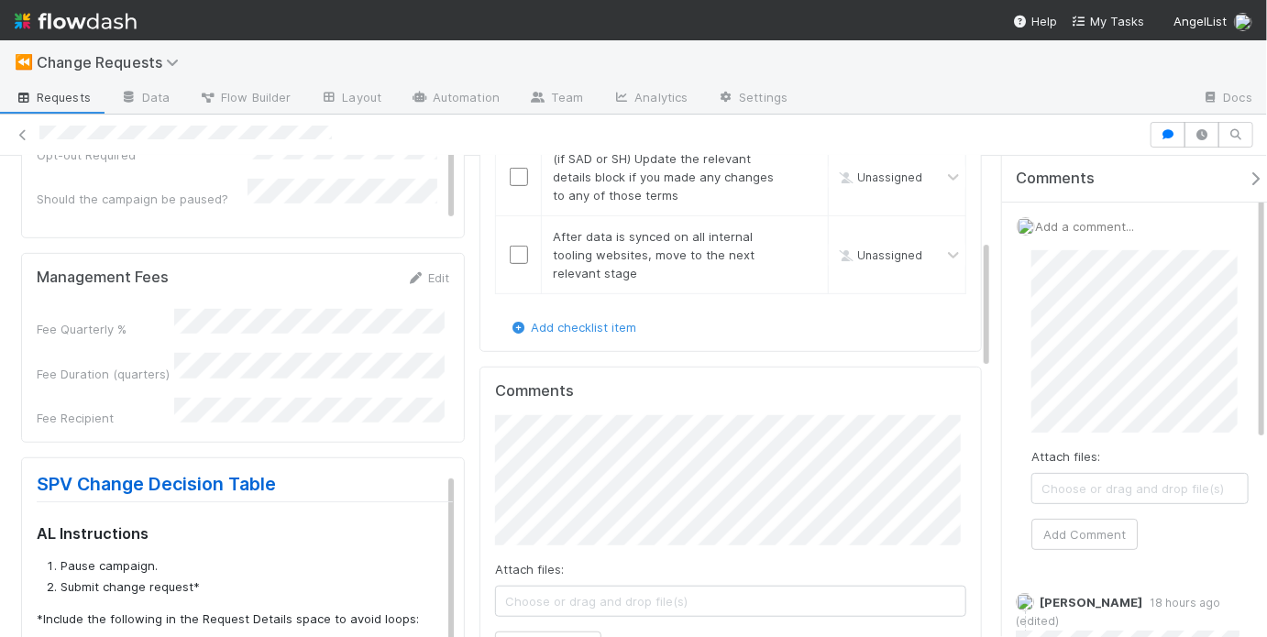
scroll to position [419, 0]
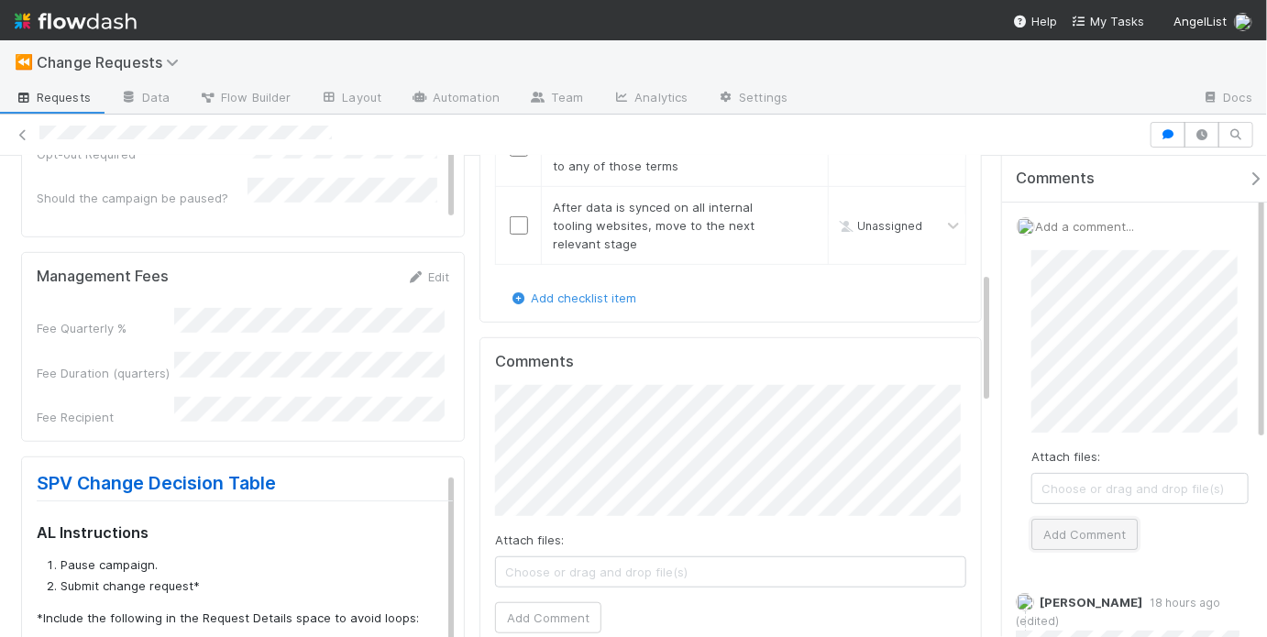
click at [1103, 536] on button "Add Comment" at bounding box center [1085, 534] width 106 height 31
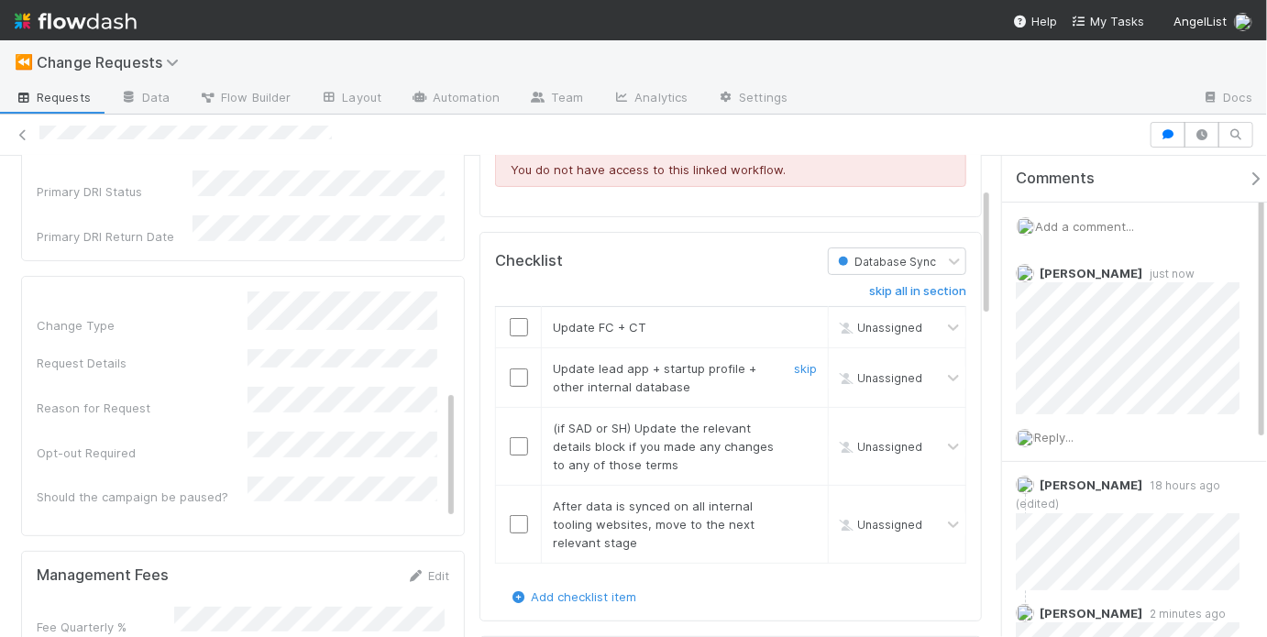
scroll to position [0, 0]
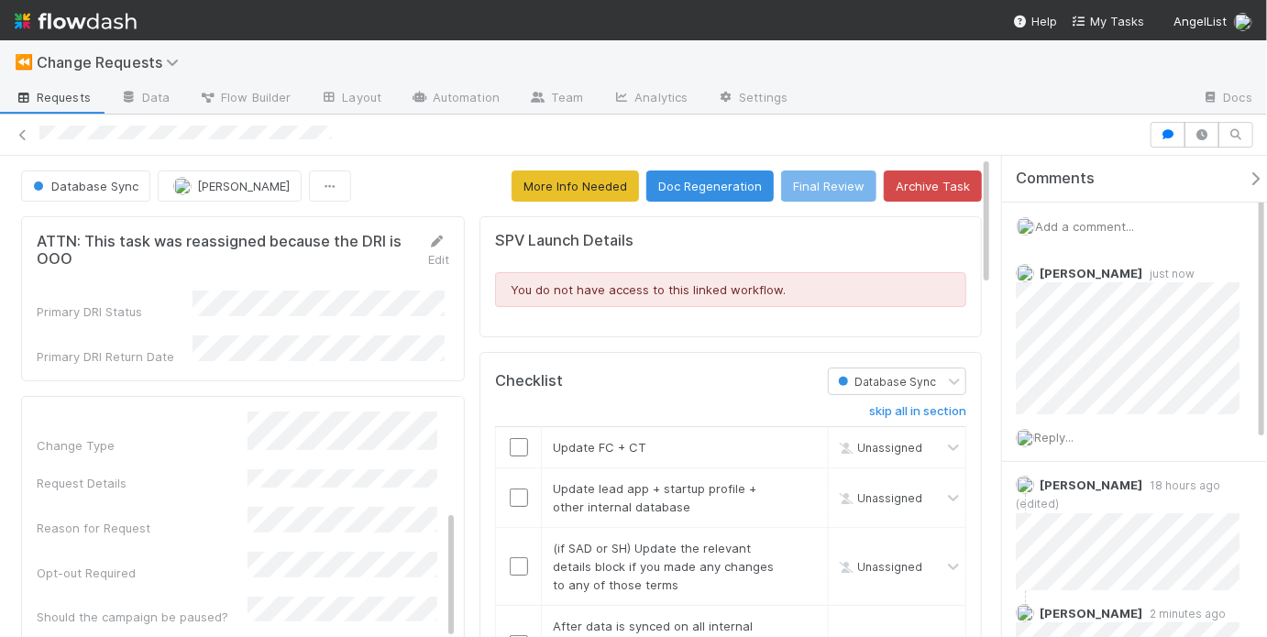
click at [436, 177] on div "Database Sync May Chang More Info Needed Doc Regeneration Final Review Archive …" at bounding box center [501, 186] width 961 height 31
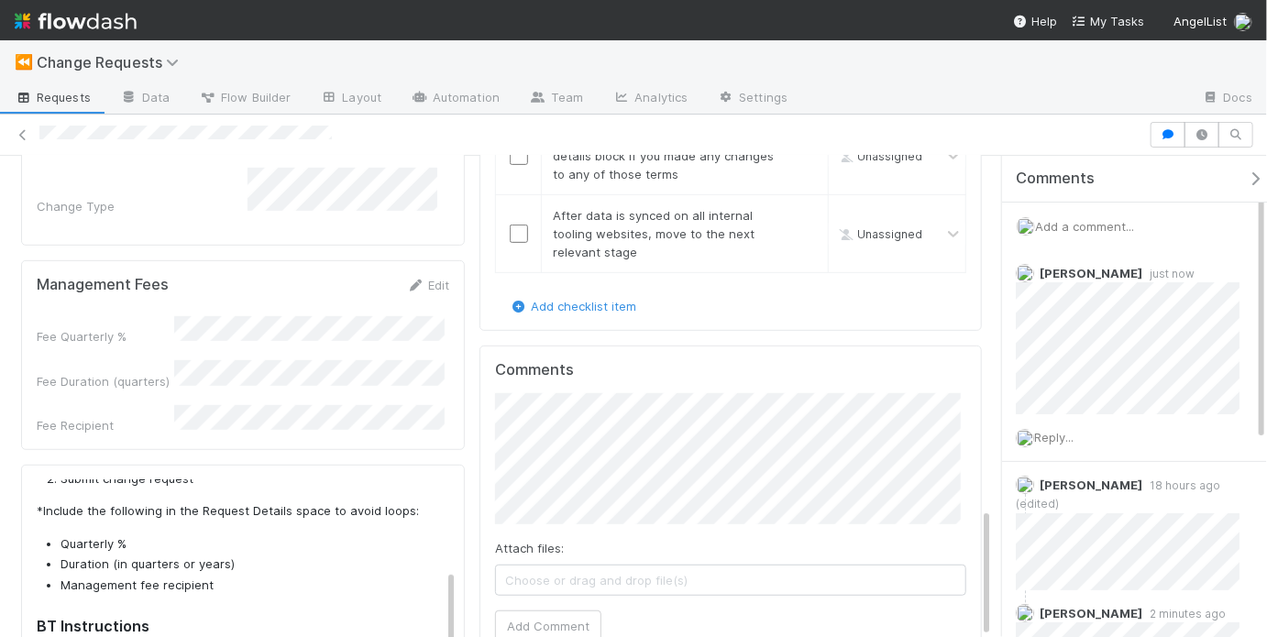
scroll to position [1303, 0]
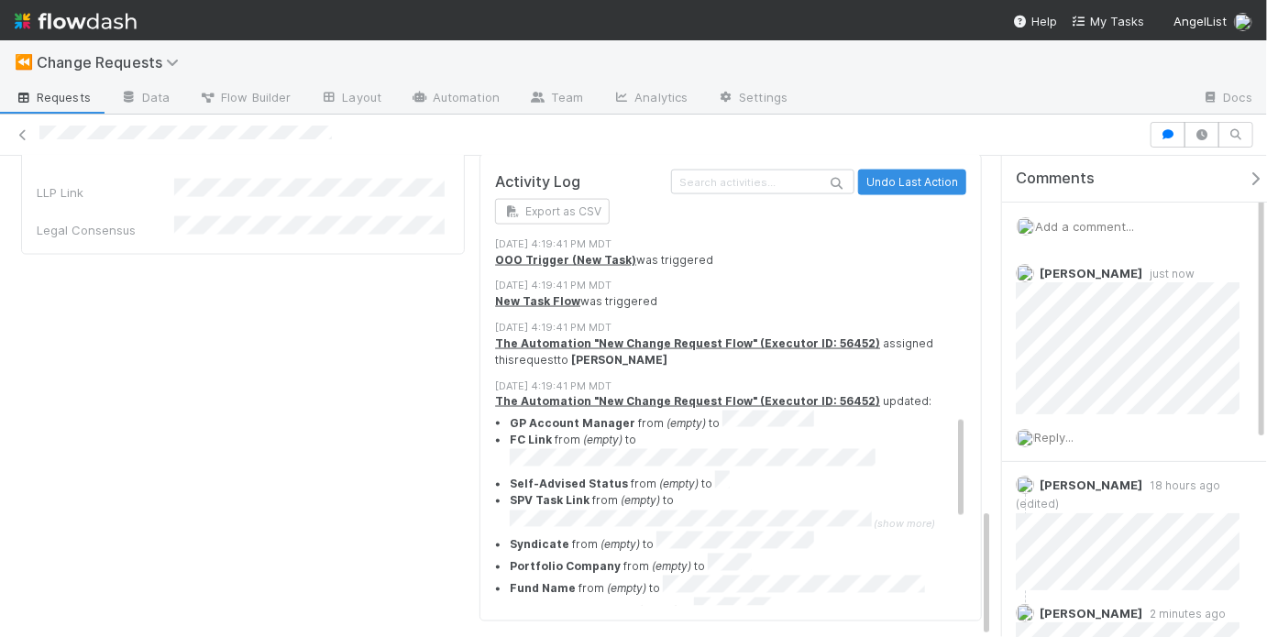
drag, startPoint x: 871, startPoint y: 414, endPoint x: 504, endPoint y: 416, distance: 366.8
click at [504, 416] on ul "GP Account Manager from (empty) to FC Link from (empty) to Self-Advised Status …" at bounding box center [736, 537] width 482 height 253
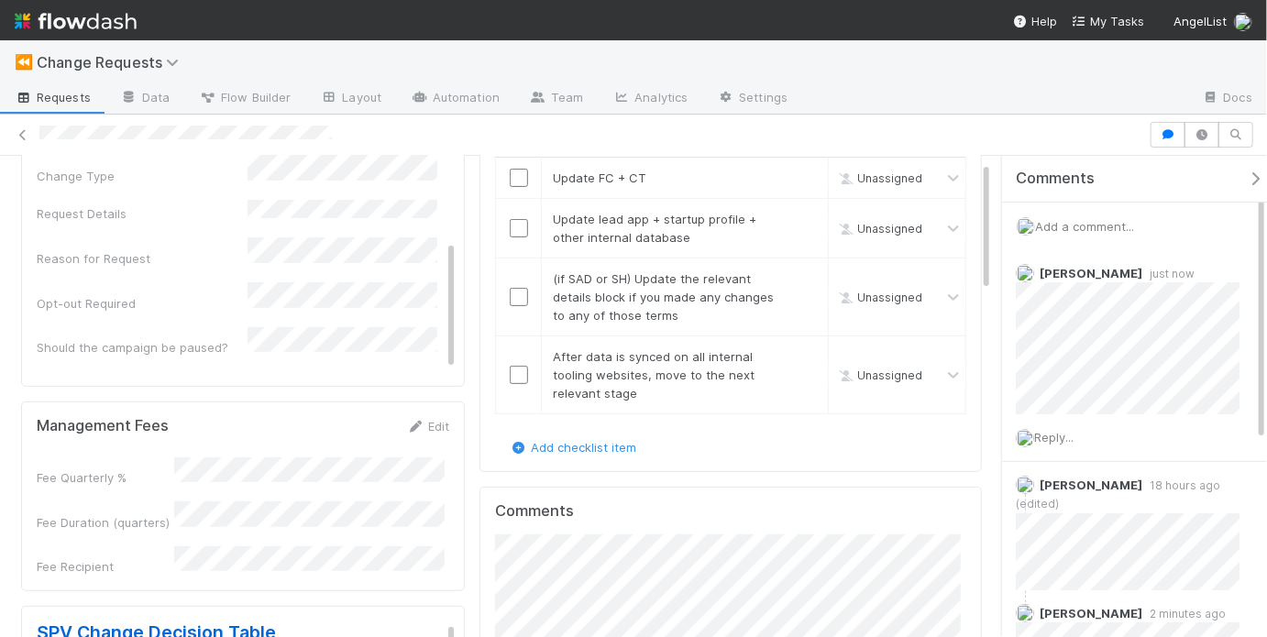
scroll to position [280, 0]
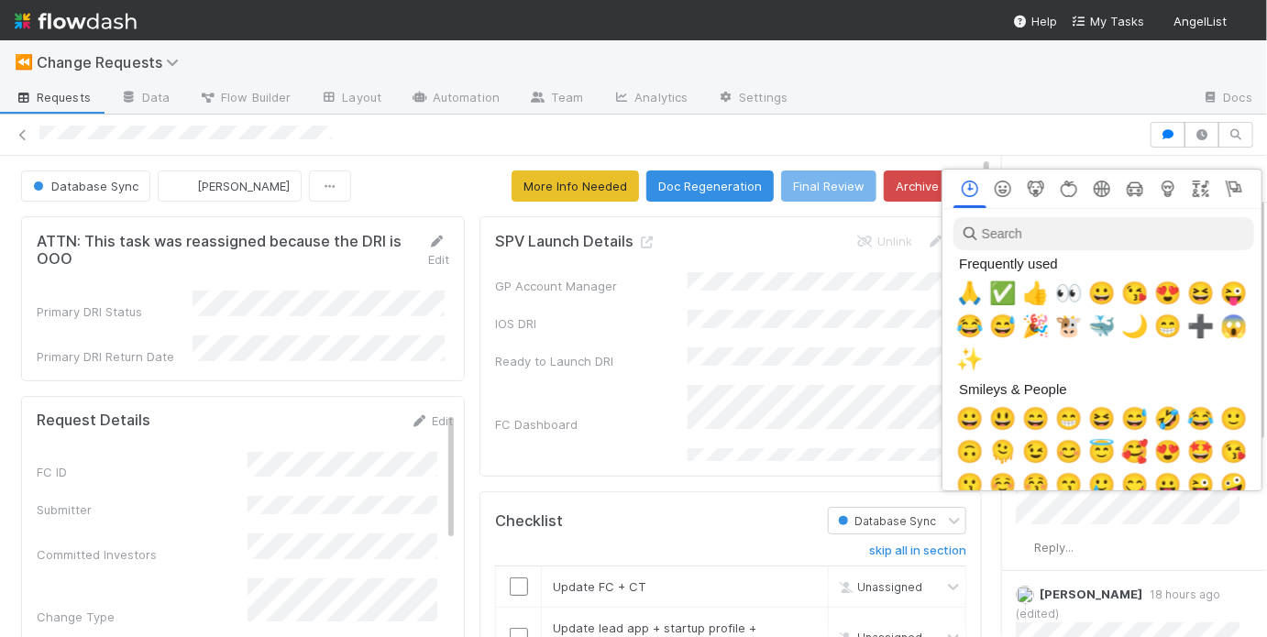
scroll to position [0, 3]
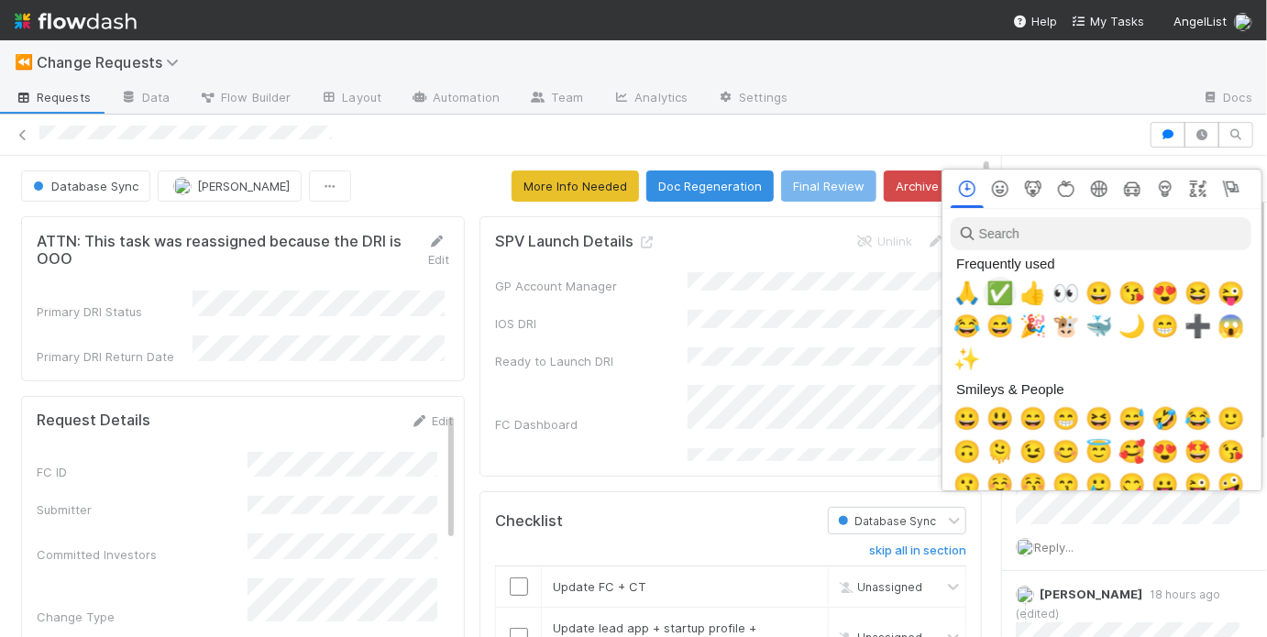
click at [996, 287] on span "✅" at bounding box center [1001, 294] width 28 height 26
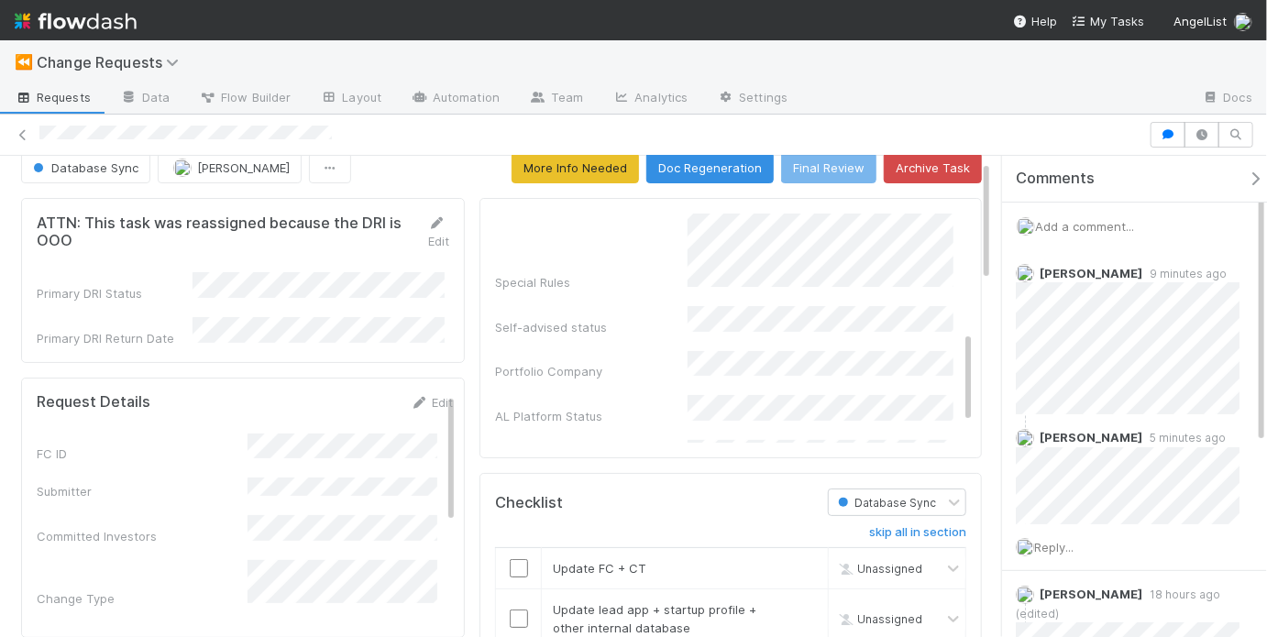
scroll to position [149, 0]
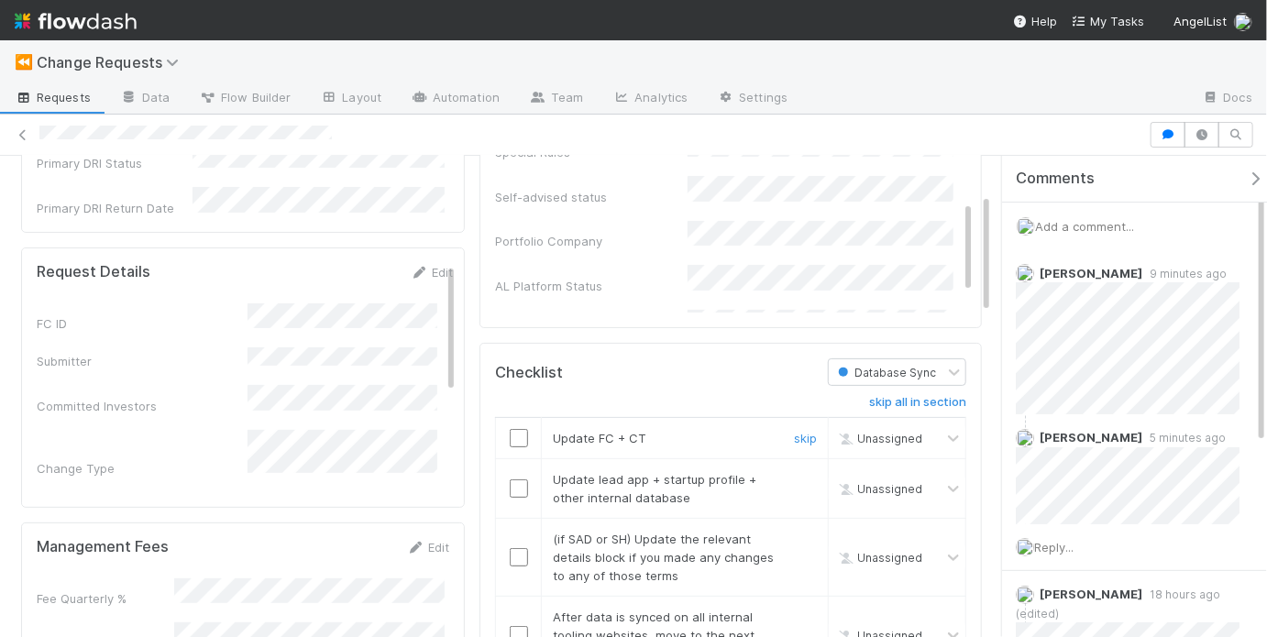
click at [519, 432] on input "checkbox" at bounding box center [519, 438] width 18 height 18
click at [795, 477] on link "skip" at bounding box center [805, 479] width 23 height 15
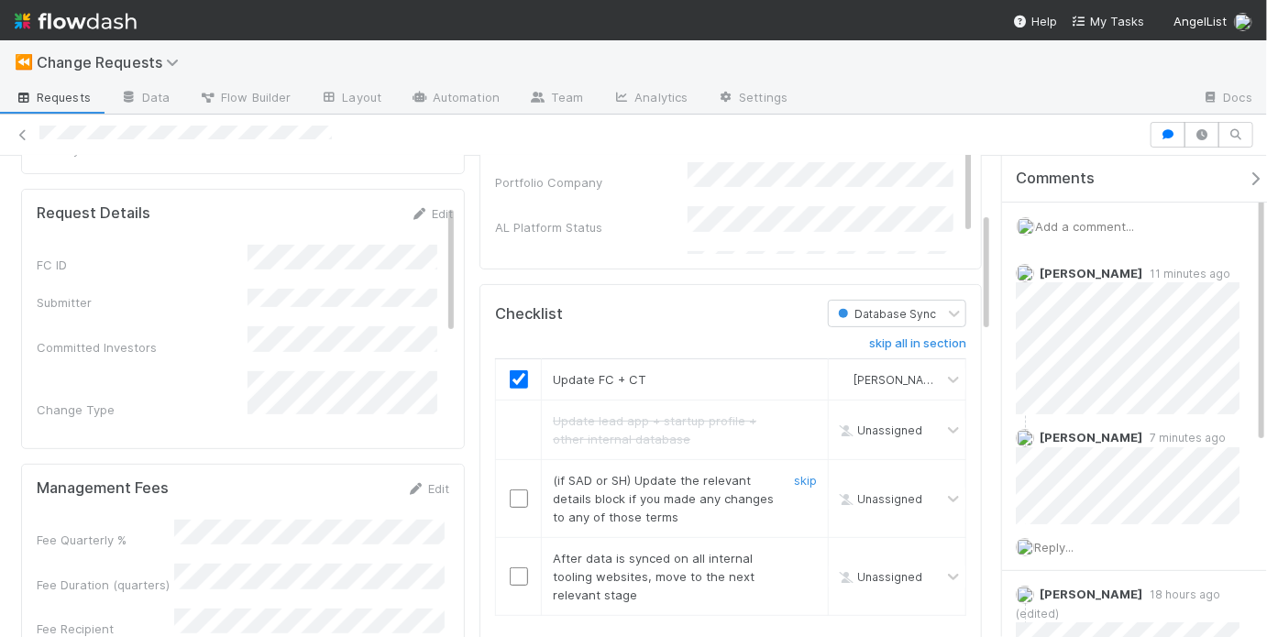
scroll to position [238, 0]
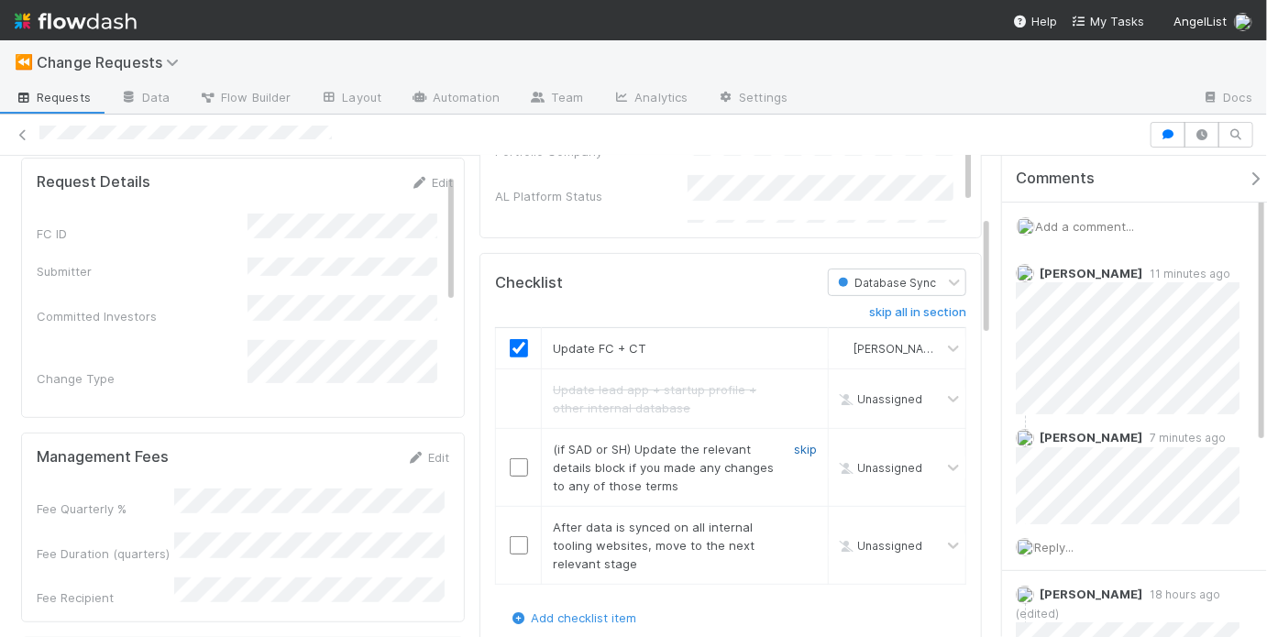
click at [801, 444] on link "skip" at bounding box center [805, 449] width 23 height 15
click at [510, 543] on input "checkbox" at bounding box center [519, 545] width 18 height 18
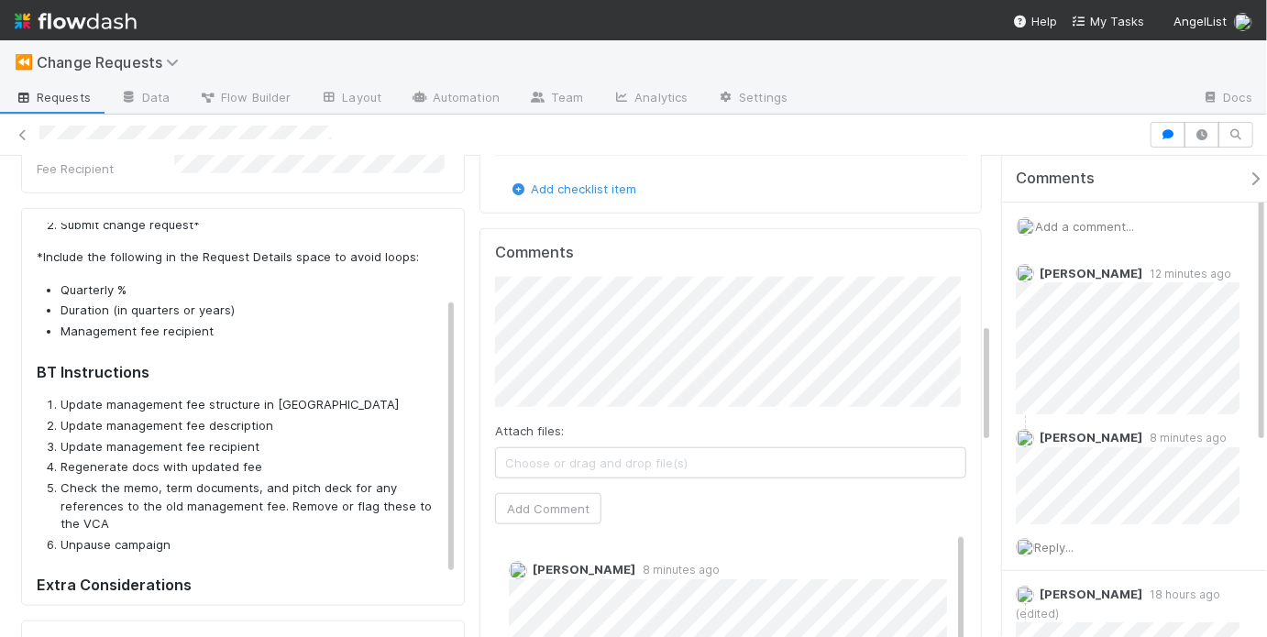
scroll to position [116, 0]
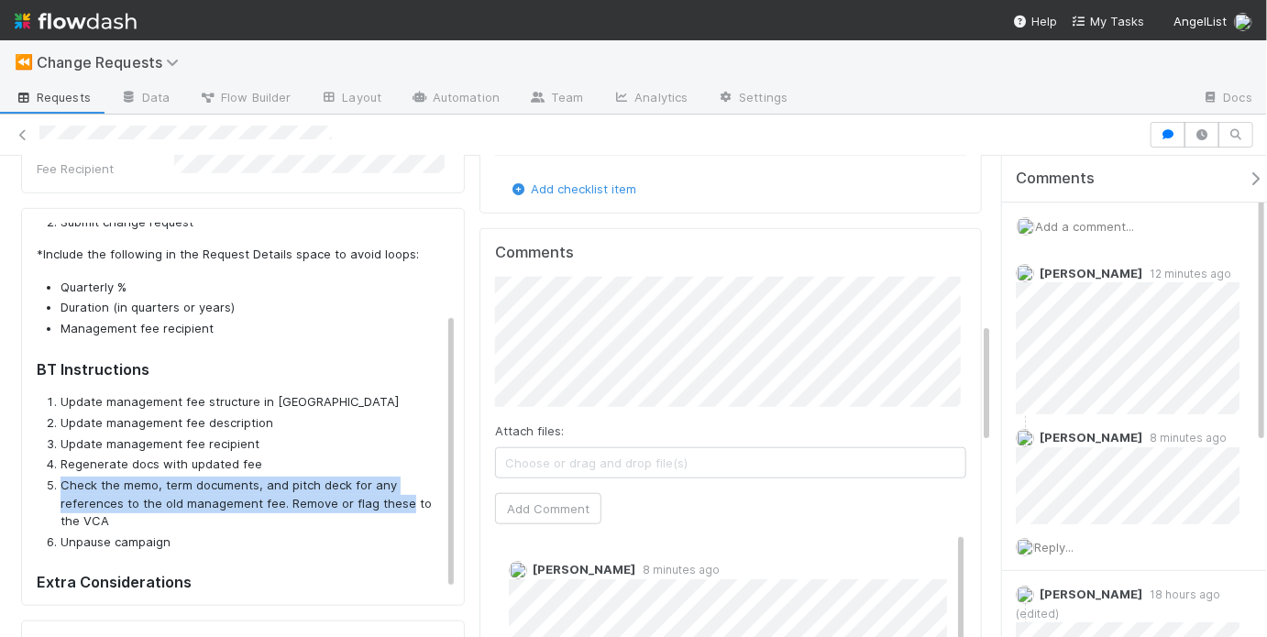
drag, startPoint x: 61, startPoint y: 461, endPoint x: 401, endPoint y: 485, distance: 340.1
click at [401, 485] on li "Check the memo, term documents, and pitch deck for any references to the old ma…" at bounding box center [257, 504] width 392 height 54
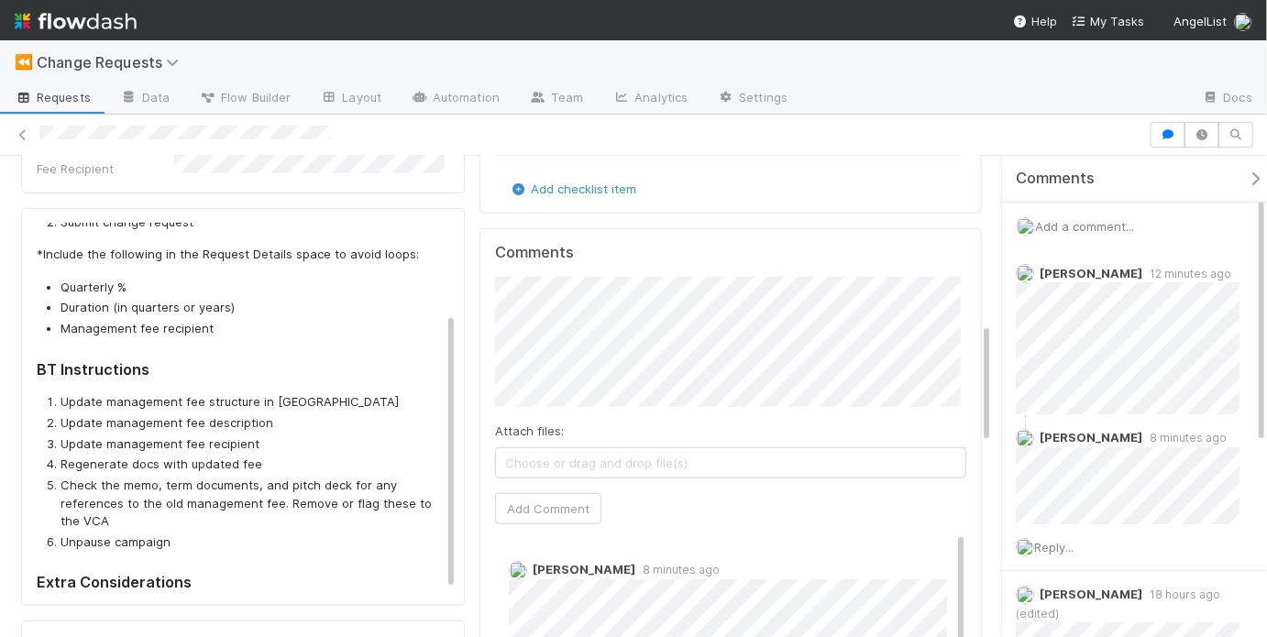
click at [346, 494] on li "Check the memo, term documents, and pitch deck for any references to the old ma…" at bounding box center [257, 504] width 392 height 54
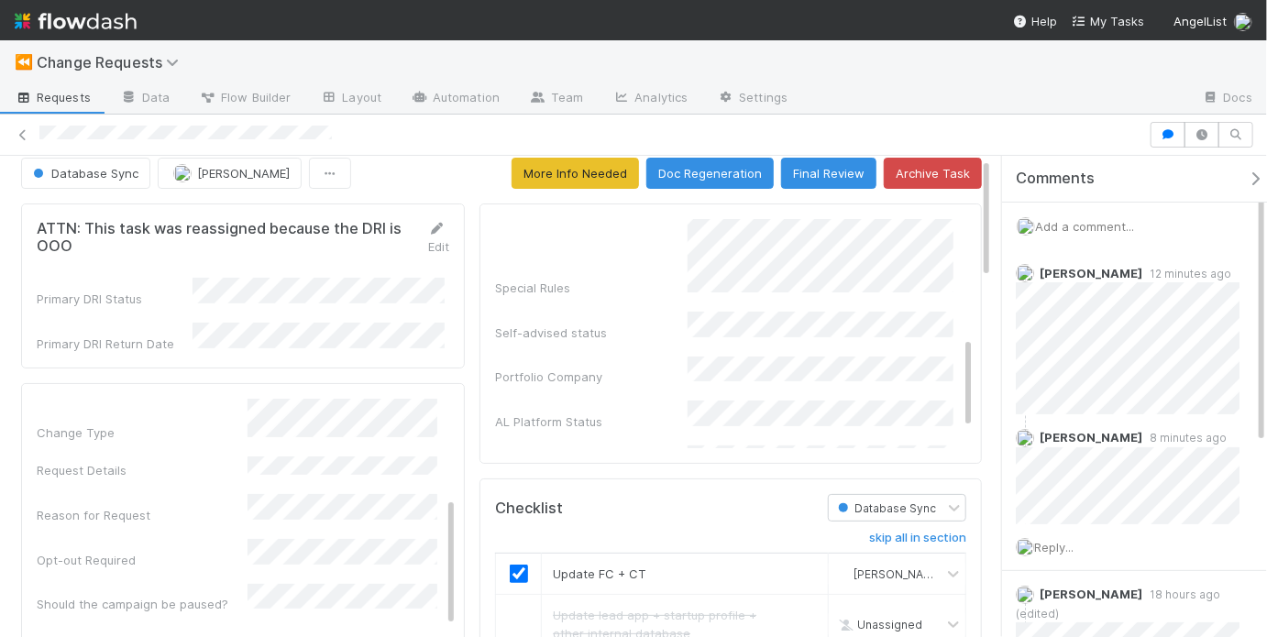
scroll to position [0, 0]
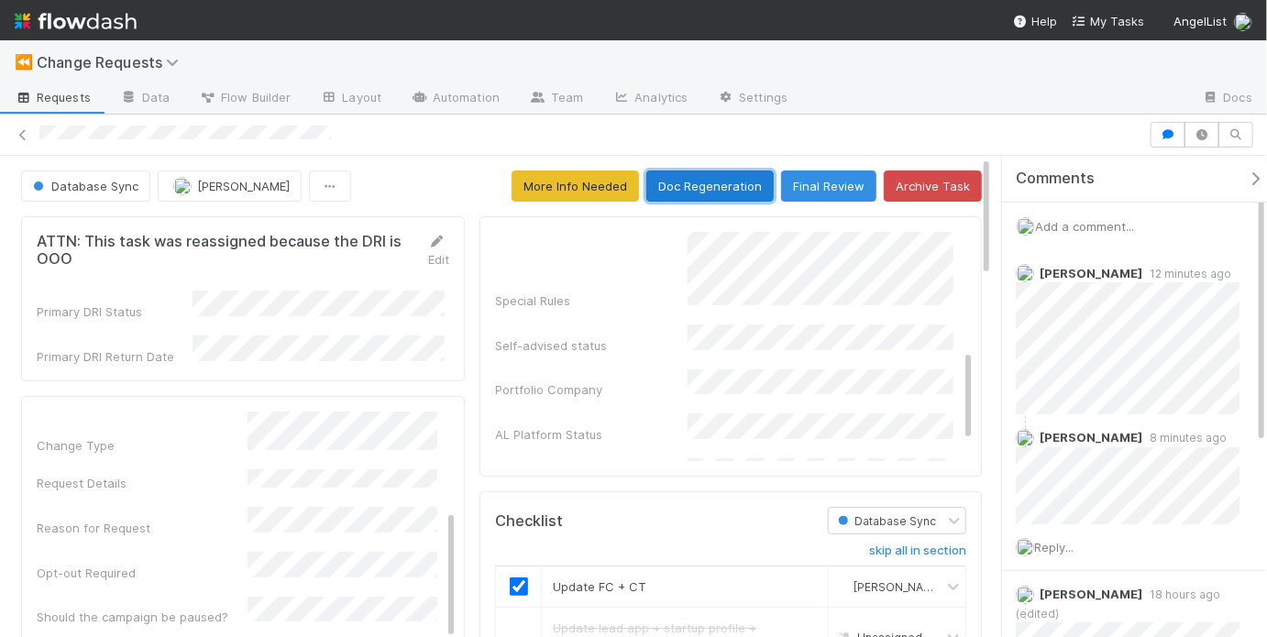
click at [727, 182] on button "Doc Regeneration" at bounding box center [709, 186] width 127 height 31
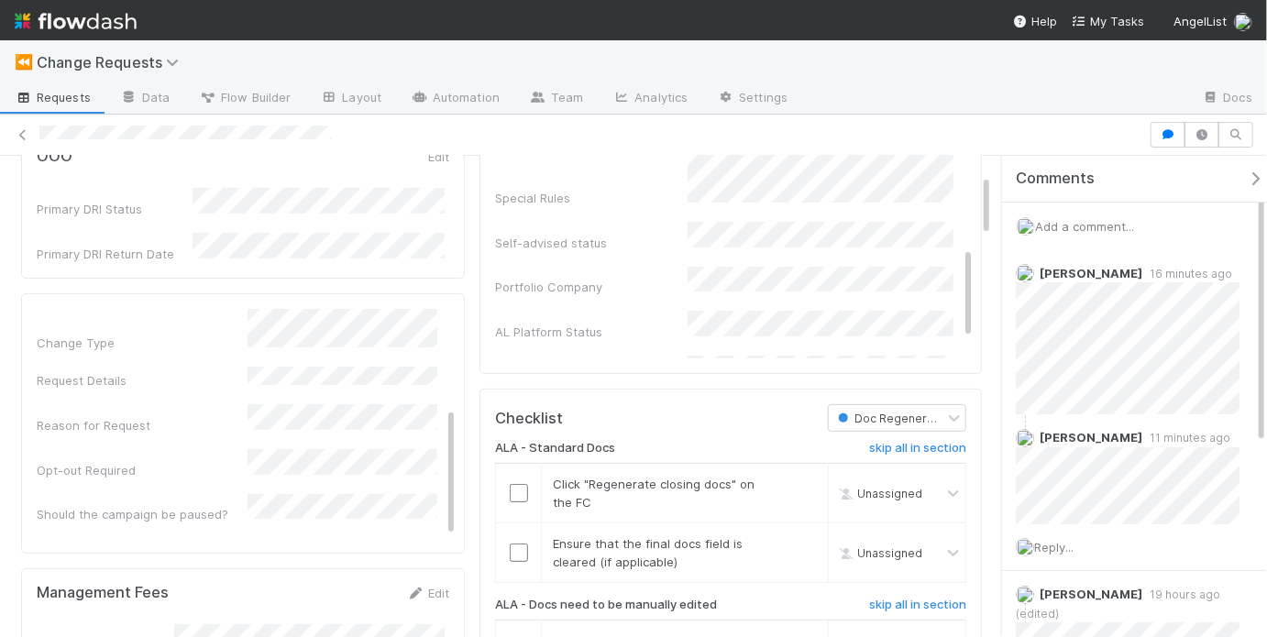
scroll to position [295, 0]
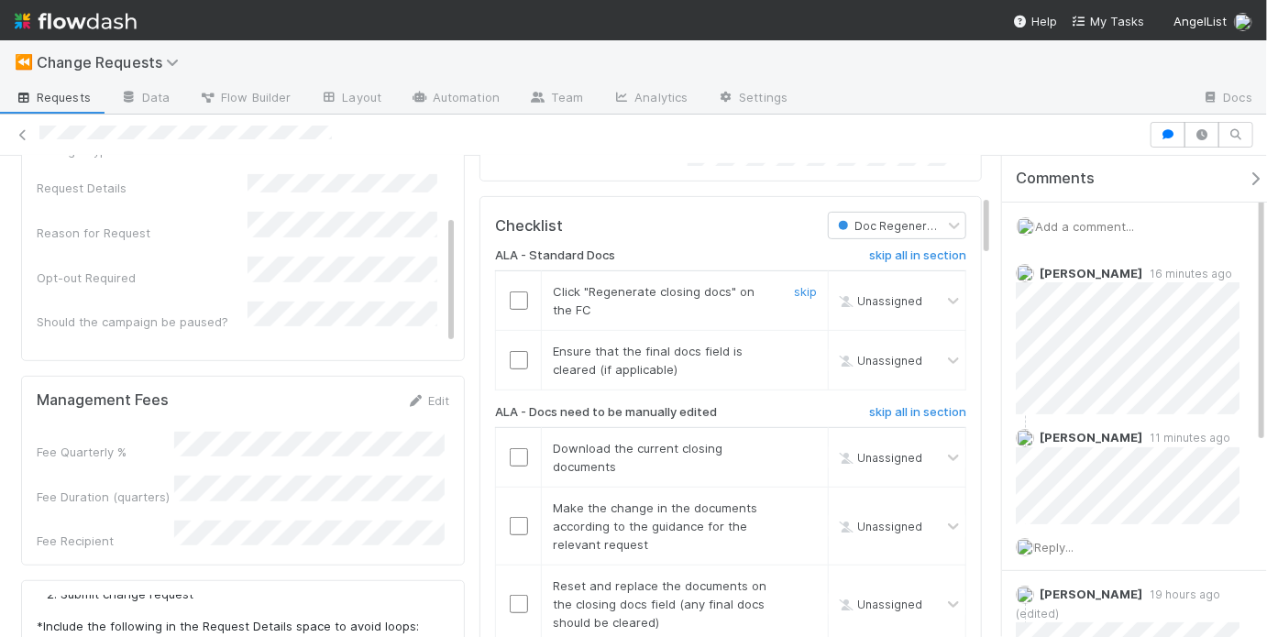
click at [510, 295] on input "checkbox" at bounding box center [519, 301] width 18 height 18
click at [798, 350] on link "skip" at bounding box center [805, 351] width 23 height 15
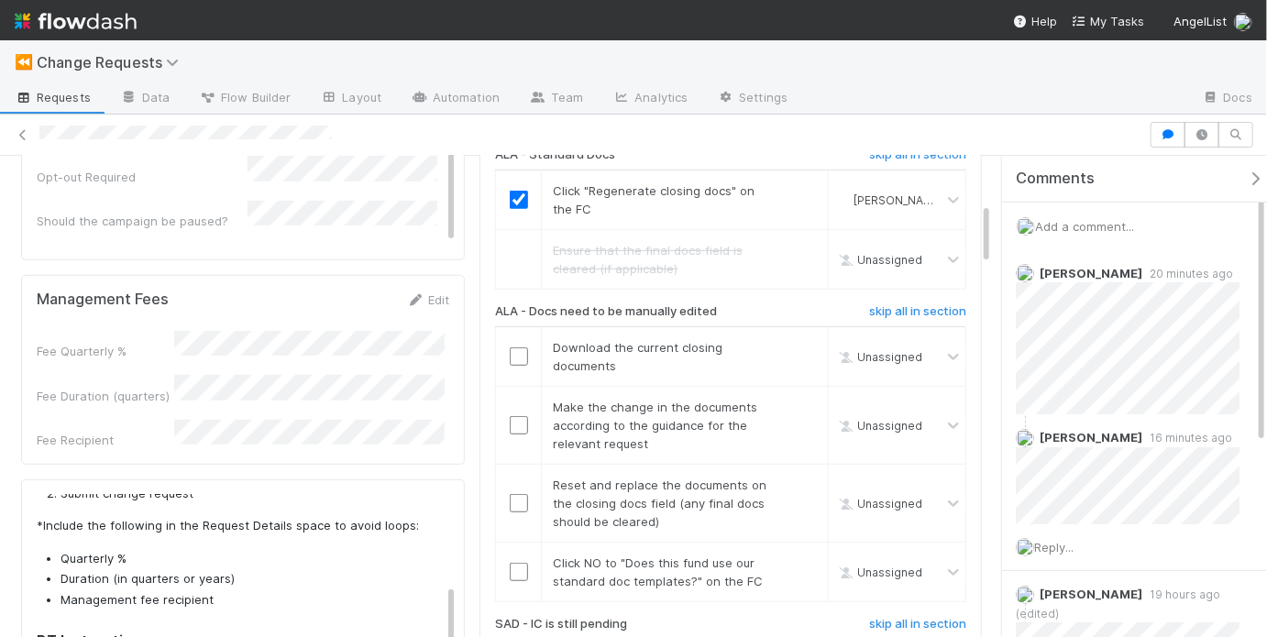
scroll to position [400, 0]
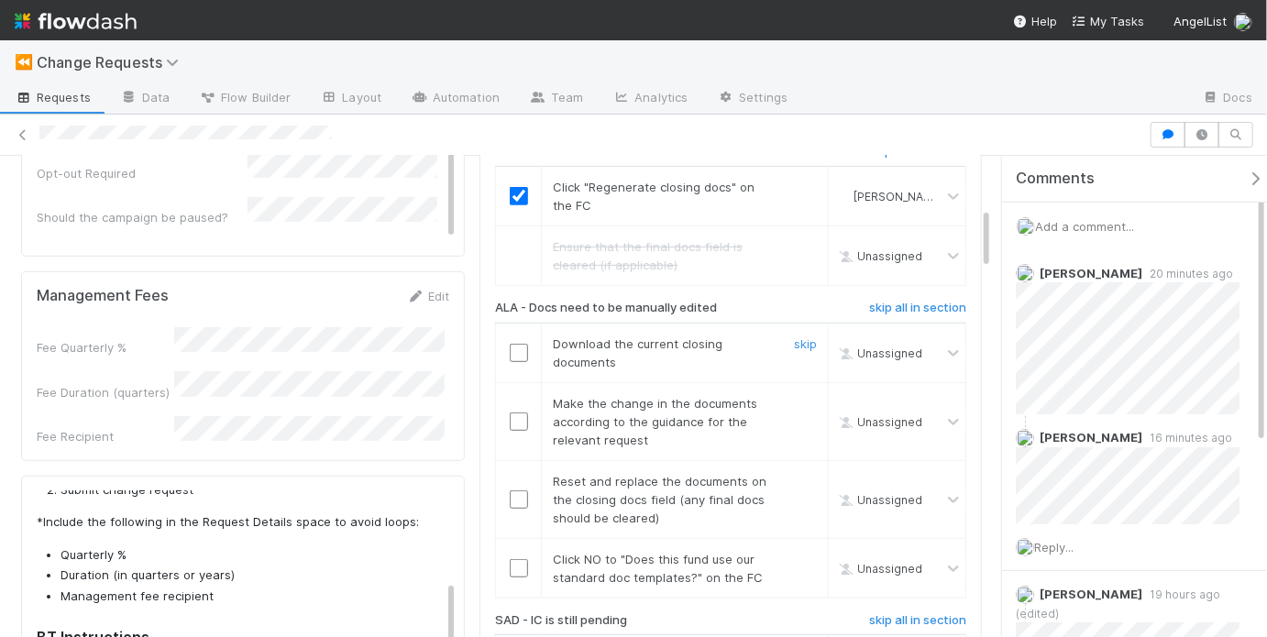
click at [514, 348] on input "checkbox" at bounding box center [519, 353] width 18 height 18
click at [515, 413] on input "checkbox" at bounding box center [519, 422] width 18 height 18
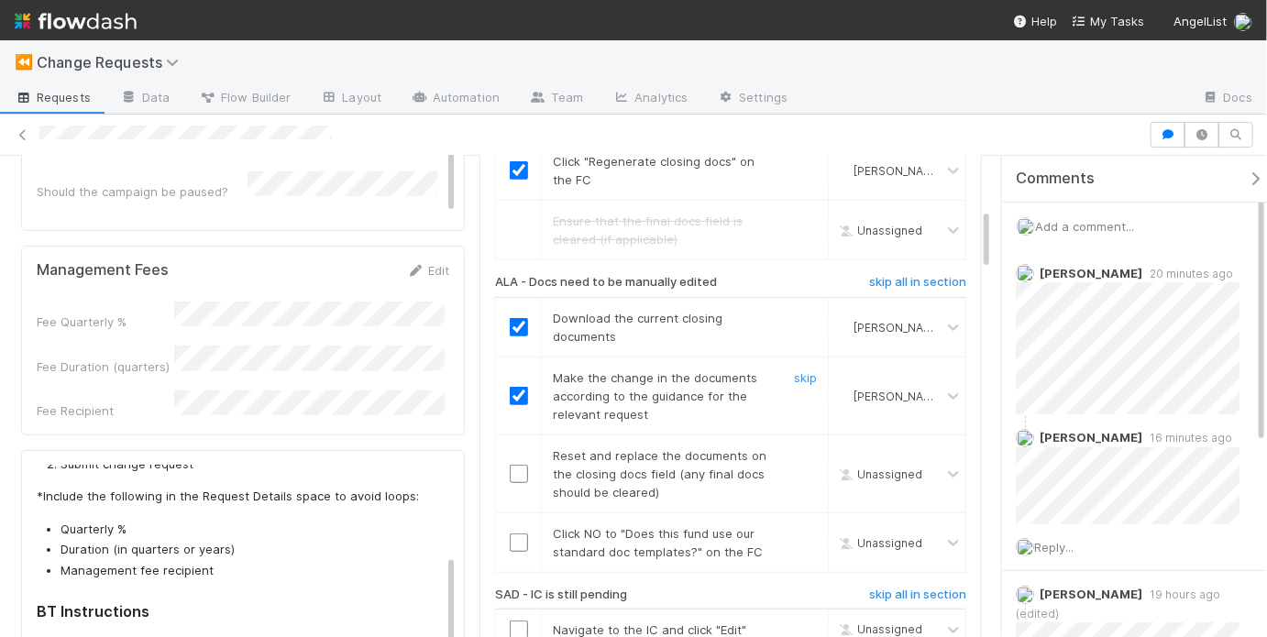
scroll to position [532, 0]
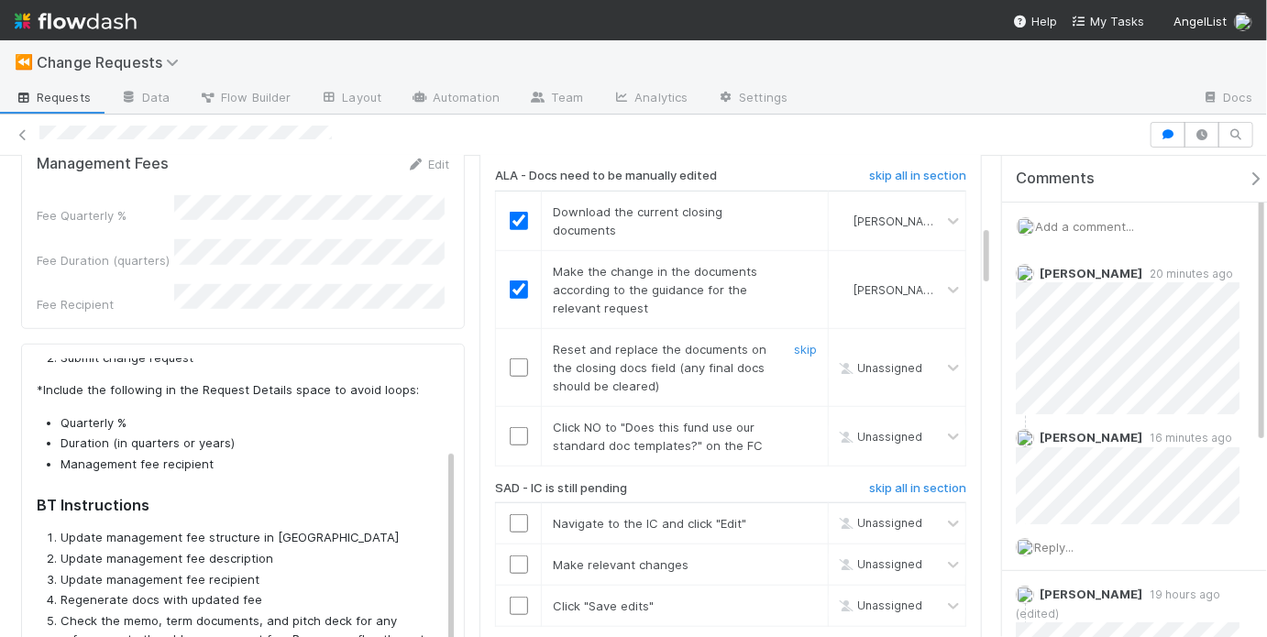
click at [512, 366] on input "checkbox" at bounding box center [519, 368] width 18 height 18
click at [513, 433] on input "checkbox" at bounding box center [519, 436] width 18 height 18
click at [908, 485] on h6 "skip all in section" at bounding box center [917, 488] width 97 height 15
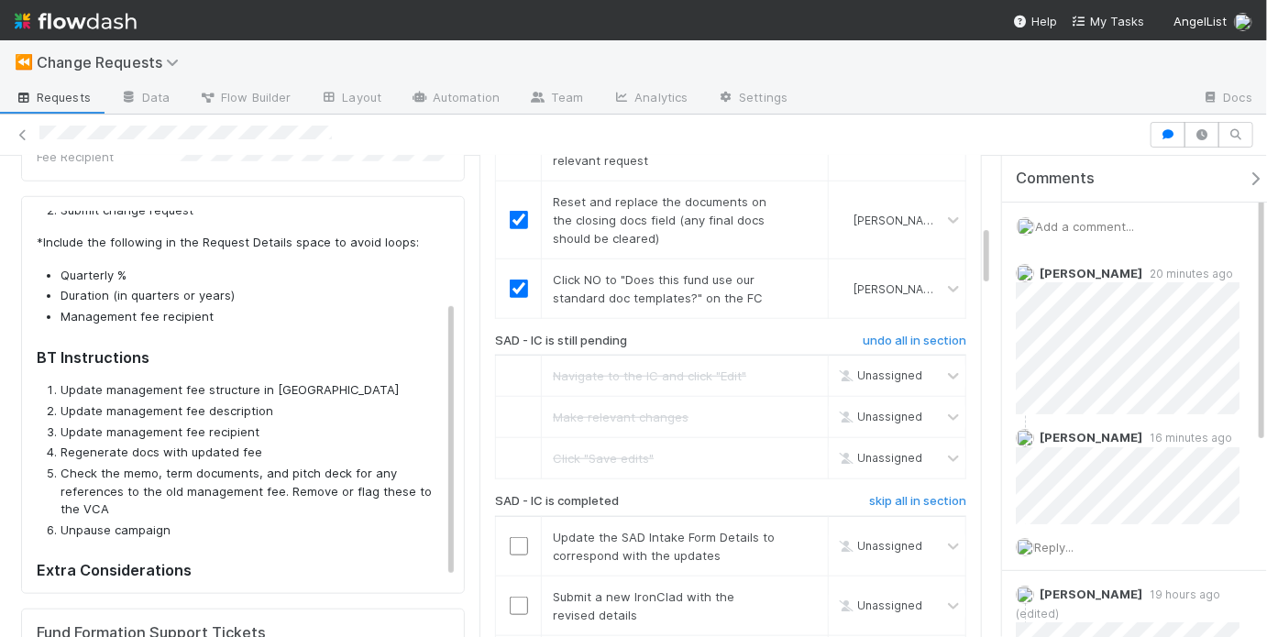
scroll to position [826, 0]
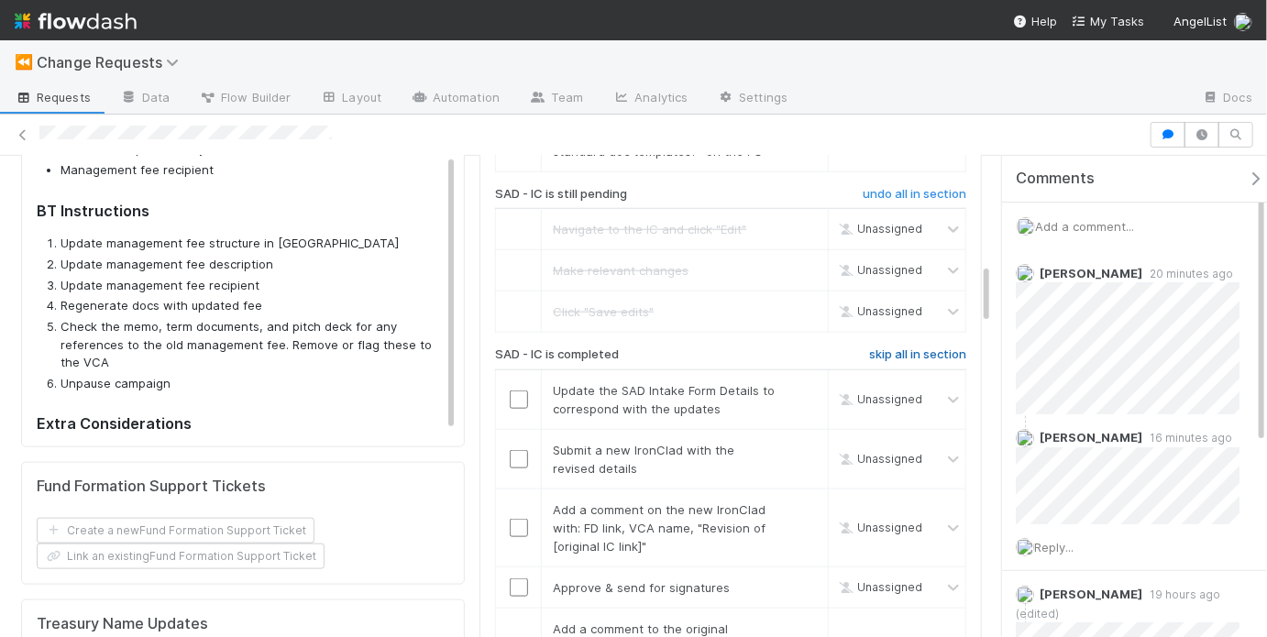
click at [915, 348] on h6 "skip all in section" at bounding box center [917, 355] width 97 height 15
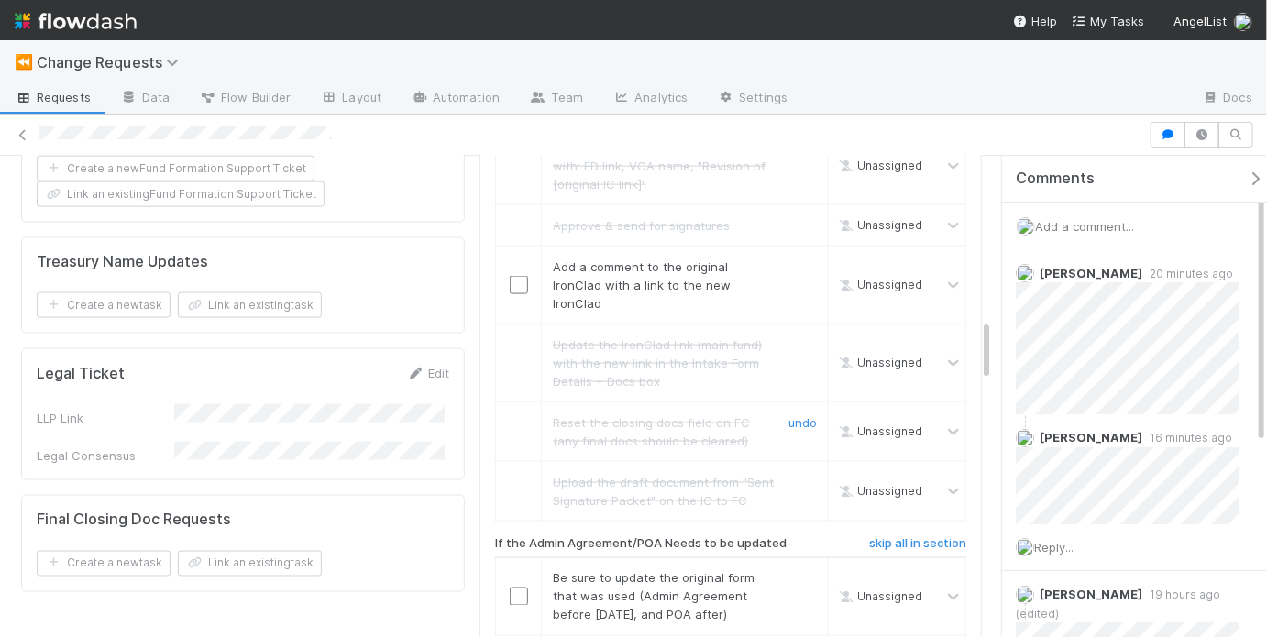
scroll to position [1260, 0]
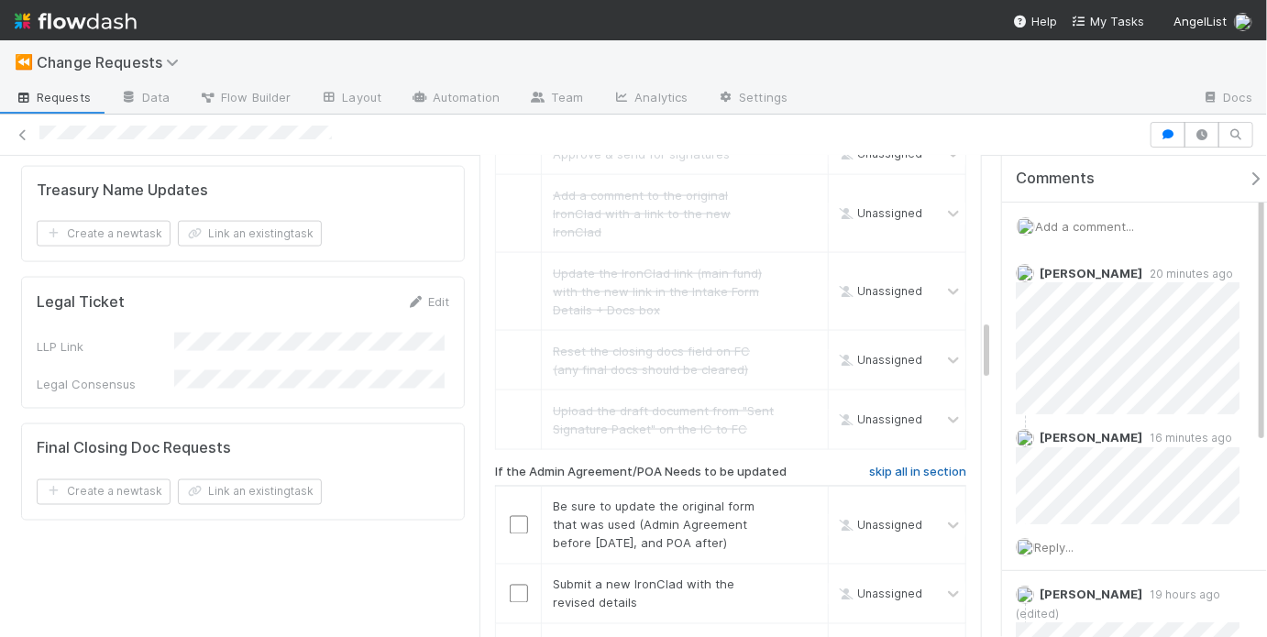
click at [897, 465] on h6 "skip all in section" at bounding box center [917, 472] width 97 height 15
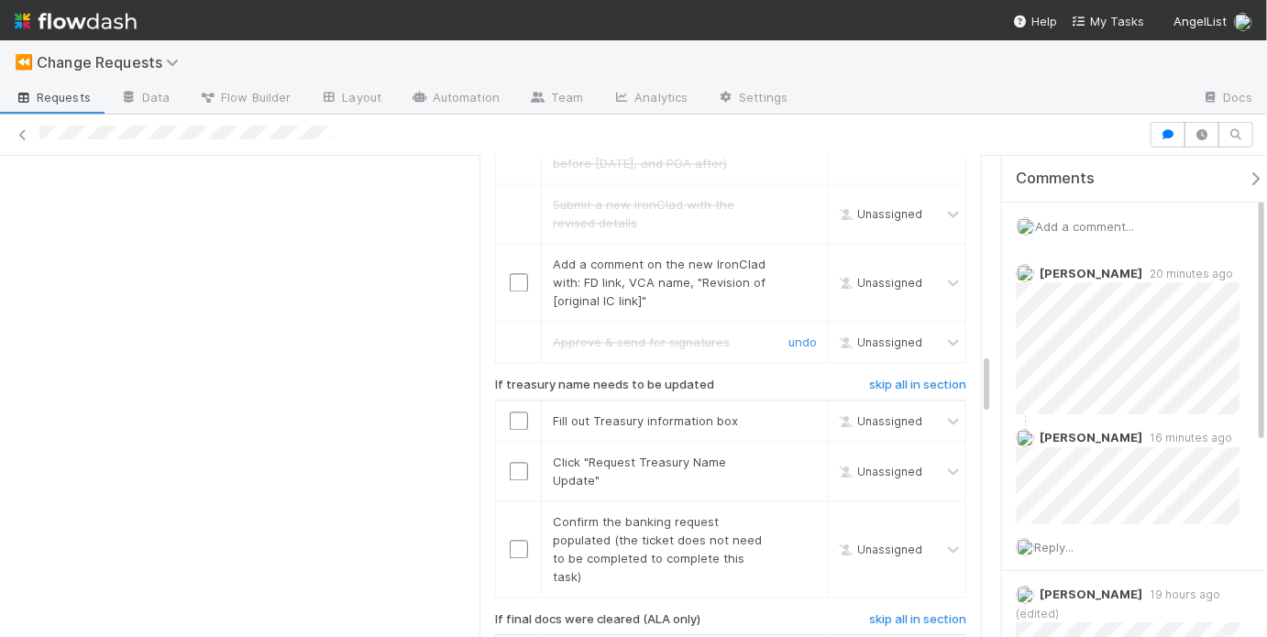
scroll to position [1692, 0]
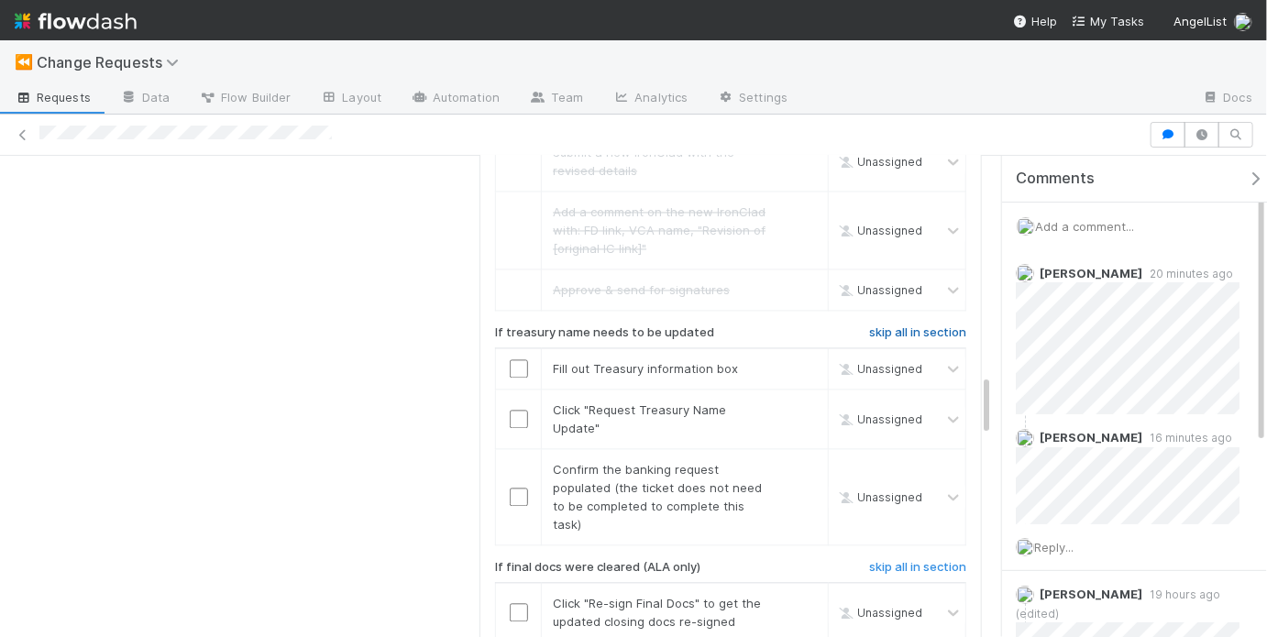
click at [899, 326] on h6 "skip all in section" at bounding box center [917, 333] width 97 height 15
click at [913, 561] on h6 "skip all in section" at bounding box center [917, 568] width 97 height 15
click at [928, 328] on h6 "skip all in section" at bounding box center [917, 333] width 97 height 15
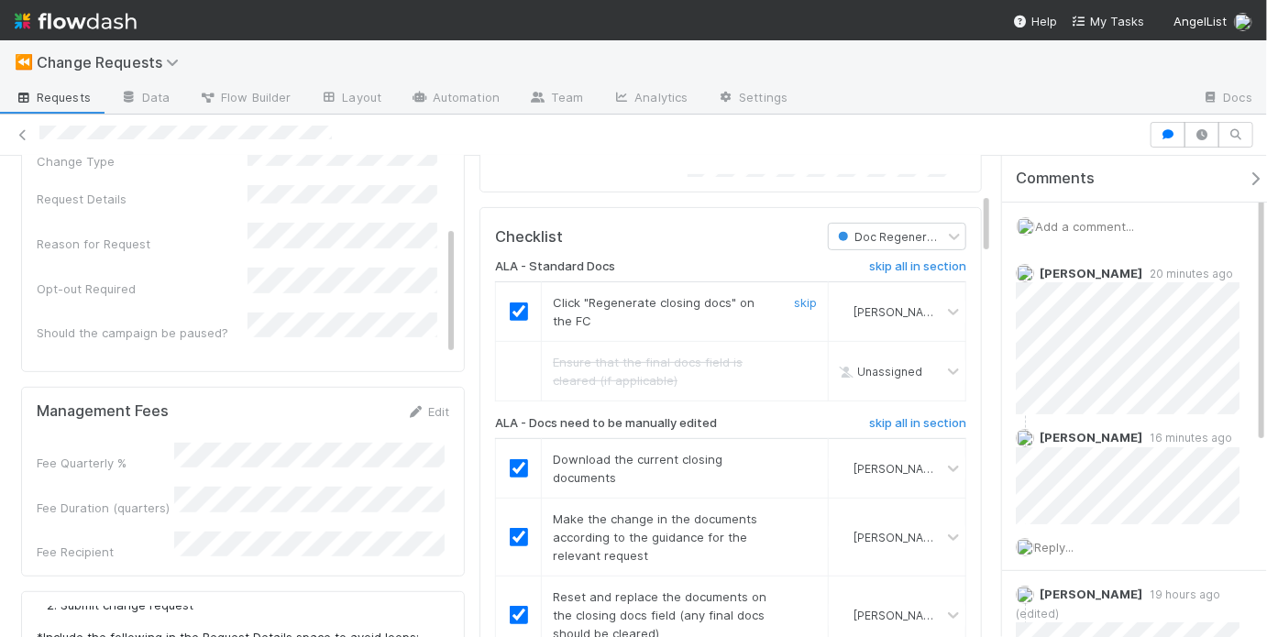
scroll to position [0, 0]
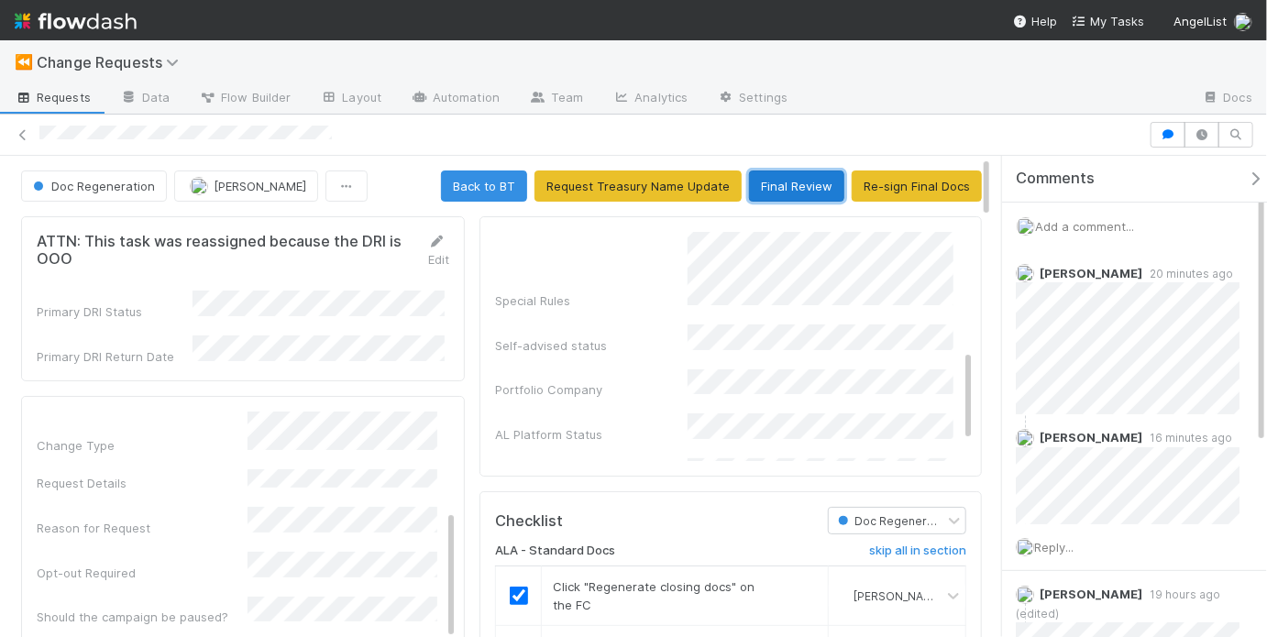
click at [766, 193] on button "Final Review" at bounding box center [796, 186] width 95 height 31
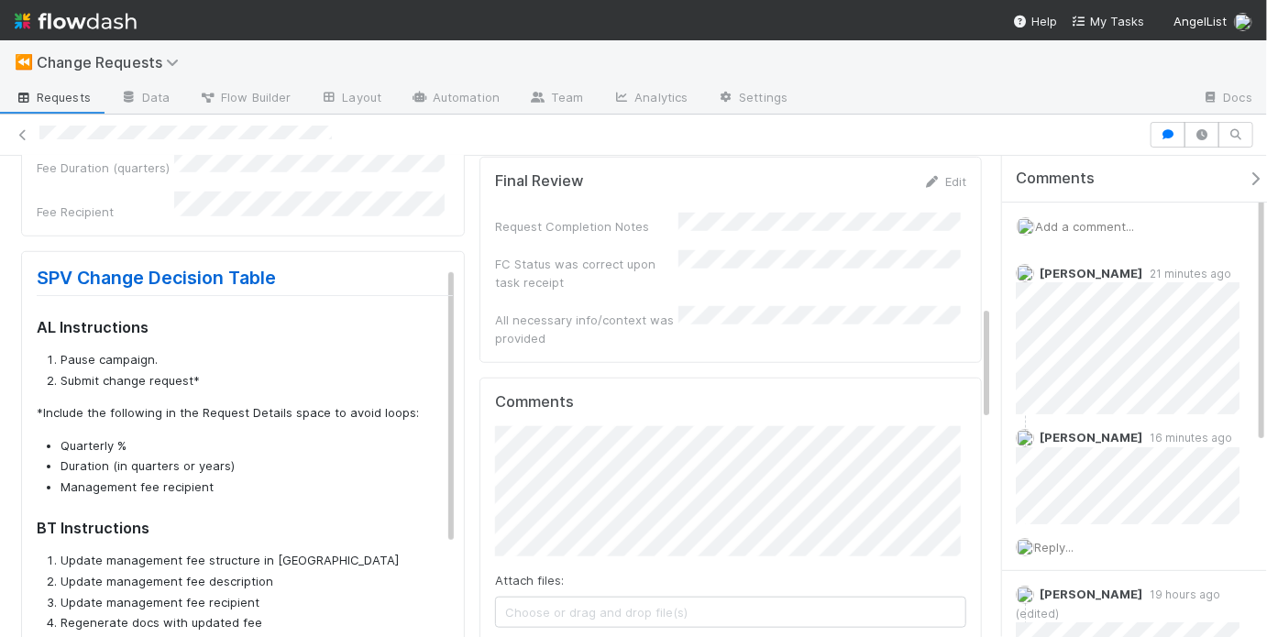
scroll to position [625, 0]
click at [646, 261] on div "FC Status was correct upon task receipt" at bounding box center [586, 272] width 183 height 37
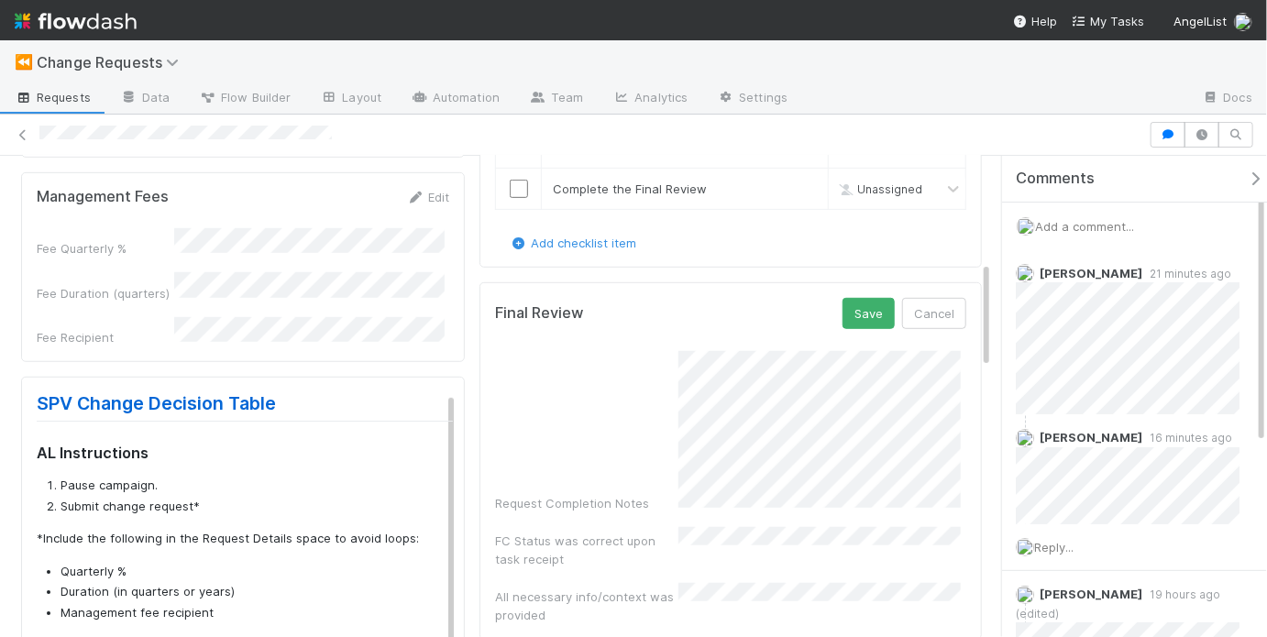
scroll to position [506, 0]
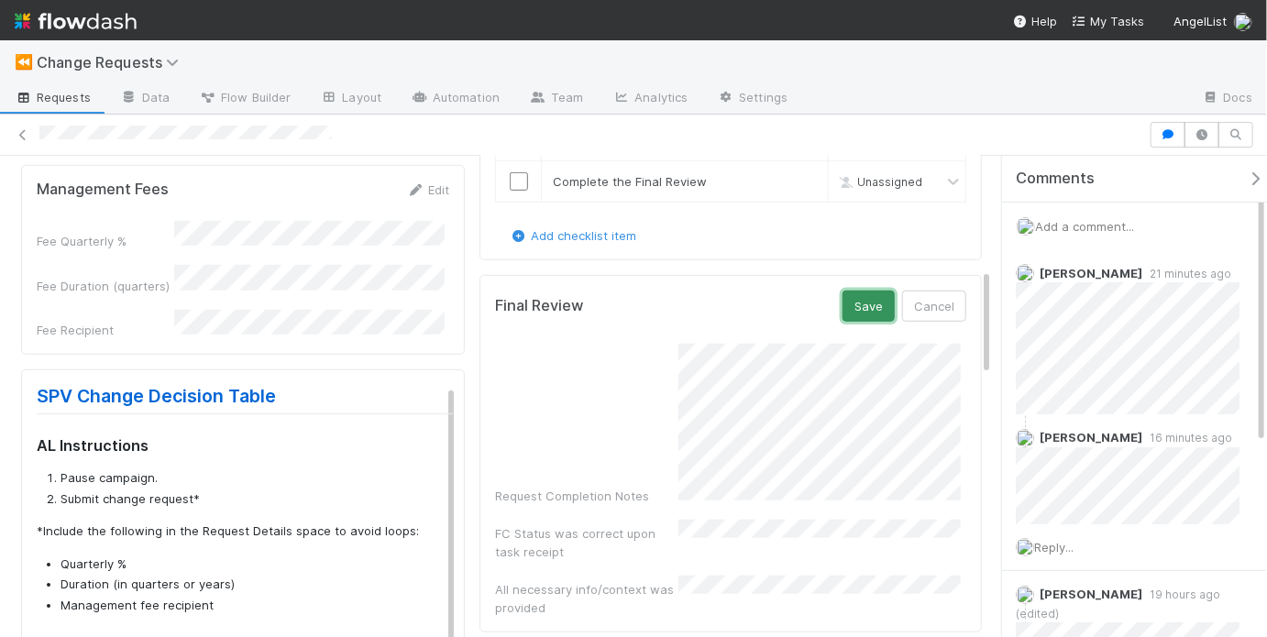
click at [847, 300] on button "Save" at bounding box center [869, 306] width 52 height 31
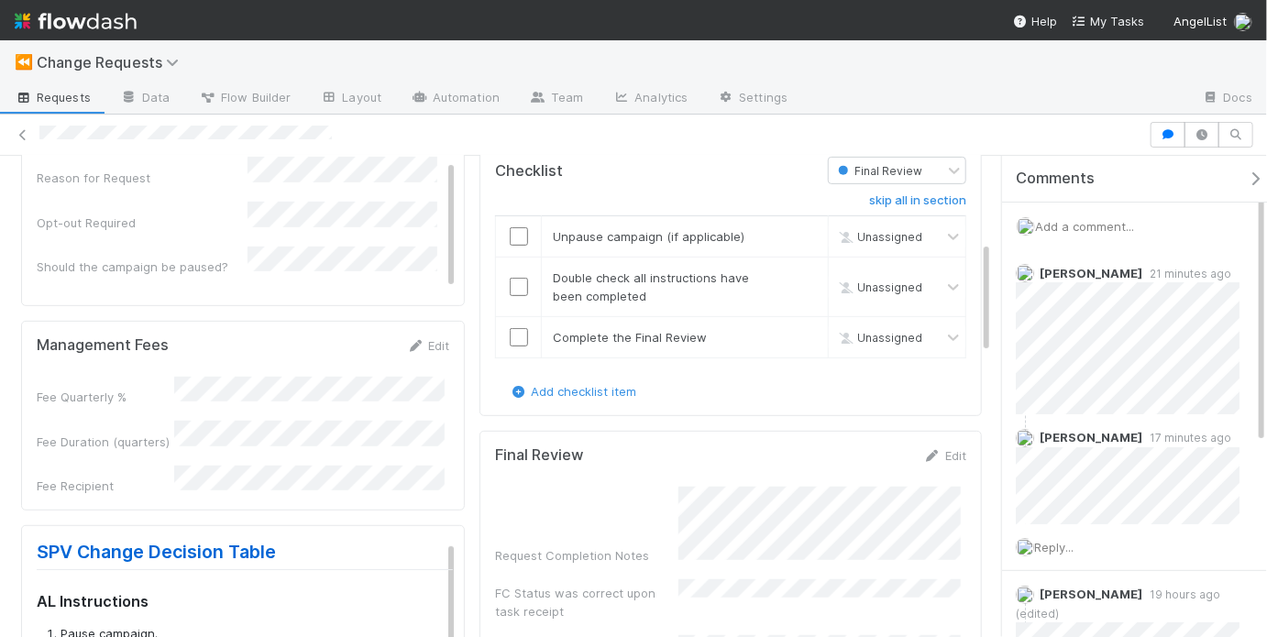
scroll to position [249, 0]
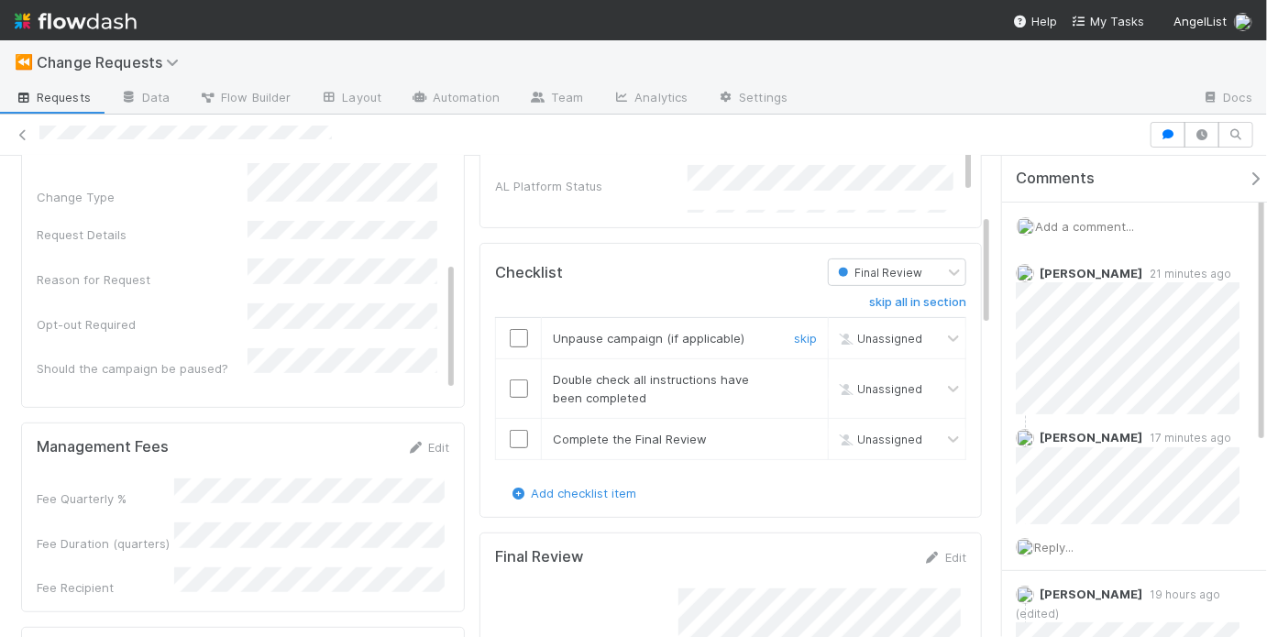
click at [517, 338] on input "checkbox" at bounding box center [519, 338] width 18 height 18
click at [510, 383] on input "checkbox" at bounding box center [519, 389] width 18 height 18
click at [510, 431] on input "checkbox" at bounding box center [519, 439] width 18 height 18
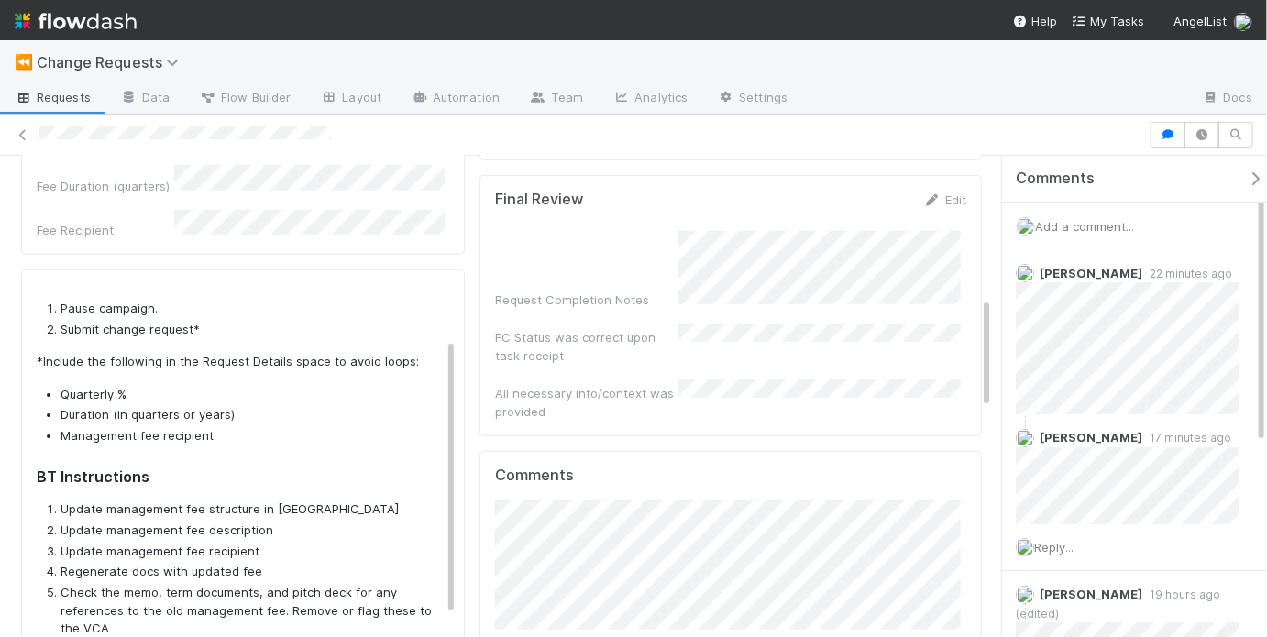
scroll to position [71, 0]
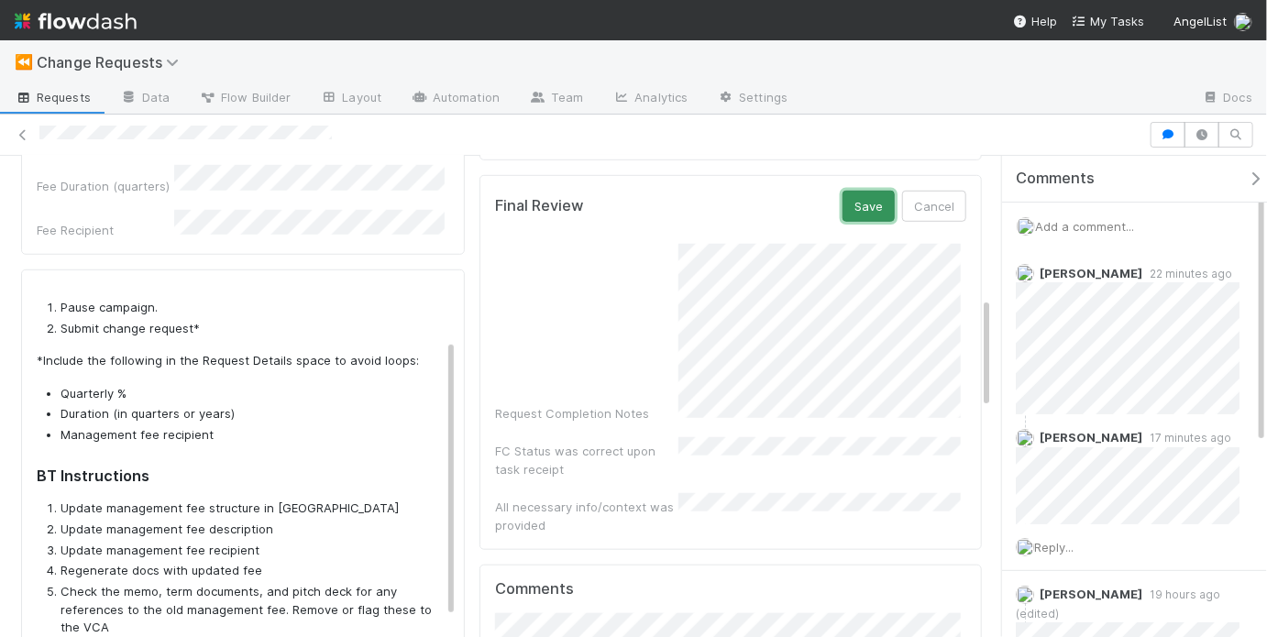
click at [874, 213] on button "Save" at bounding box center [869, 206] width 52 height 31
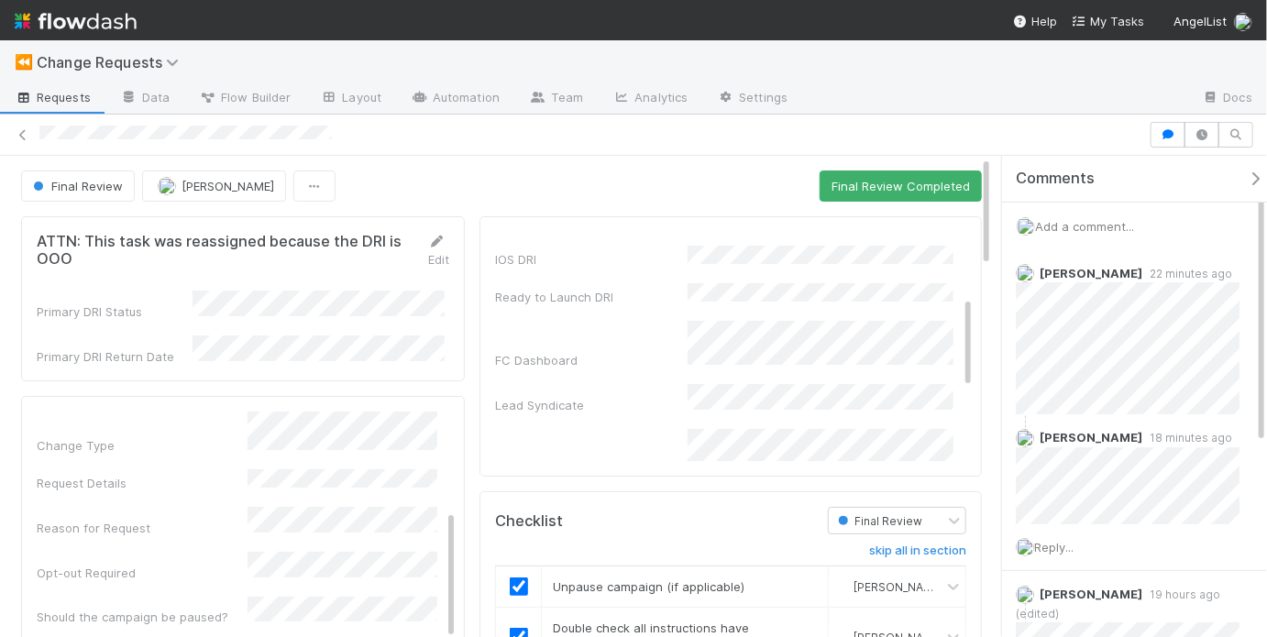
scroll to position [0, 0]
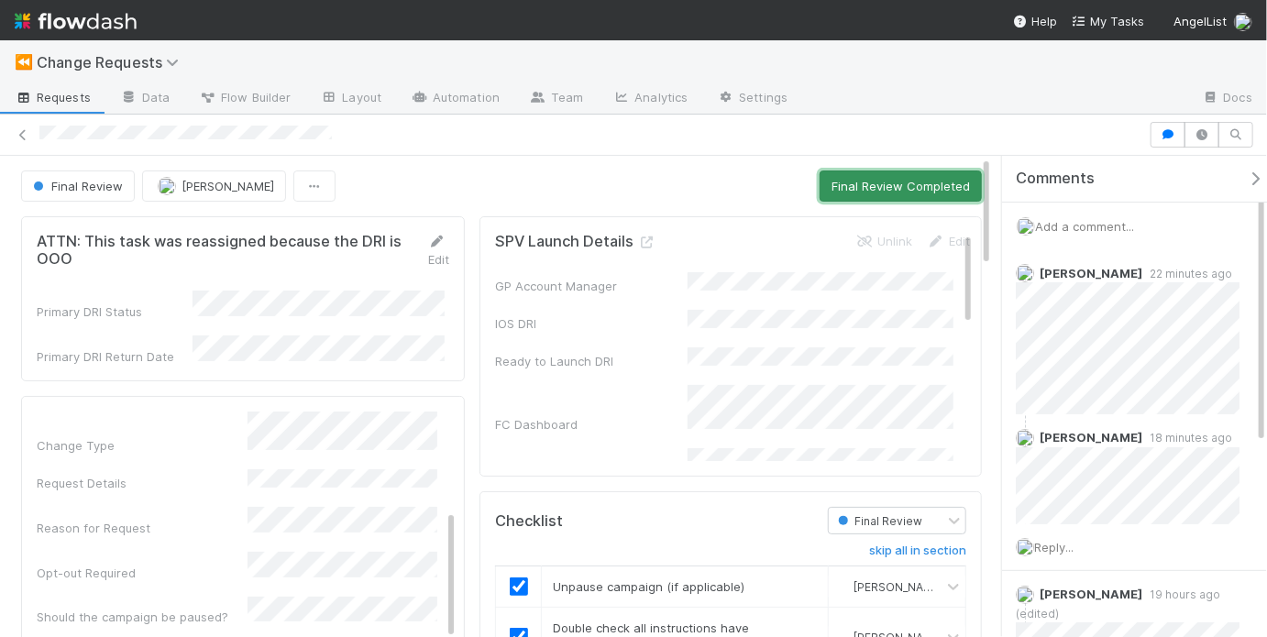
click at [910, 180] on button "Final Review Completed" at bounding box center [901, 186] width 162 height 31
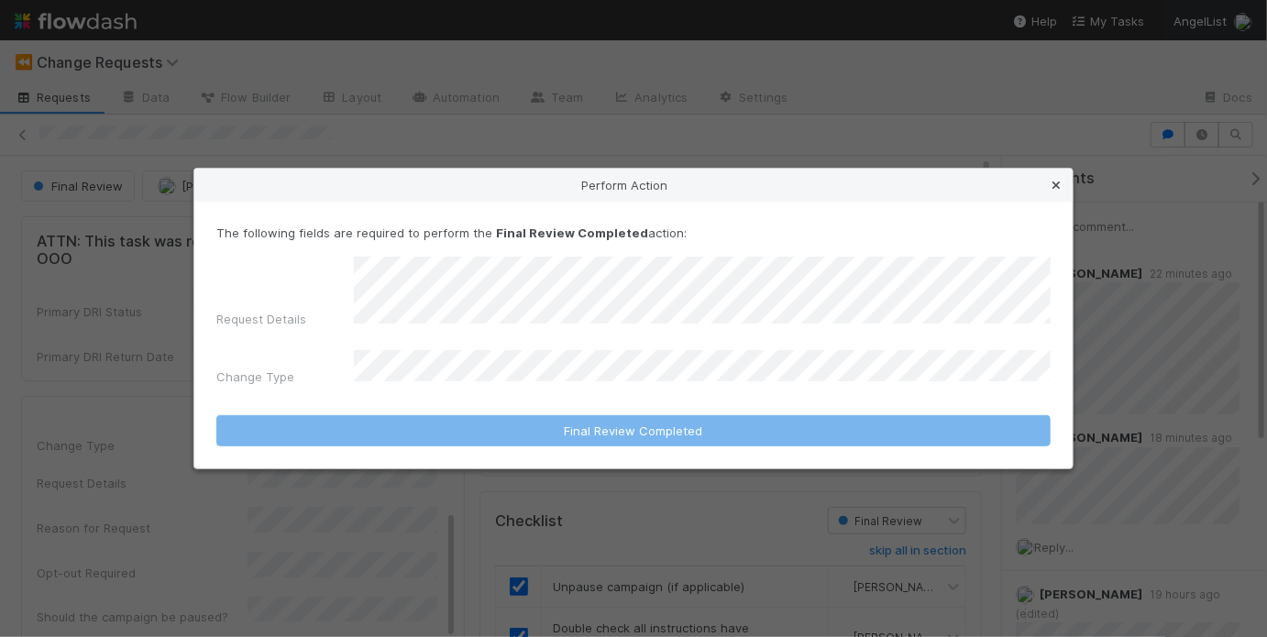
click at [1052, 192] on icon at bounding box center [1056, 186] width 18 height 12
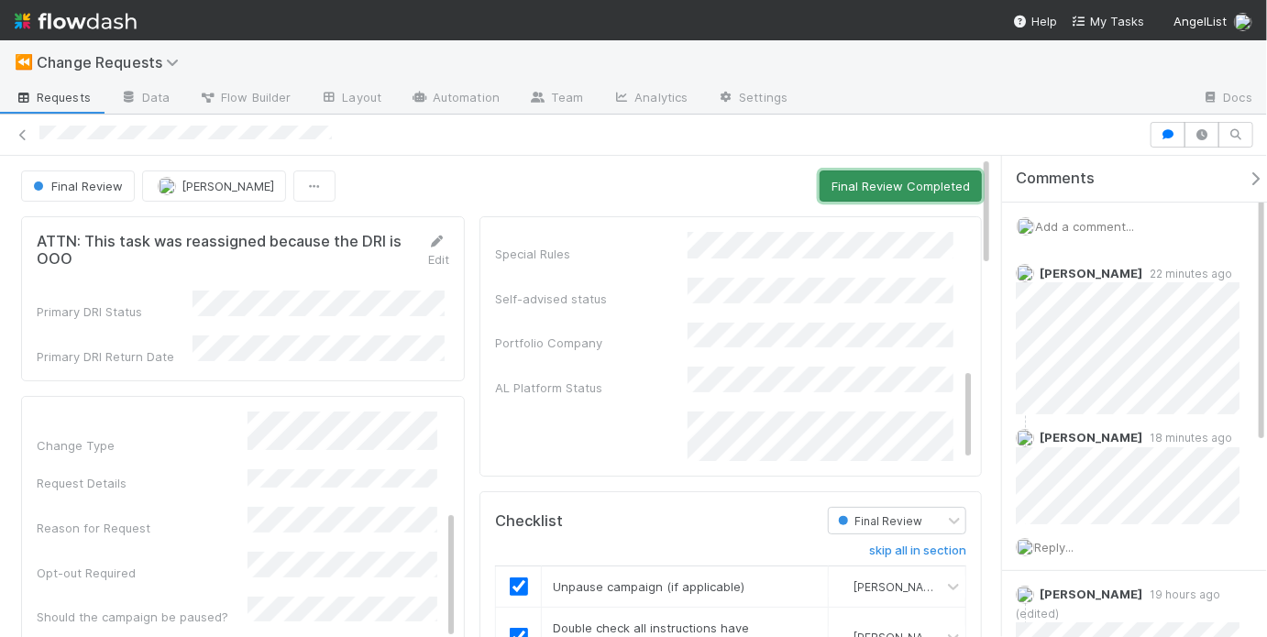
click at [911, 191] on button "Final Review Completed" at bounding box center [901, 186] width 162 height 31
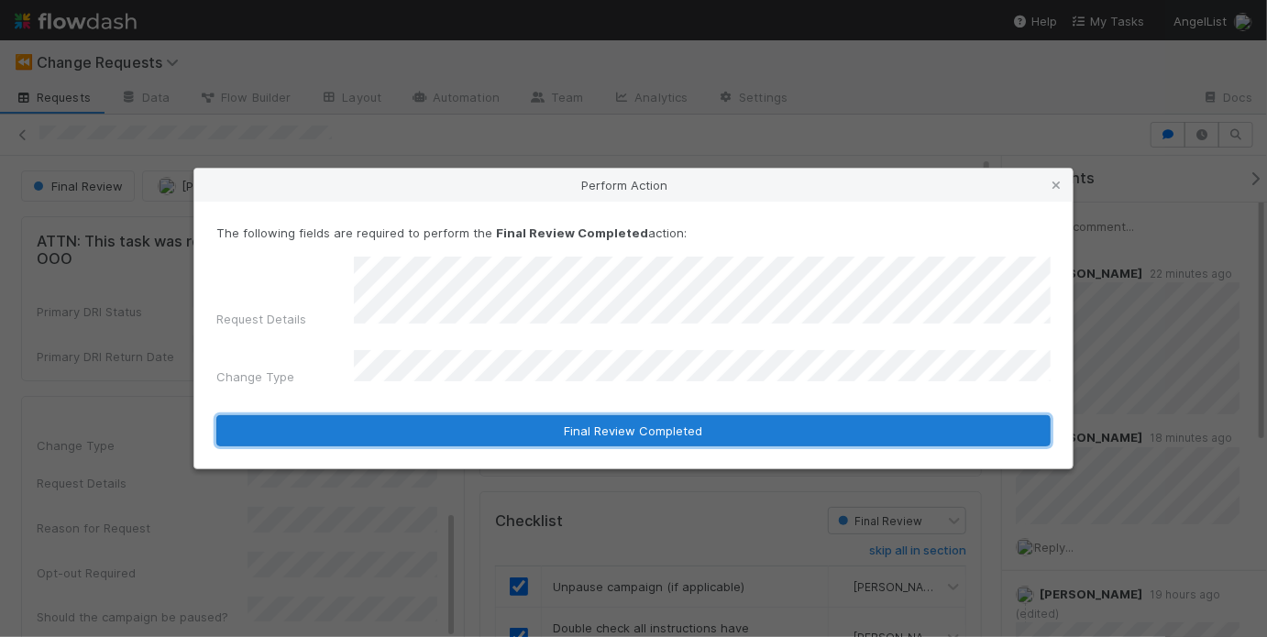
click at [722, 429] on button "Final Review Completed" at bounding box center [633, 430] width 834 height 31
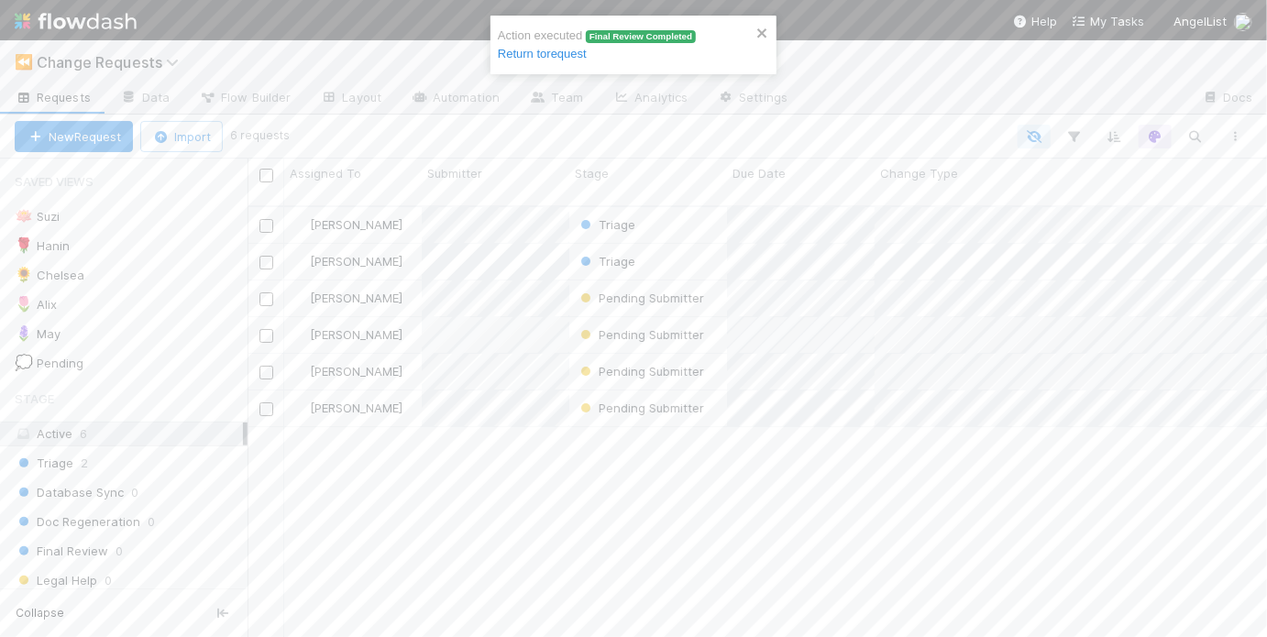
scroll to position [435, 1009]
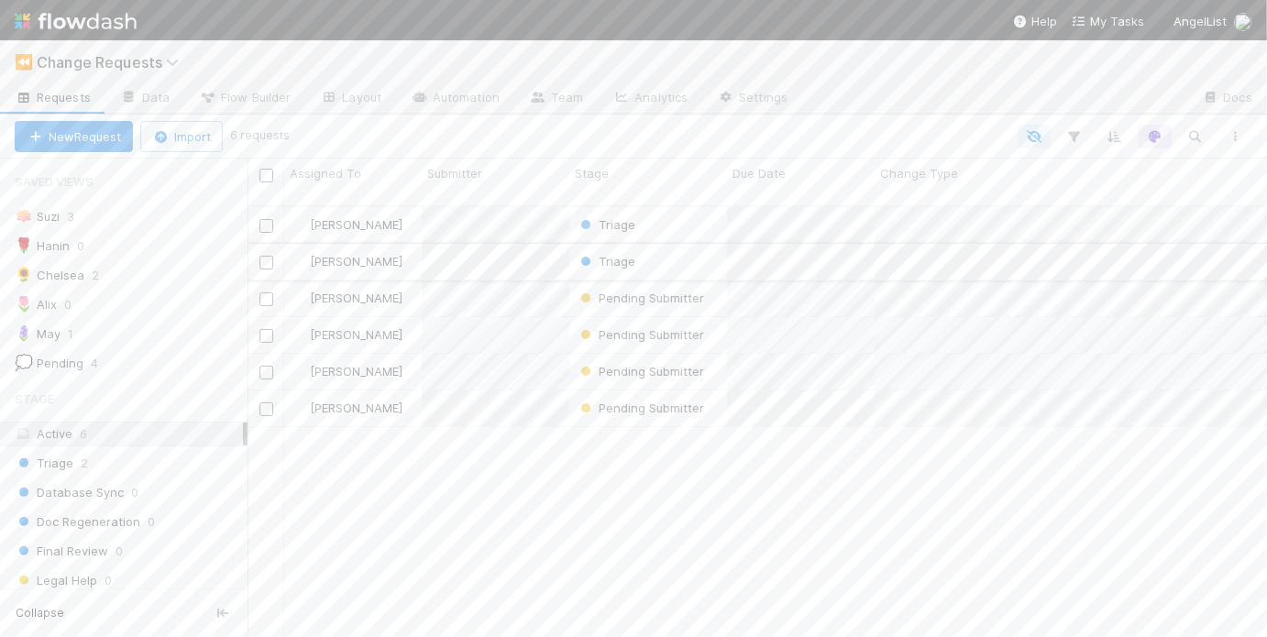
click at [678, 248] on div "Triage" at bounding box center [648, 262] width 158 height 36
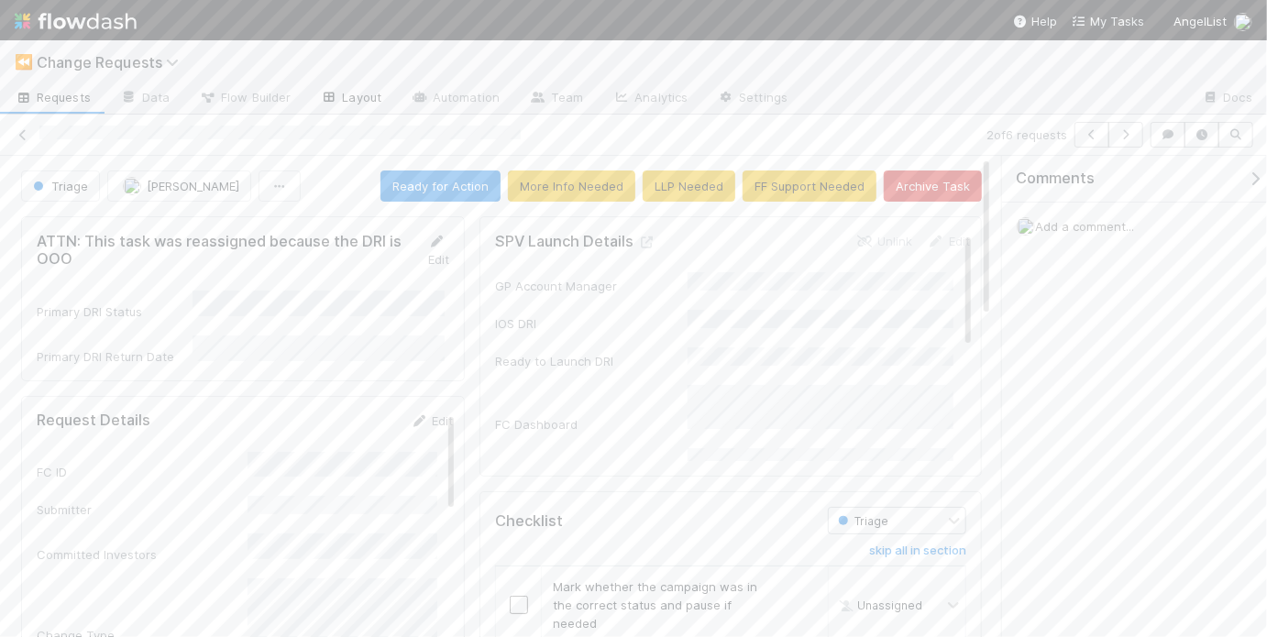
click at [343, 94] on link "Layout" at bounding box center [350, 98] width 91 height 29
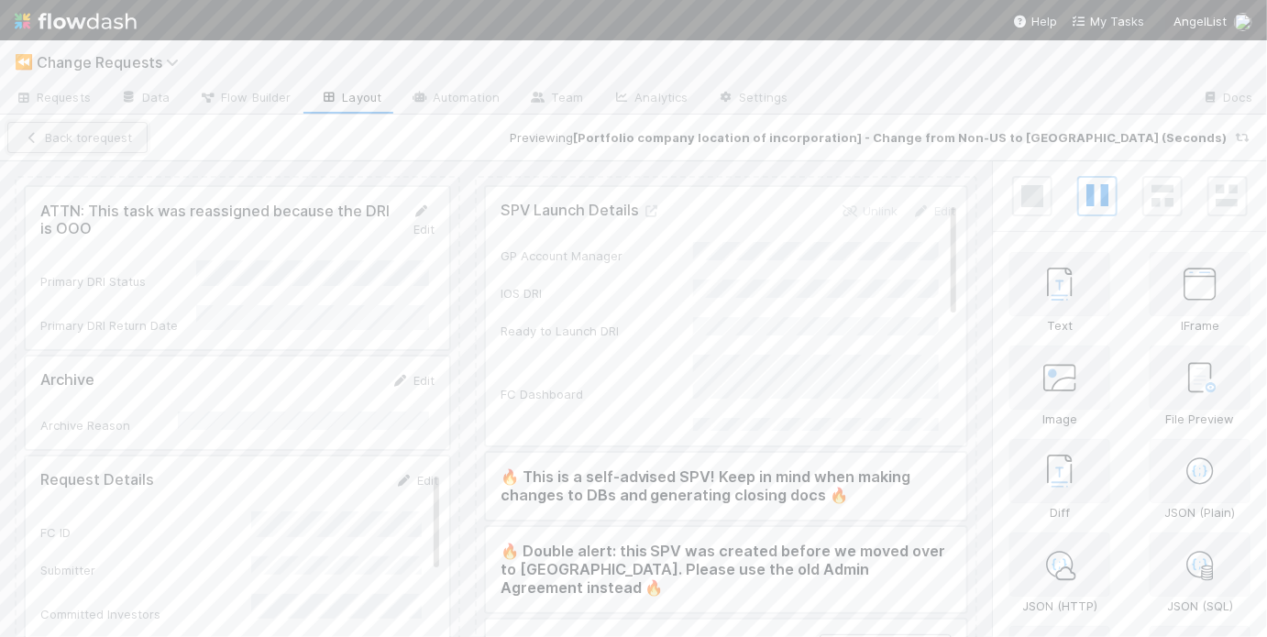
click at [82, 138] on button "Back to request" at bounding box center [77, 137] width 140 height 31
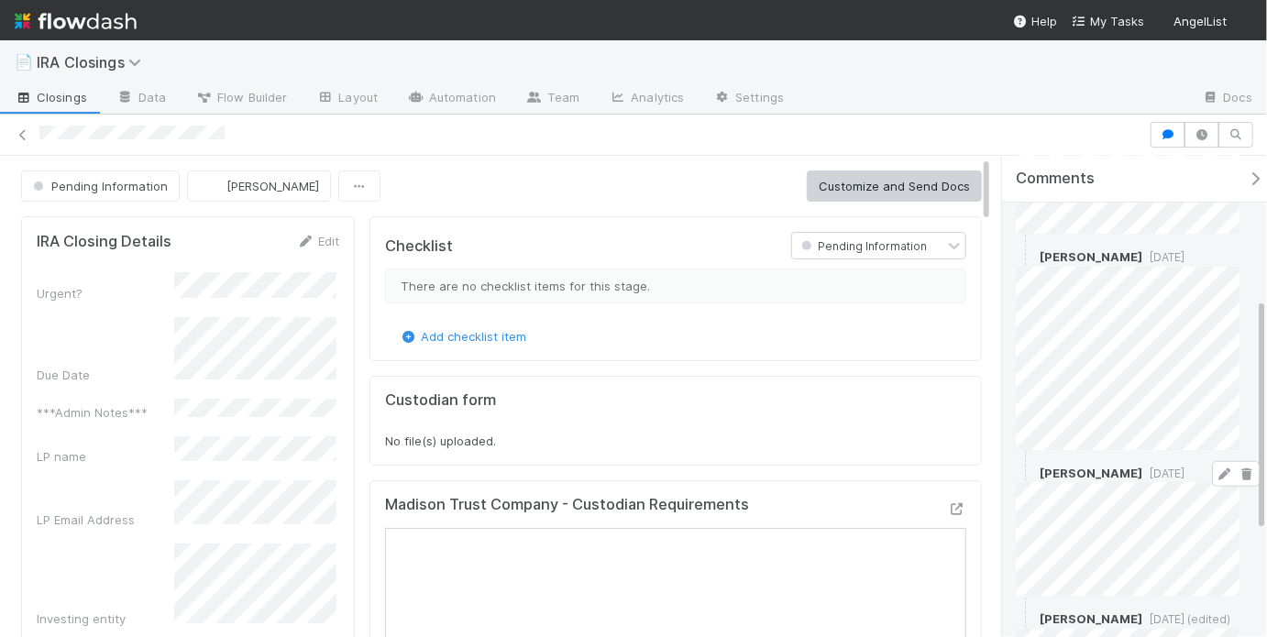
scroll to position [292, 0]
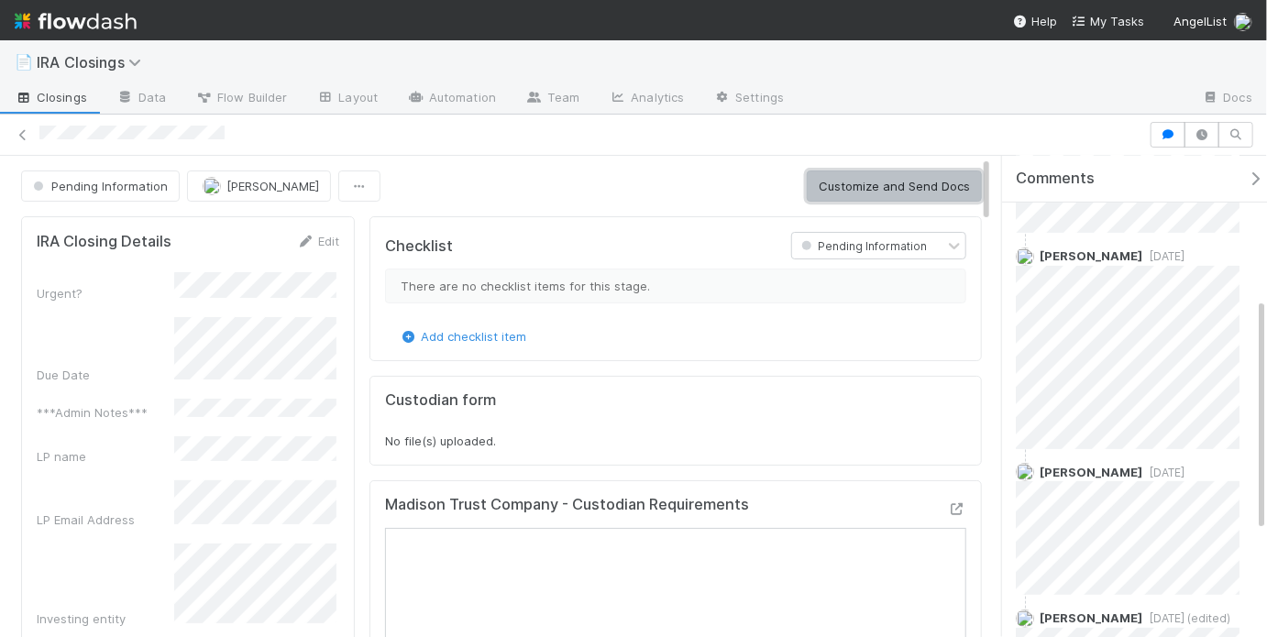
click at [920, 193] on button "Customize and Send Docs" at bounding box center [894, 186] width 175 height 31
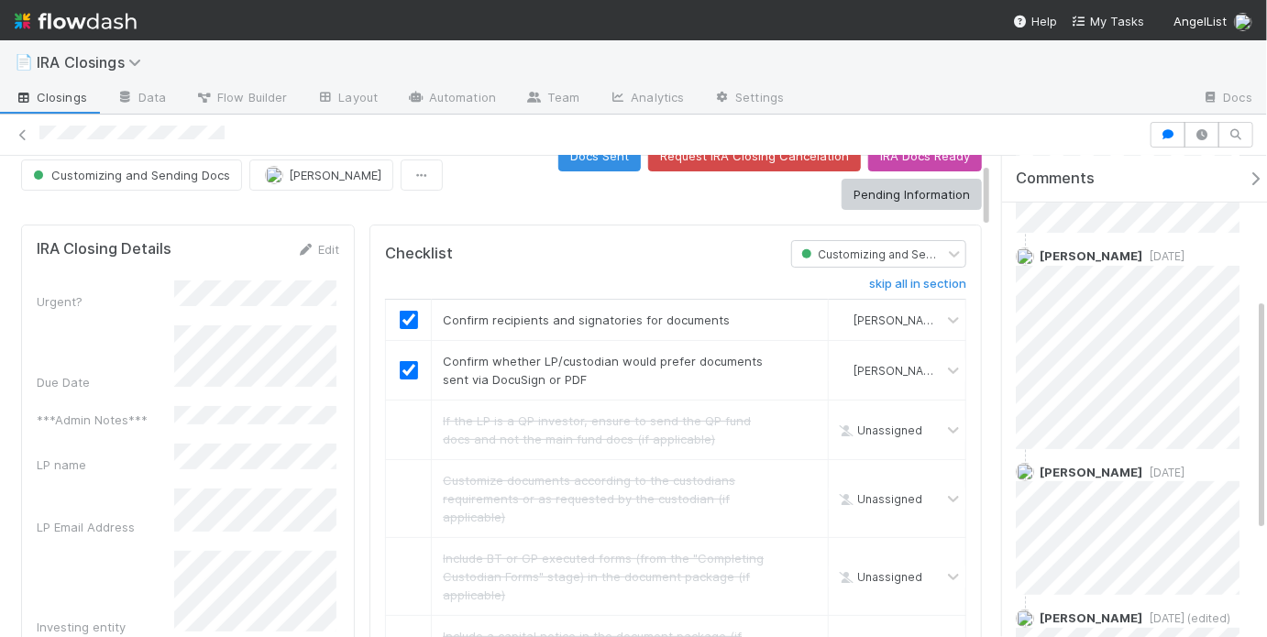
scroll to position [68, 0]
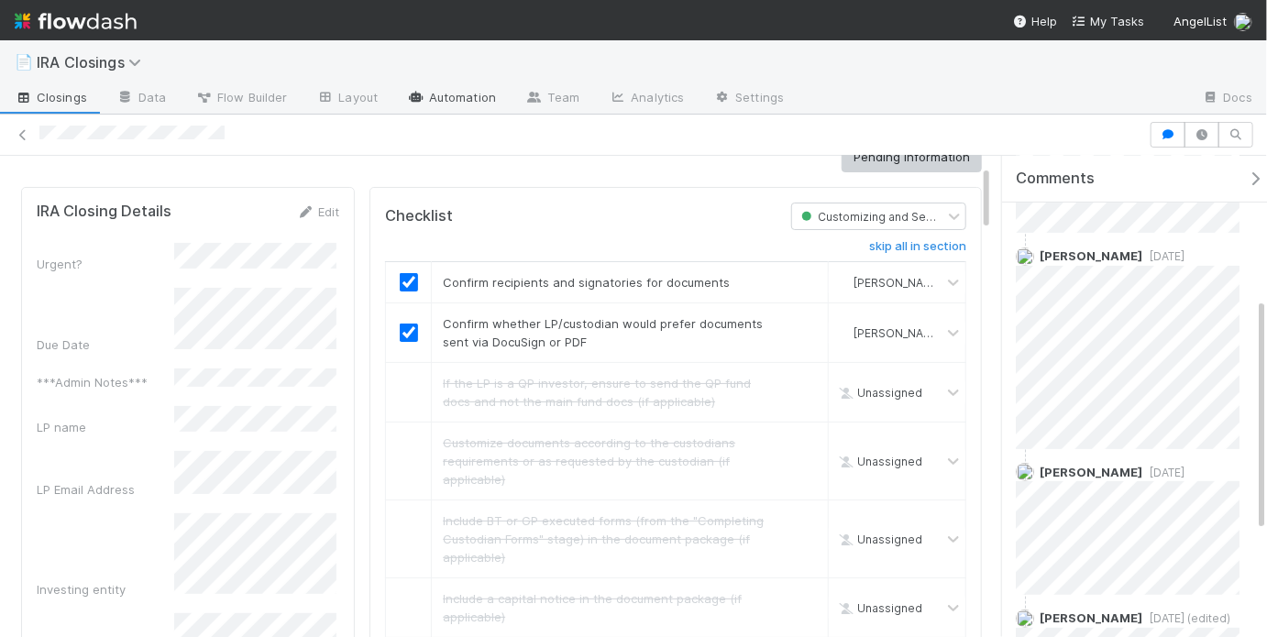
click at [426, 94] on link "Automation" at bounding box center [451, 98] width 118 height 29
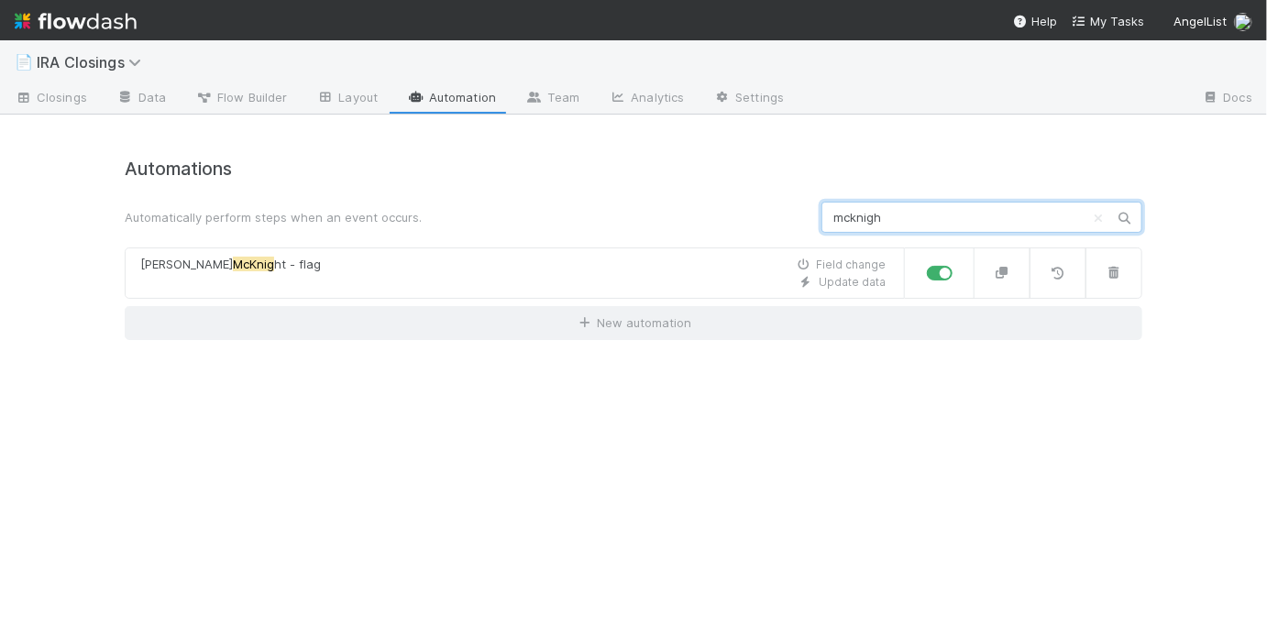
type input "[PERSON_NAME]"
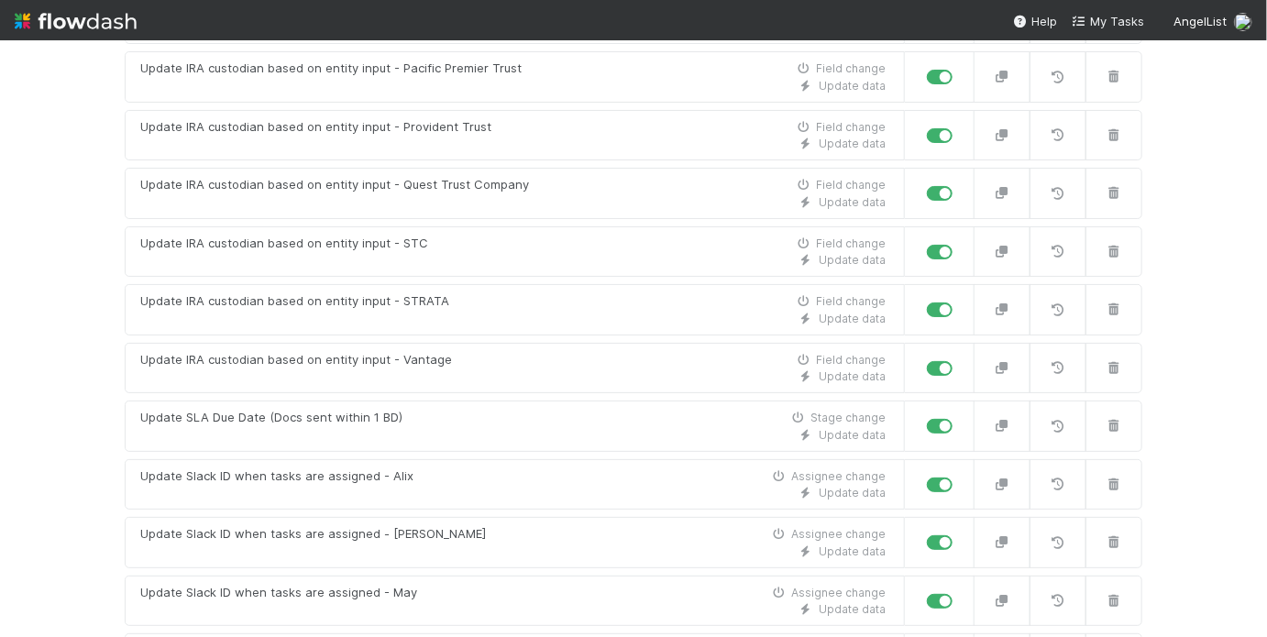
scroll to position [3868, 0]
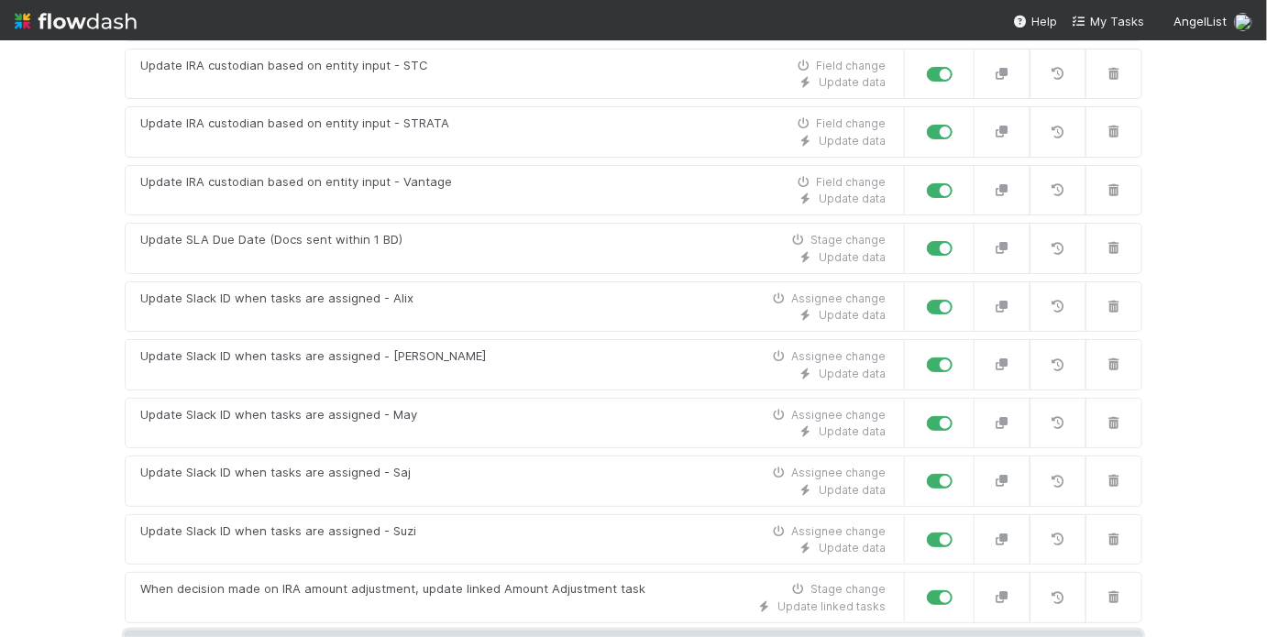
click at [628, 631] on link "New automation" at bounding box center [634, 648] width 1018 height 35
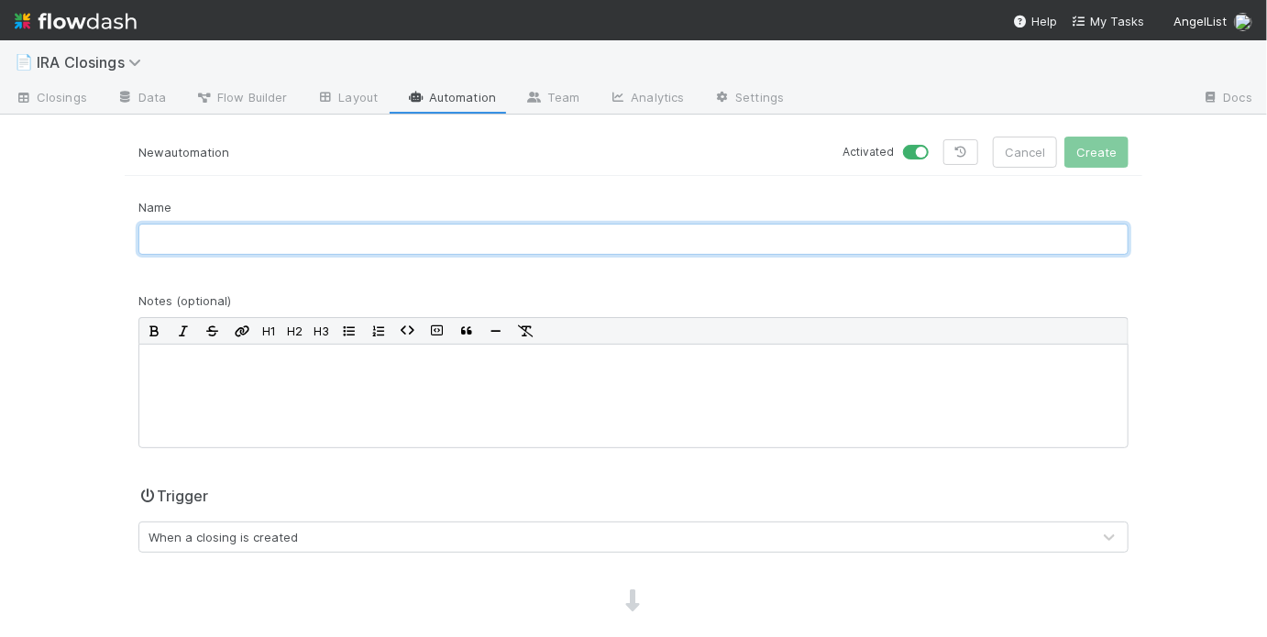
click at [560, 238] on input "text" at bounding box center [633, 239] width 990 height 31
click at [403, 236] on input "[PERSON_NAME]/[PERSON_NAME] - Email" at bounding box center [633, 239] width 990 height 31
type input "[PERSON_NAME]/[PERSON_NAME] - Signatory Notification"
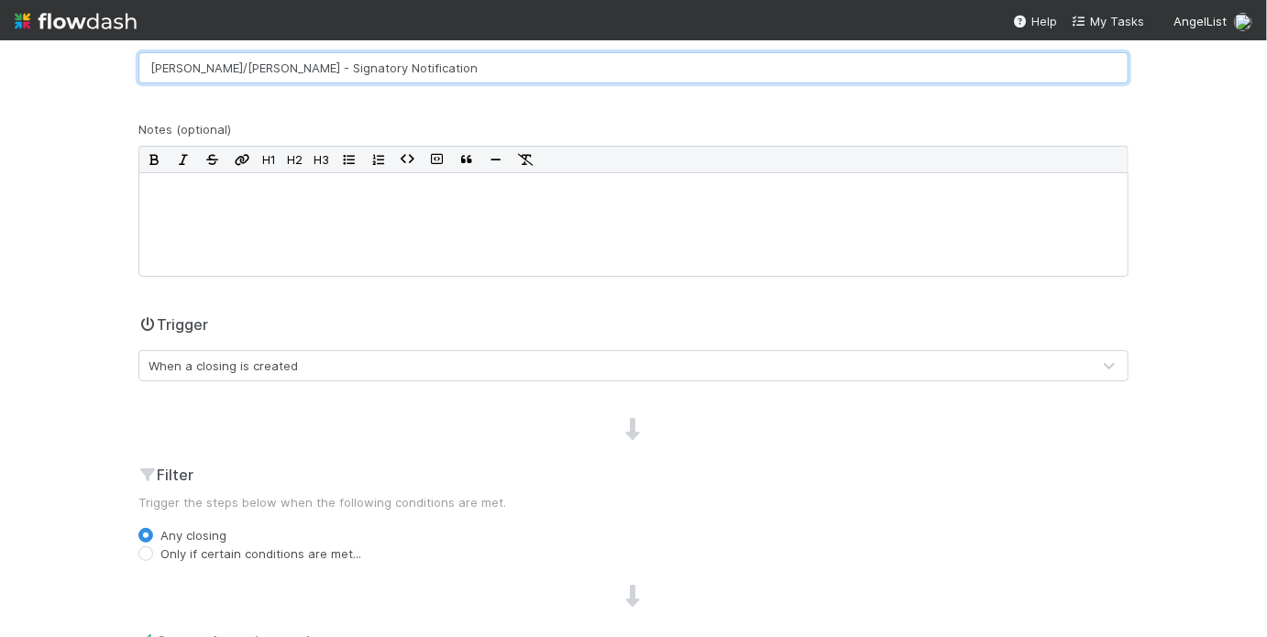
scroll to position [182, 0]
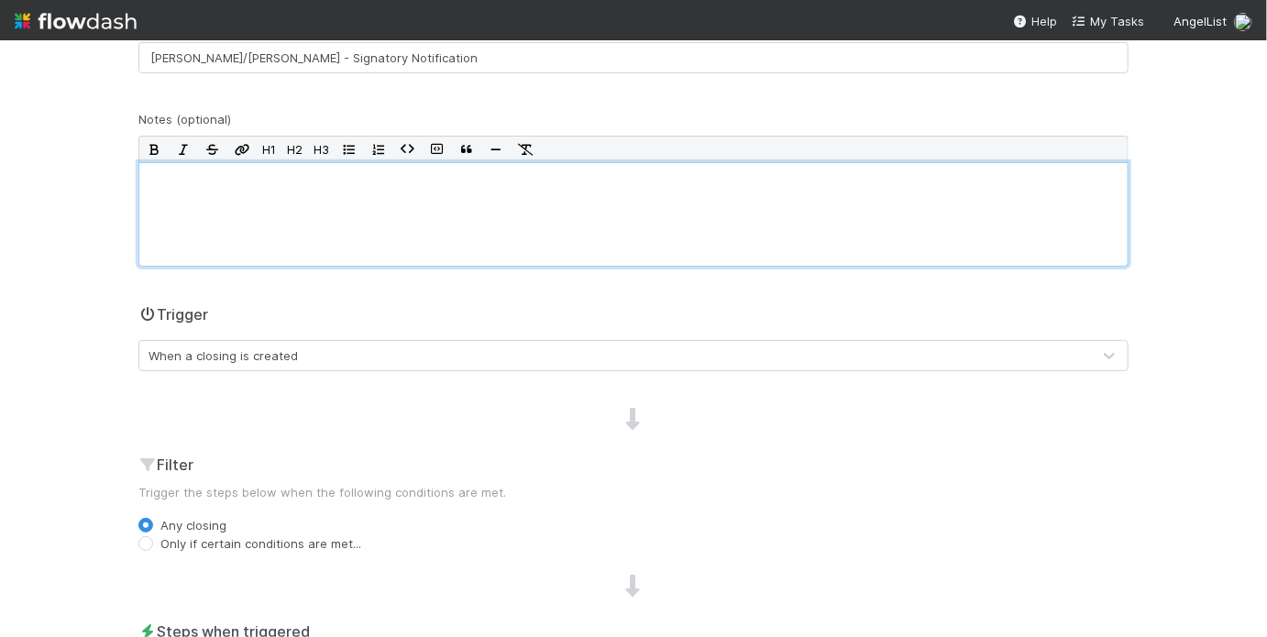
click at [444, 228] on div at bounding box center [633, 214] width 990 height 105
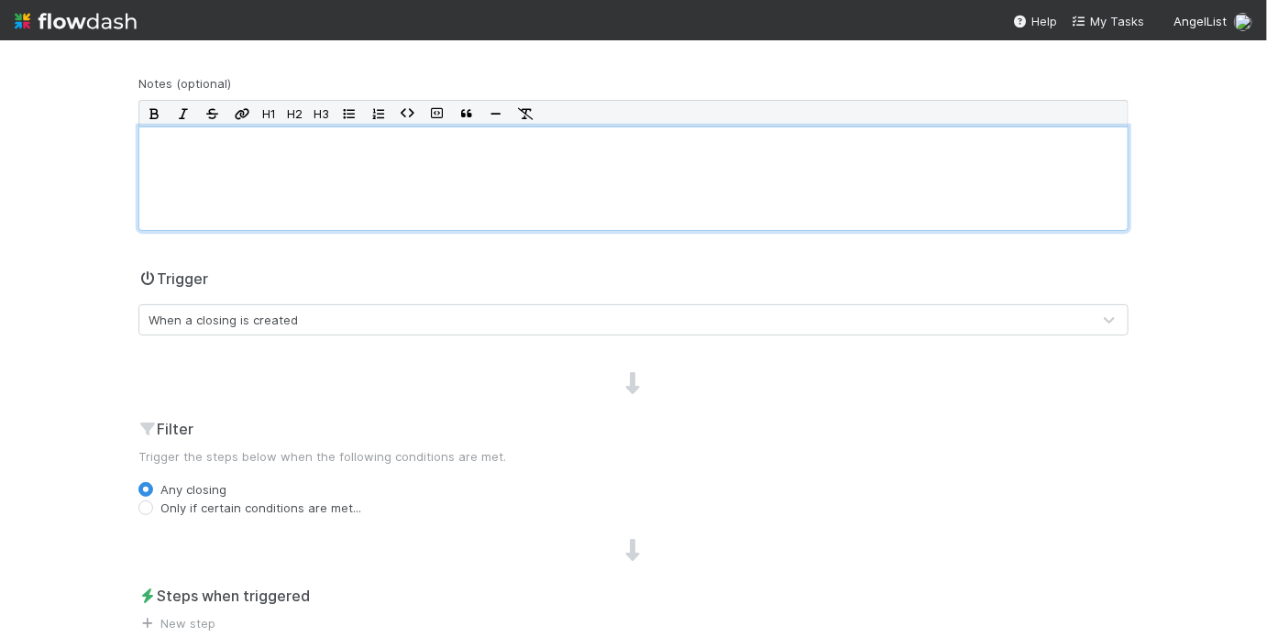
scroll to position [235, 0]
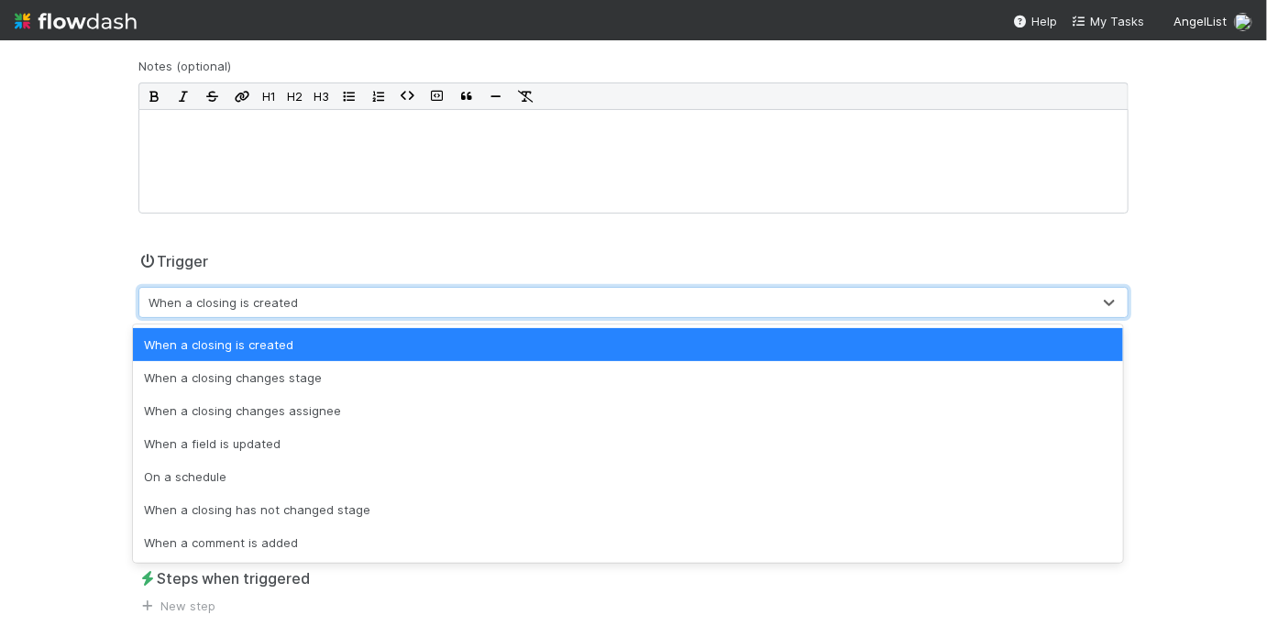
click at [340, 290] on div "When a closing is created" at bounding box center [615, 302] width 952 height 29
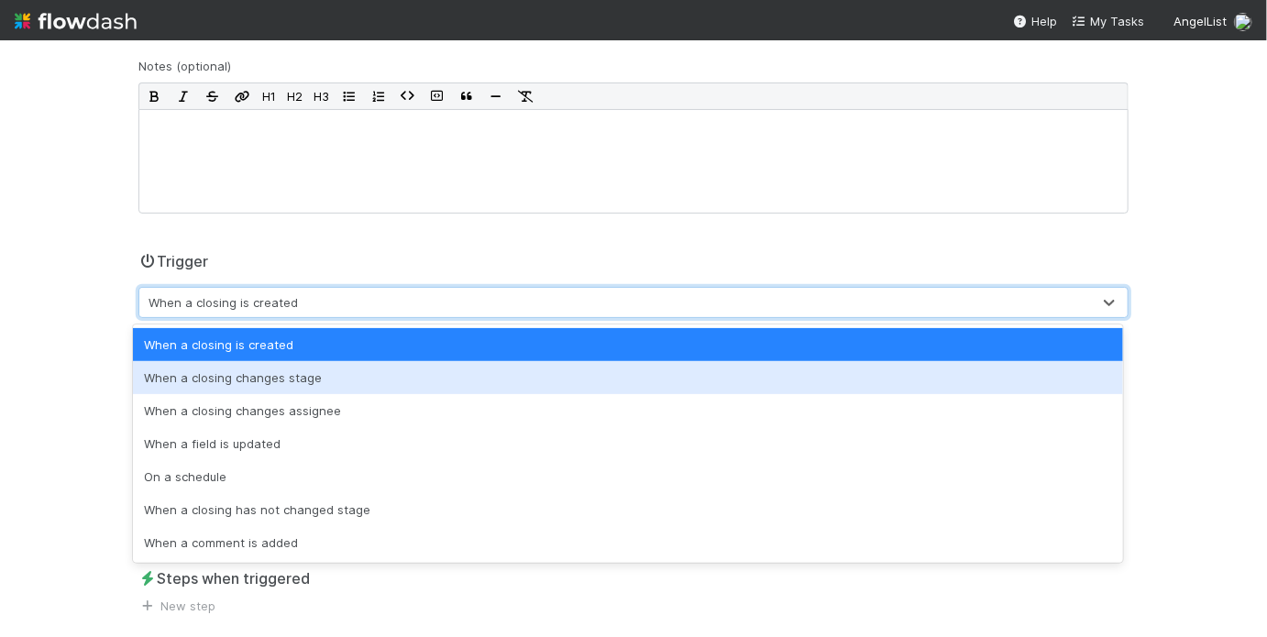
click at [294, 381] on div "When a closing changes stage" at bounding box center [628, 377] width 990 height 33
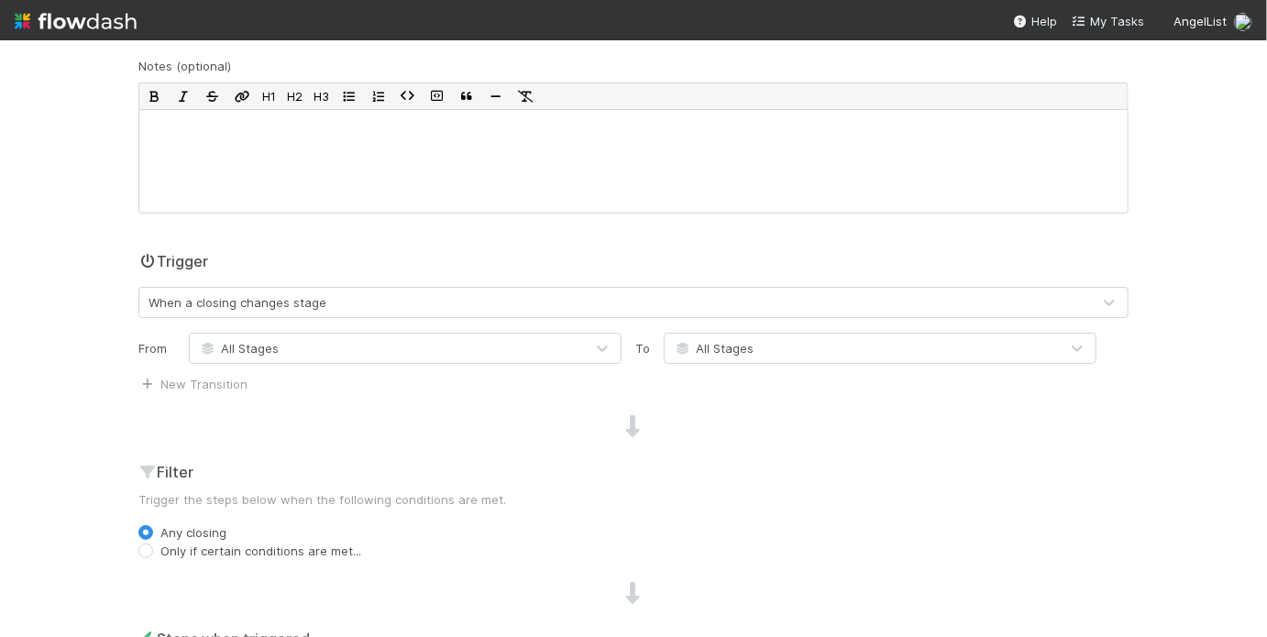
click at [99, 283] on div "📄 IRA Closings Closings Data Flow Builder Layout Automation Team Analytics Sett…" at bounding box center [633, 338] width 1267 height 597
click at [693, 352] on span "All Stages" at bounding box center [714, 348] width 80 height 15
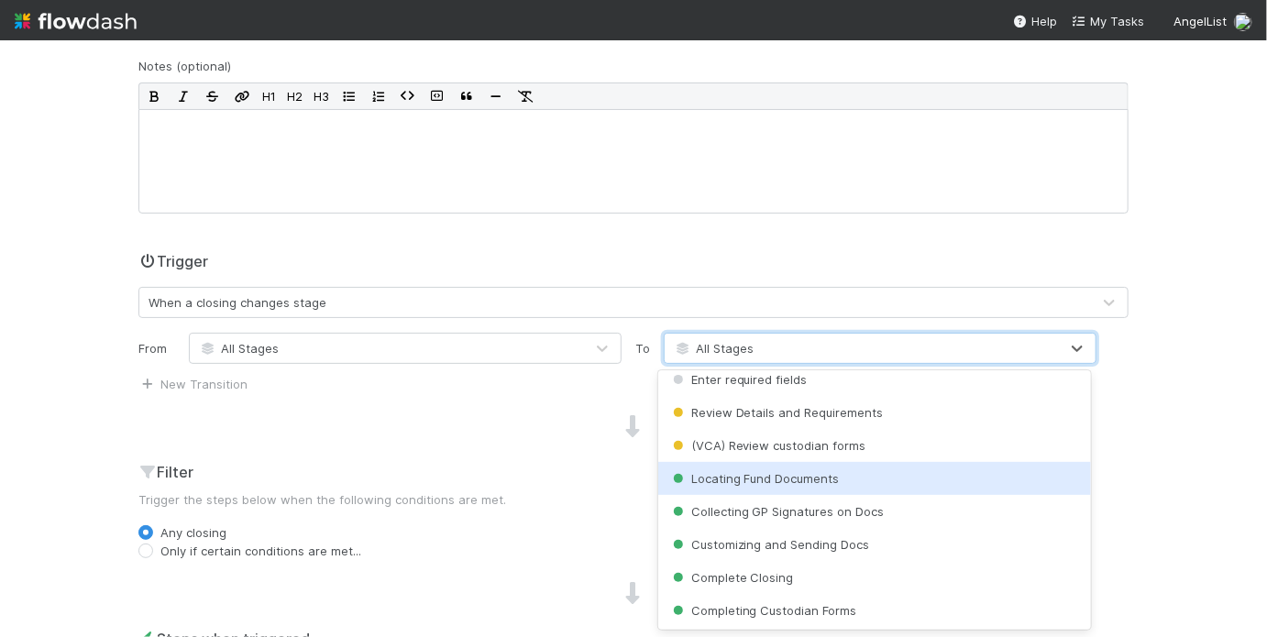
scroll to position [44, 0]
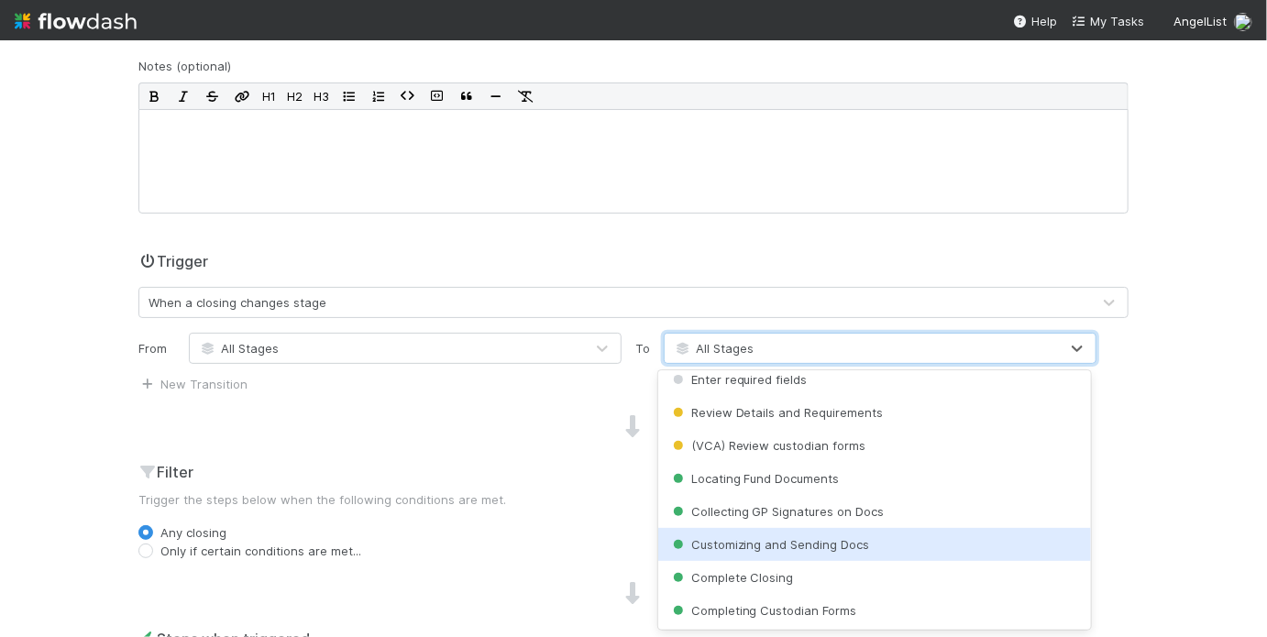
click at [774, 541] on span "Customizing and Sending Docs" at bounding box center [769, 544] width 201 height 15
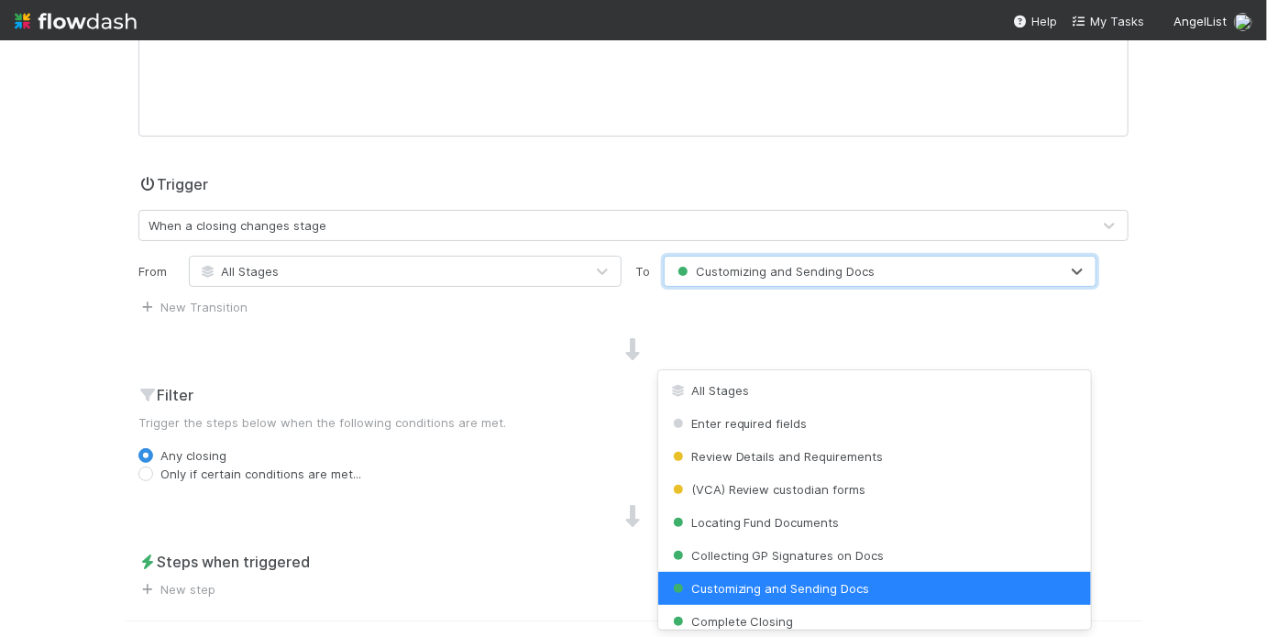
scroll to position [319, 0]
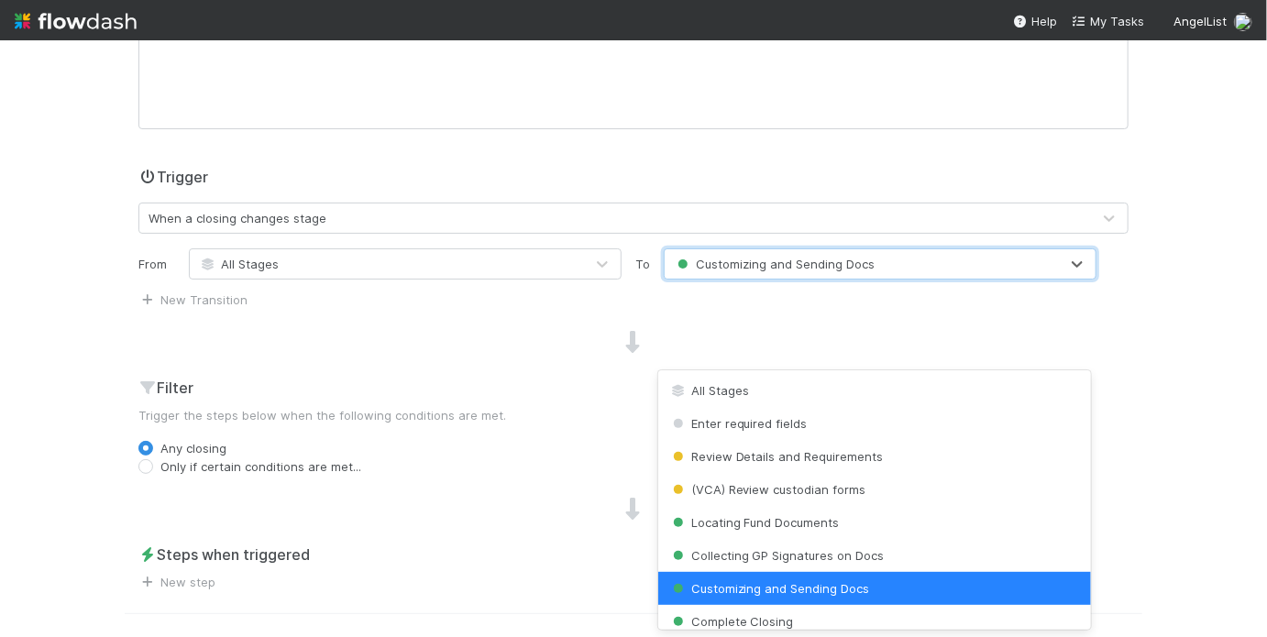
click at [169, 465] on label "Only if certain conditions are met..." at bounding box center [260, 467] width 201 height 18
click at [153, 465] on input "Only if certain conditions are met..." at bounding box center [145, 466] width 15 height 17
radio input "true"
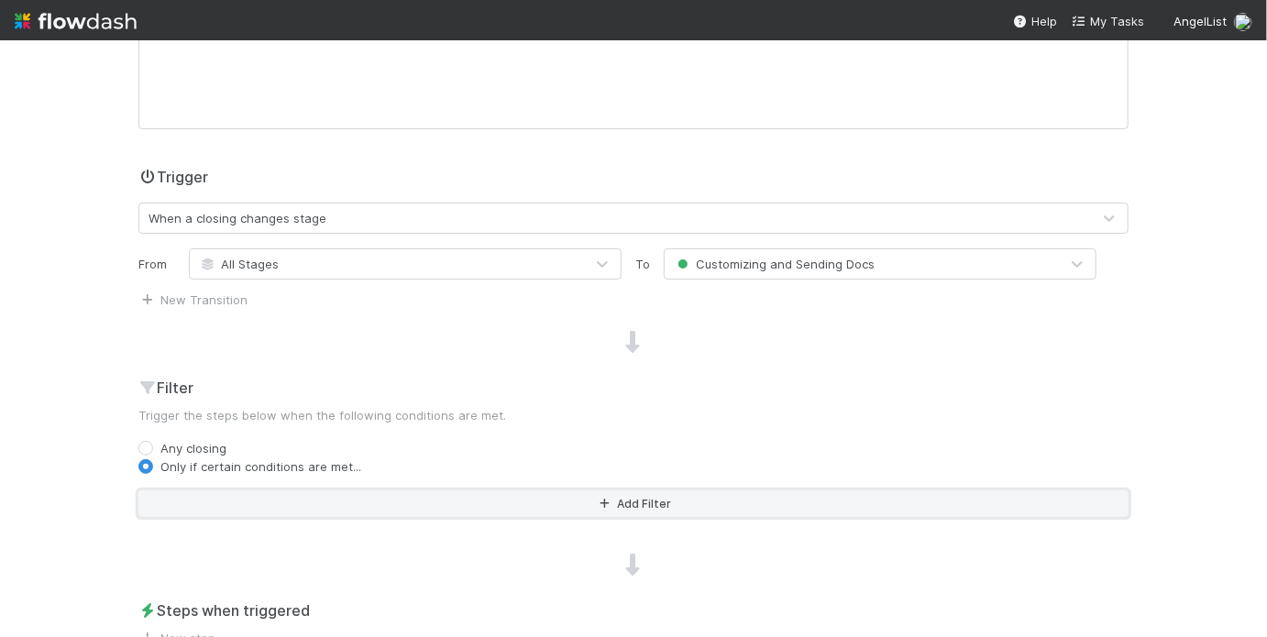
click at [413, 512] on button "Add Filter" at bounding box center [633, 504] width 990 height 27
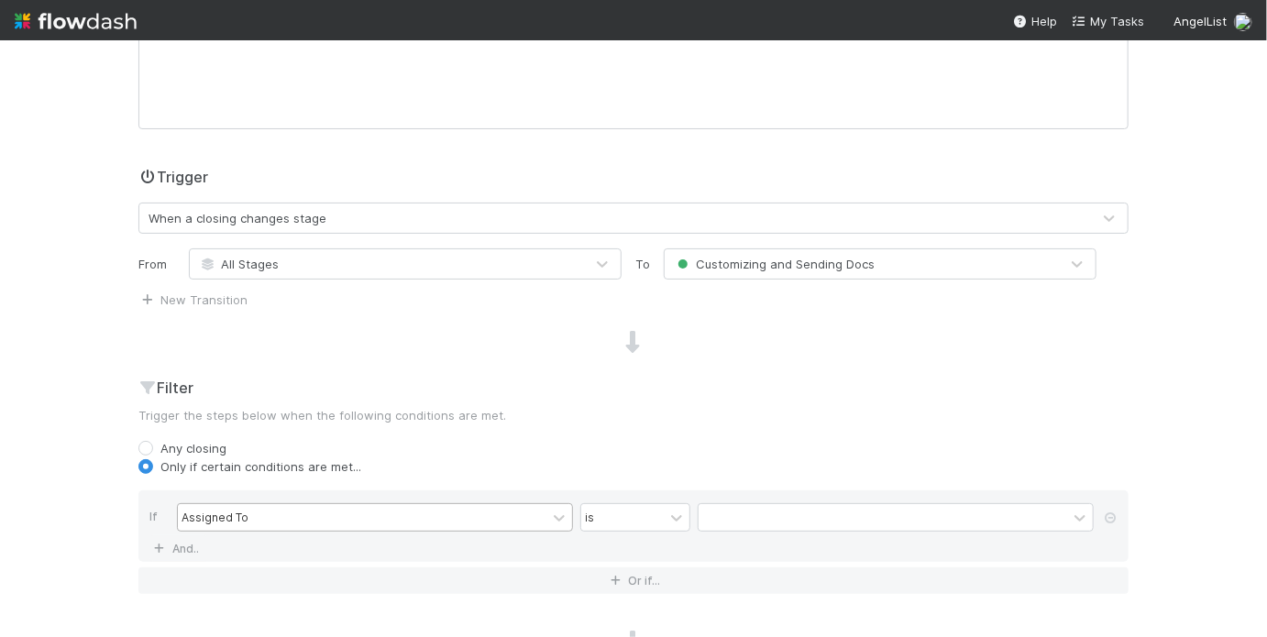
click at [301, 516] on div "Assigned To" at bounding box center [362, 517] width 369 height 27
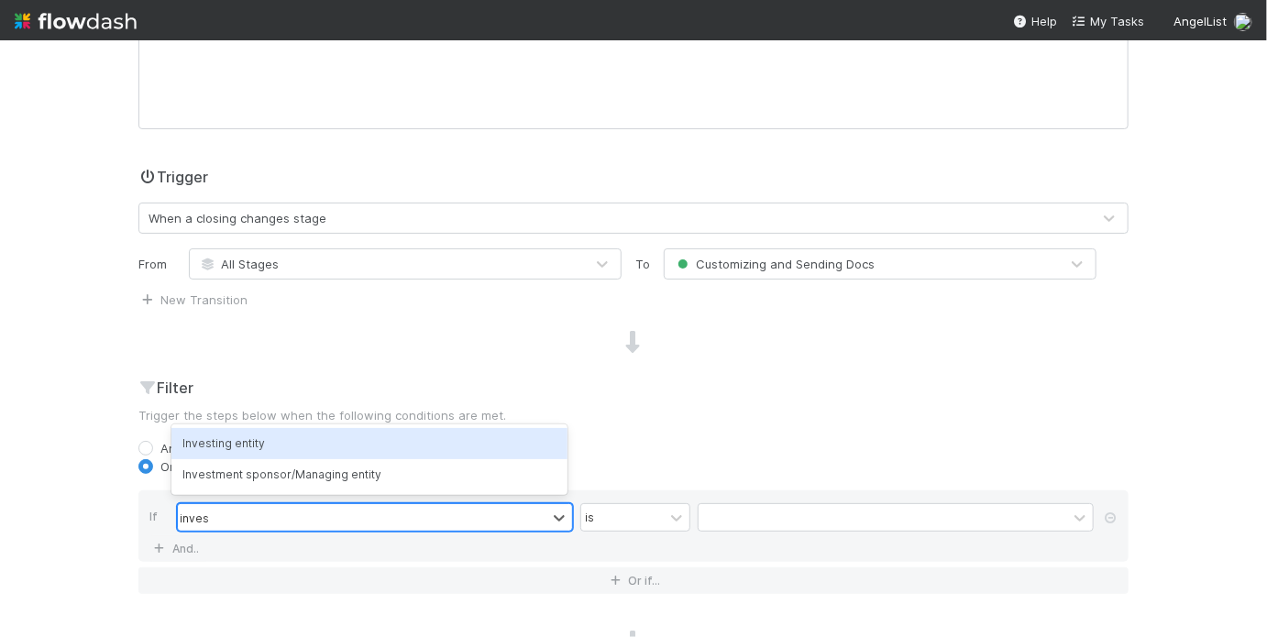
type input "invest"
click at [357, 436] on div "Investing entity" at bounding box center [369, 443] width 396 height 31
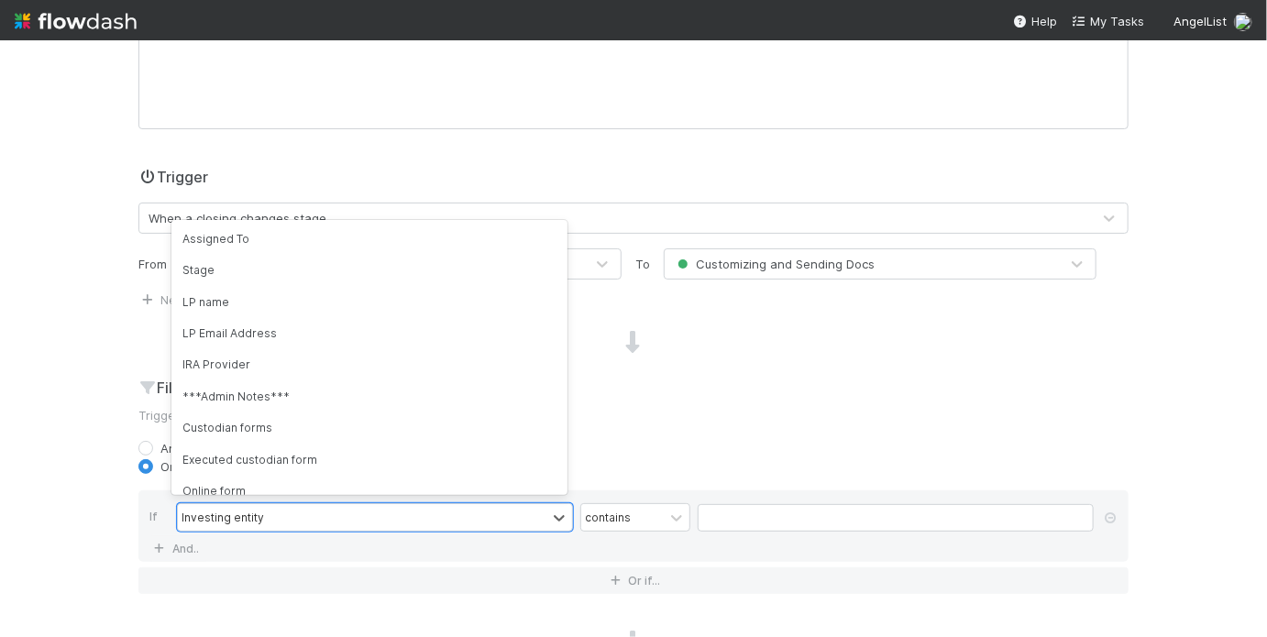
scroll to position [244, 0]
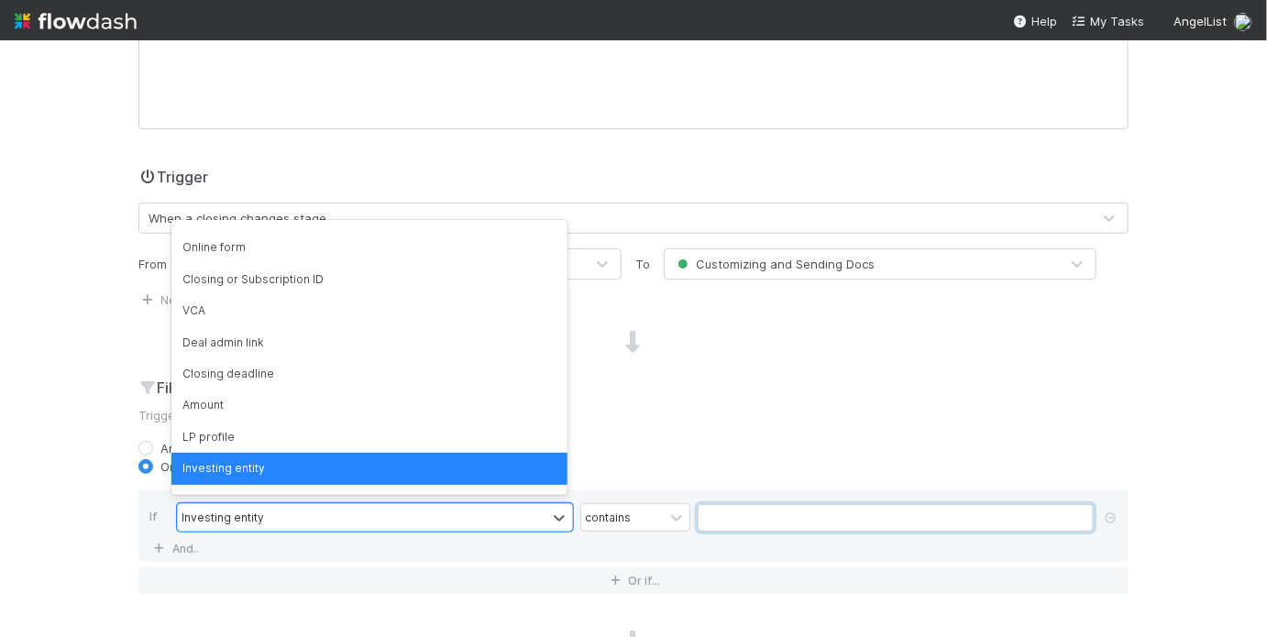
click at [741, 517] on input "text" at bounding box center [896, 518] width 396 height 28
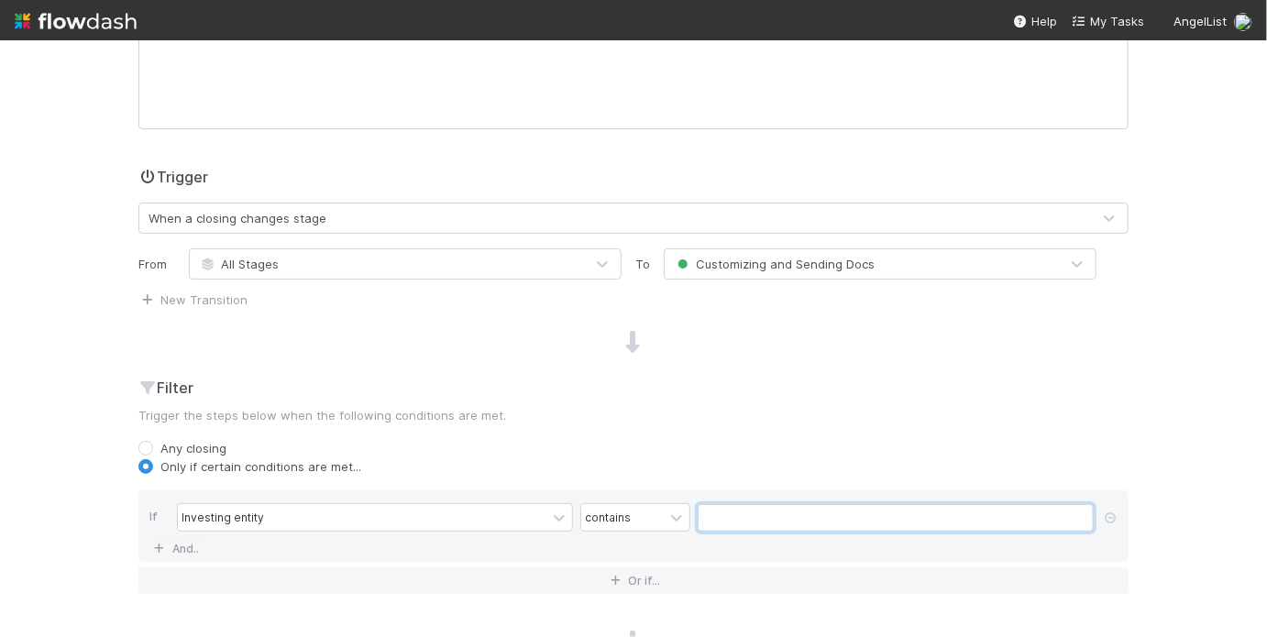
paste input "Madison Trust Company Custodian FBO Derrick Pau MTC Account #M24048606"
drag, startPoint x: 775, startPoint y: 514, endPoint x: 671, endPoint y: 514, distance: 103.6
click at [671, 514] on div "Investing entity contains Madison Trust Company Custodian FBO Derrick Pau MTC A…" at bounding box center [639, 519] width 924 height 32
click at [856, 518] on input "Madison Trust Company Custodian FBO Derrick Pau MTC Account #M24048606" at bounding box center [896, 518] width 396 height 28
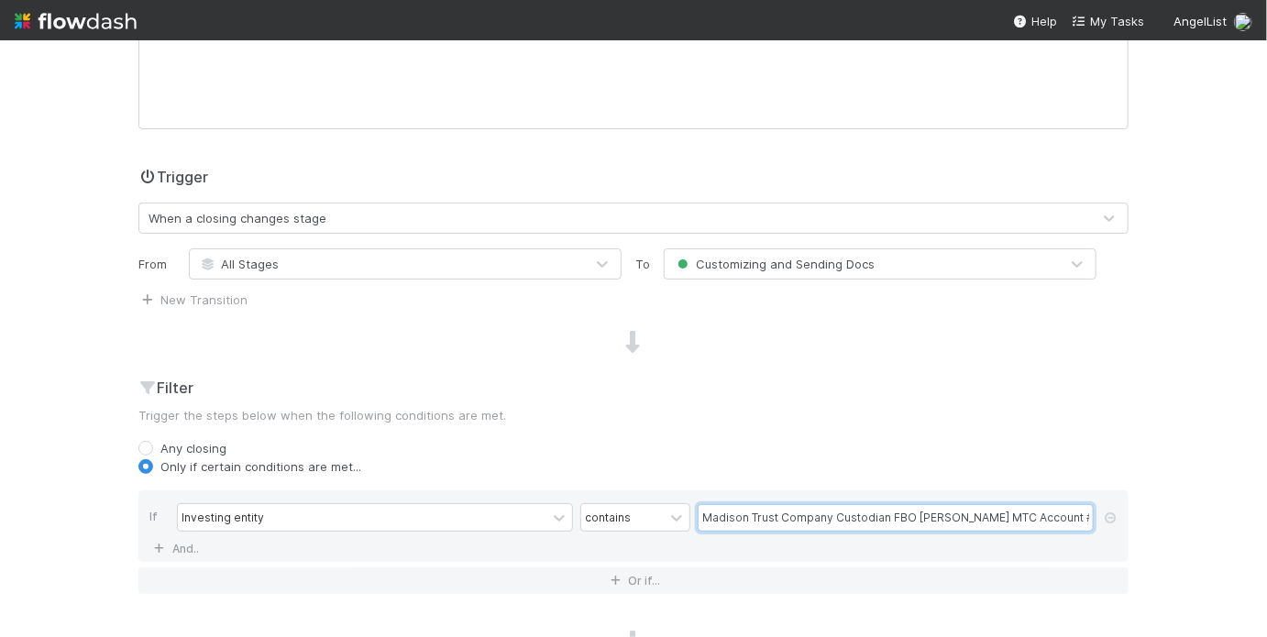
type input "Madison Trust Company Custodian FBO Derrick Pau MTC Account #M24048606"
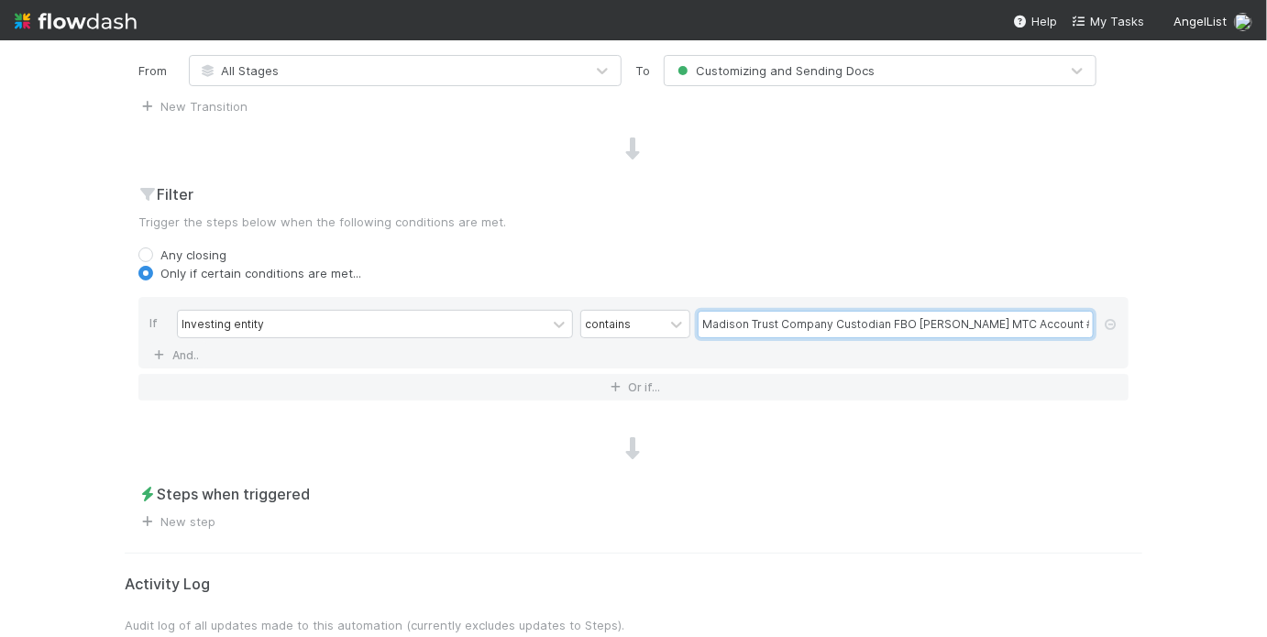
scroll to position [555, 0]
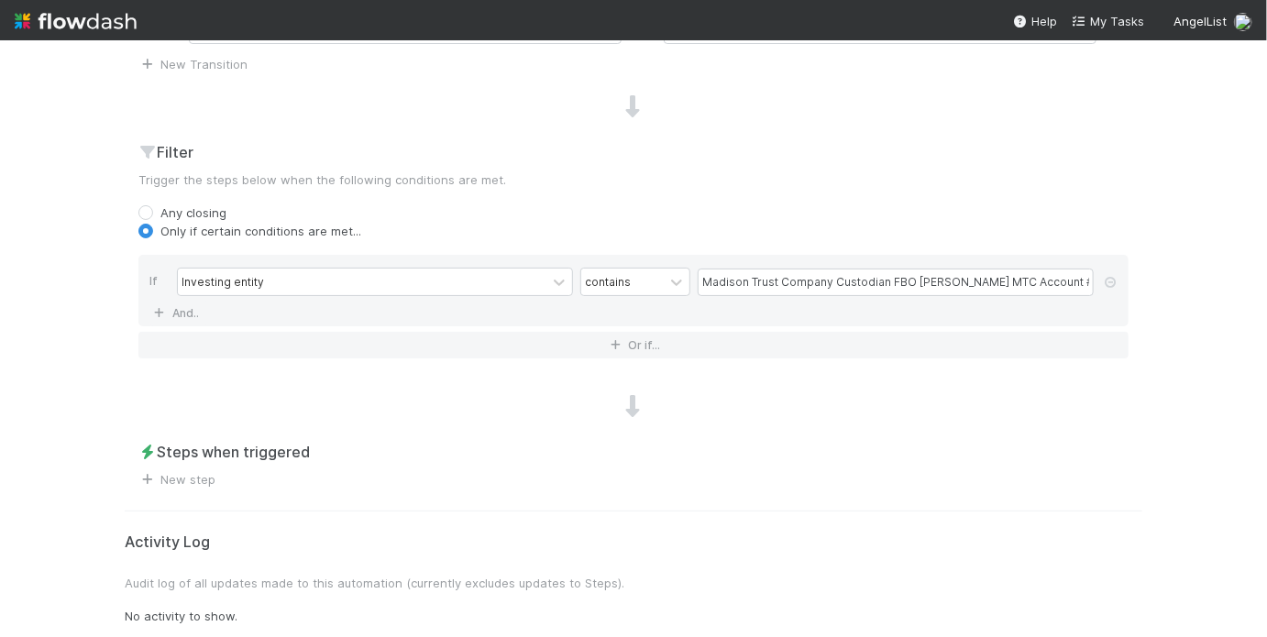
click at [192, 487] on div "New automation Activated Cancel Create Name Angela/Derrick Pau - Signatory Noti…" at bounding box center [633, 111] width 1045 height 1058
click at [190, 478] on link "New step" at bounding box center [176, 479] width 77 height 15
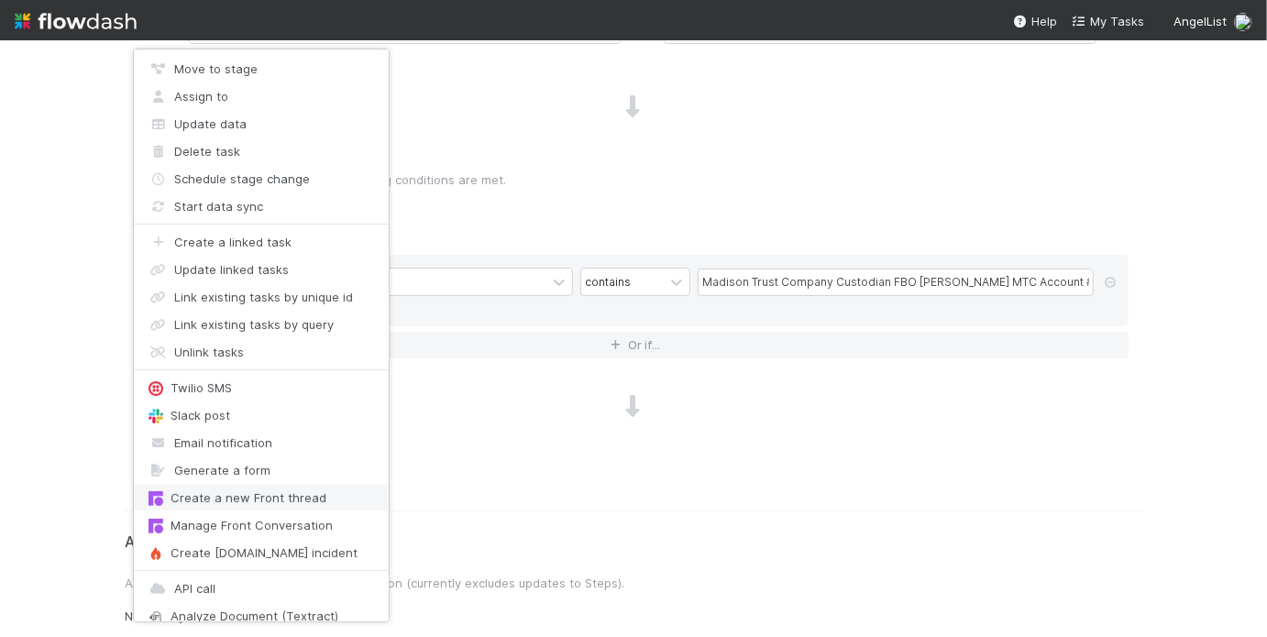
scroll to position [0, 0]
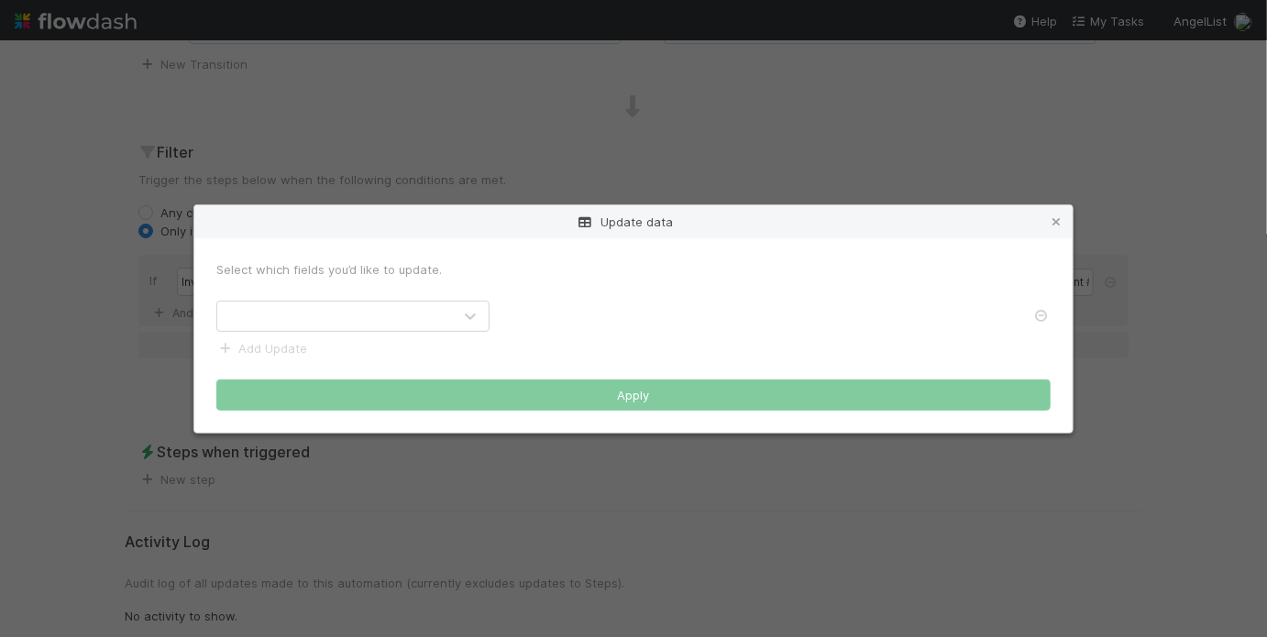
click at [364, 316] on div at bounding box center [334, 316] width 235 height 29
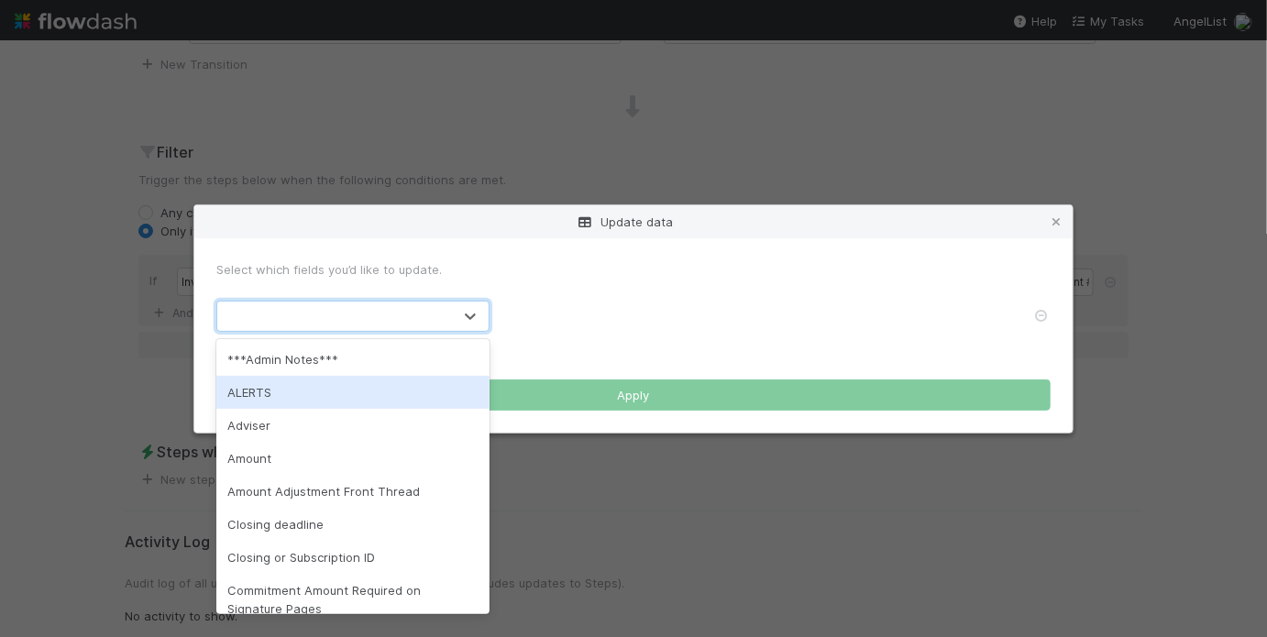
click at [367, 385] on div "ALERTS" at bounding box center [352, 392] width 273 height 33
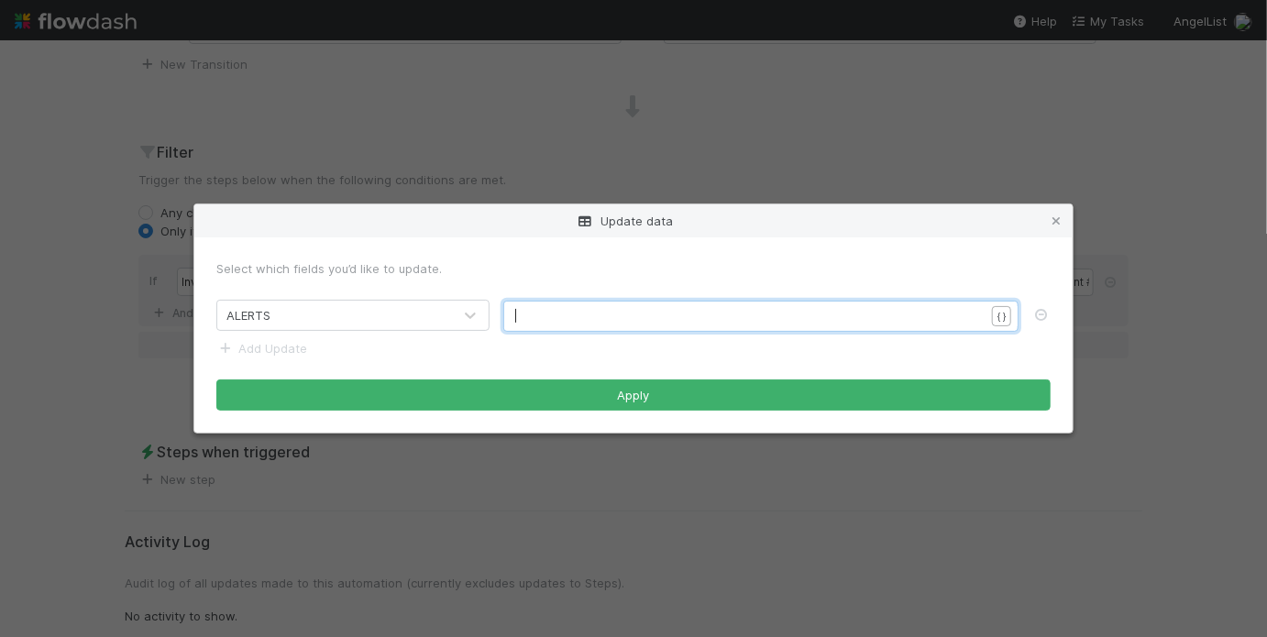
click at [536, 318] on pre "​" at bounding box center [755, 316] width 481 height 18
type textarea "The A"
type textarea "MTC account holder is Derrick Pau. Use"
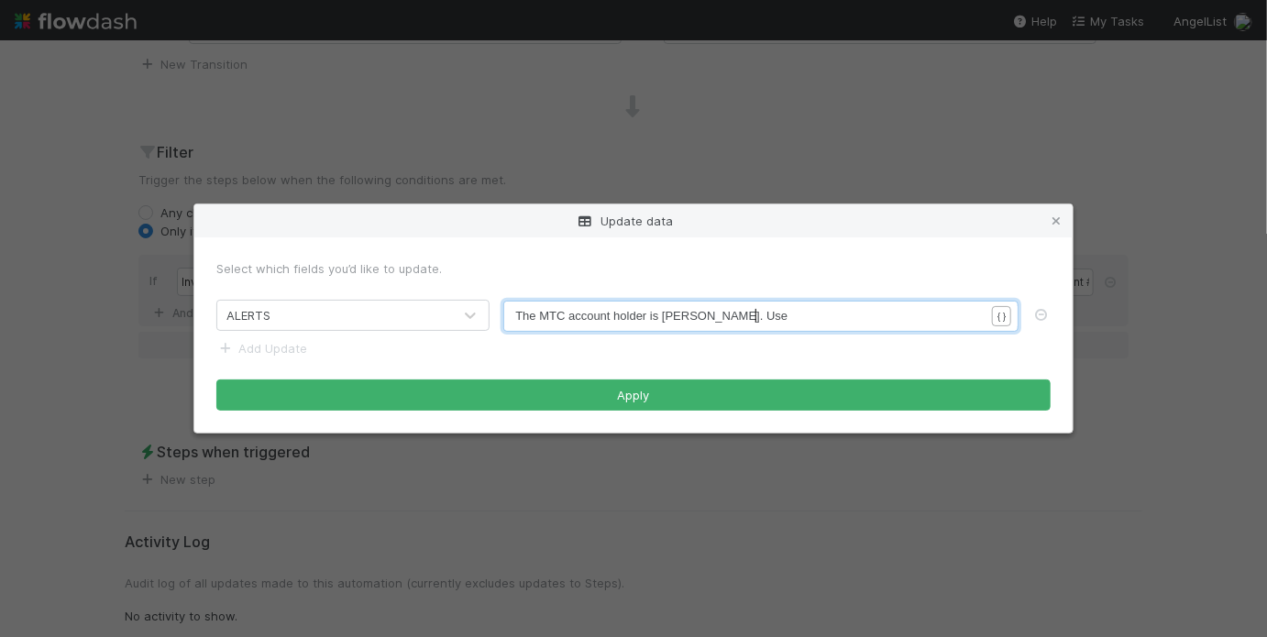
paste textarea
click at [737, 321] on span "The MTC account holder is Derrick Pau. Use derrickandangela@gmail.com" at bounding box center [754, 316] width 478 height 14
type textarea "Use"
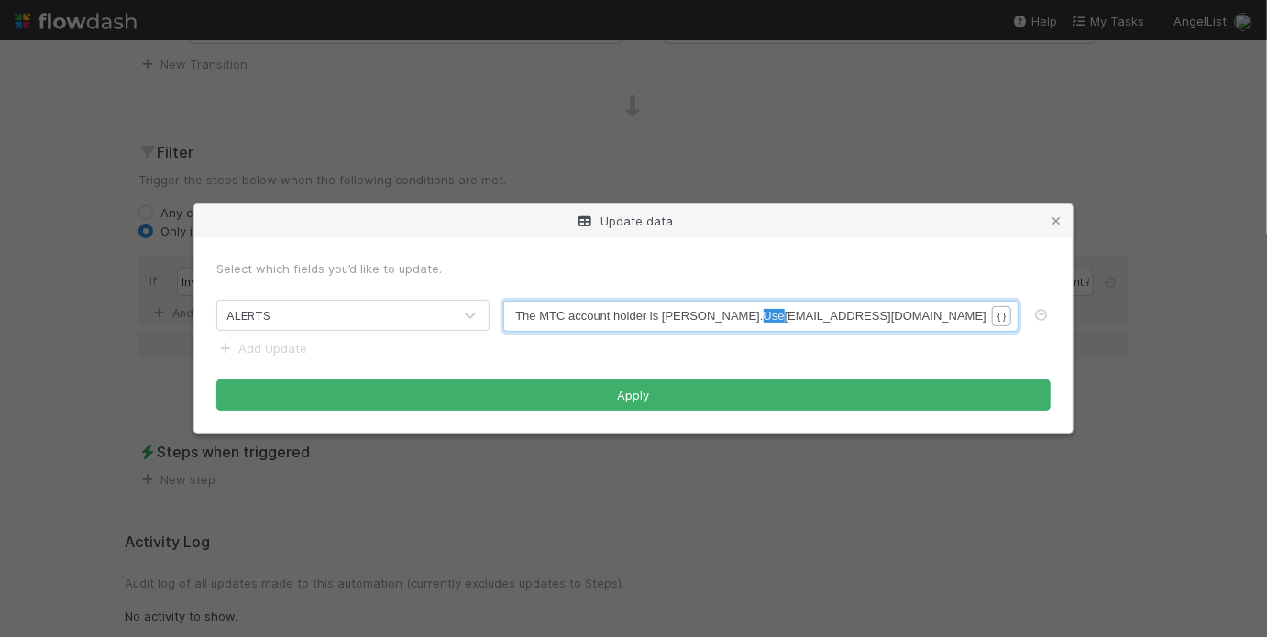
paste textarea
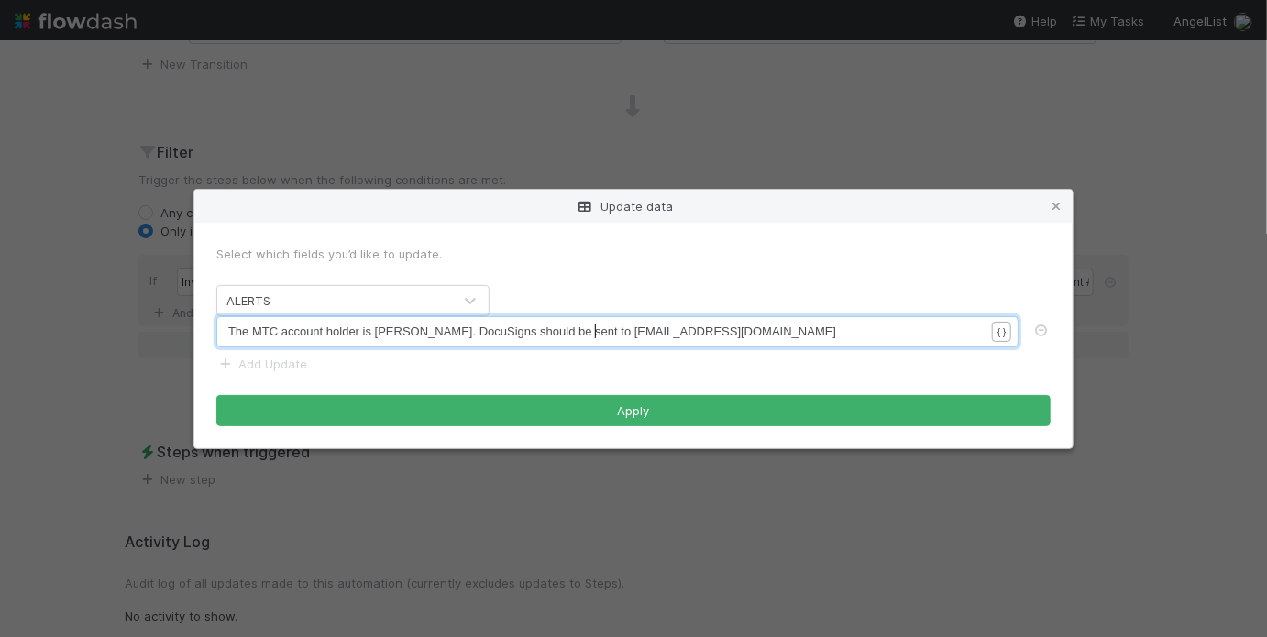
click at [786, 337] on pre "The MTC account holder is Derrick Pau. DocuSigns should be sent to derrickandan…" at bounding box center [612, 332] width 768 height 18
type textarea "to sign"
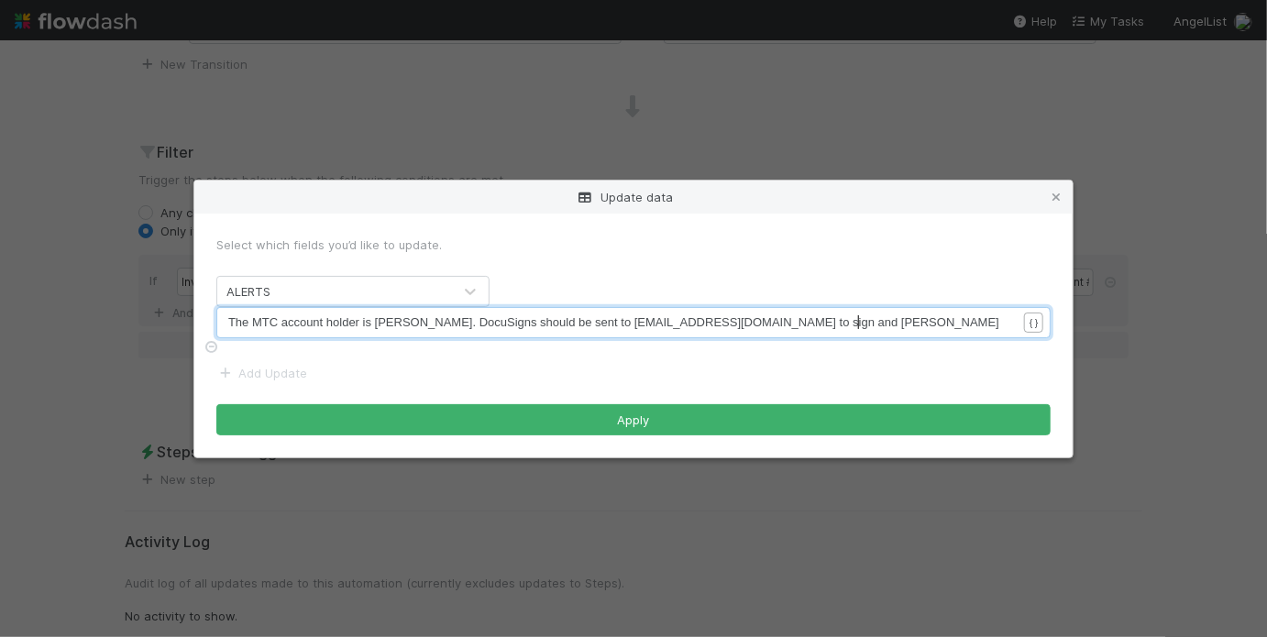
type textarea "and Angela"
click at [597, 329] on span "The MTC account holder is Derrick Pau. DocuSigns should be sent to derrickandan…" at bounding box center [613, 322] width 771 height 14
type textarea "Derrick at"
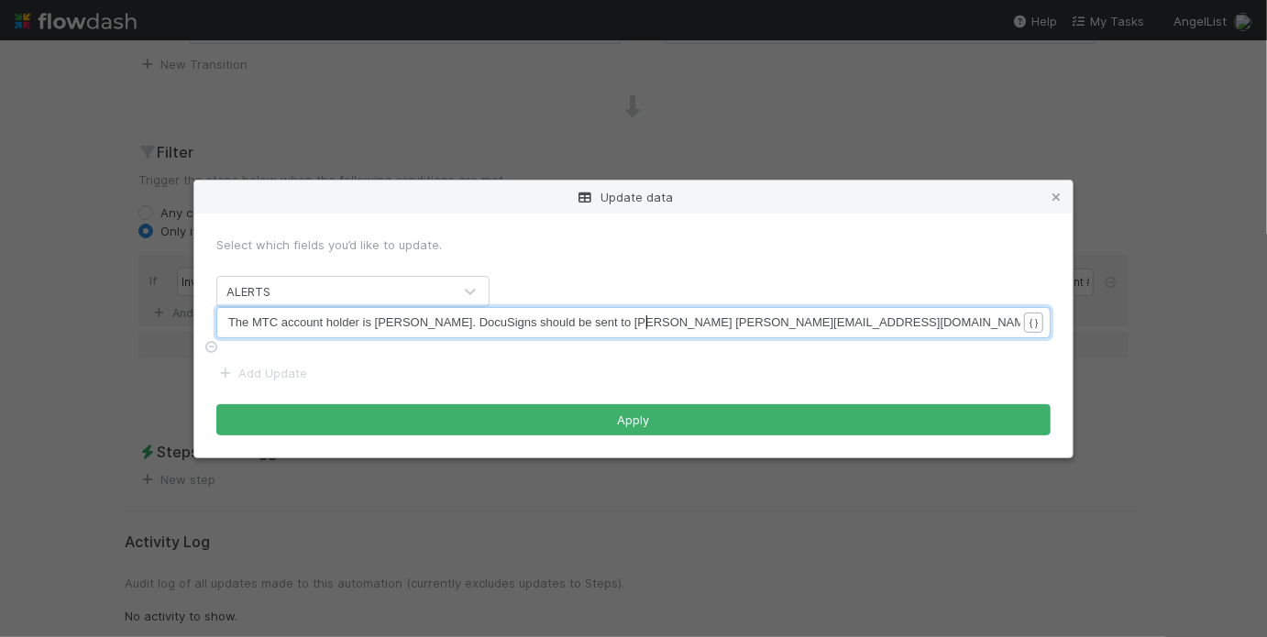
scroll to position [6, 52]
type textarea "("
click at [801, 329] on span "The MTC account holder is Derrick Pau. DocuSigns should be sent to Derrick (der…" at bounding box center [666, 322] width 877 height 14
type textarea ")"
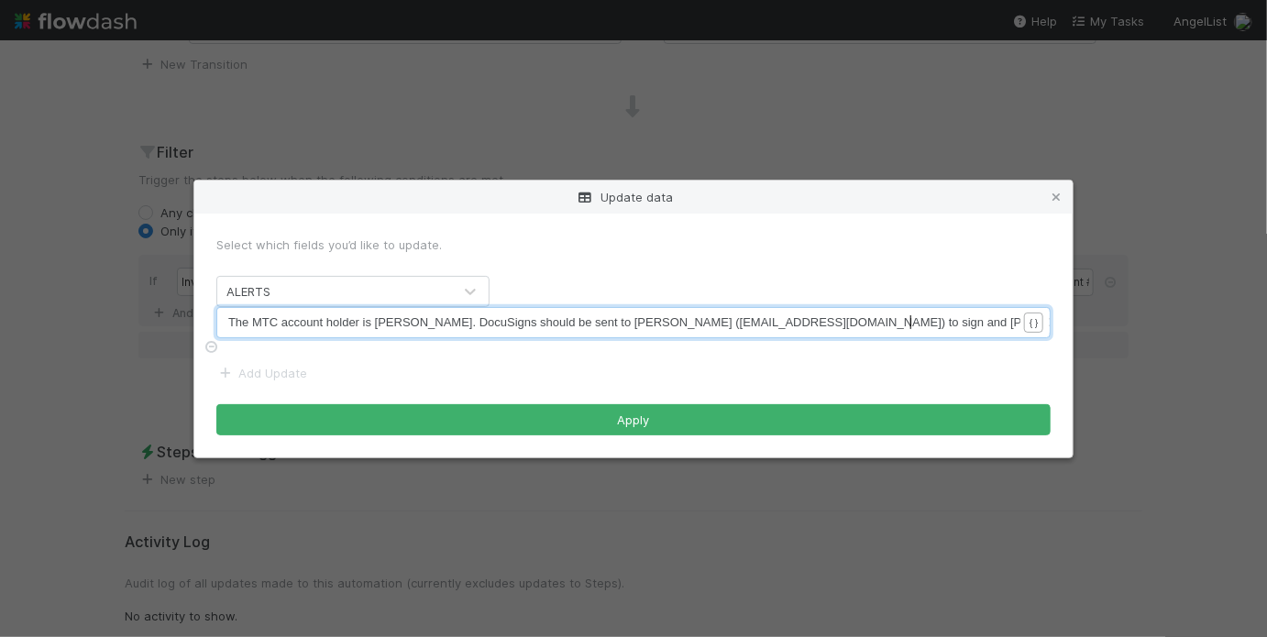
click at [910, 329] on span "The MTC account holder is Derrick Pau. DocuSigns should be sent to Derrick (der…" at bounding box center [668, 322] width 880 height 14
type textarea "t"
paste textarea ")"
type textarea "() received"
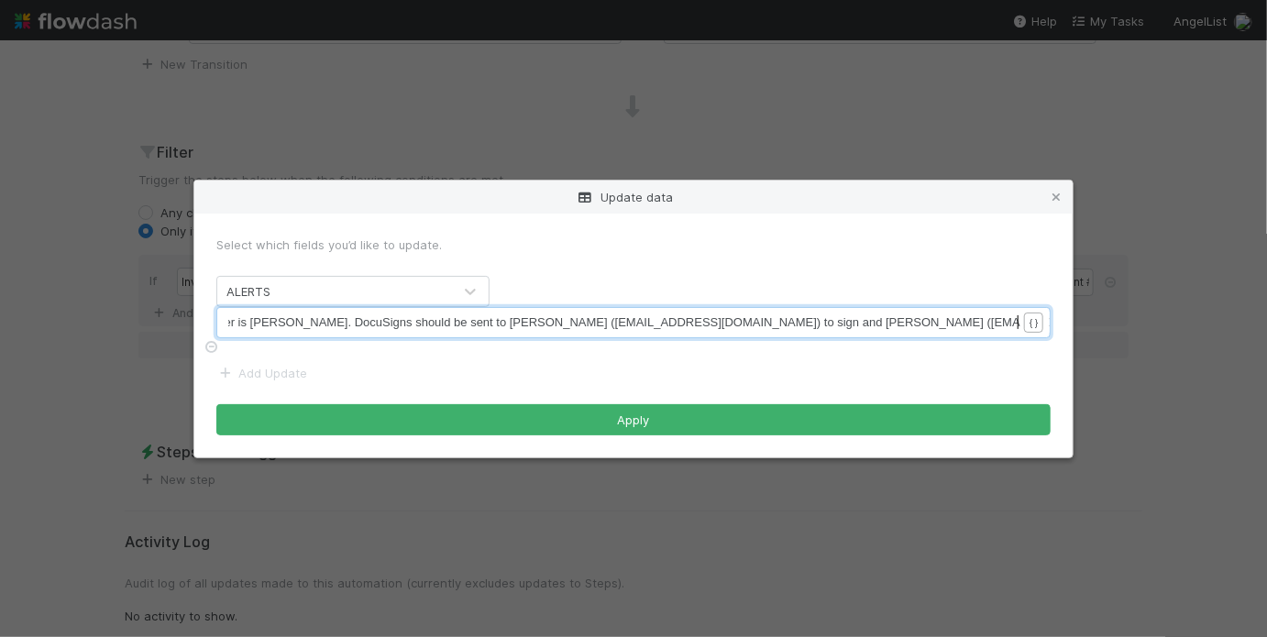
scroll to position [0, 0]
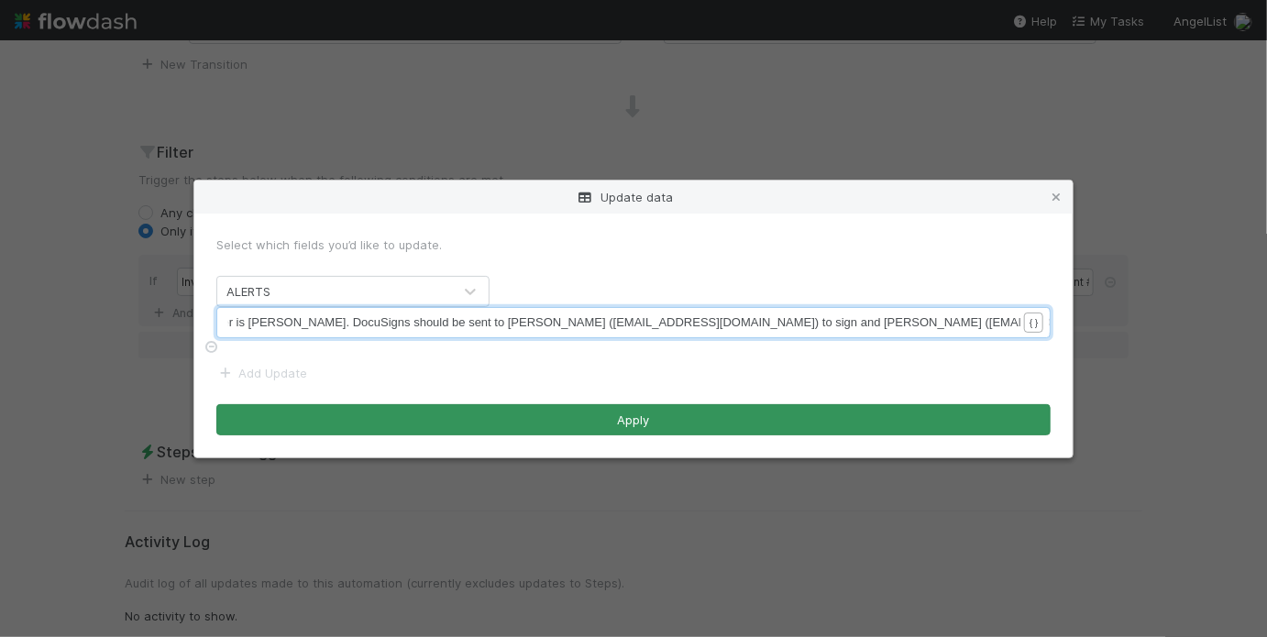
type textarea "s a copy."
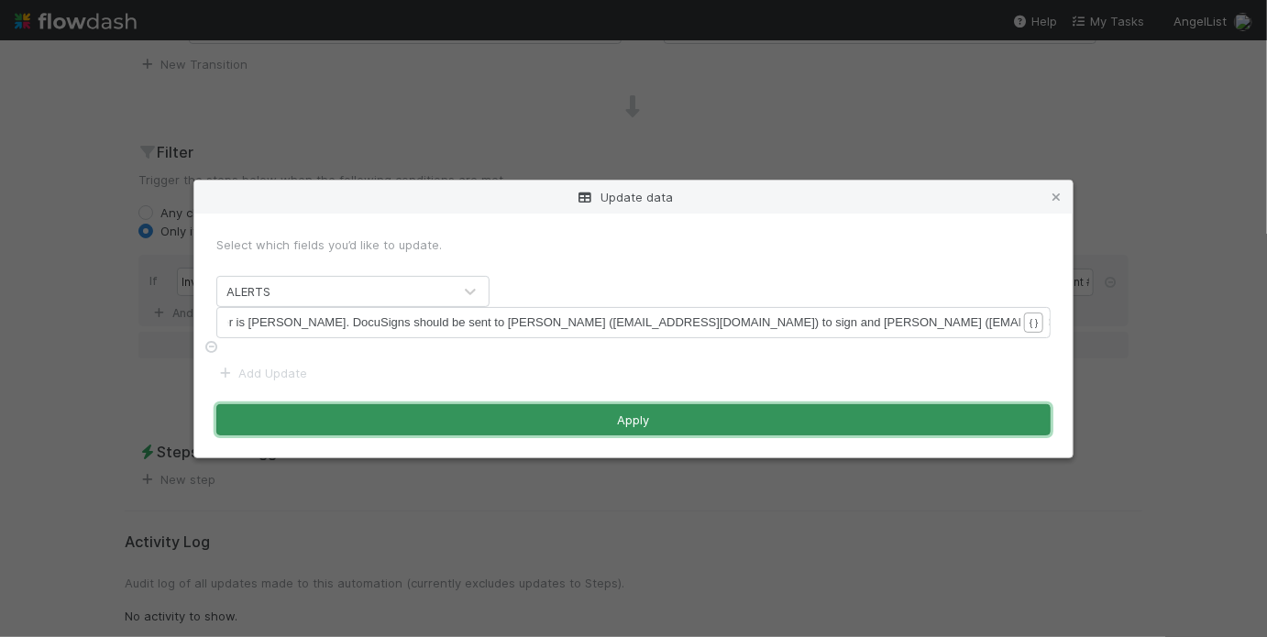
click at [873, 412] on button "Apply" at bounding box center [633, 419] width 834 height 31
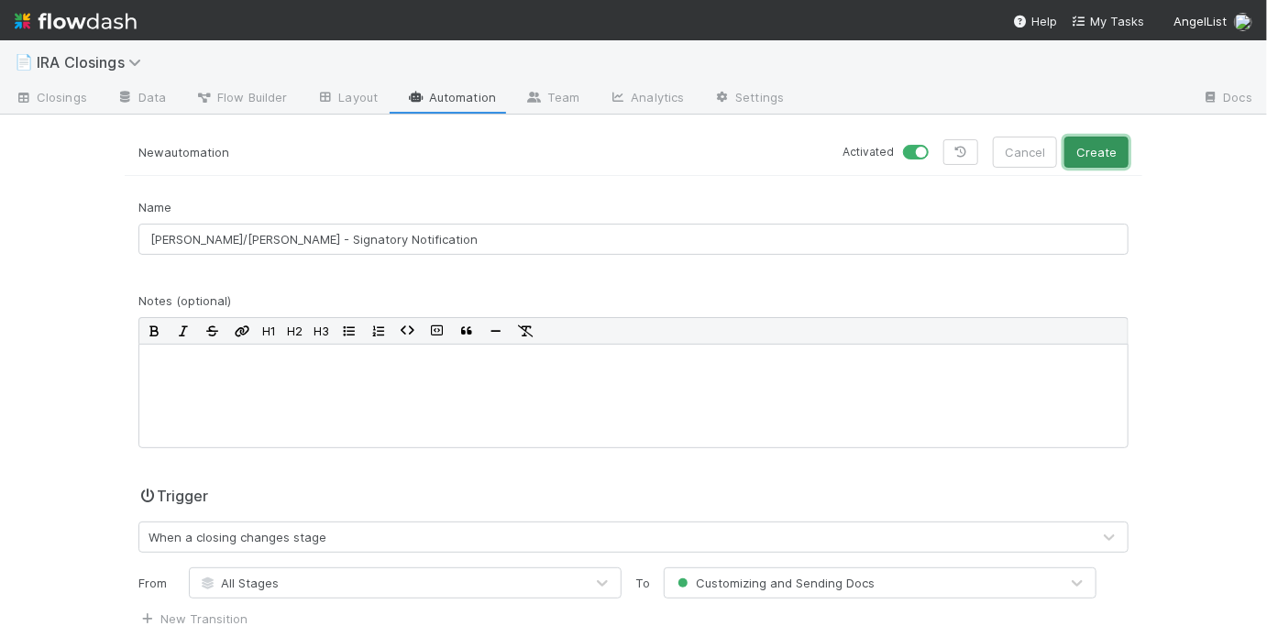
click at [1088, 154] on button "Create" at bounding box center [1097, 152] width 64 height 31
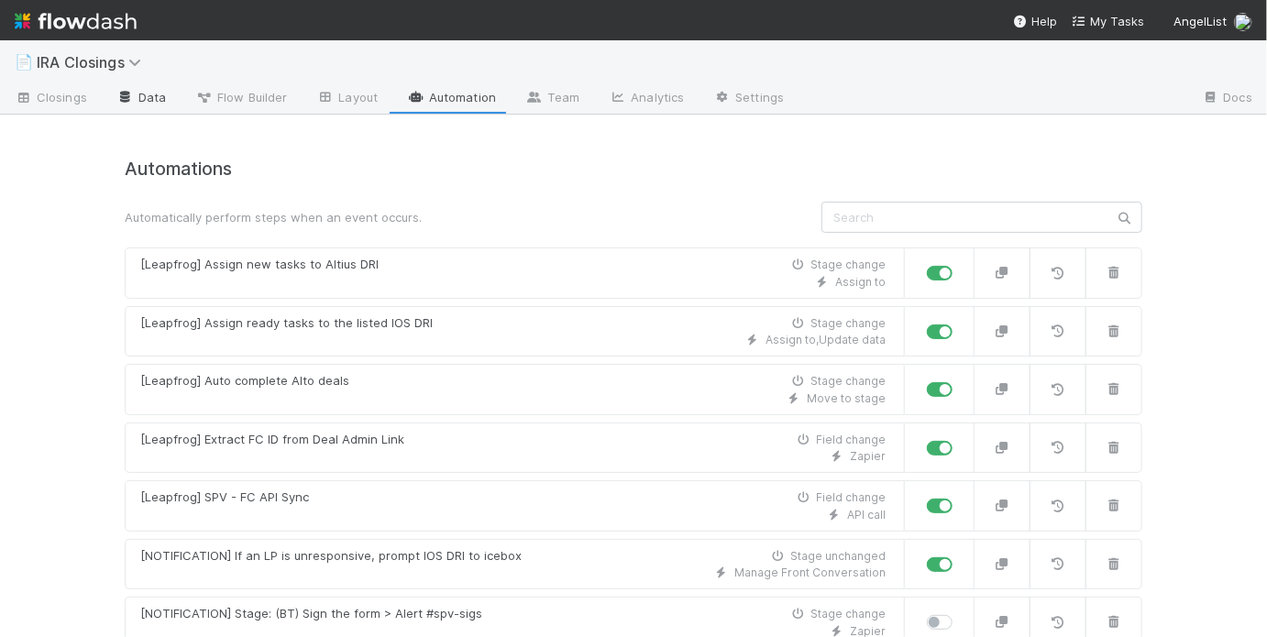
click at [159, 98] on link "Data" at bounding box center [141, 98] width 79 height 29
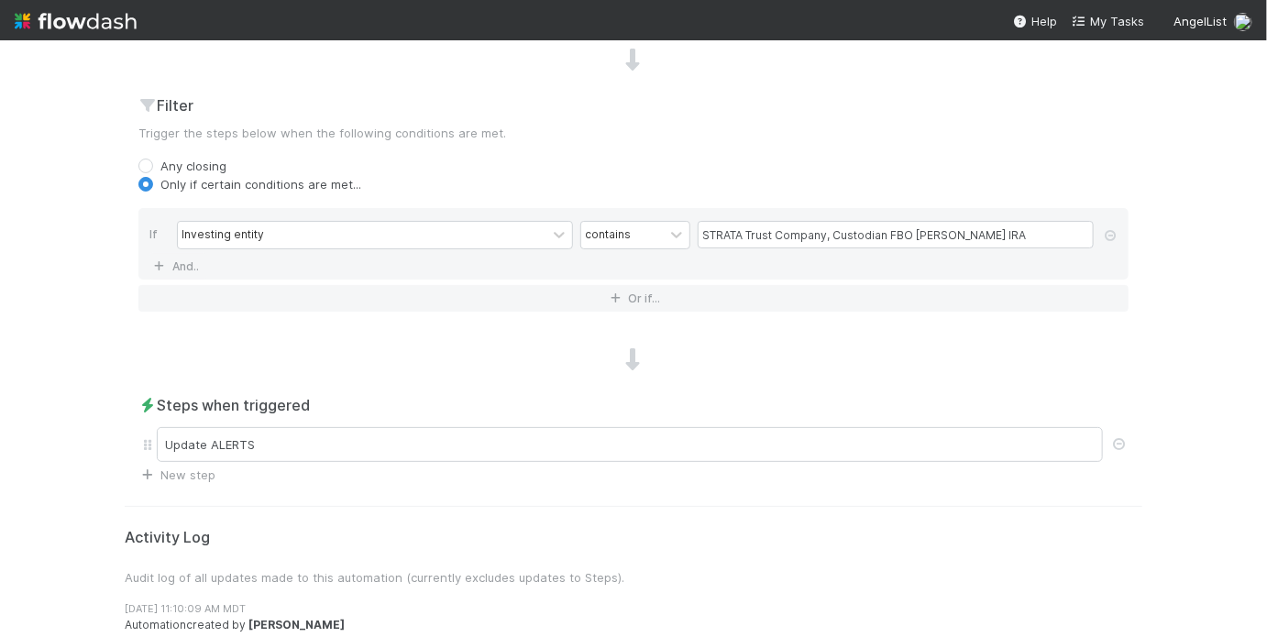
scroll to position [605, 0]
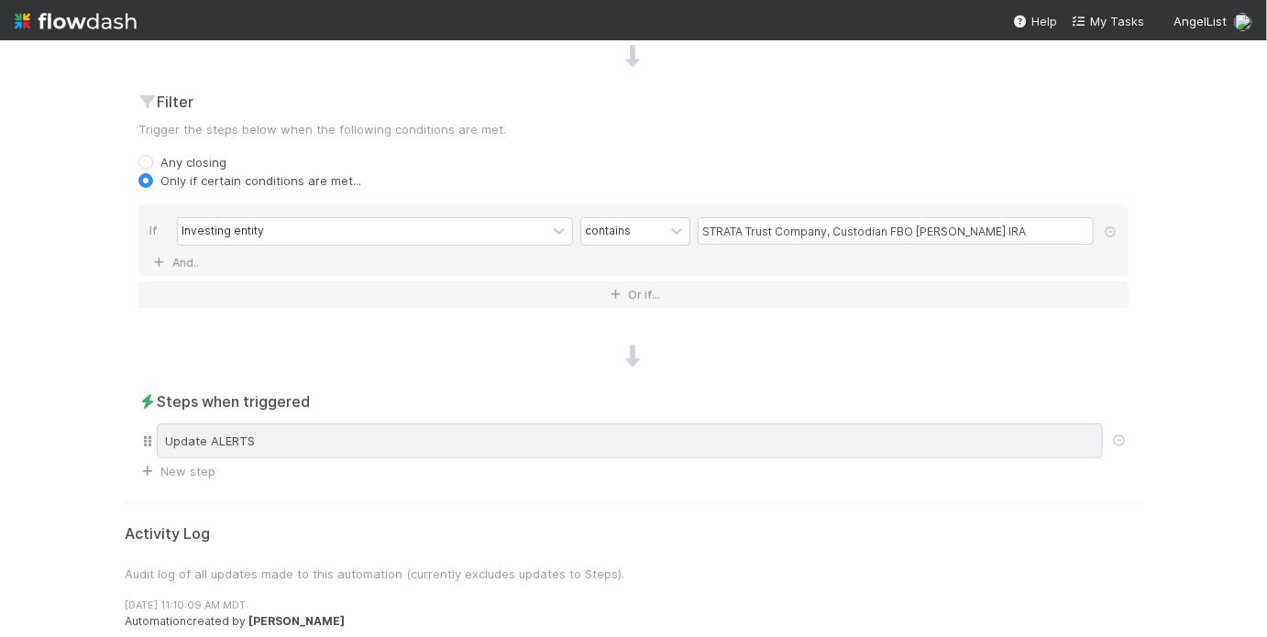
click at [397, 437] on div "Update ALERTS" at bounding box center [630, 441] width 946 height 35
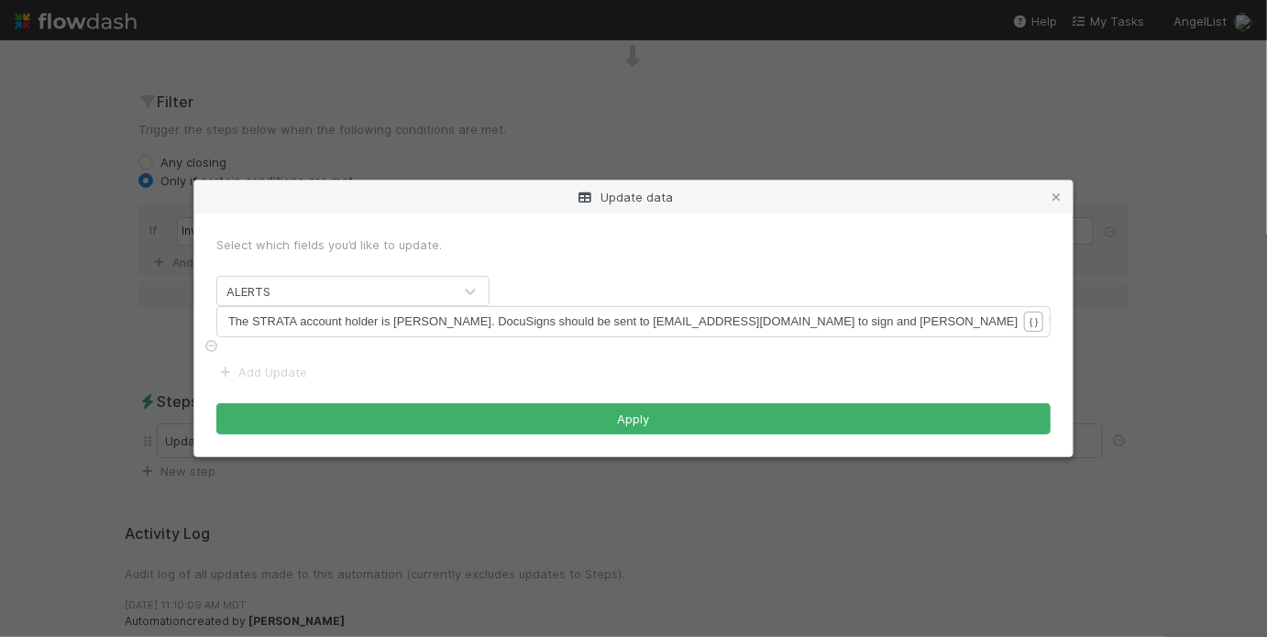
click at [114, 345] on div "Update data Select which fields you’d like to update. ALERTS xxxxxxxxxx The STR…" at bounding box center [633, 318] width 1267 height 637
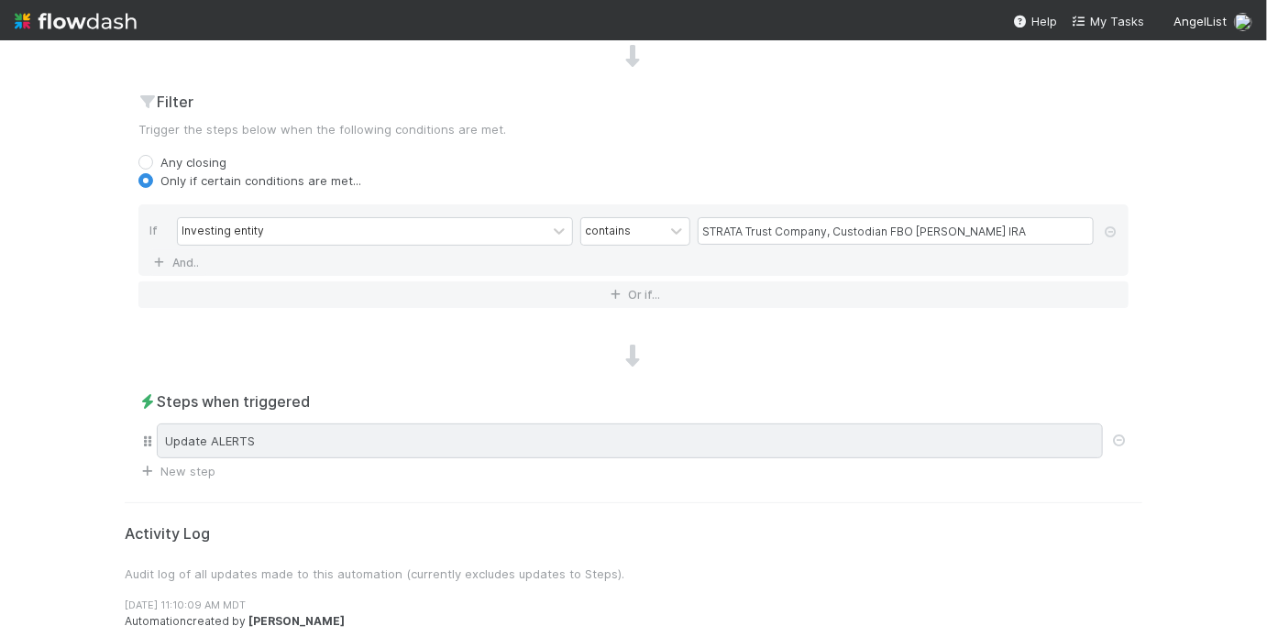
click at [366, 424] on div "Update ALERTS" at bounding box center [630, 441] width 946 height 35
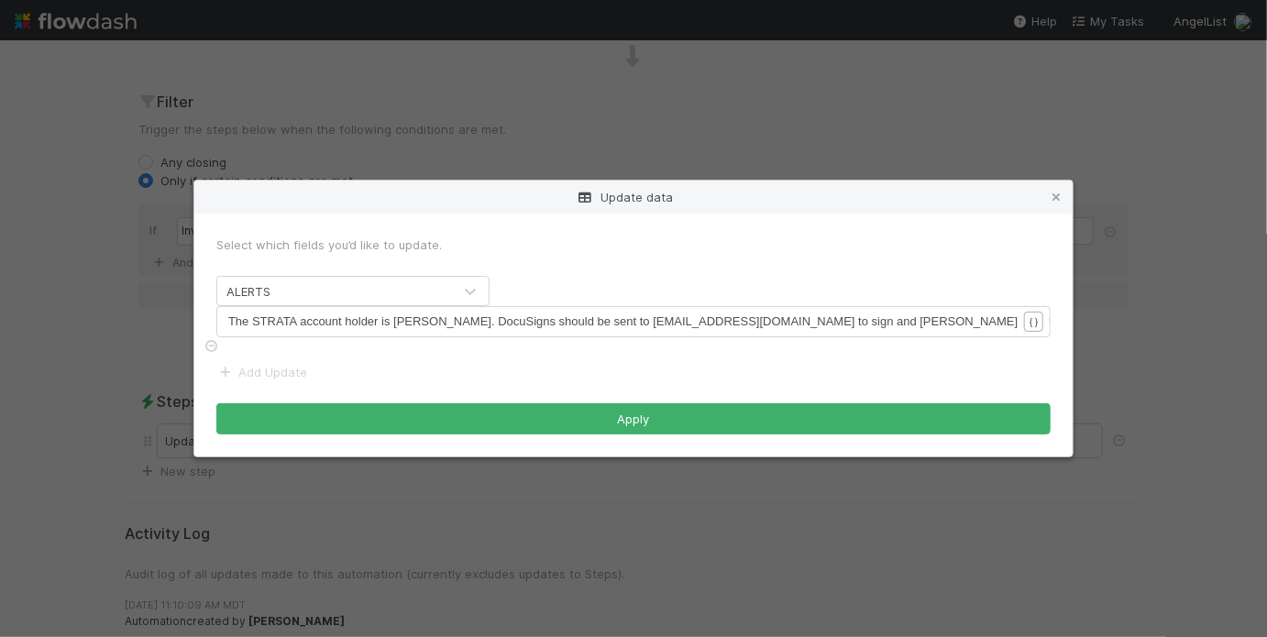
click at [90, 375] on div "Update data Select which fields you’d like to update. ALERTS xxxxxxxxxx The STR…" at bounding box center [633, 318] width 1267 height 637
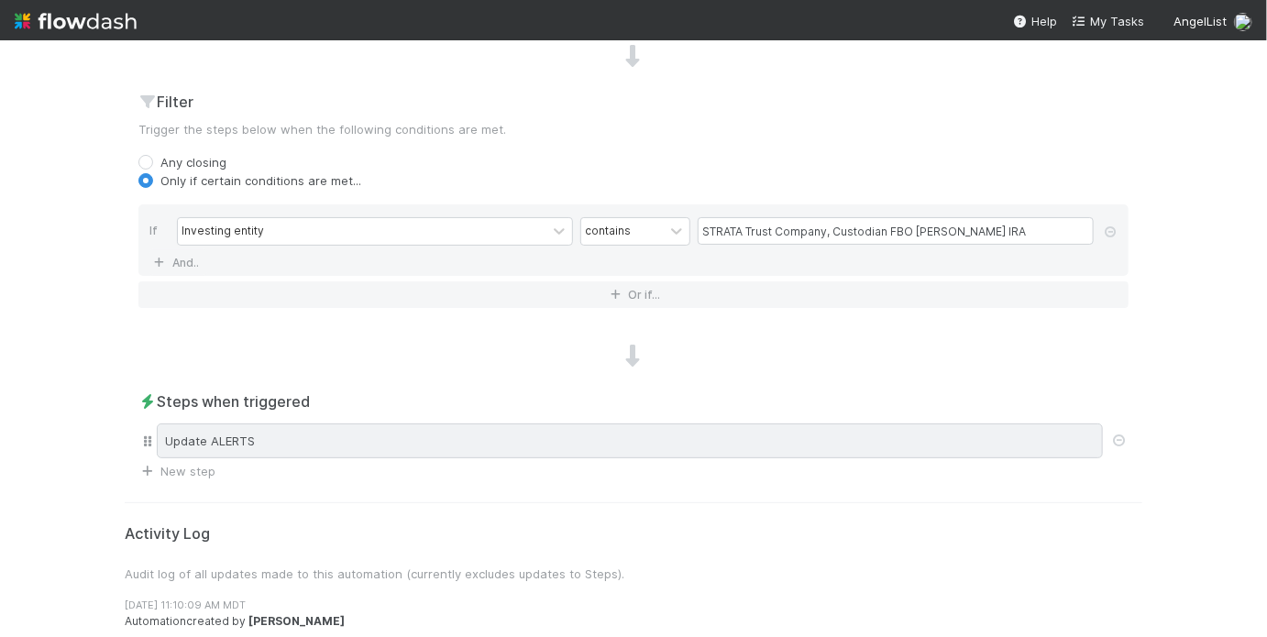
click at [385, 444] on div "Update ALERTS" at bounding box center [630, 441] width 946 height 35
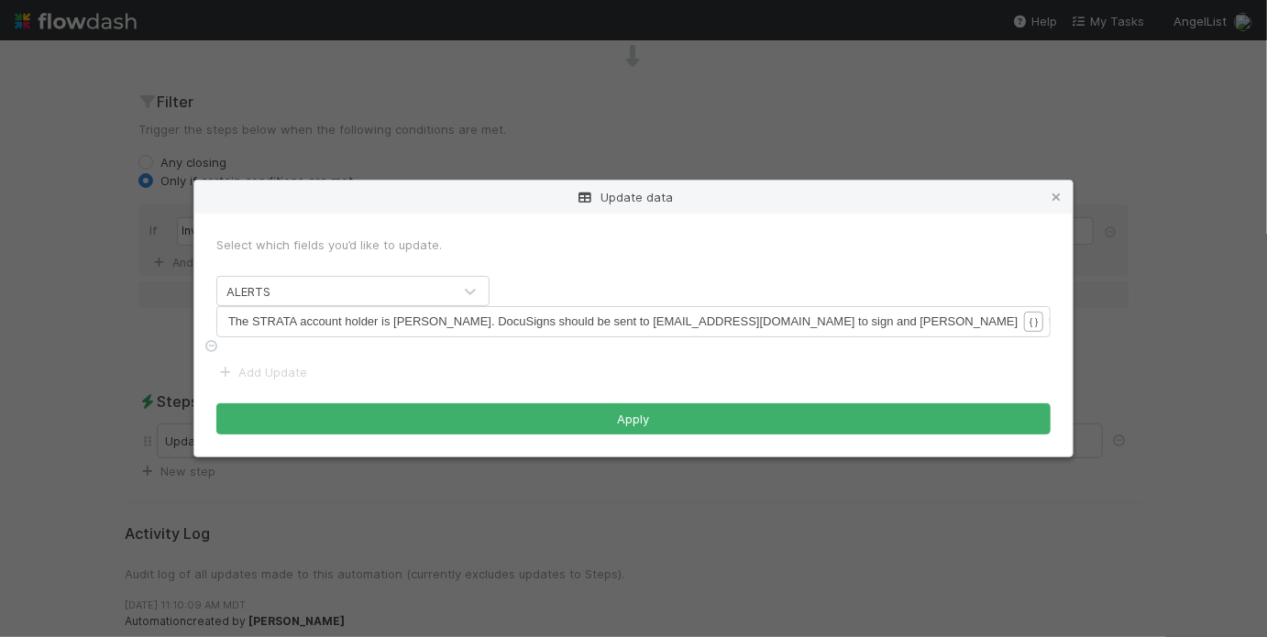
scroll to position [6, 0]
click at [603, 321] on span "The STRATA account holder is John Oberbeck. DocuSigns should be sent to jwoberb…" at bounding box center [745, 322] width 1034 height 14
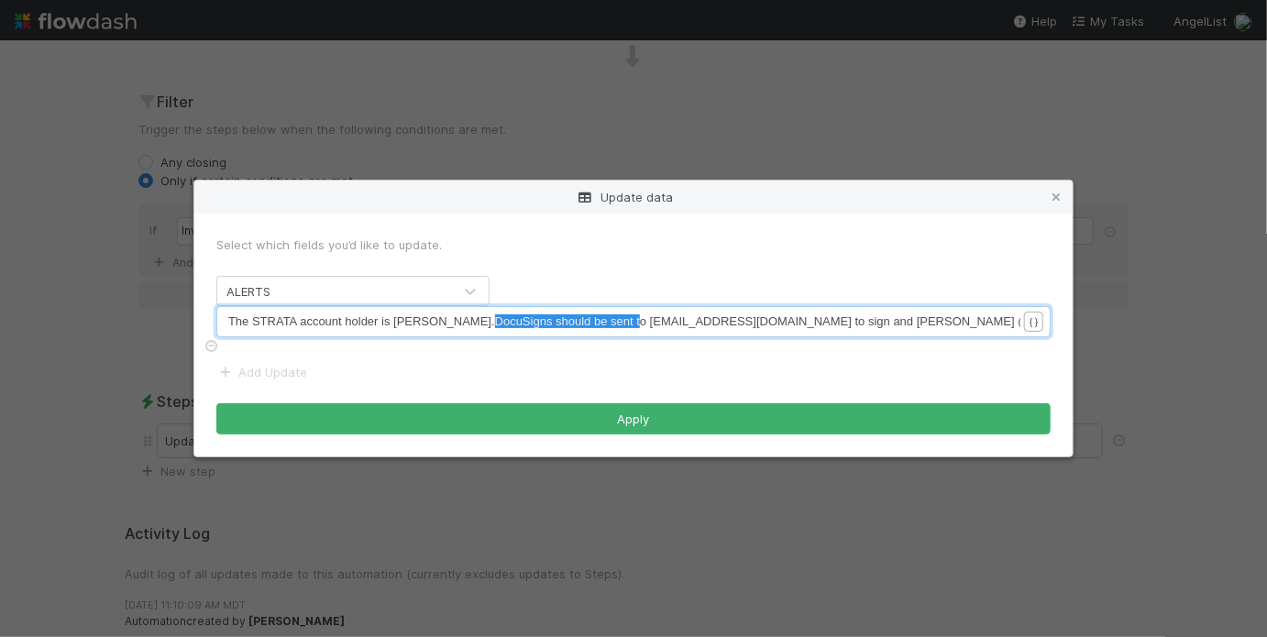
type textarea "DocuSigns should be sent to"
drag, startPoint x: 481, startPoint y: 318, endPoint x: 630, endPoint y: 326, distance: 149.7
click at [727, 118] on div "Update data Select which fields you’d like to update. ALERTS DocuSigns should b…" at bounding box center [633, 318] width 1267 height 637
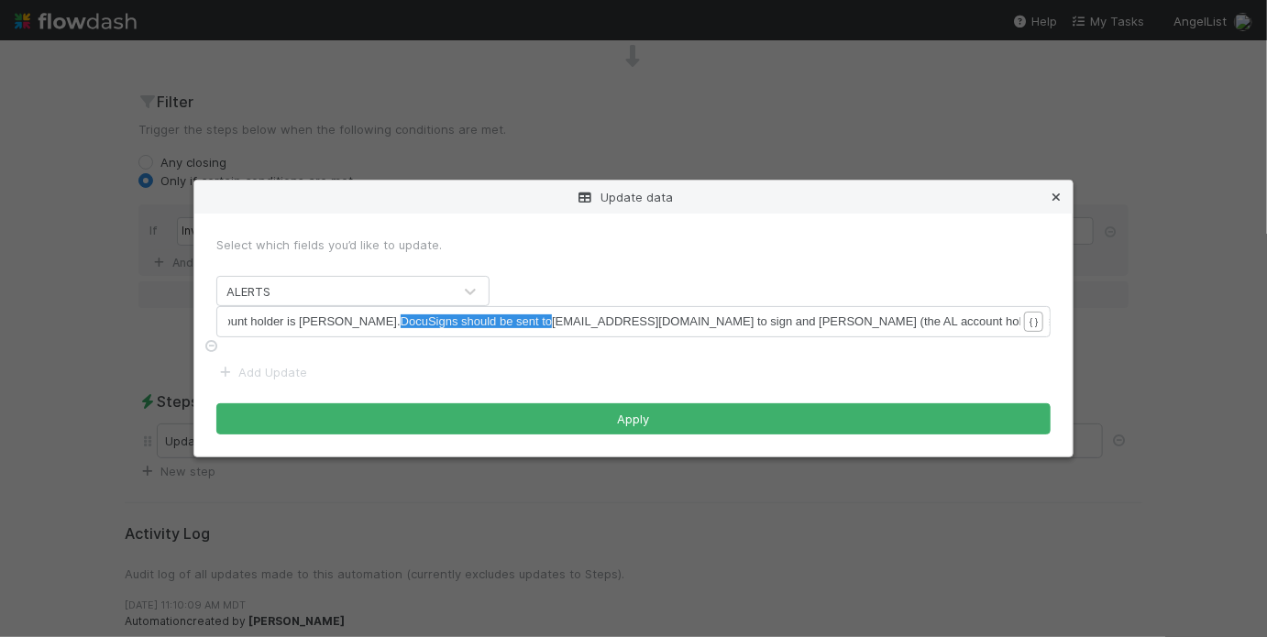
click at [1056, 193] on icon at bounding box center [1056, 198] width 18 height 12
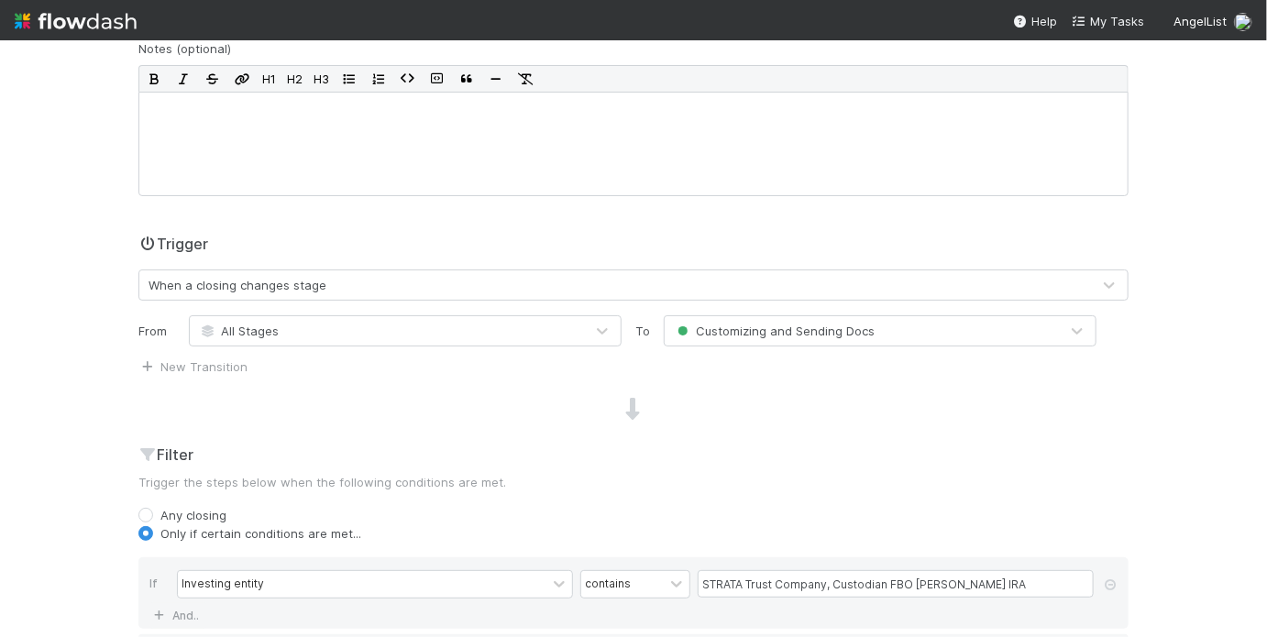
scroll to position [0, 0]
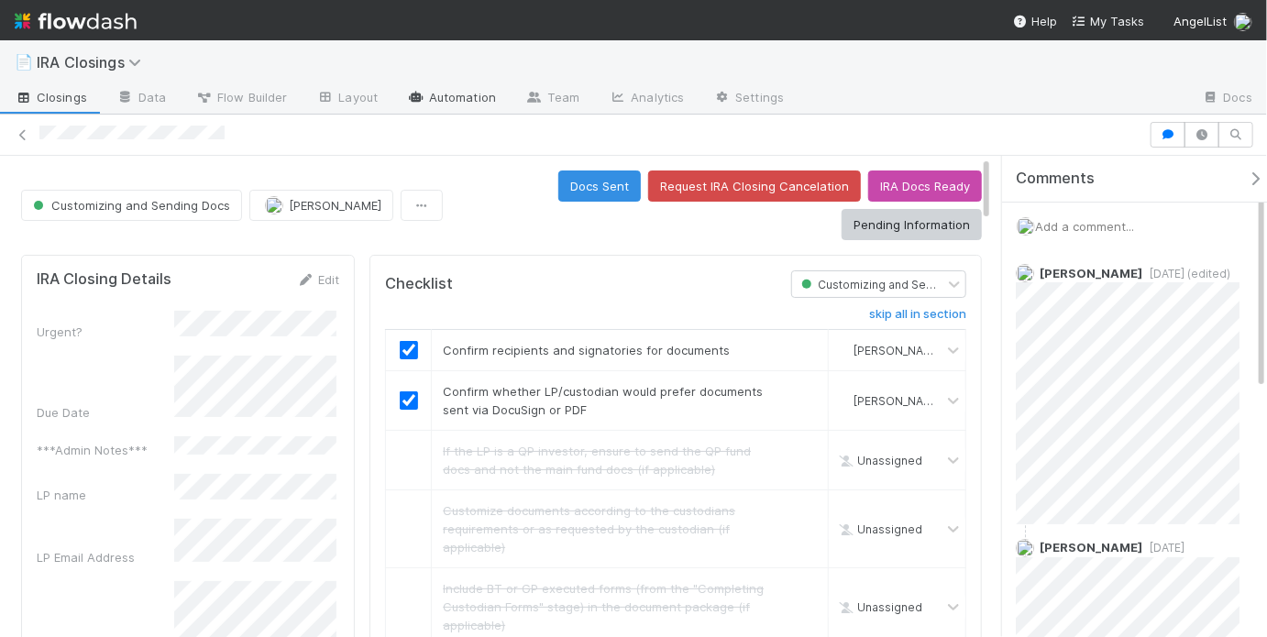
click at [453, 84] on link "Automation" at bounding box center [451, 98] width 118 height 29
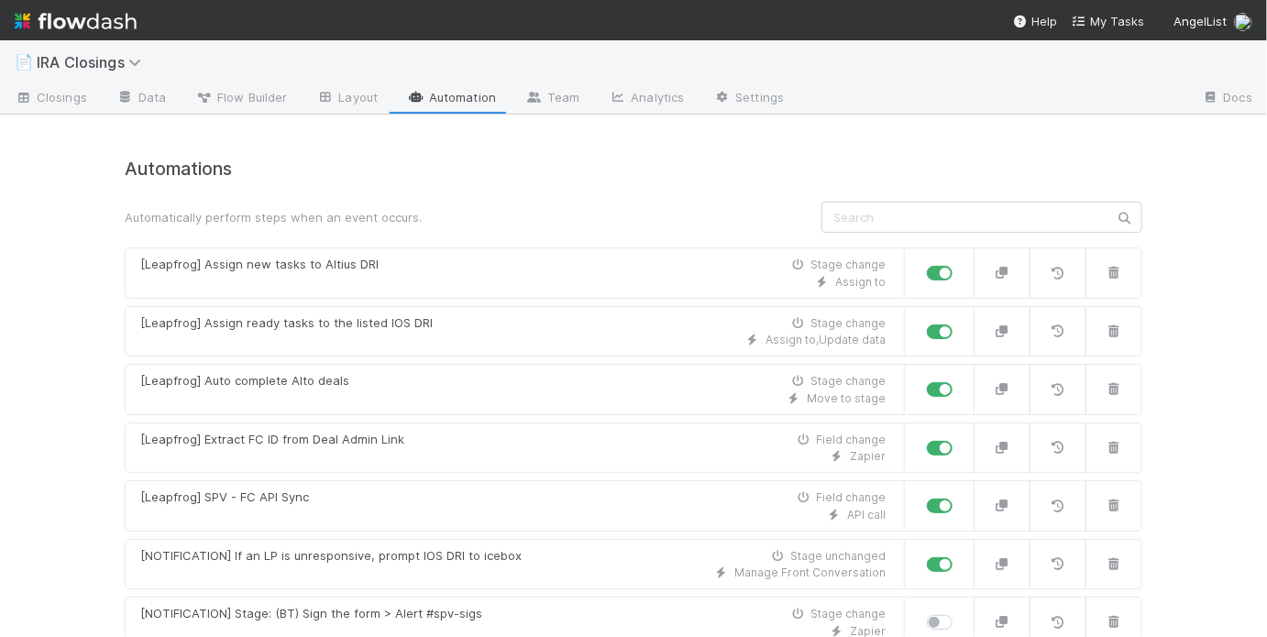
scroll to position [678, 0]
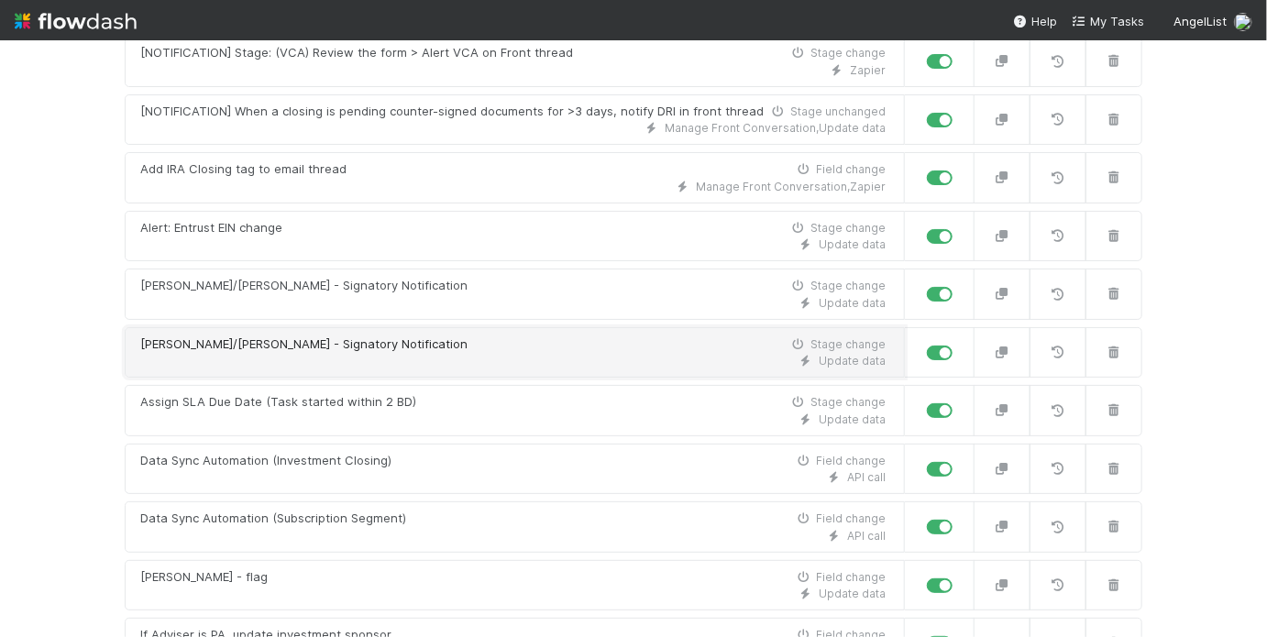
click at [693, 353] on div "Update data" at bounding box center [513, 361] width 746 height 17
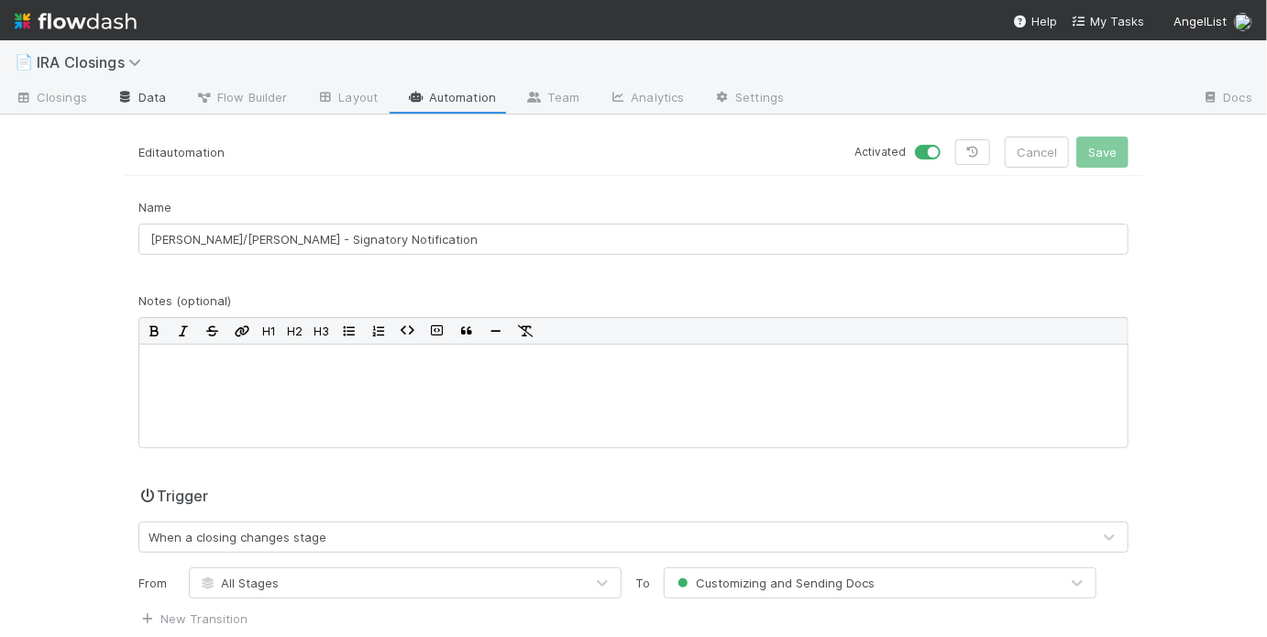
click at [169, 89] on link "Data" at bounding box center [141, 98] width 79 height 29
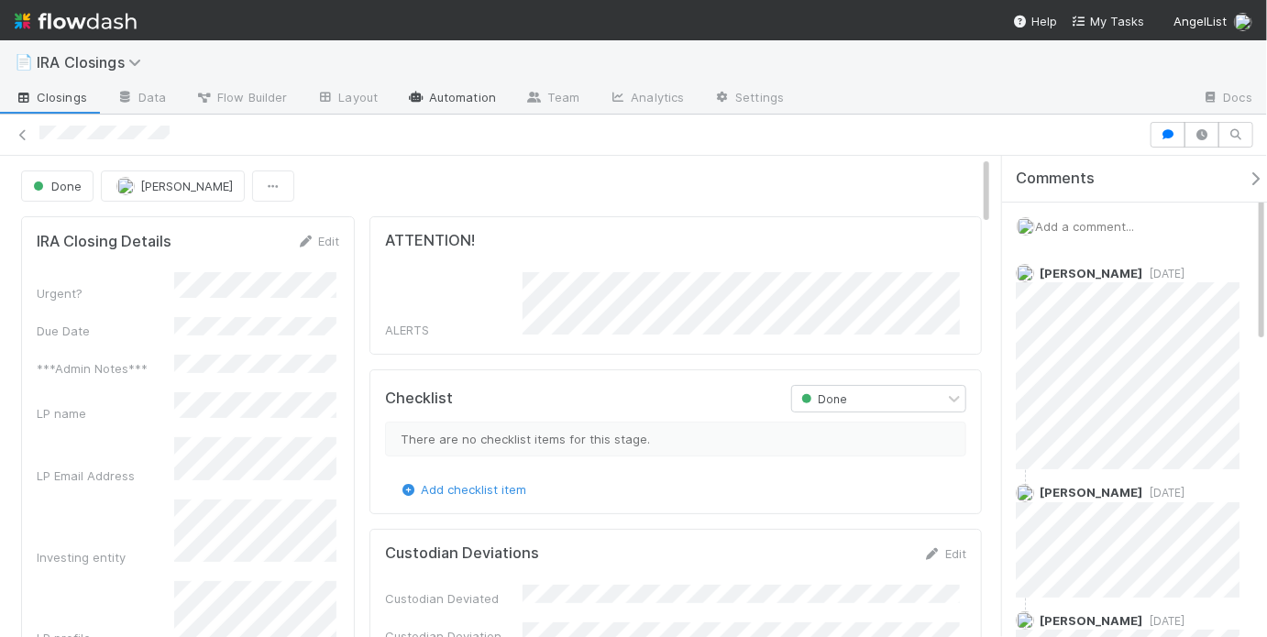
click at [483, 96] on link "Automation" at bounding box center [451, 98] width 118 height 29
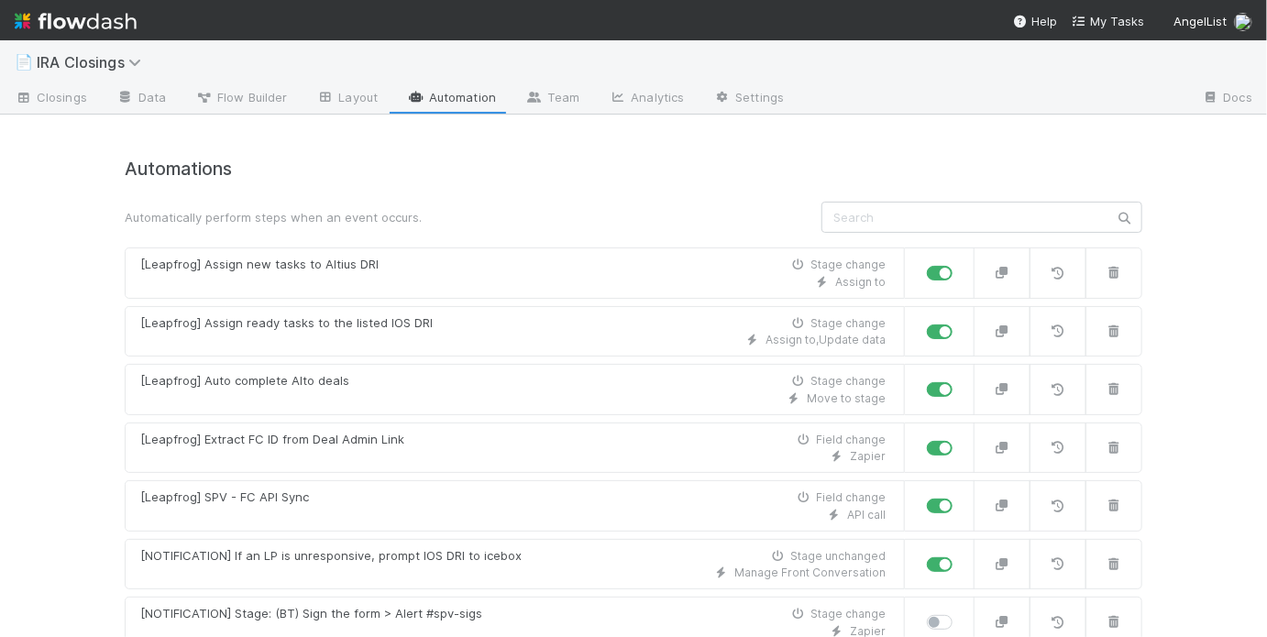
scroll to position [1082, 0]
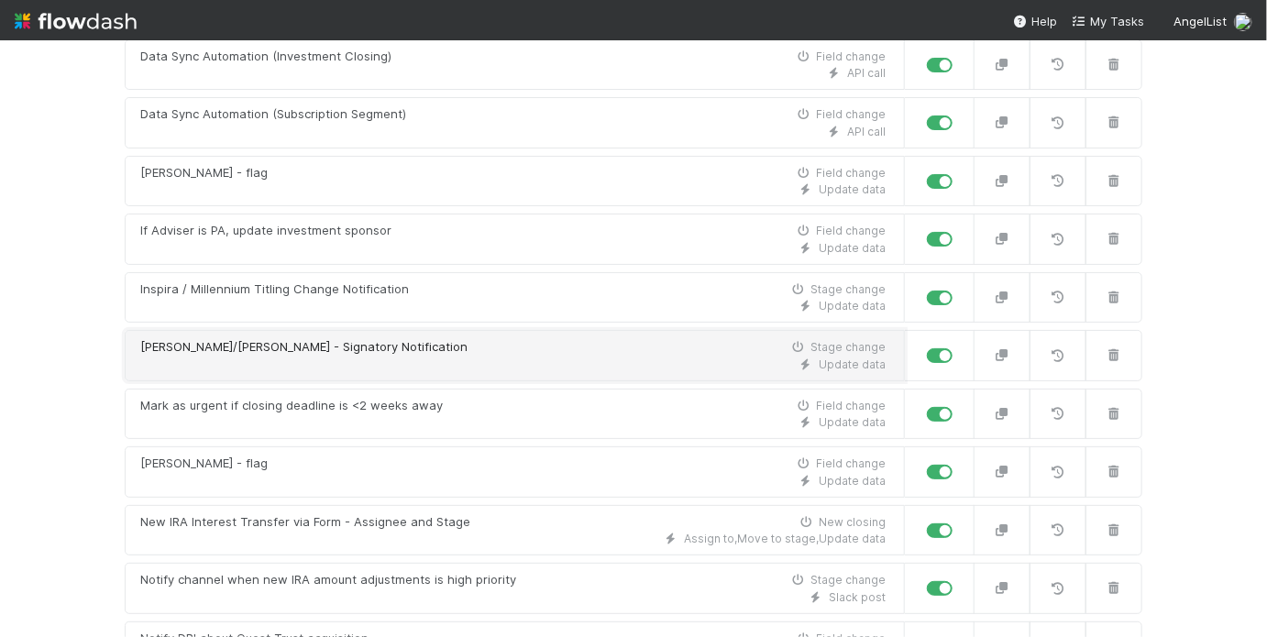
click at [625, 347] on div "[PERSON_NAME]/[PERSON_NAME] - Signatory Notification Stage change" at bounding box center [513, 347] width 746 height 18
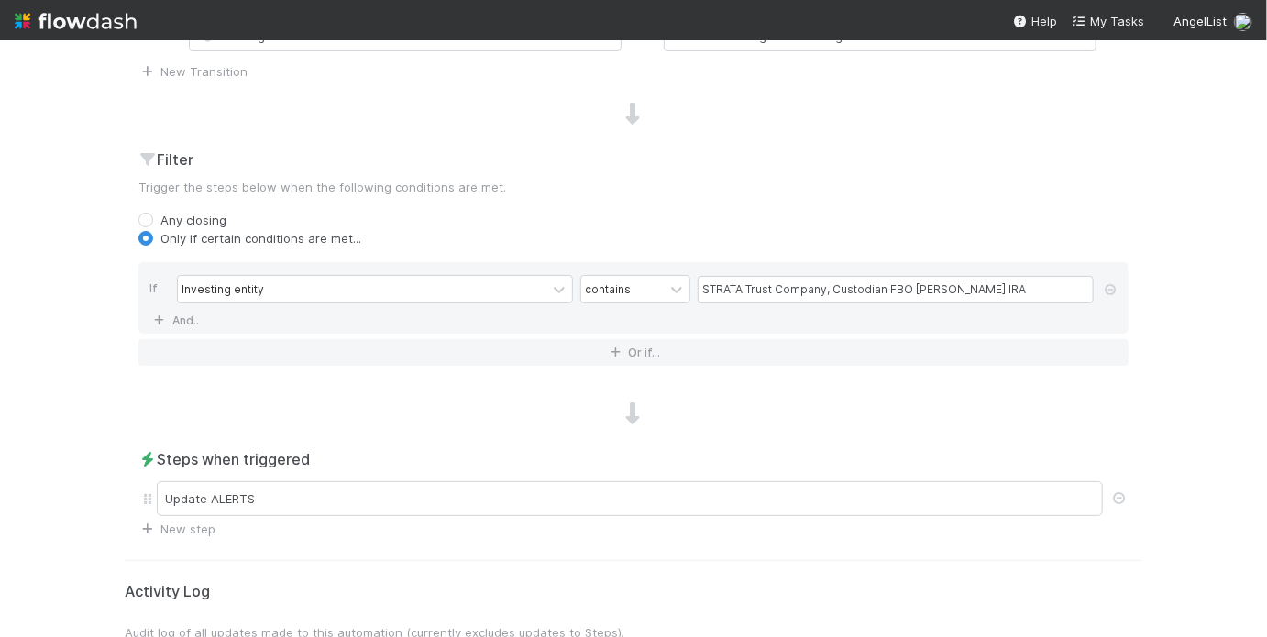
scroll to position [605, 0]
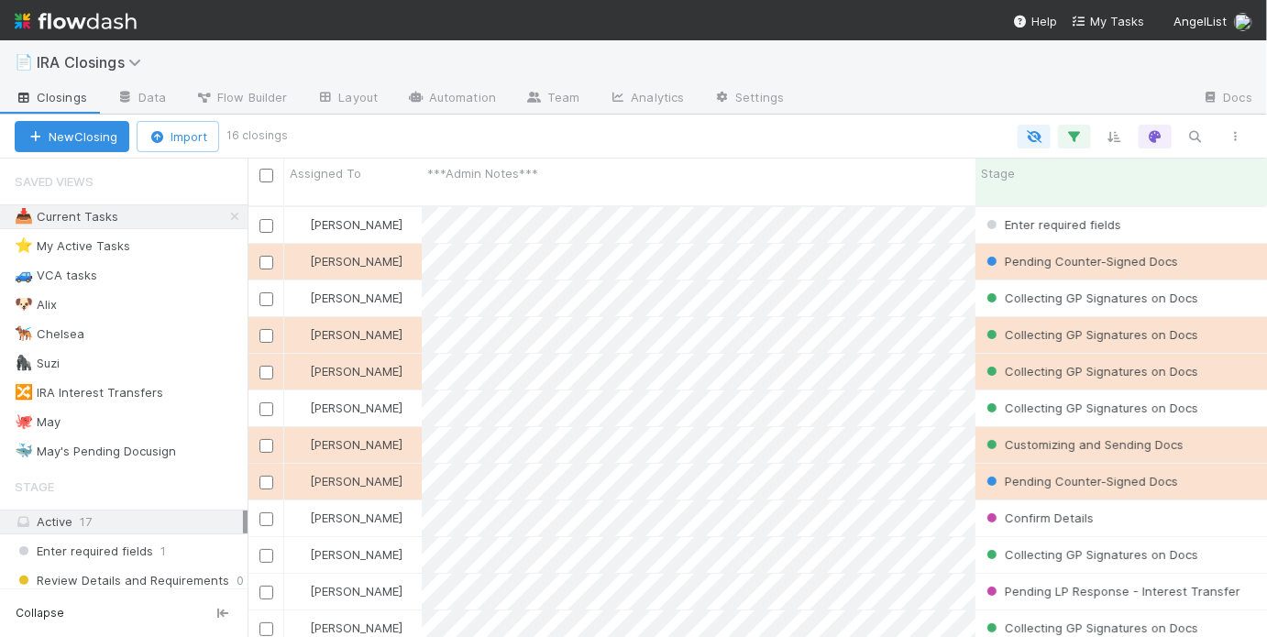
scroll to position [435, 1009]
click at [403, 209] on div "[PERSON_NAME]" at bounding box center [353, 225] width 138 height 36
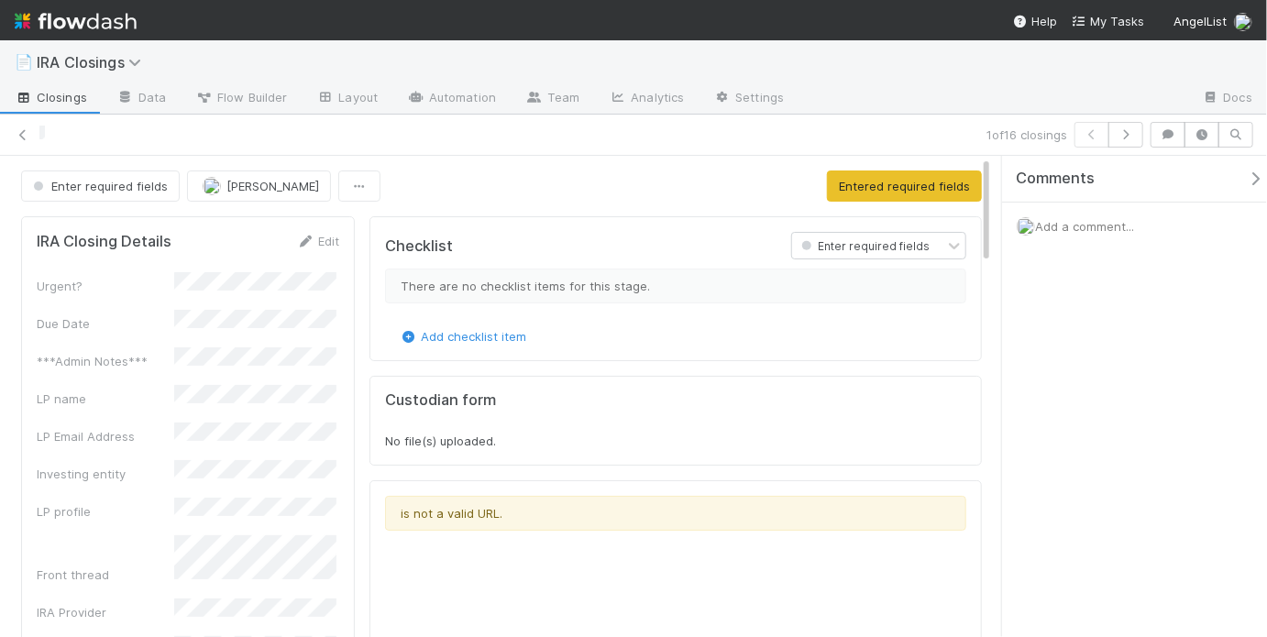
scroll to position [361, 288]
click at [25, 129] on icon at bounding box center [23, 135] width 18 height 12
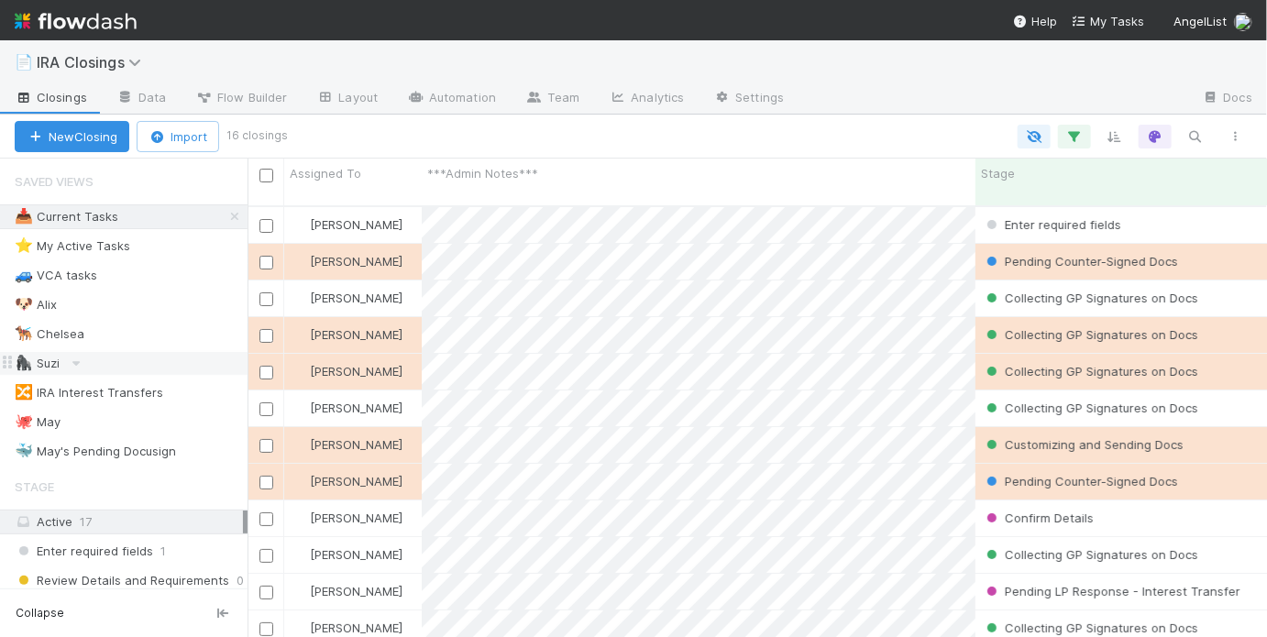
scroll to position [435, 1009]
click at [147, 416] on div "🐙 [DATE]" at bounding box center [131, 422] width 233 height 23
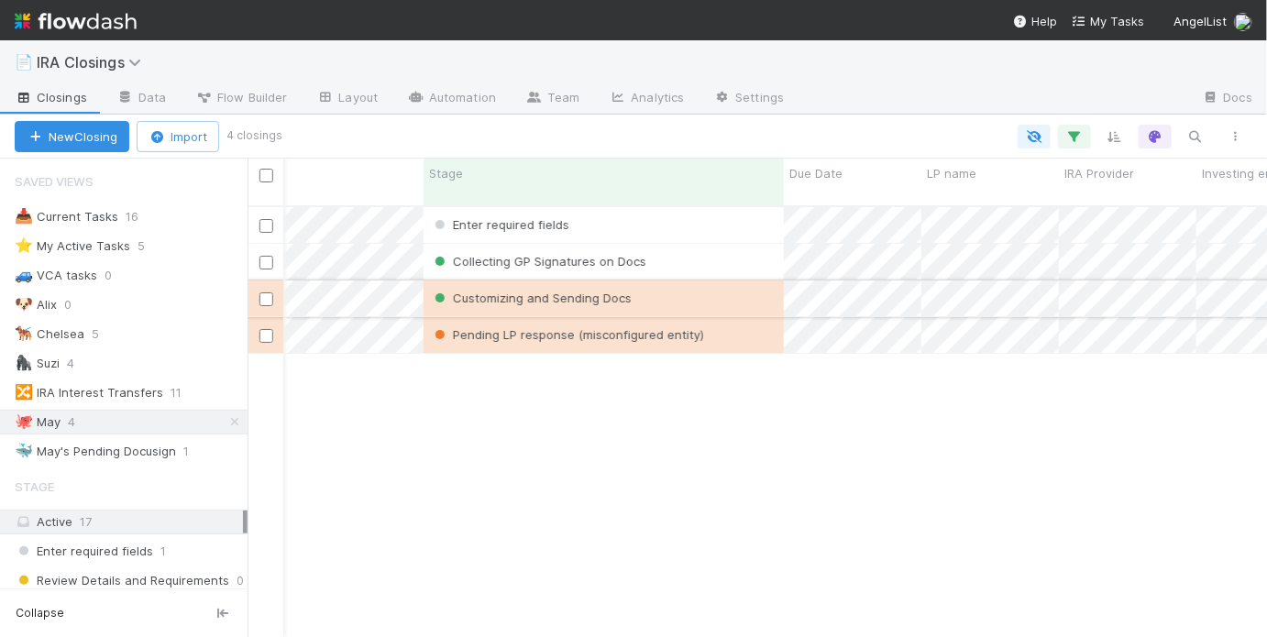
scroll to position [0, 571]
click at [720, 282] on div "Customizing and Sending Docs" at bounding box center [584, 299] width 360 height 36
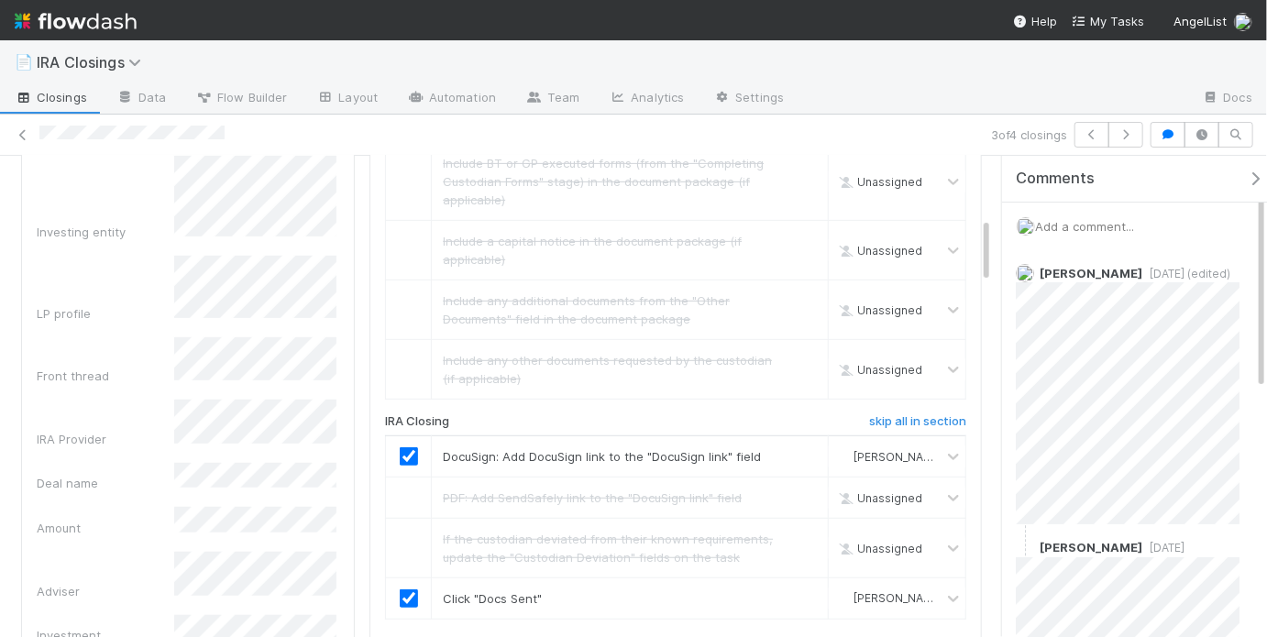
scroll to position [454, 0]
